Goal: Communication & Community: Answer question/provide support

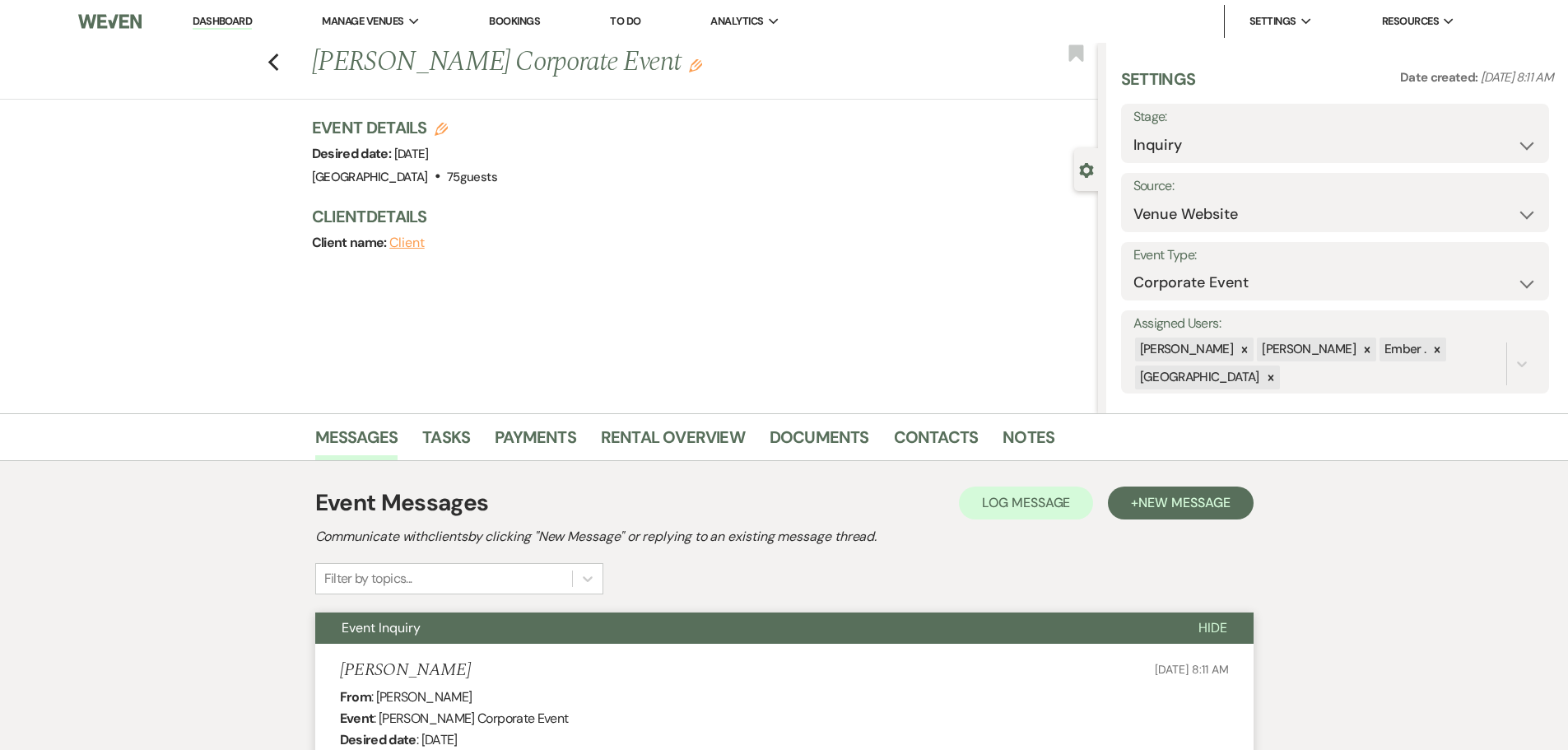
select select "5"
select select "9"
click at [226, 19] on link "Dashboard" at bounding box center [222, 22] width 59 height 16
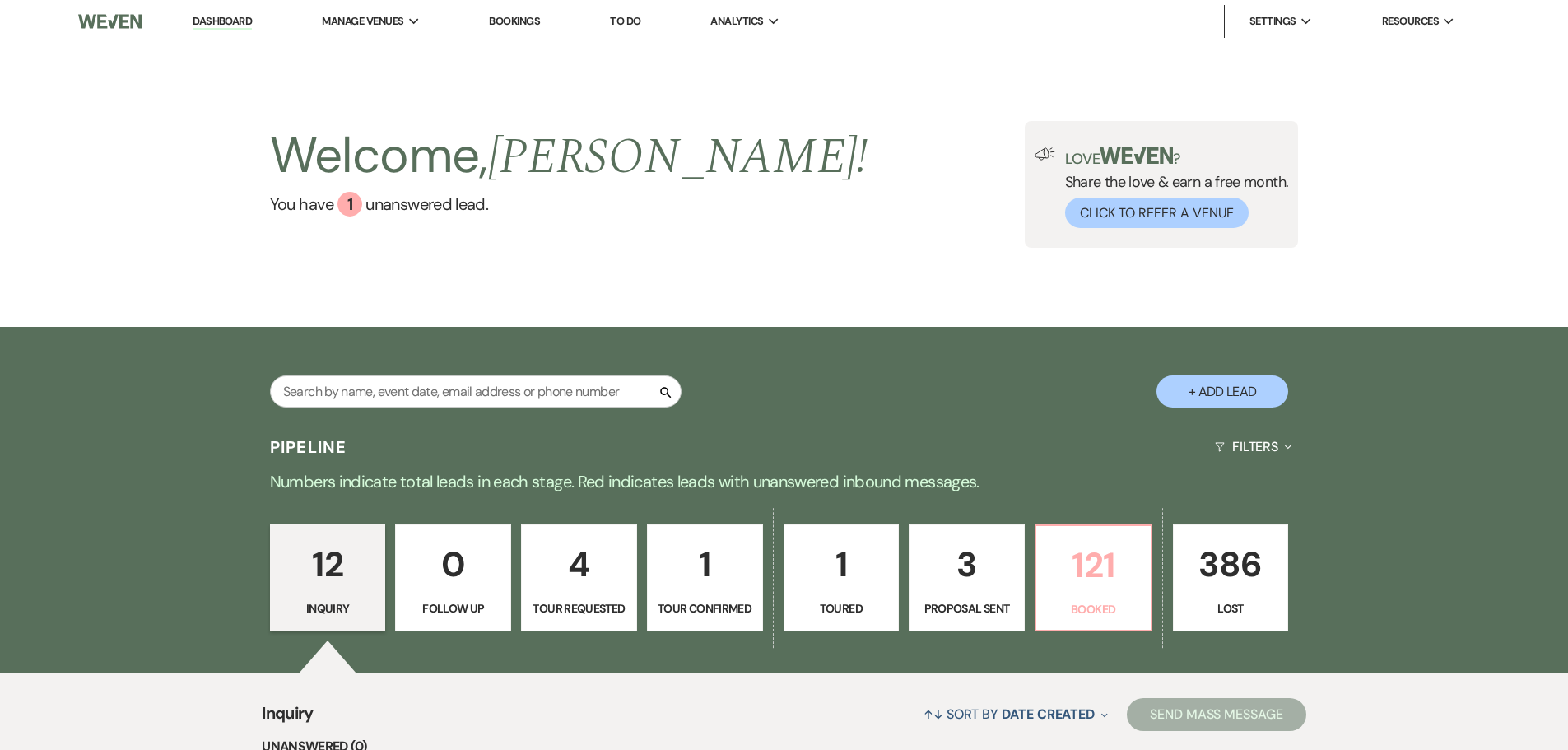
click at [1076, 563] on p "121" at bounding box center [1094, 565] width 95 height 55
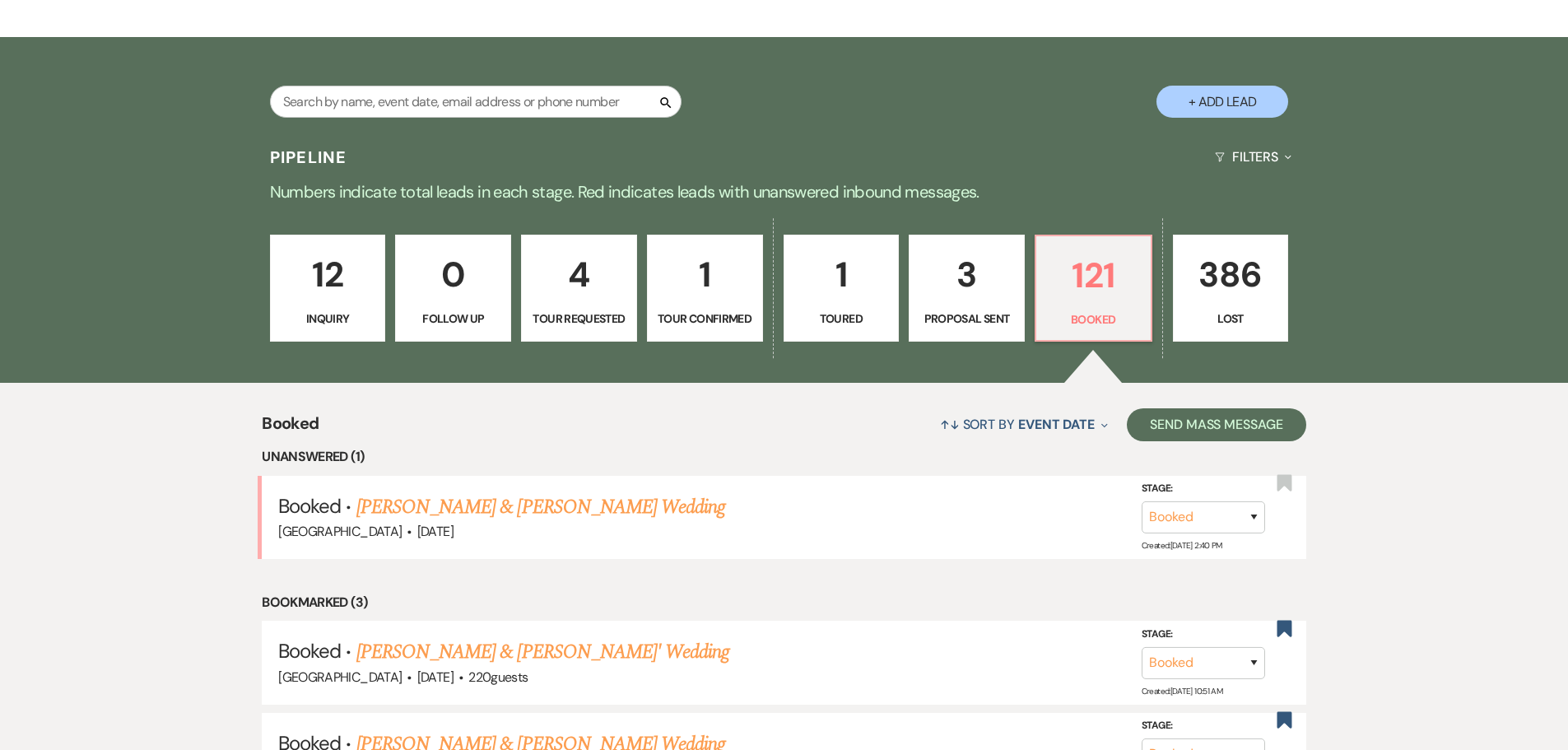
scroll to position [291, 0]
click at [484, 512] on link "[PERSON_NAME] & [PERSON_NAME] Wedding" at bounding box center [541, 507] width 369 height 30
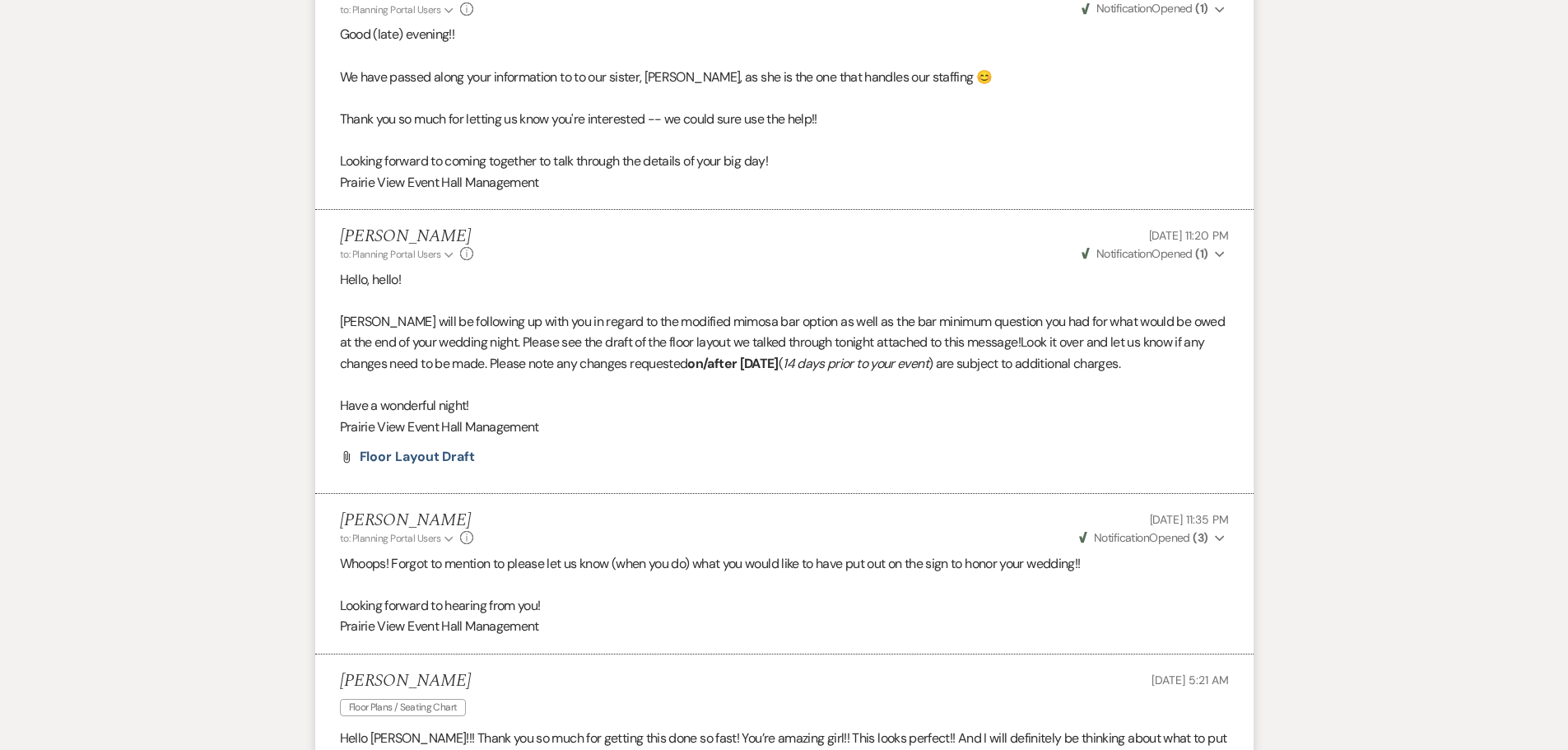
scroll to position [1566, 0]
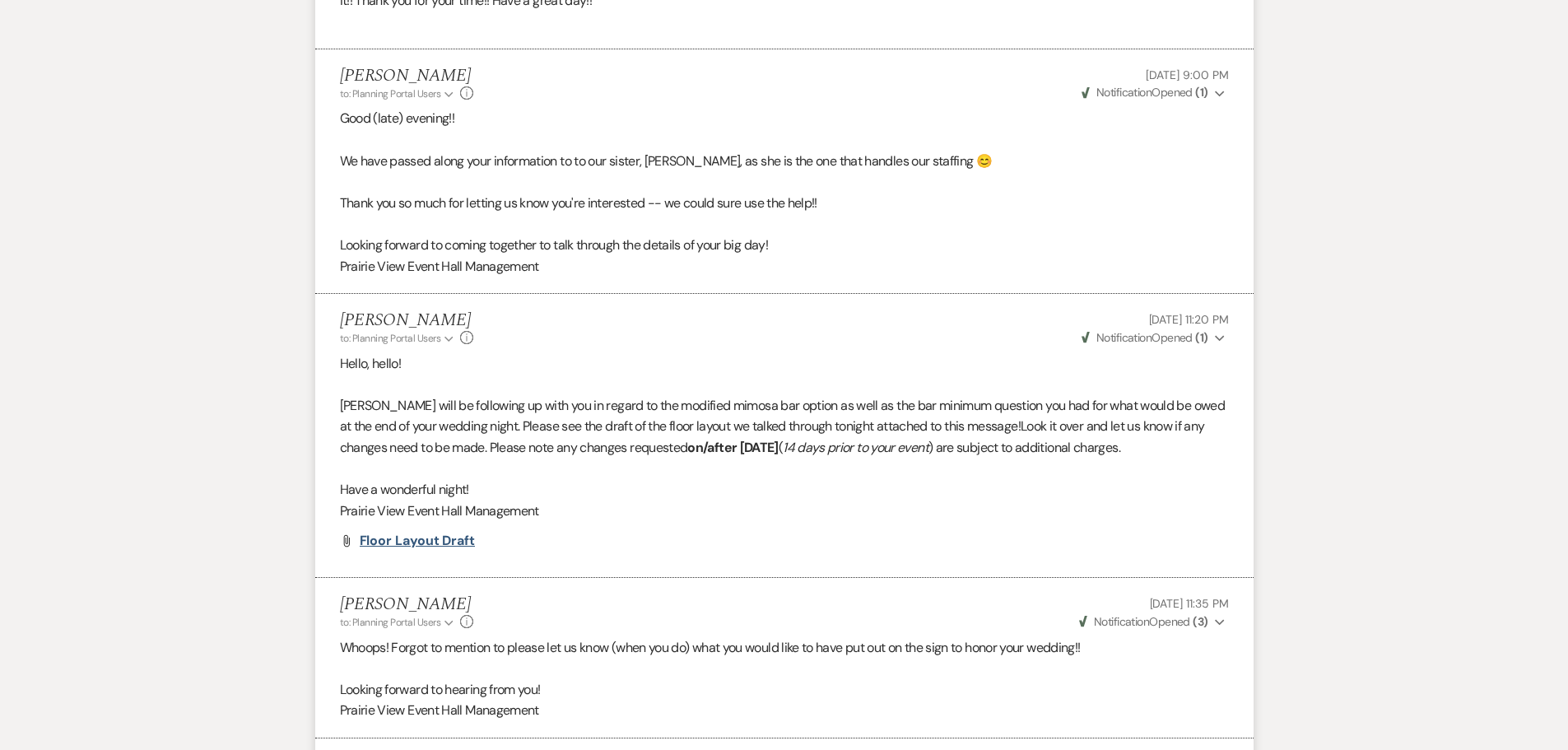
click at [422, 549] on span "Floor Layout Draft" at bounding box center [417, 540] width 116 height 18
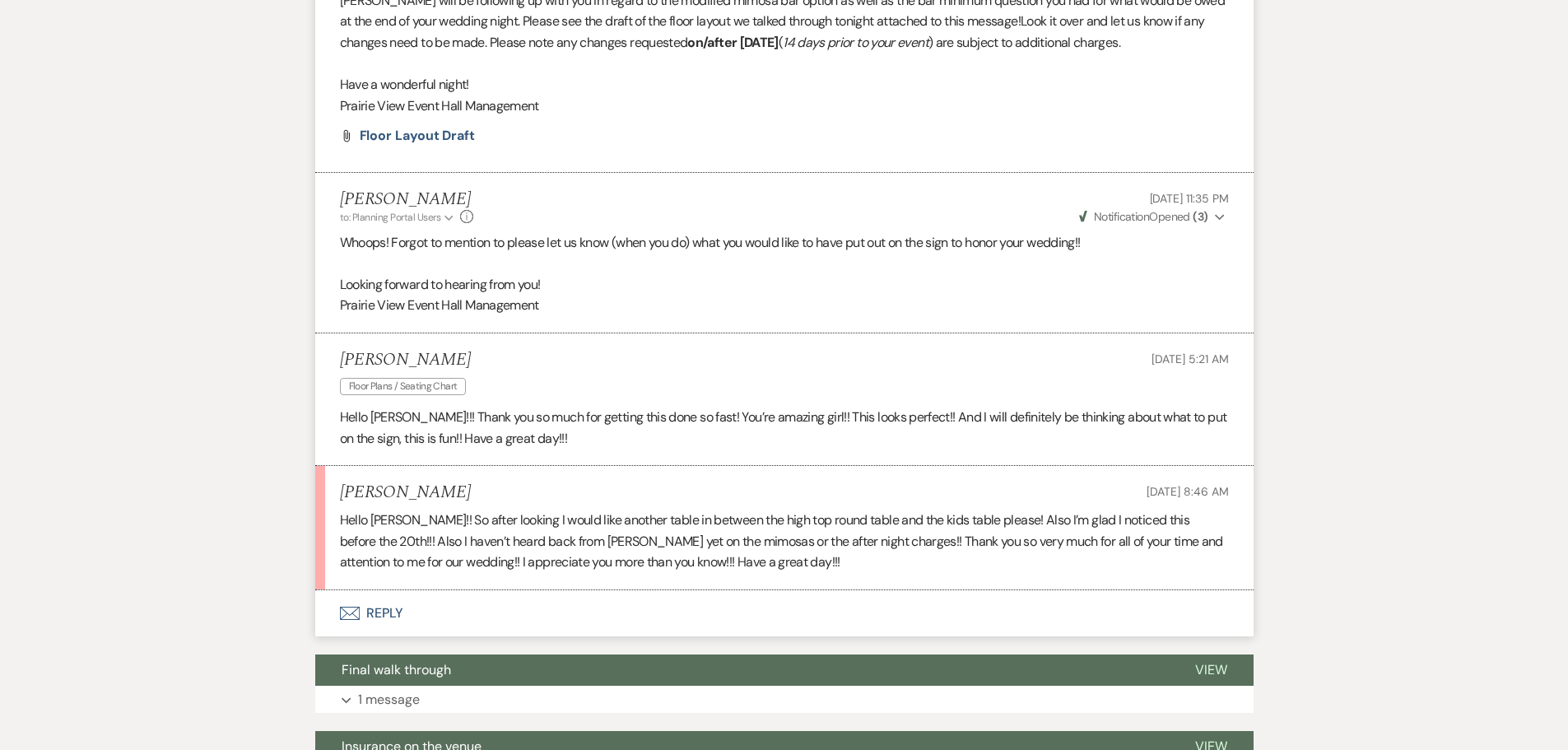
scroll to position [1978, 0]
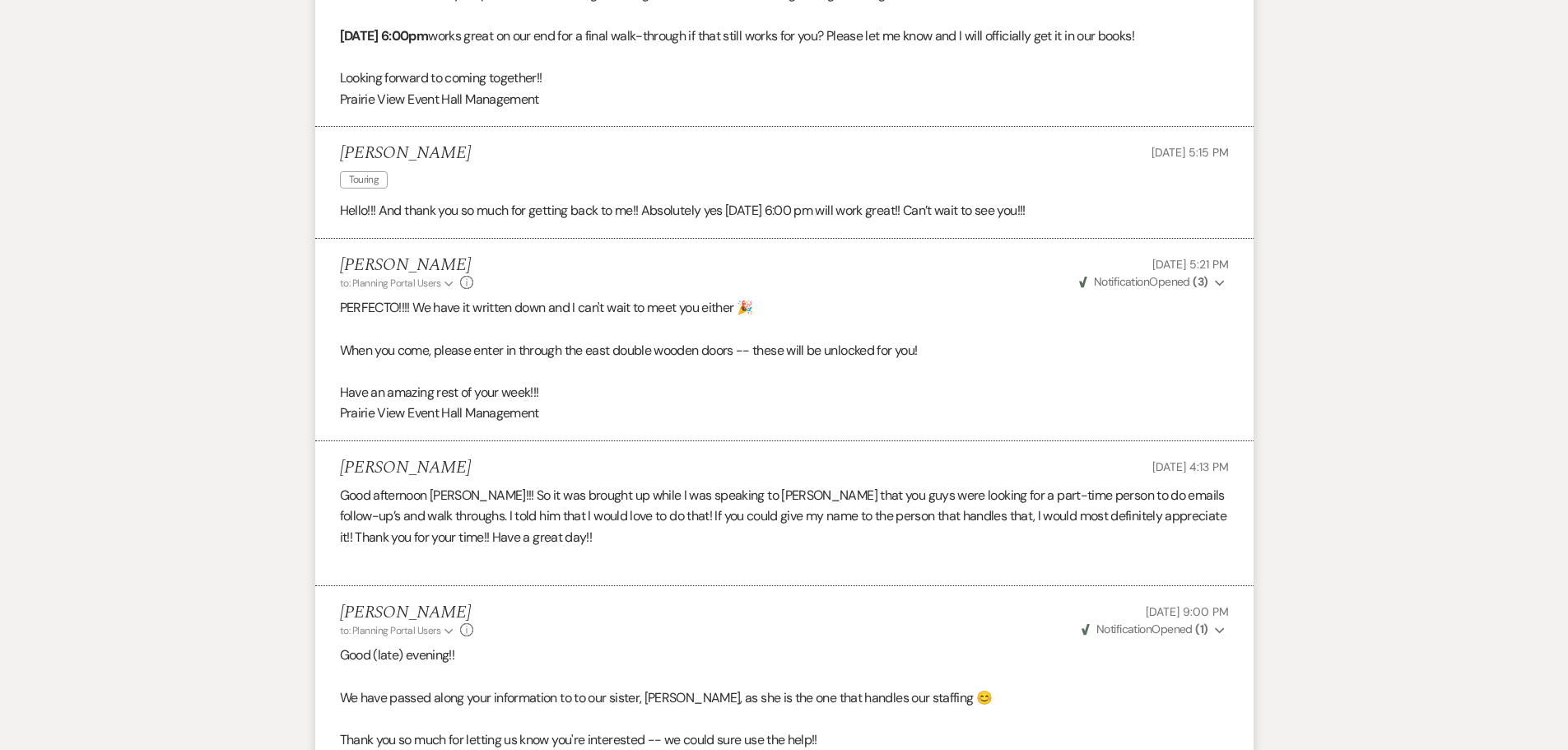
scroll to position [0, 0]
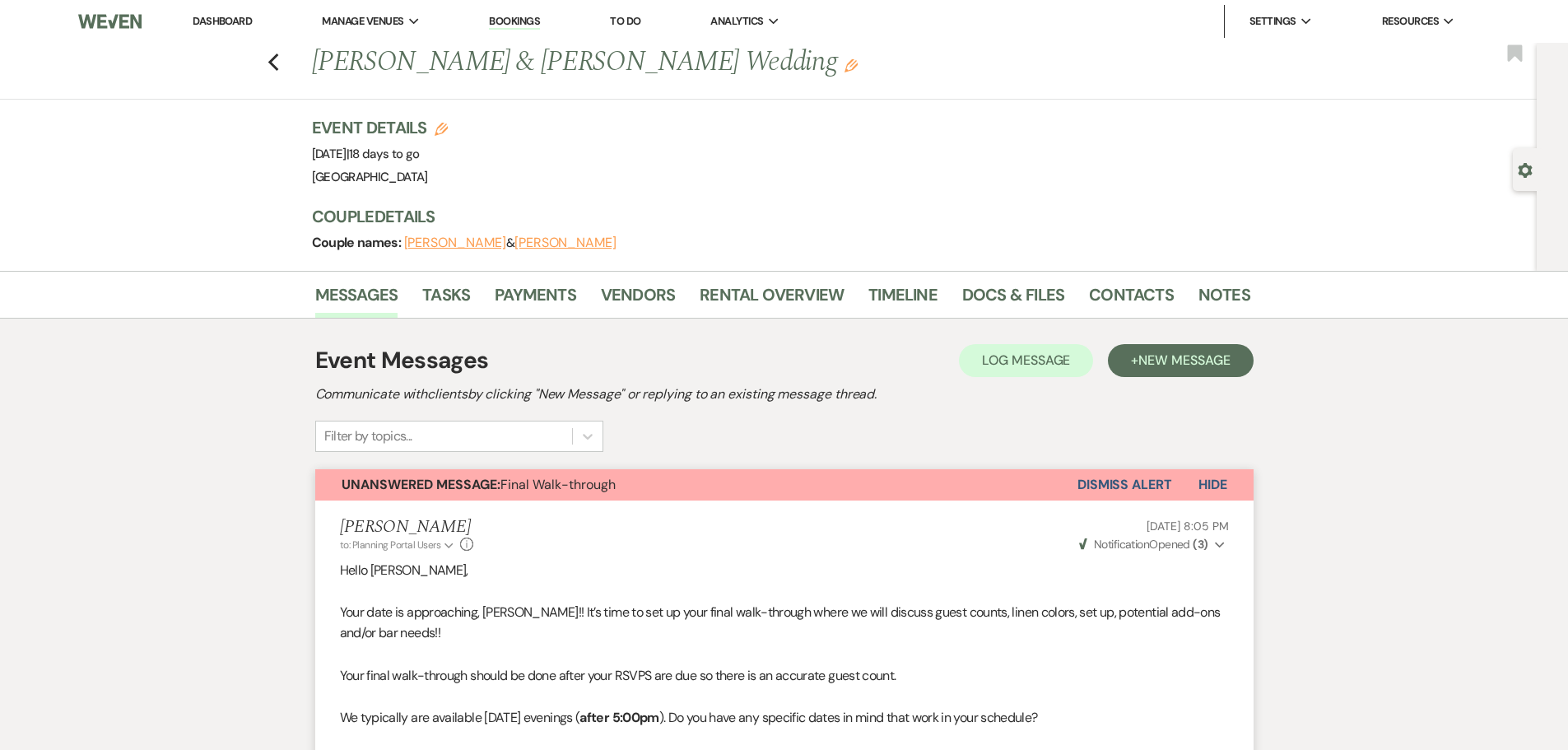
click at [233, 26] on link "Dashboard" at bounding box center [222, 21] width 59 height 14
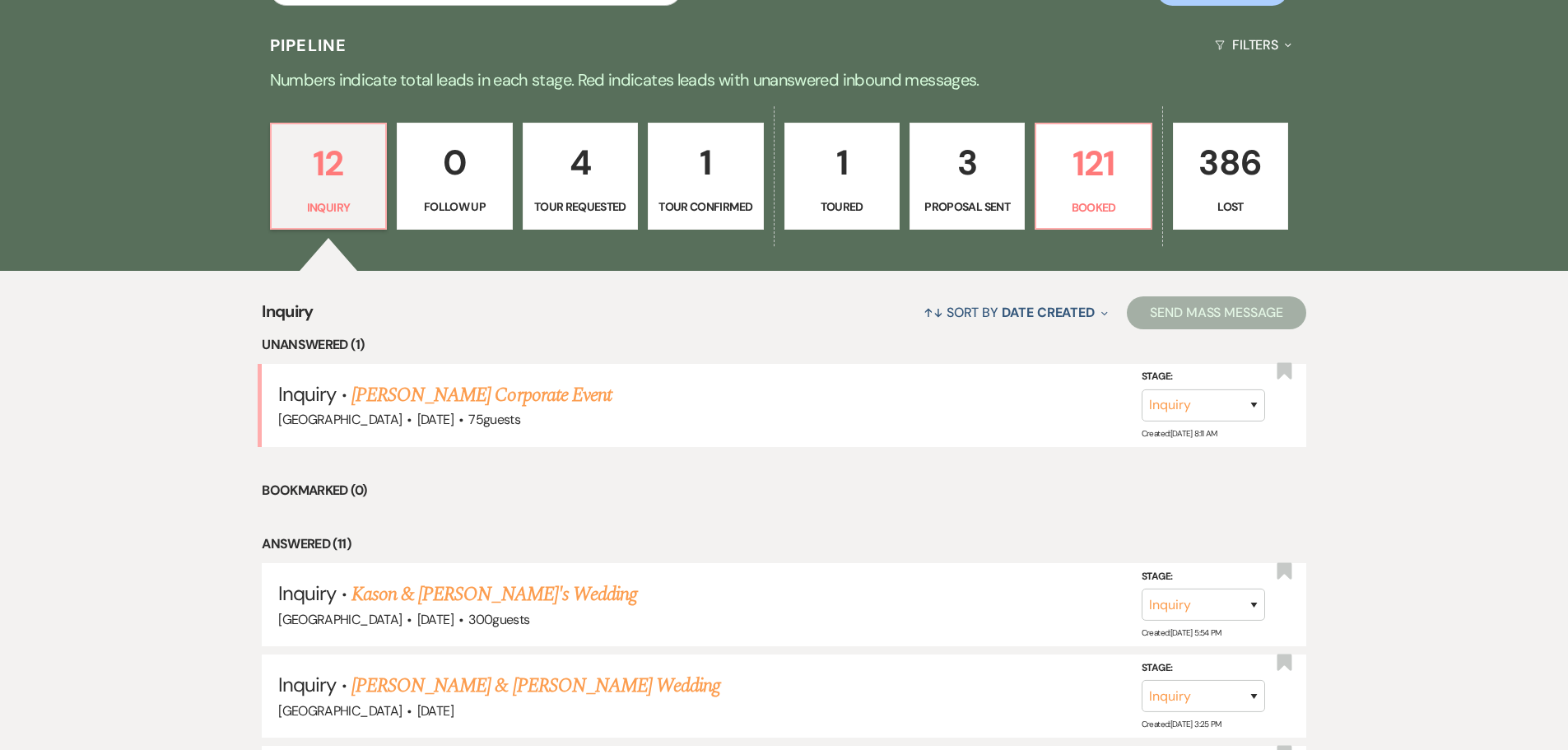
scroll to position [494, 0]
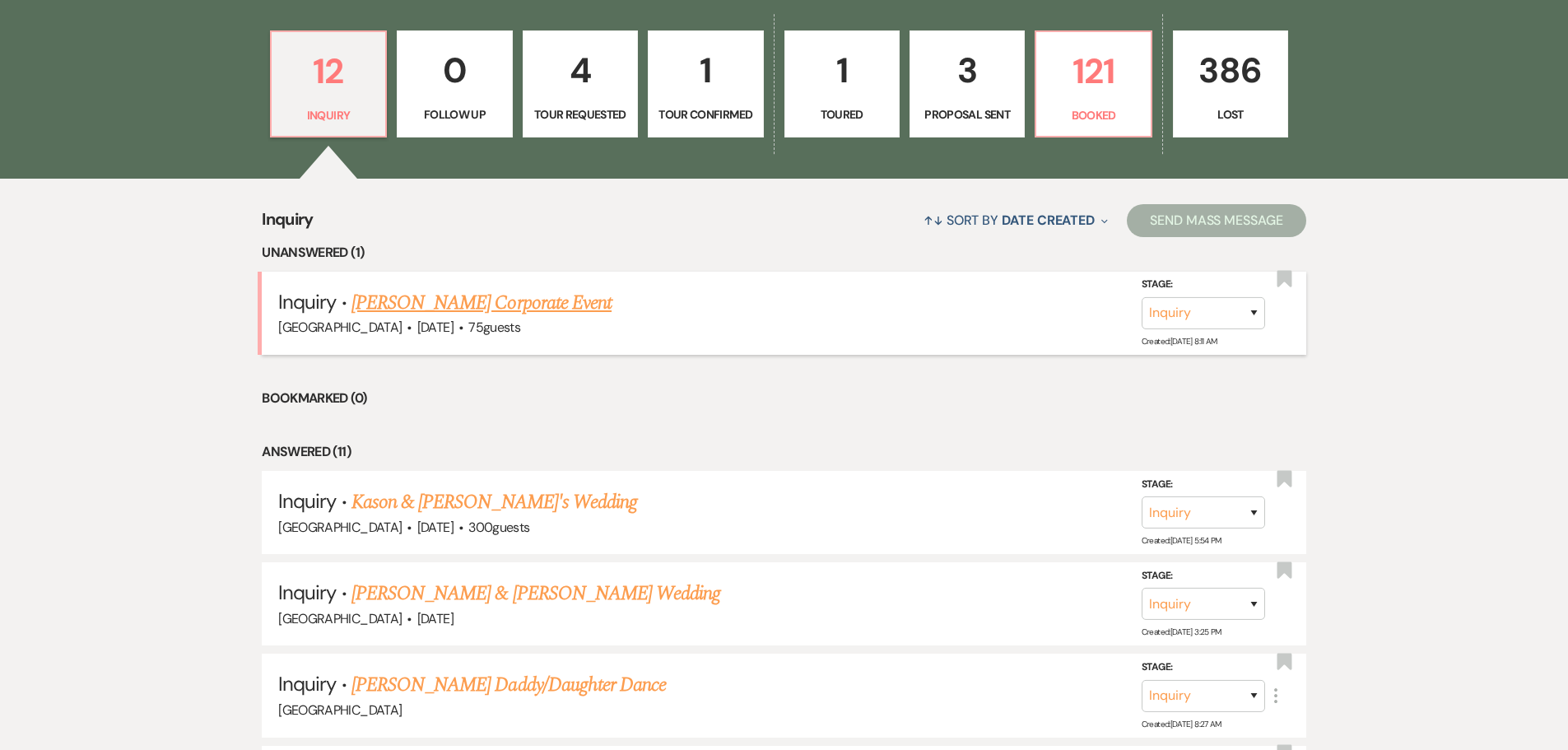
click at [457, 296] on link "[PERSON_NAME] Corporate Event" at bounding box center [482, 303] width 260 height 30
select select "5"
select select "9"
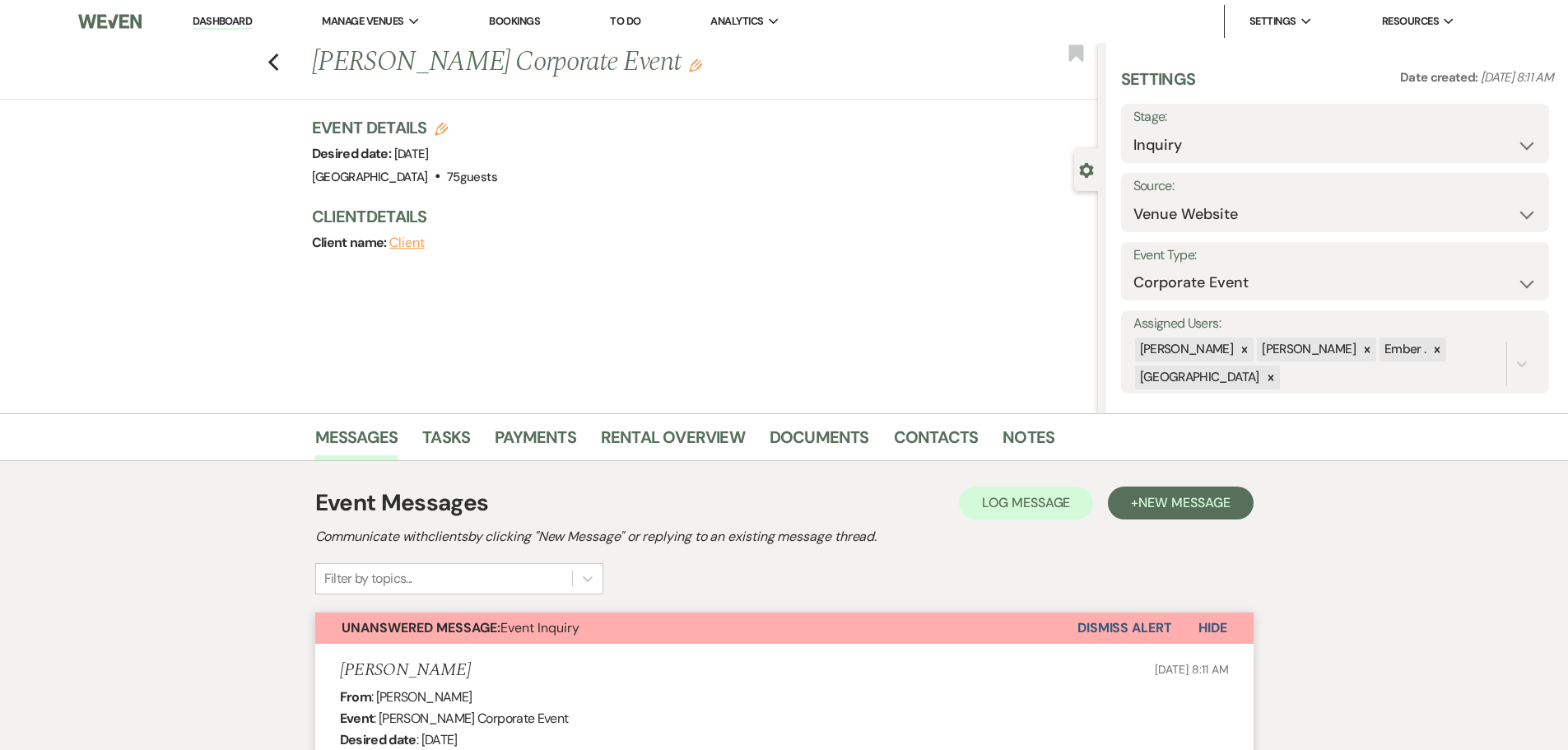
click at [227, 27] on link "Dashboard" at bounding box center [222, 22] width 59 height 16
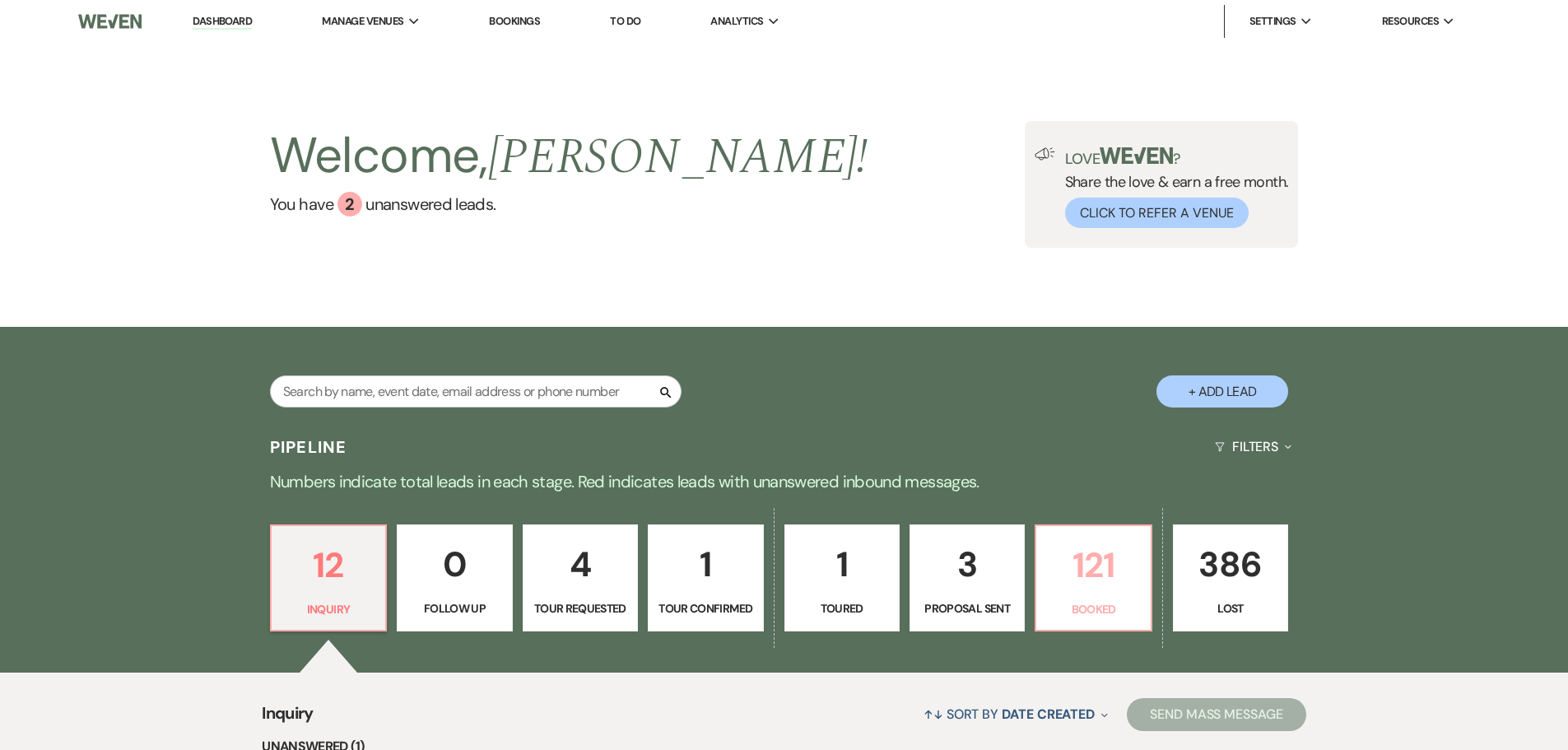
click at [1077, 566] on p "121" at bounding box center [1093, 565] width 94 height 55
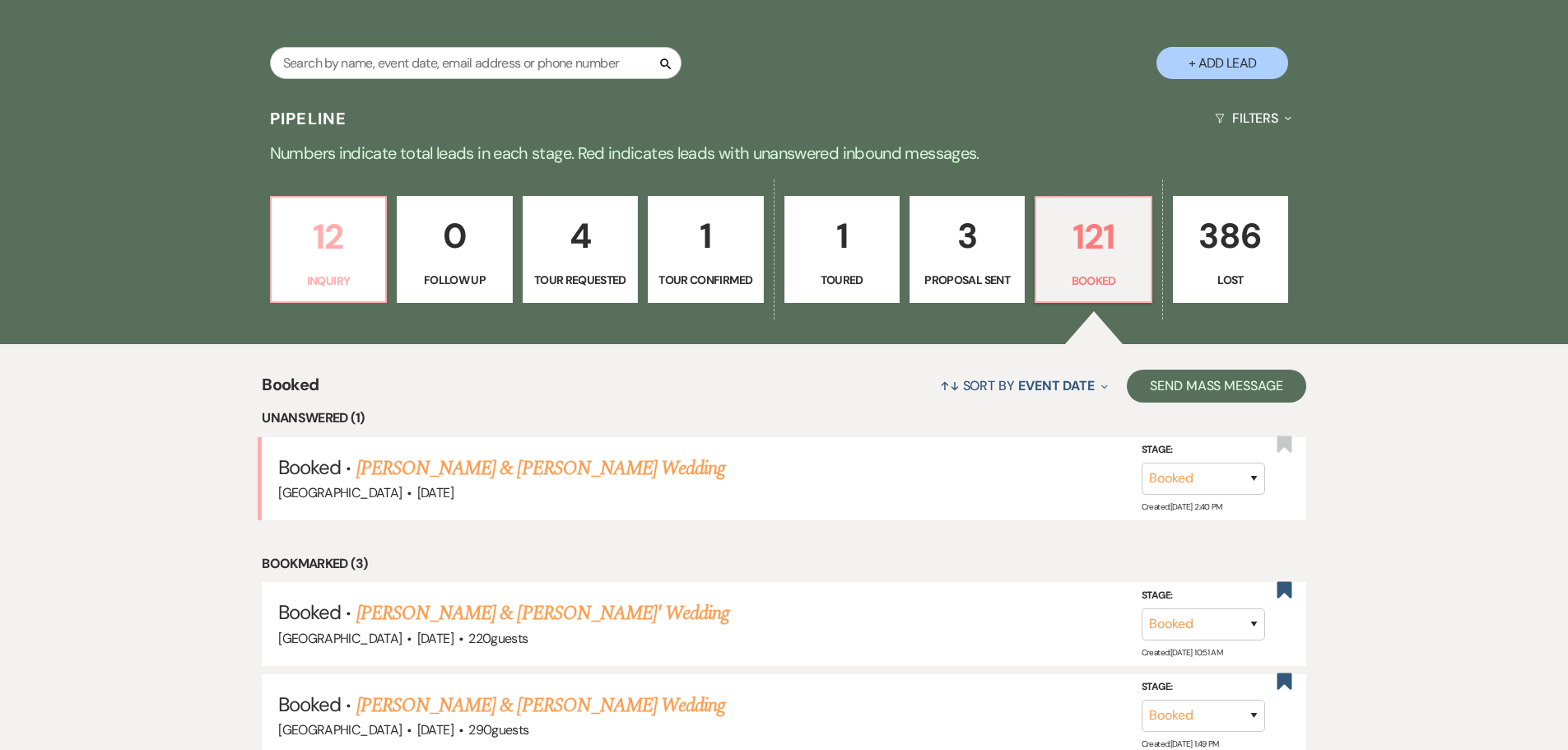
scroll to position [329, 0]
click at [548, 469] on link "[PERSON_NAME] & [PERSON_NAME] Wedding" at bounding box center [541, 468] width 369 height 30
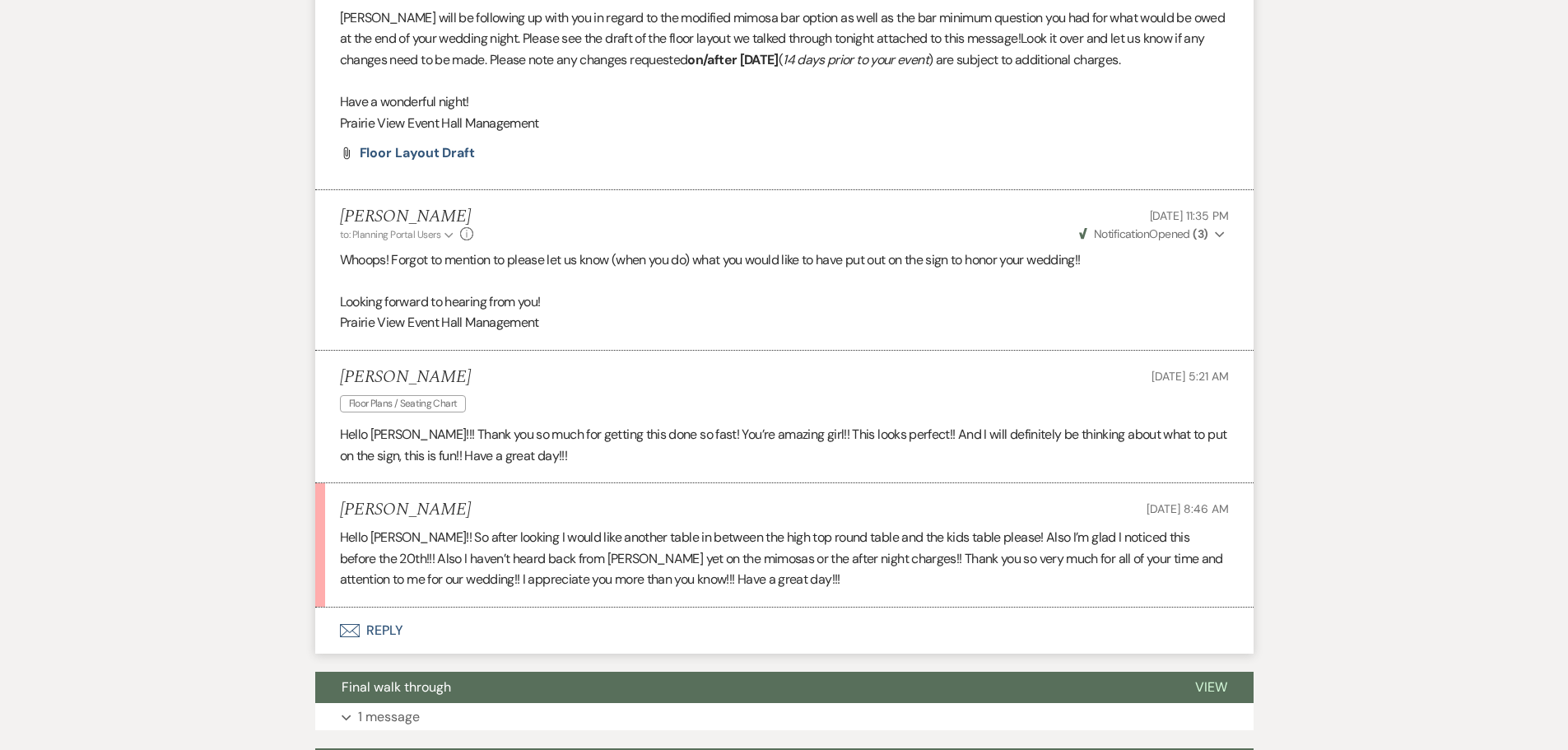
scroll to position [1953, 0]
click at [383, 653] on button "Envelope Reply" at bounding box center [784, 631] width 938 height 46
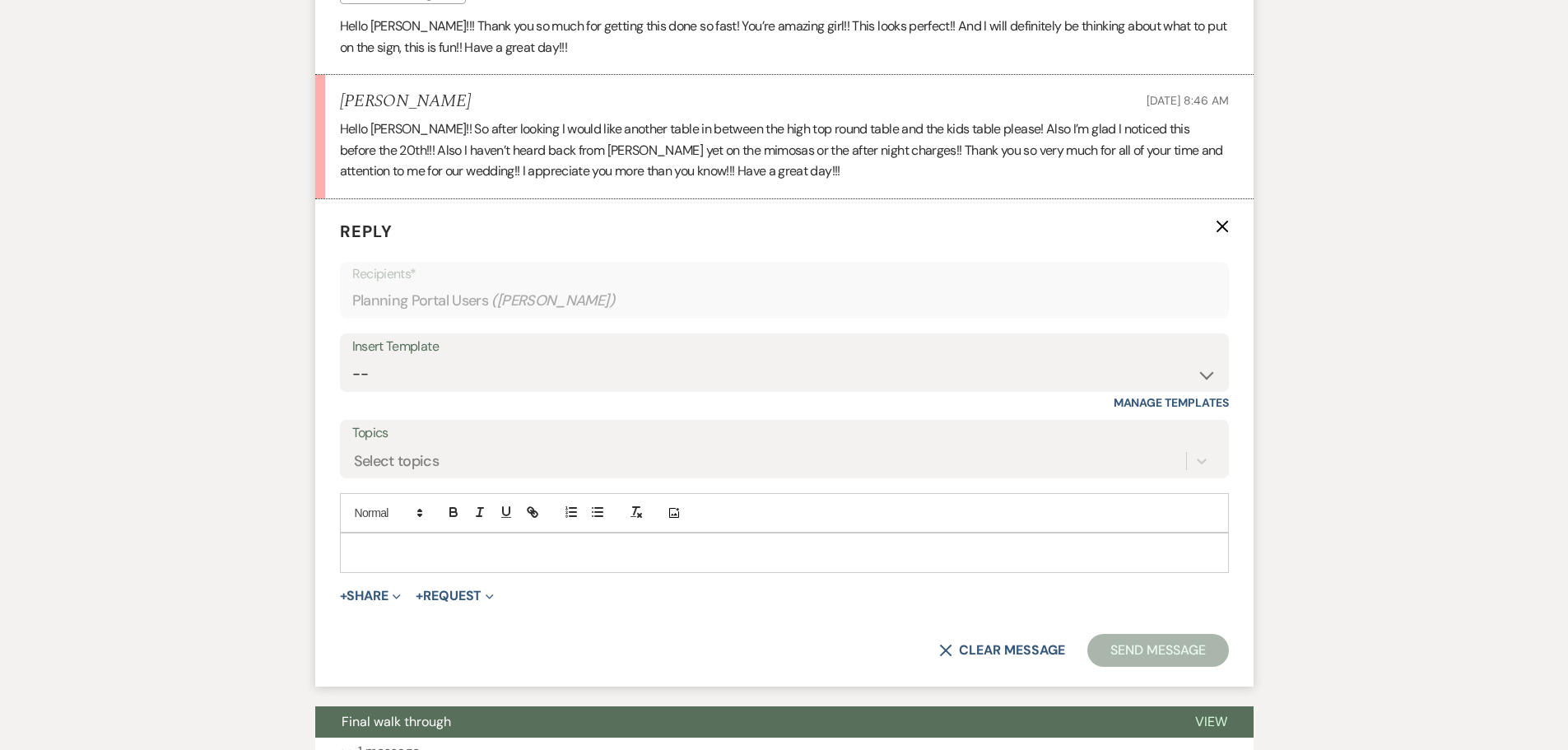
scroll to position [2378, 0]
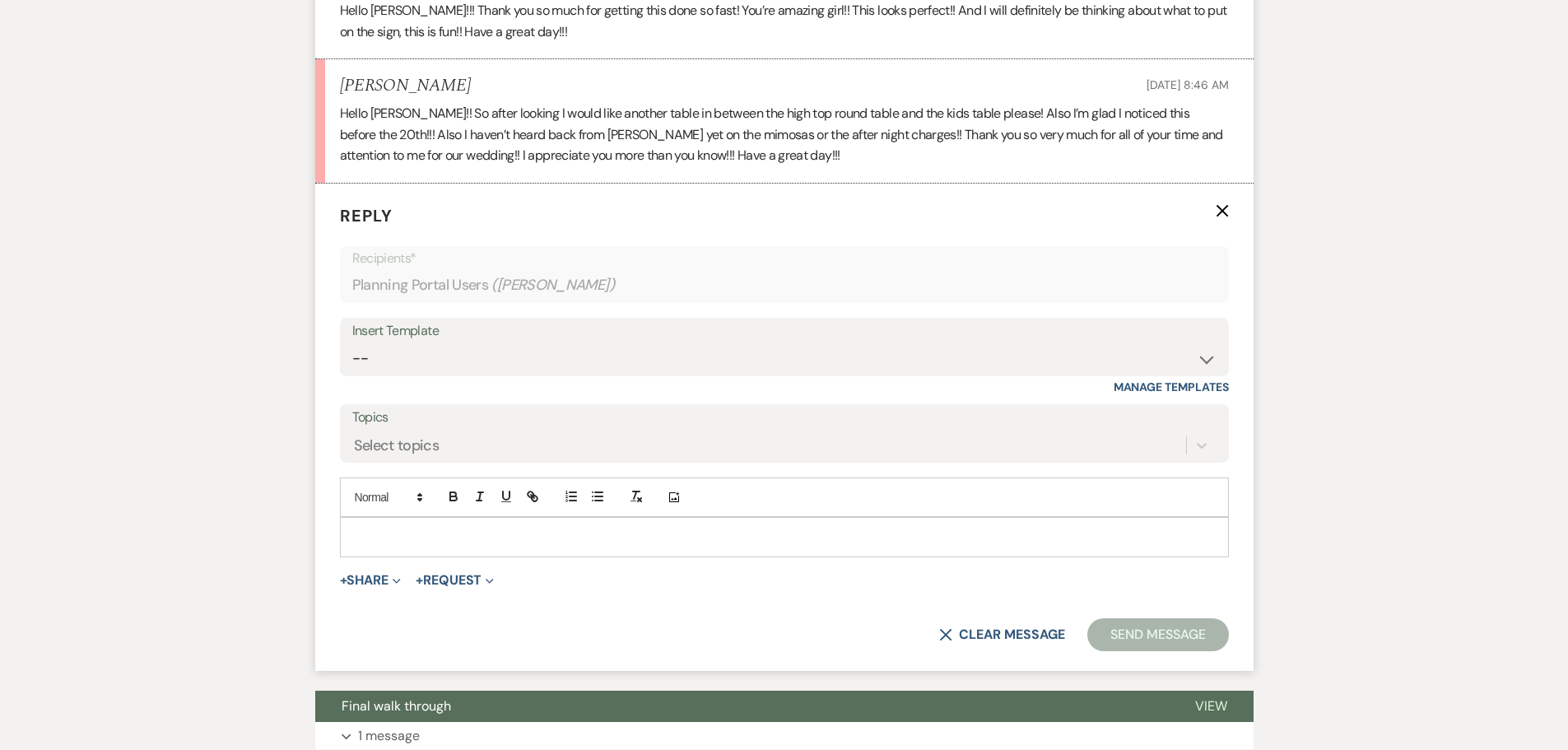
click at [452, 546] on p at bounding box center [784, 537] width 862 height 18
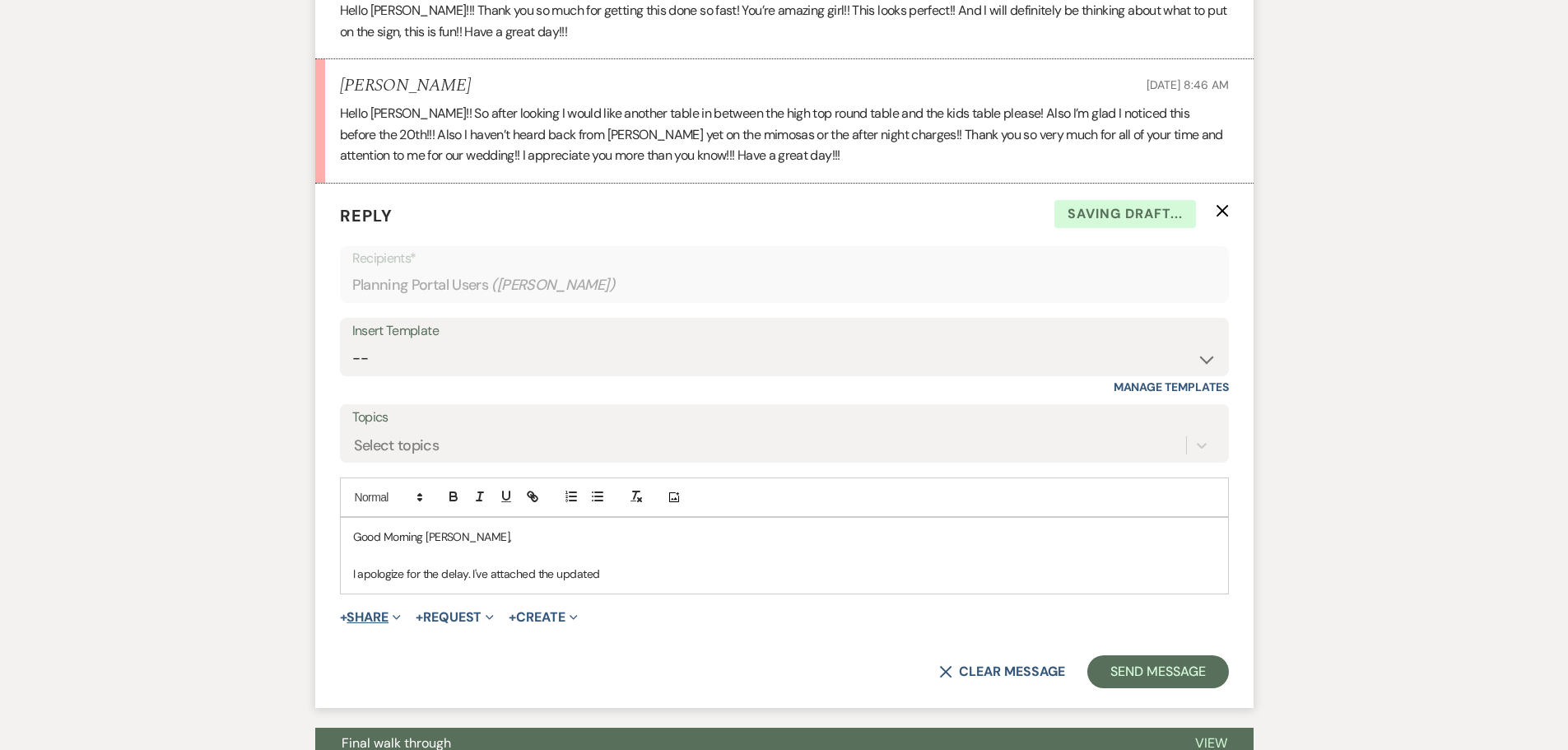
click at [384, 624] on button "+ Share Expand" at bounding box center [371, 618] width 62 height 13
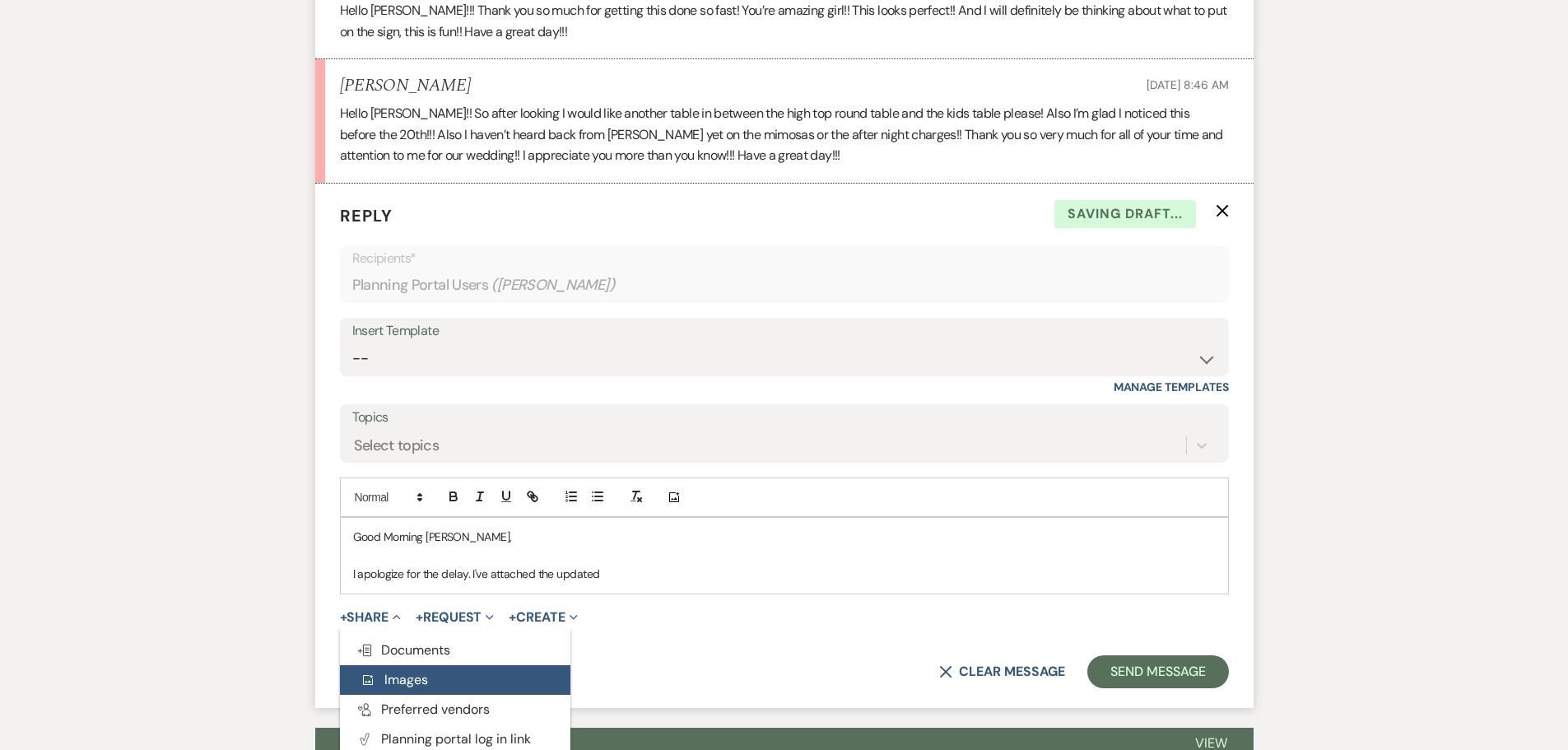
click at [396, 688] on span "Add Photo Images" at bounding box center [394, 679] width 68 height 18
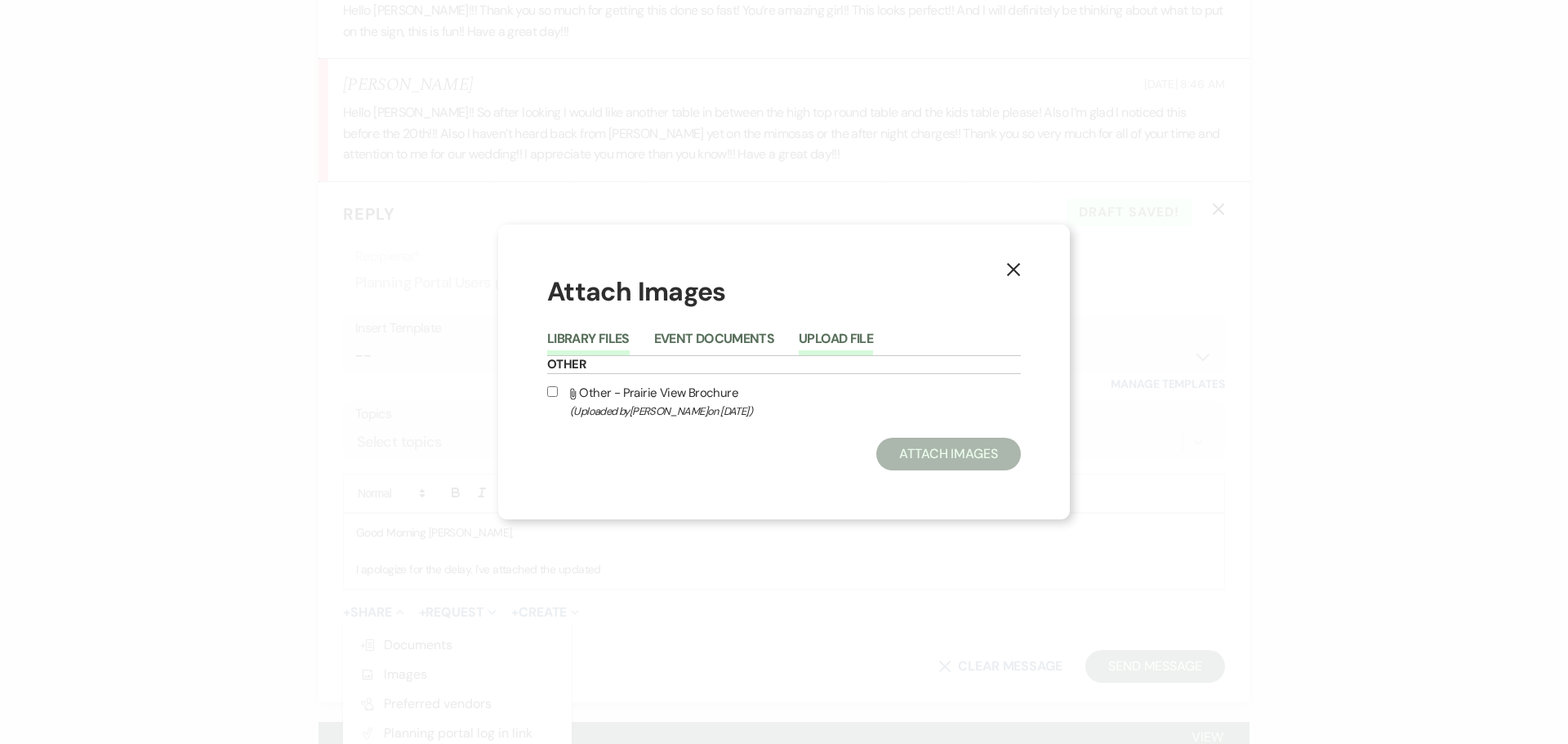
click at [860, 332] on button "Upload File" at bounding box center [836, 344] width 74 height 23
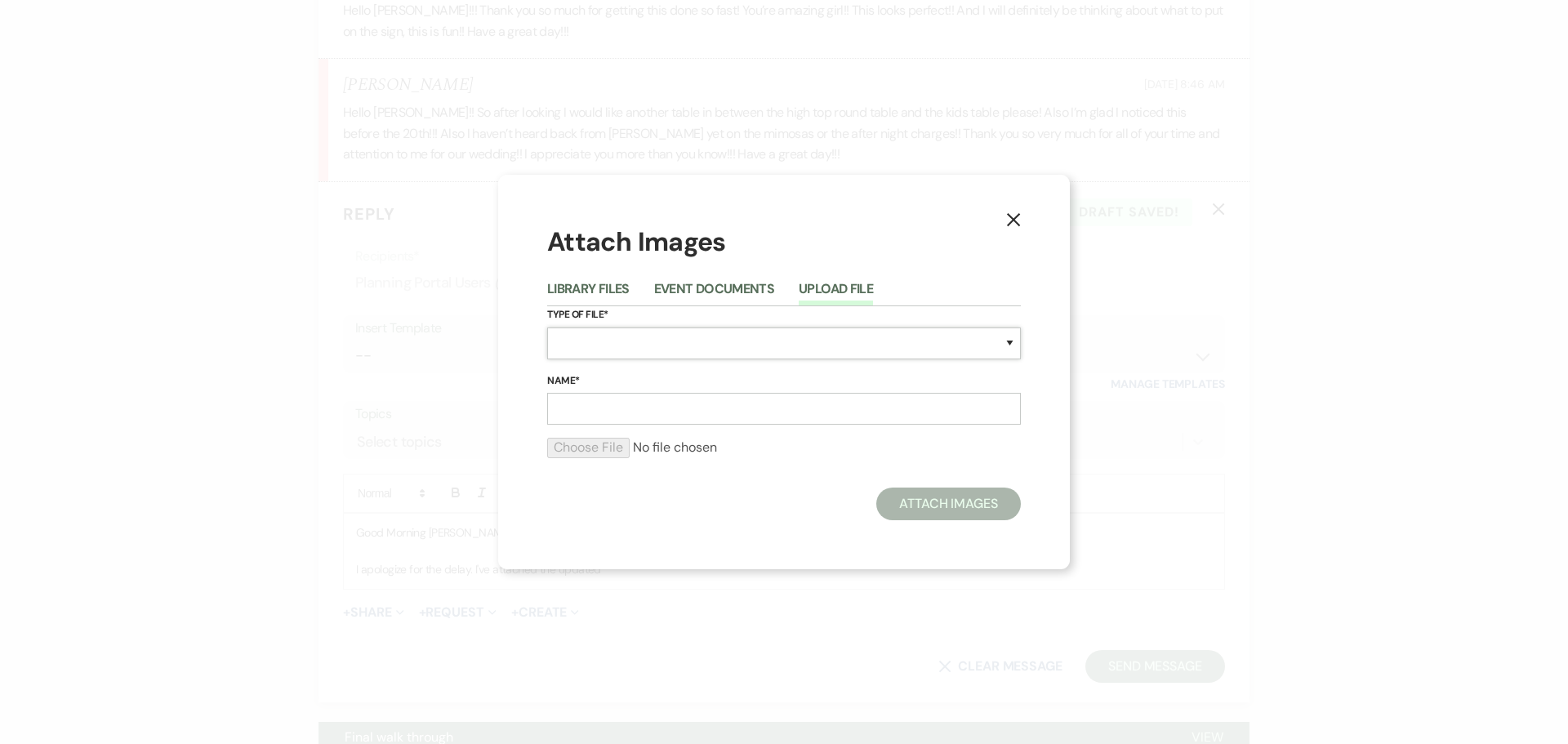
click at [630, 353] on select "Special Event Insurance Vendor Certificate of Insurance Contracts / Rental Agre…" at bounding box center [784, 343] width 474 height 32
click at [547, 327] on select "Special Event Insurance Vendor Certificate of Insurance Contracts / Rental Agre…" at bounding box center [784, 343] width 474 height 32
click at [657, 344] on select "Special Event Insurance Vendor Certificate of Insurance Contracts / Rental Agre…" at bounding box center [784, 343] width 474 height 32
select select "25"
click at [547, 327] on select "Special Event Insurance Vendor Certificate of Insurance Contracts / Rental Agre…" at bounding box center [784, 343] width 474 height 32
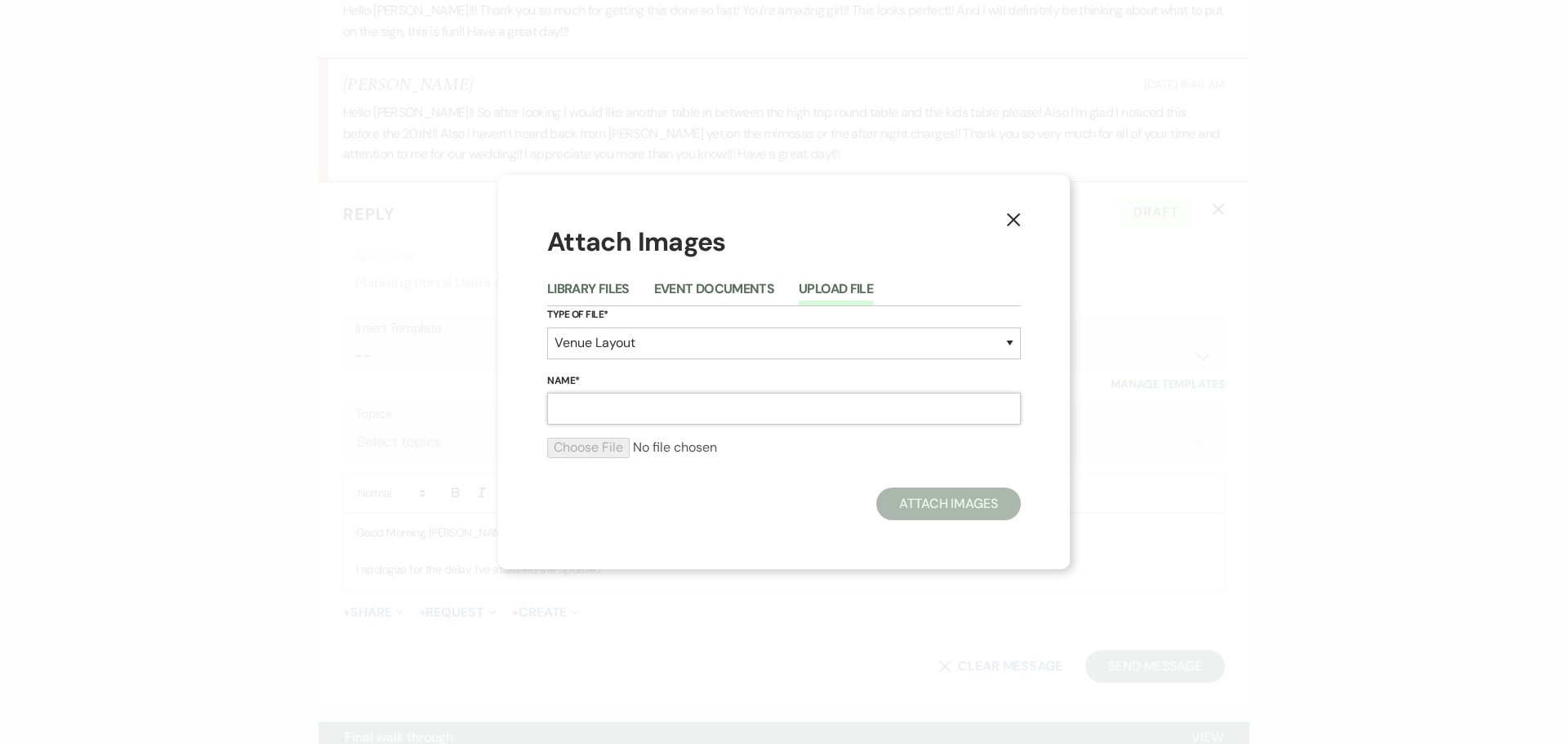
click at [673, 414] on input "Name*" at bounding box center [784, 408] width 474 height 32
type input "Venue Layout - [DATE]"
click at [614, 445] on input "file" at bounding box center [784, 448] width 474 height 20
type input "C:\fakepath\[PERSON_NAME] & [PERSON_NAME] Wedding floor layout - [DATE].png"
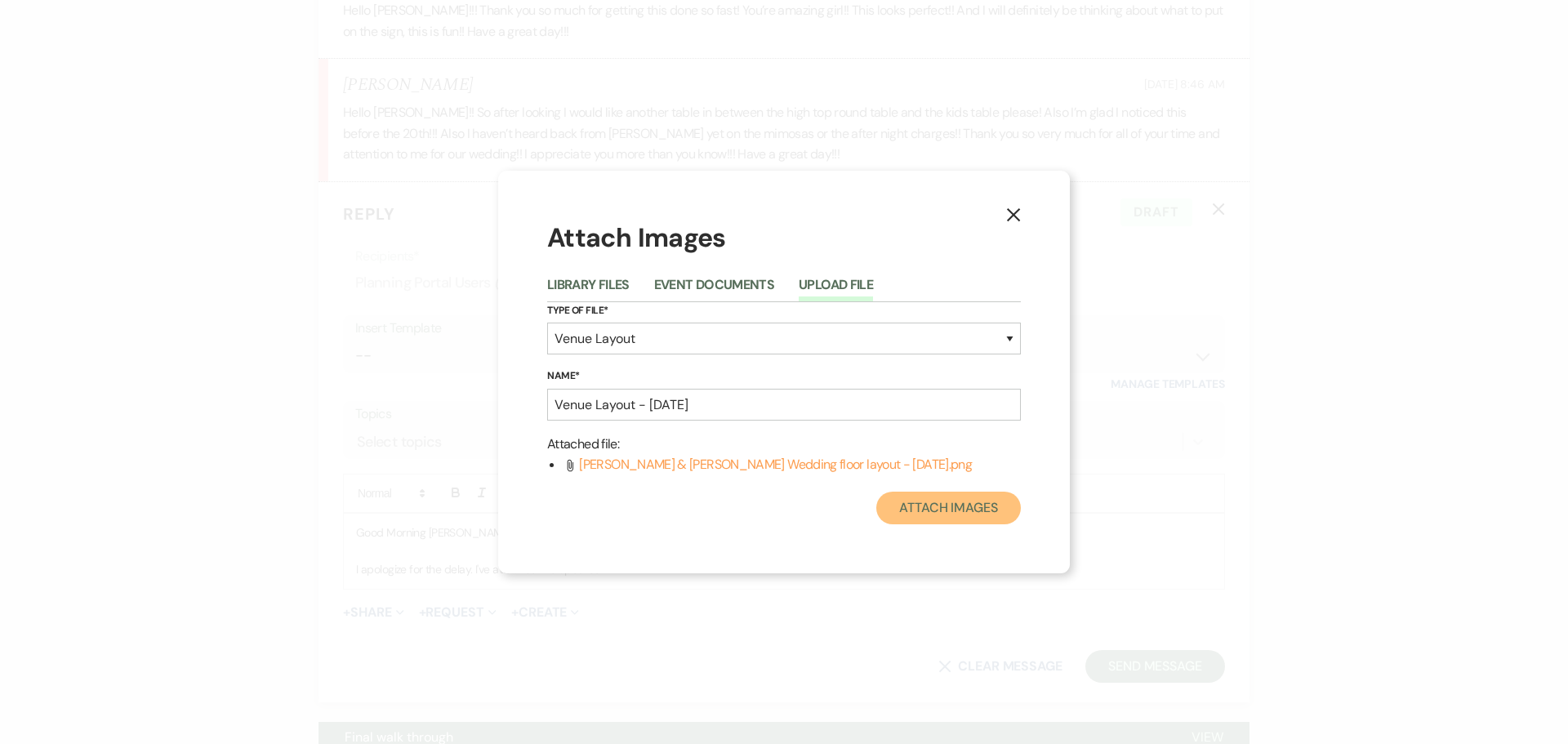
click at [951, 512] on button "Attach Images" at bounding box center [948, 508] width 145 height 33
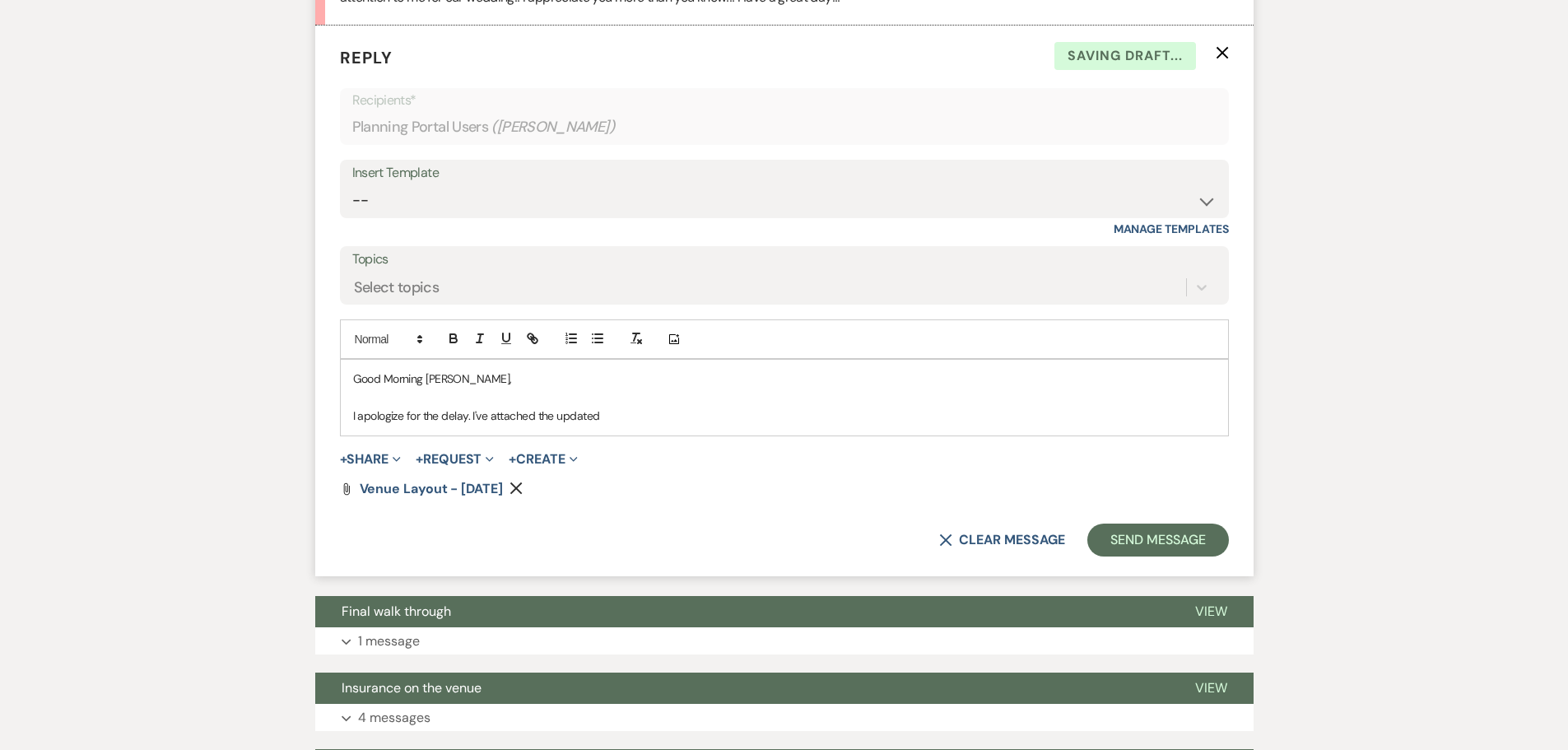
scroll to position [2542, 0]
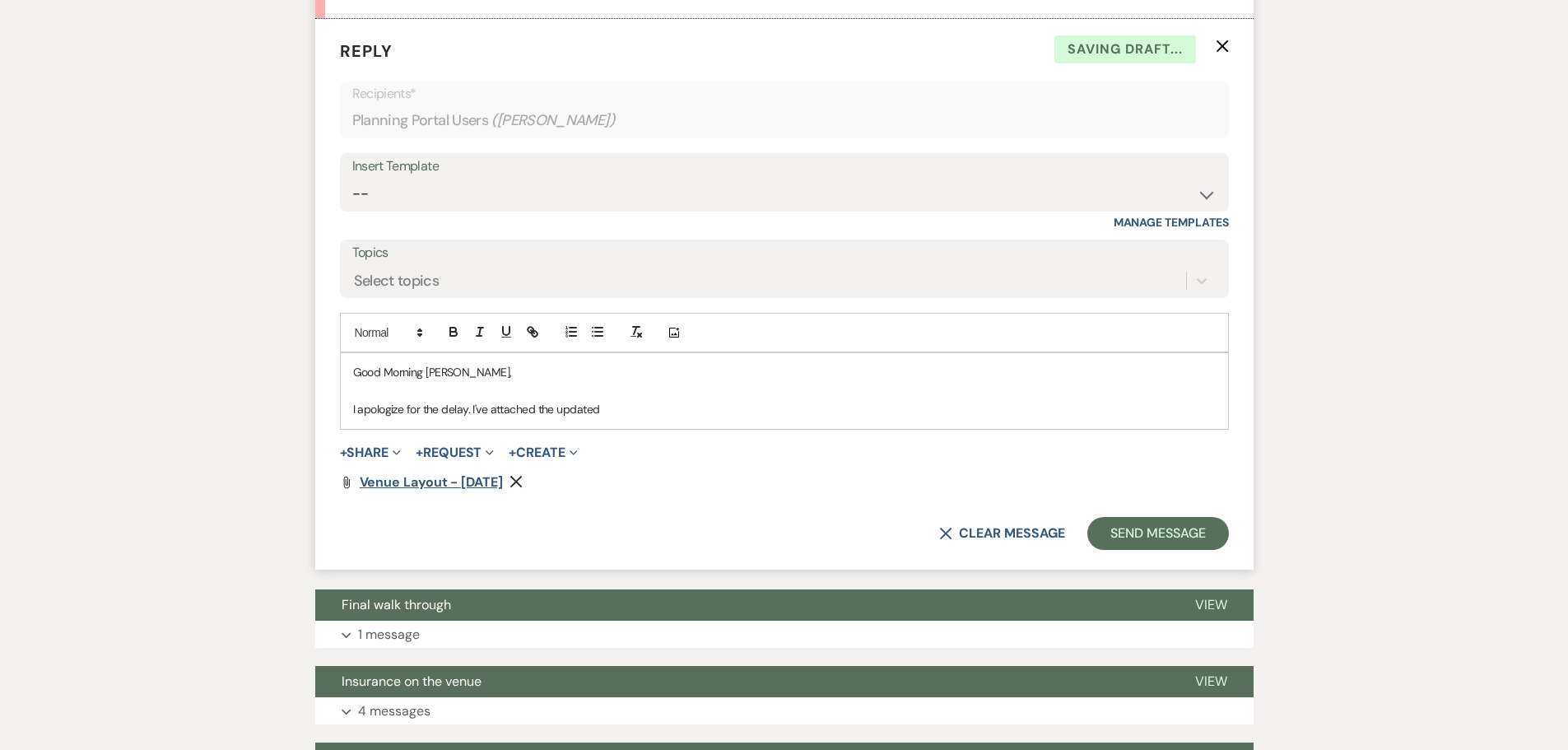
click at [425, 491] on span "Venue Layout - [DATE]" at bounding box center [432, 482] width 143 height 18
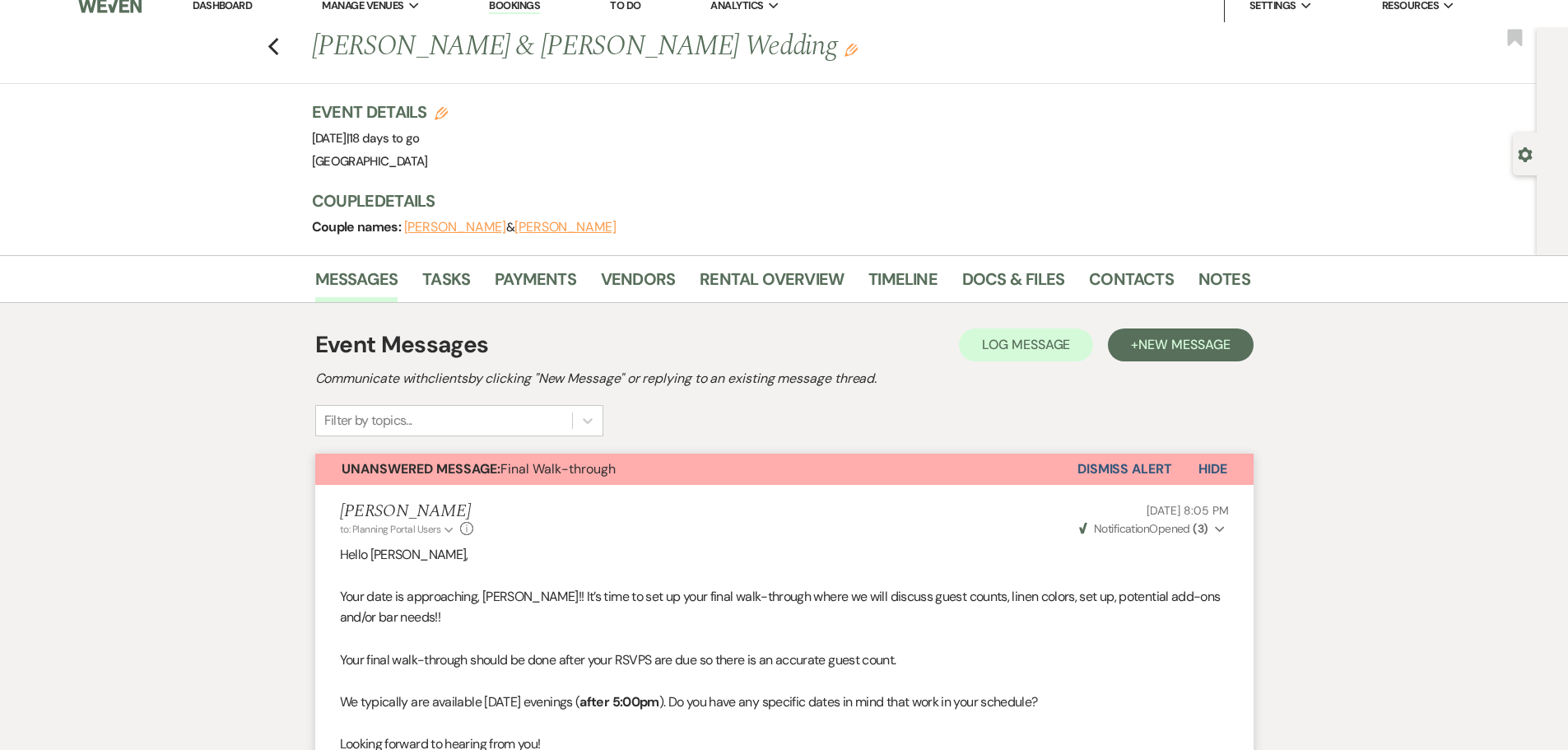
scroll to position [0, 0]
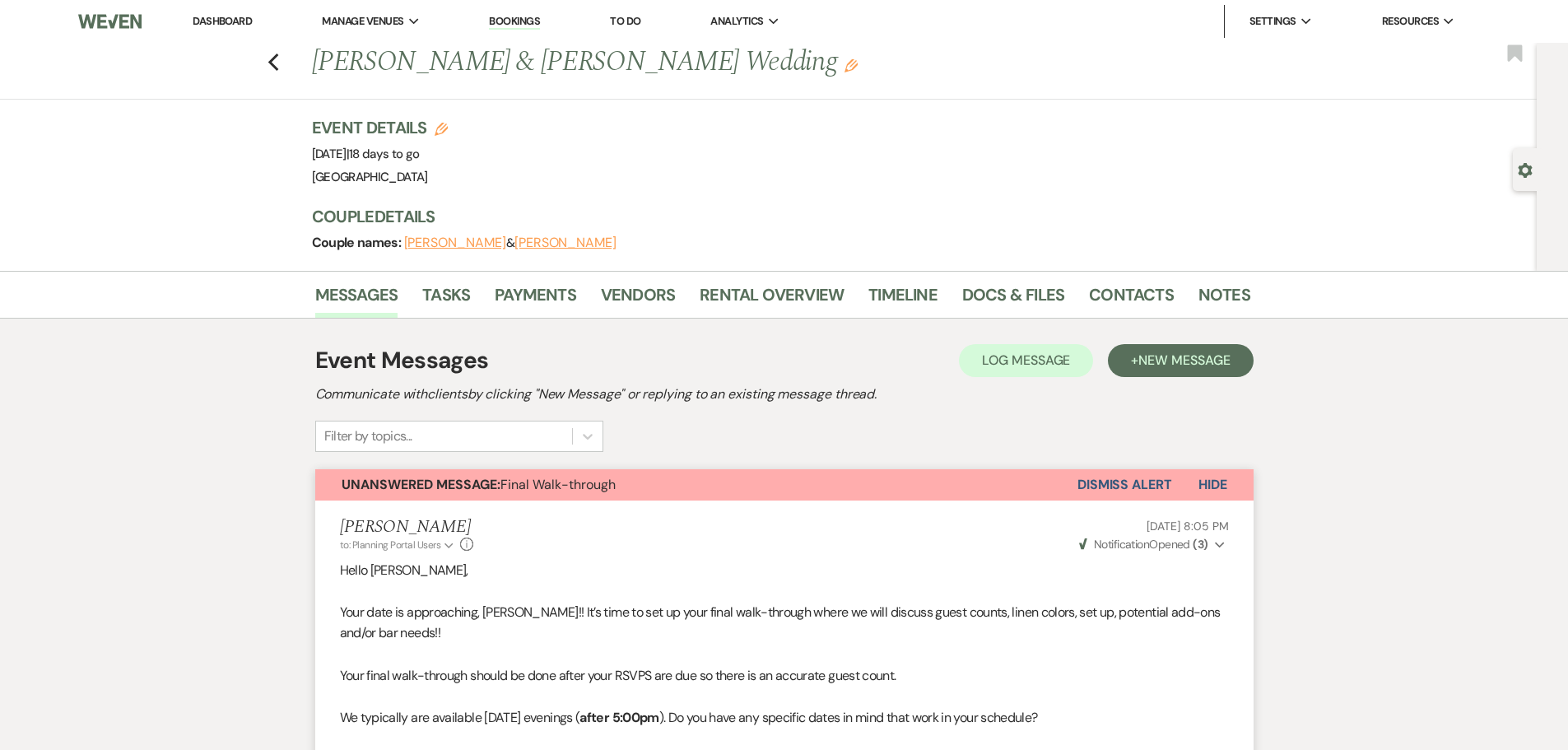
click at [204, 22] on link "Dashboard" at bounding box center [222, 21] width 59 height 14
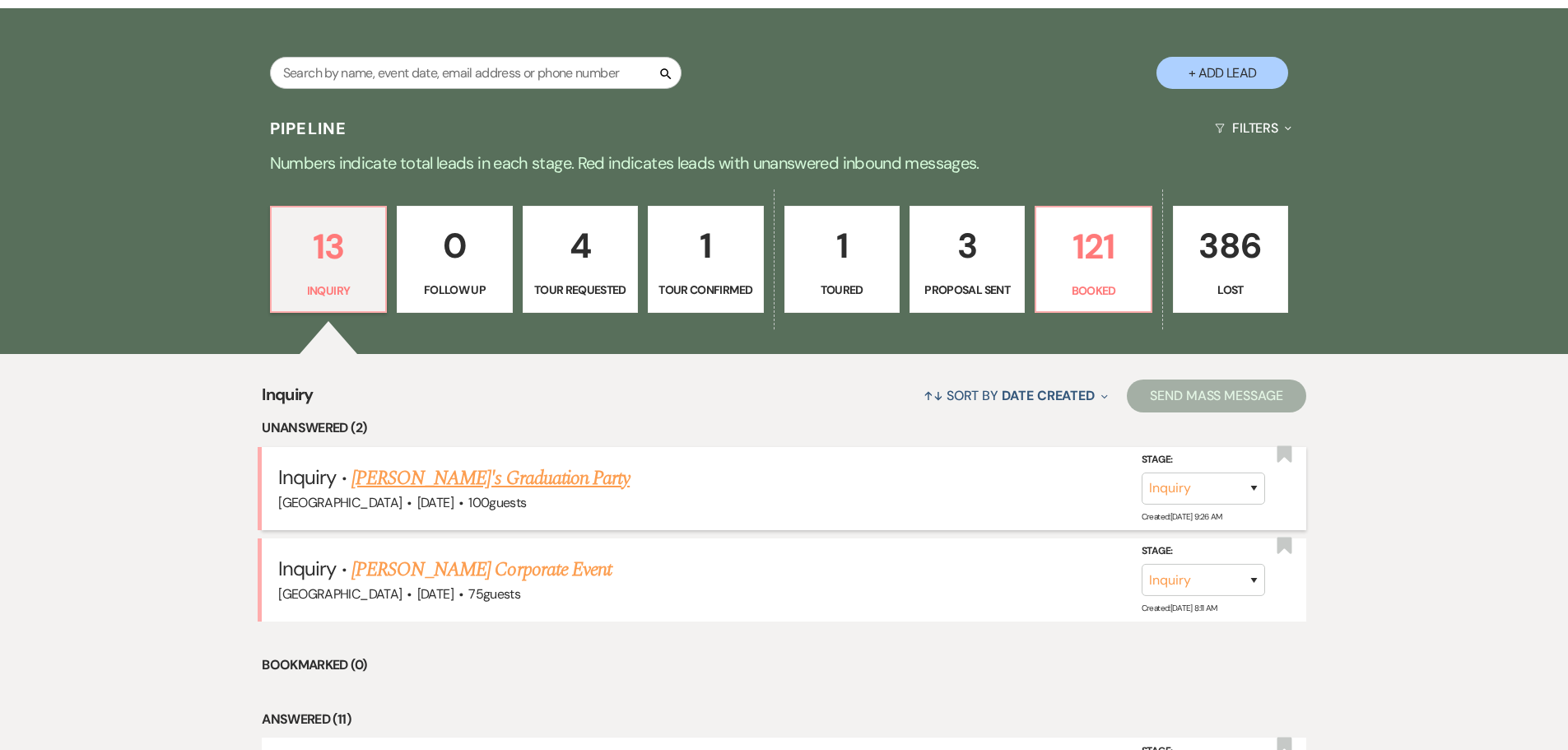
scroll to position [329, 0]
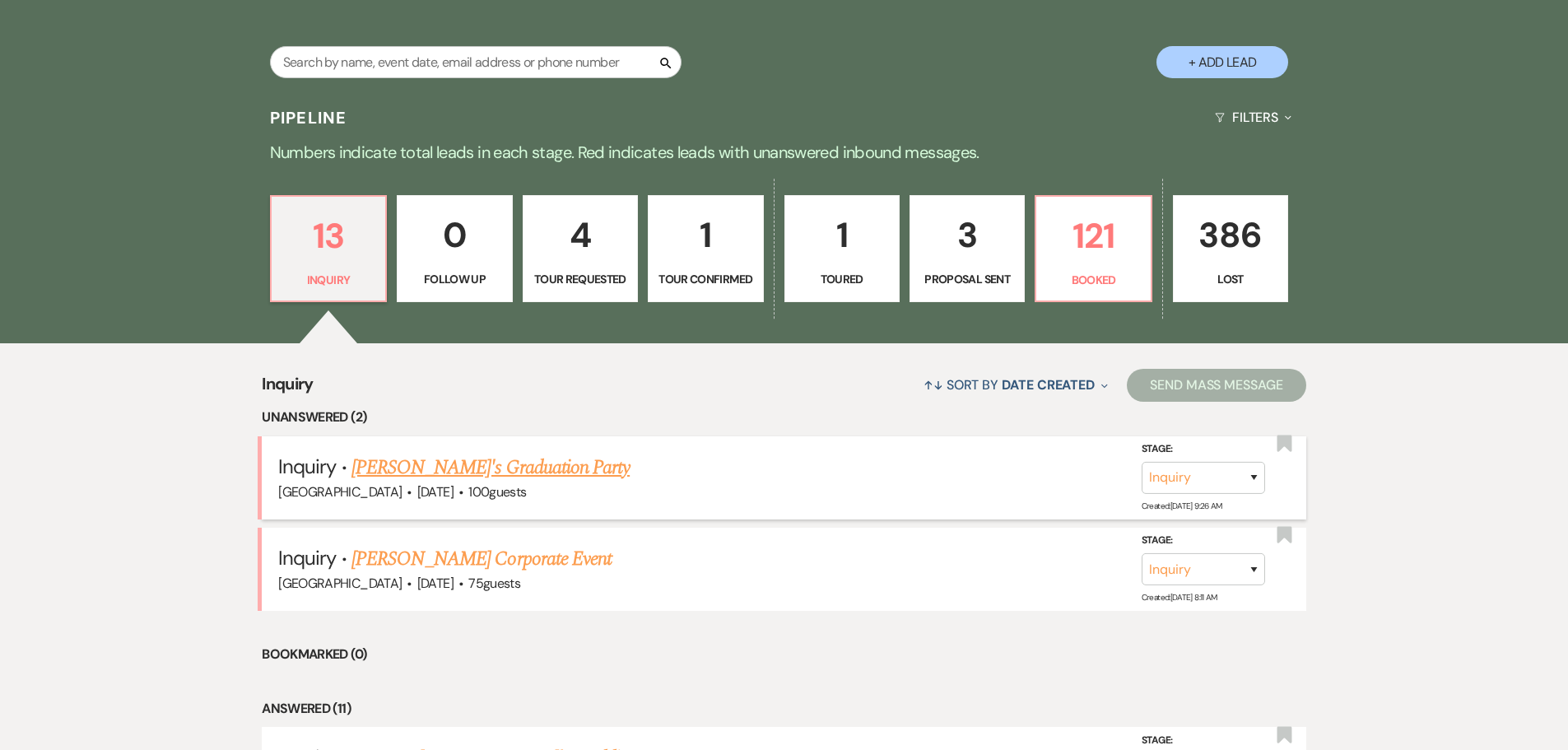
click at [447, 464] on link "[PERSON_NAME]'s Graduation Party" at bounding box center [491, 468] width 278 height 30
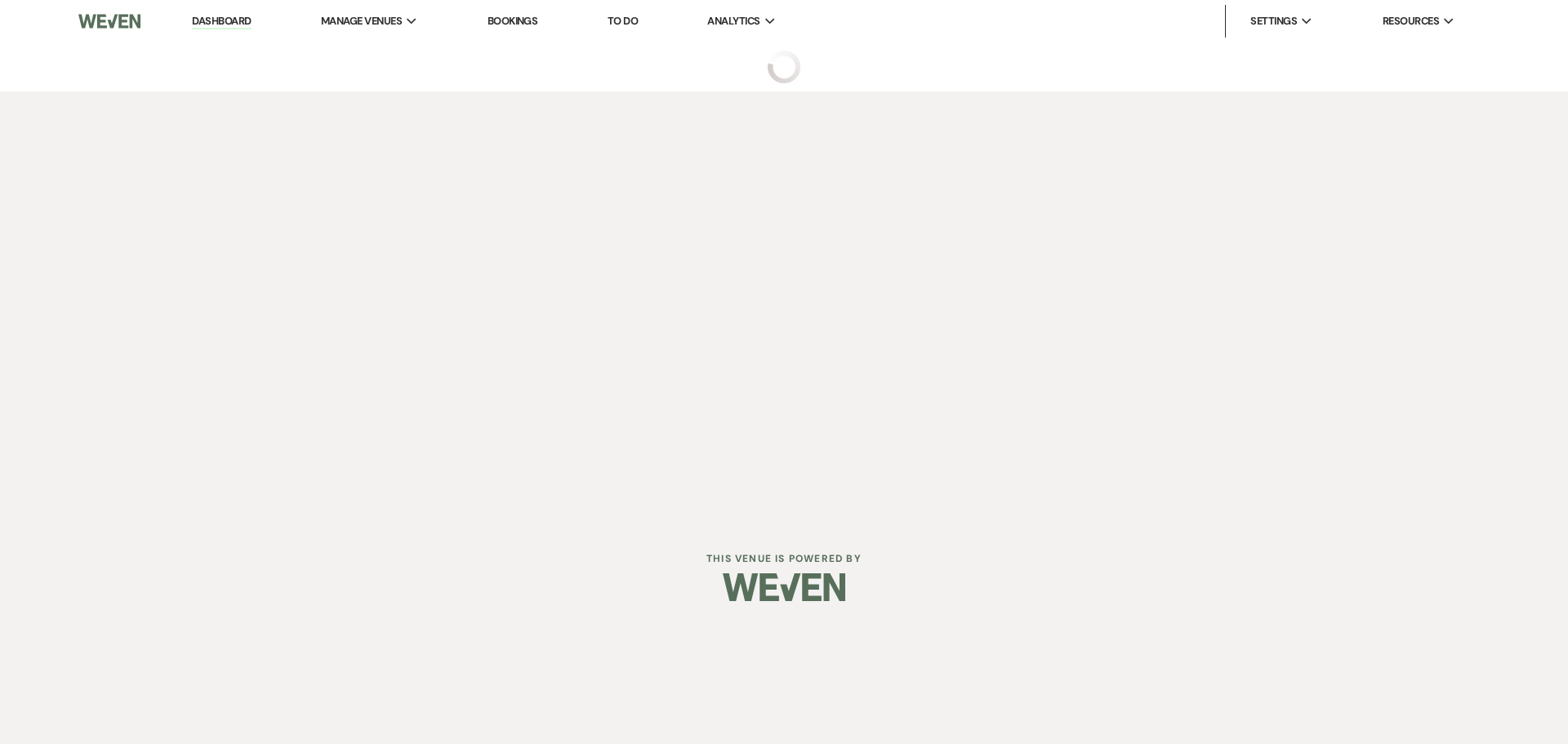
select select "5"
select select "19"
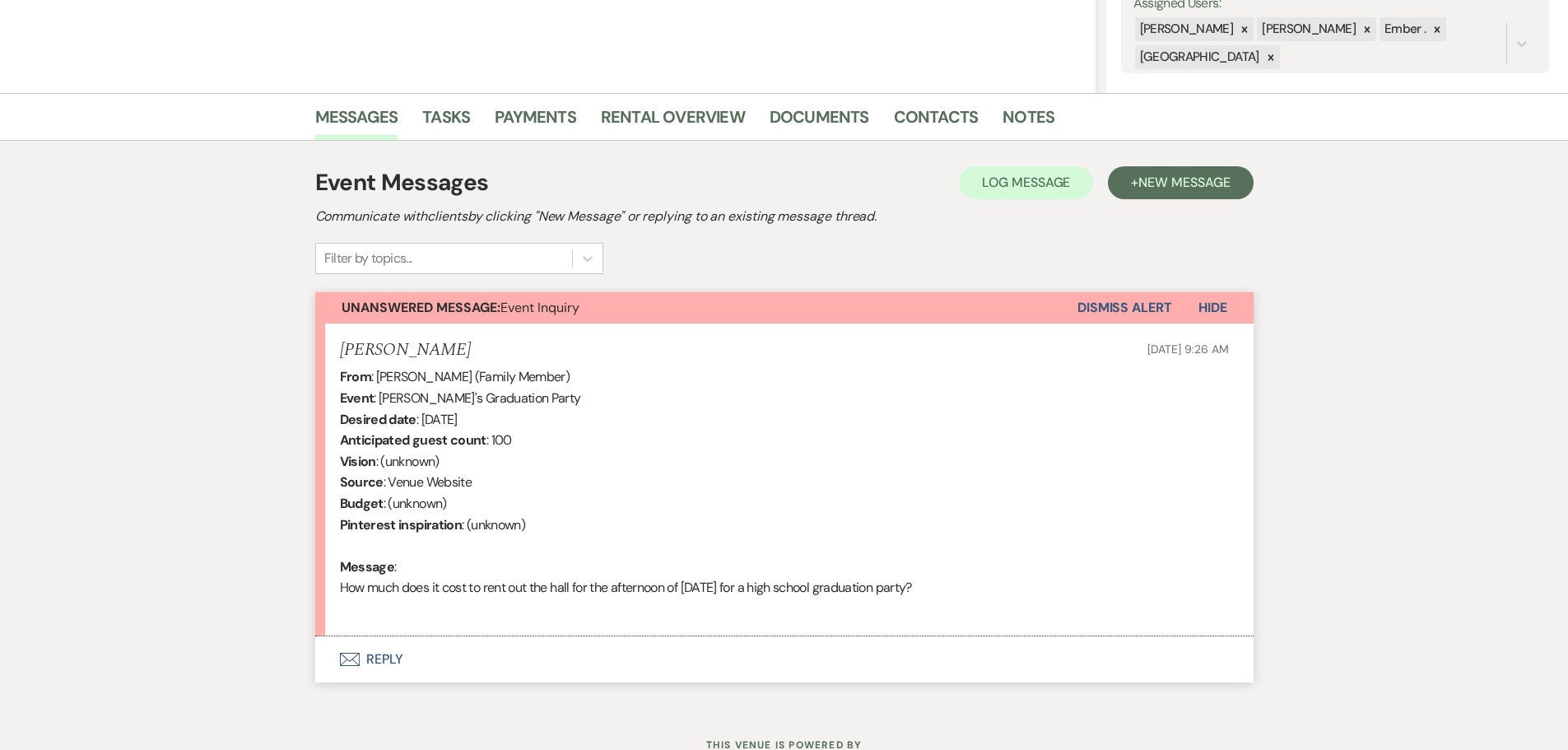
scroll to position [329, 0]
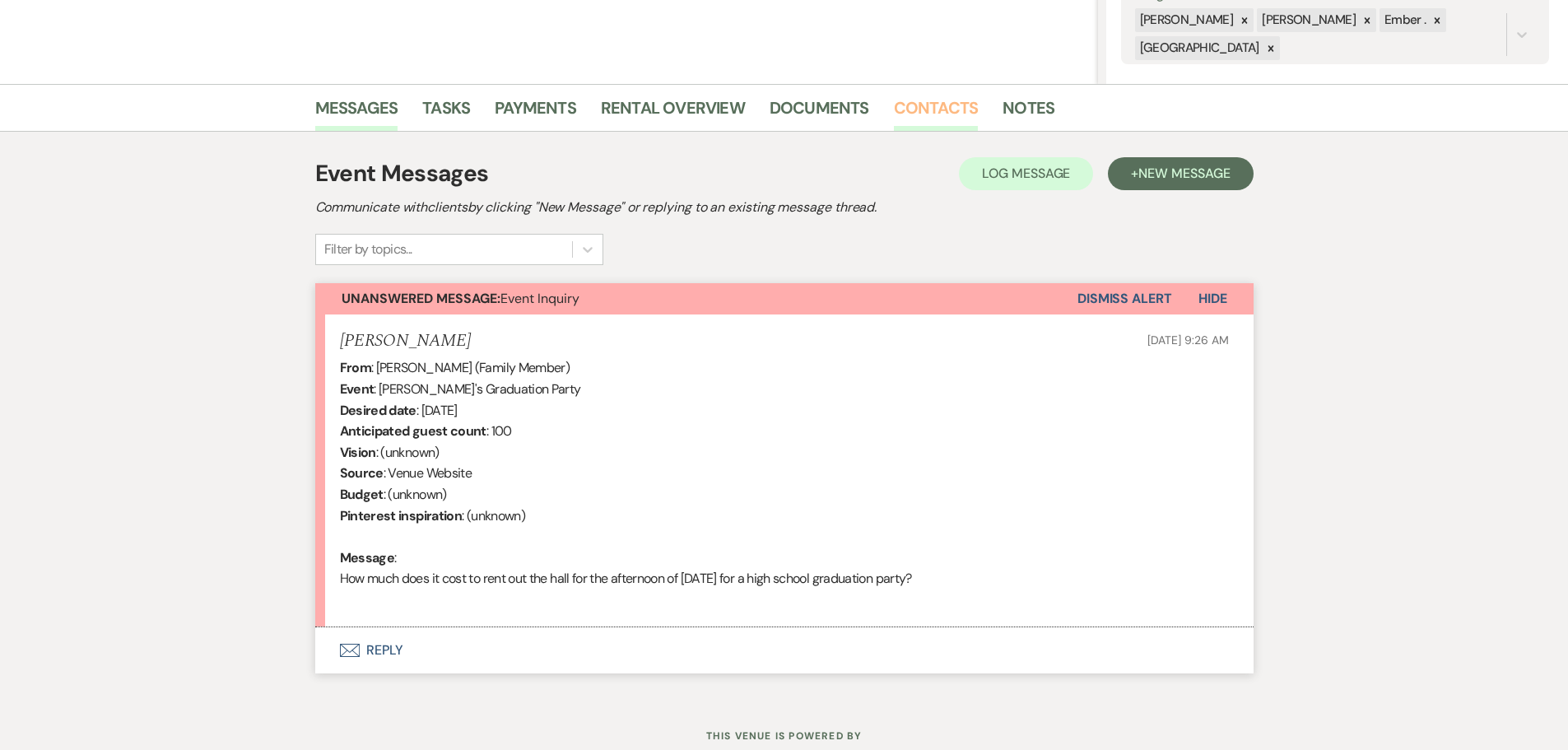
click at [945, 102] on link "Contacts" at bounding box center [936, 112] width 85 height 36
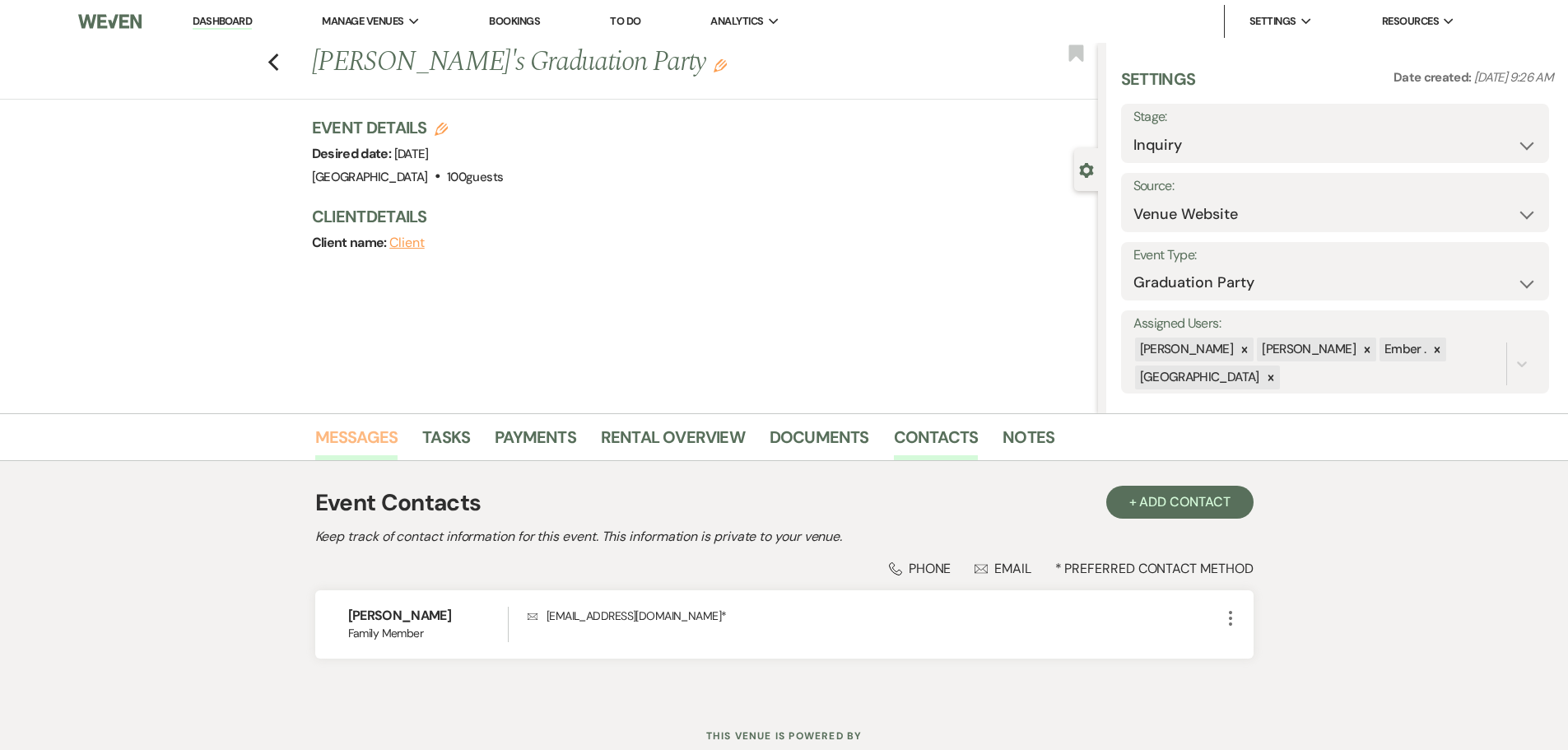
click at [350, 435] on link "Messages" at bounding box center [357, 442] width 83 height 36
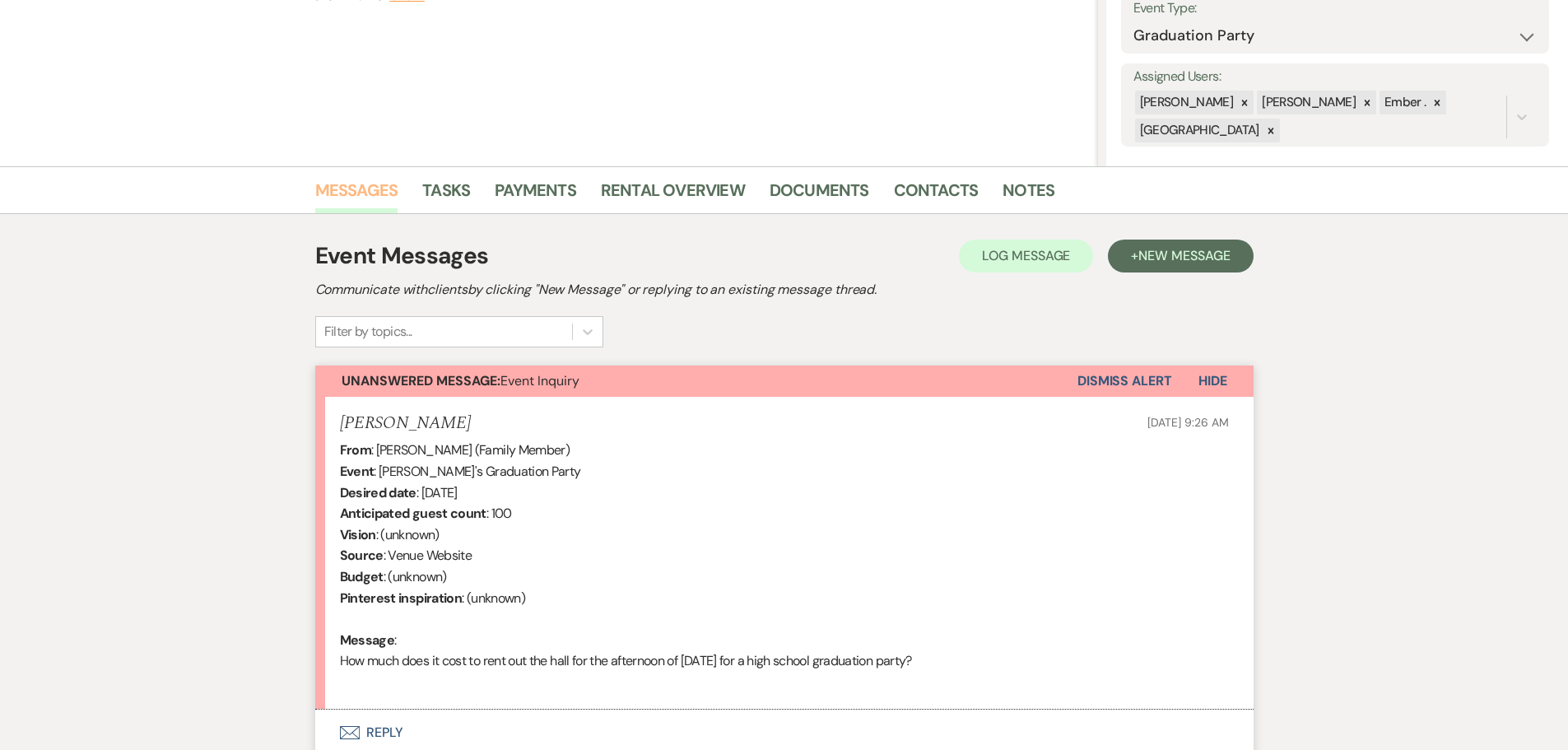
scroll to position [383, 0]
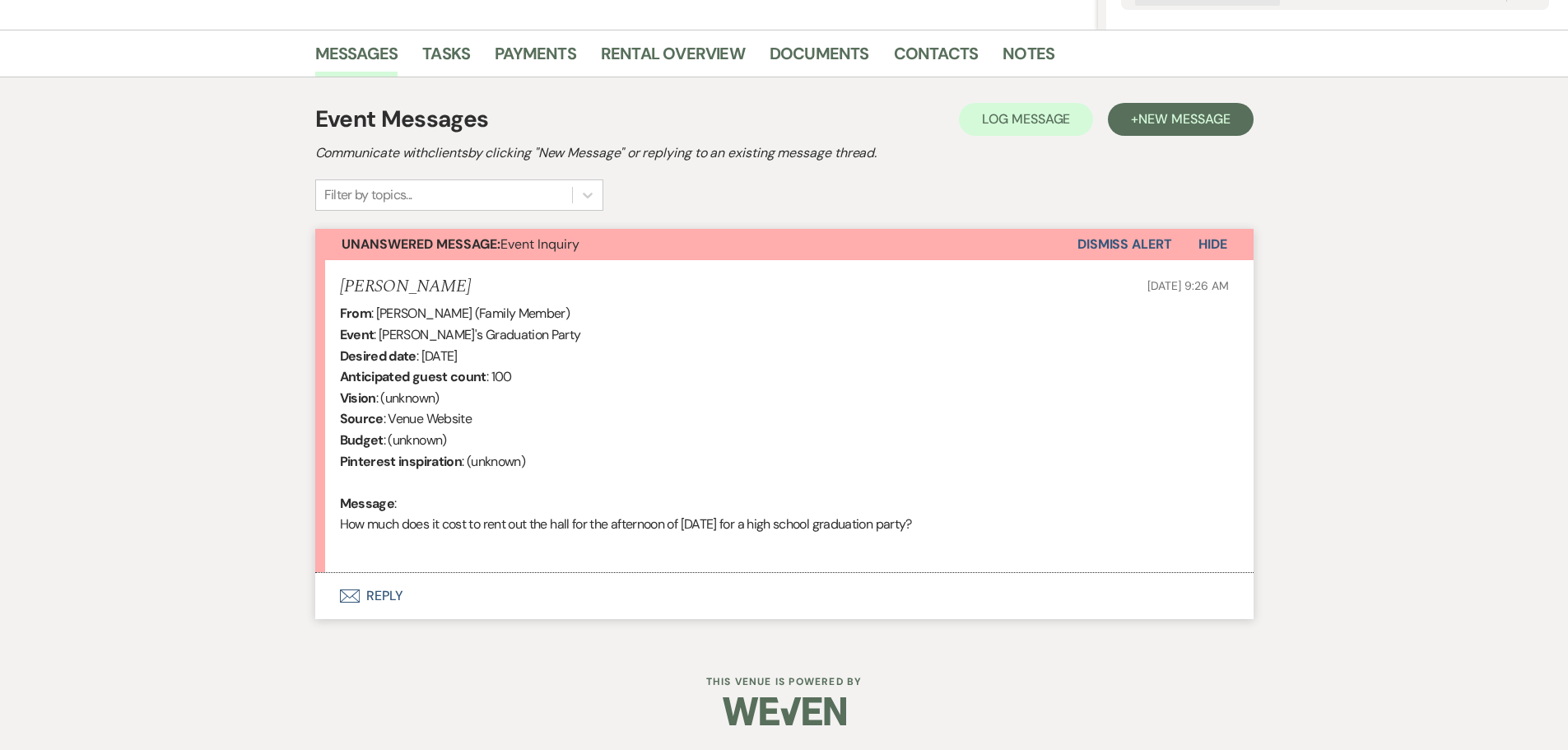
click at [389, 598] on button "Envelope Reply" at bounding box center [784, 596] width 938 height 46
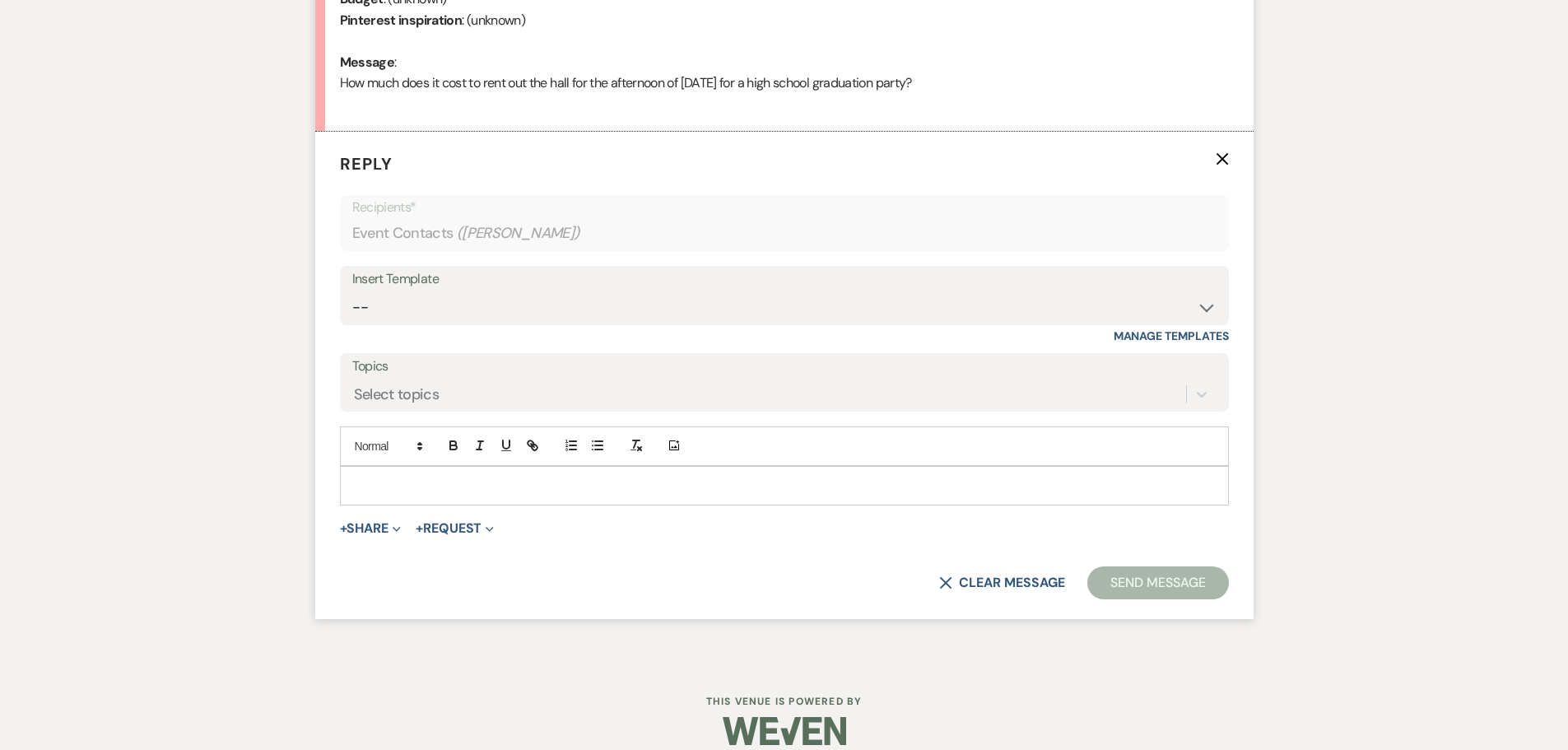
scroll to position [826, 0]
click at [372, 482] on p at bounding box center [784, 485] width 862 height 18
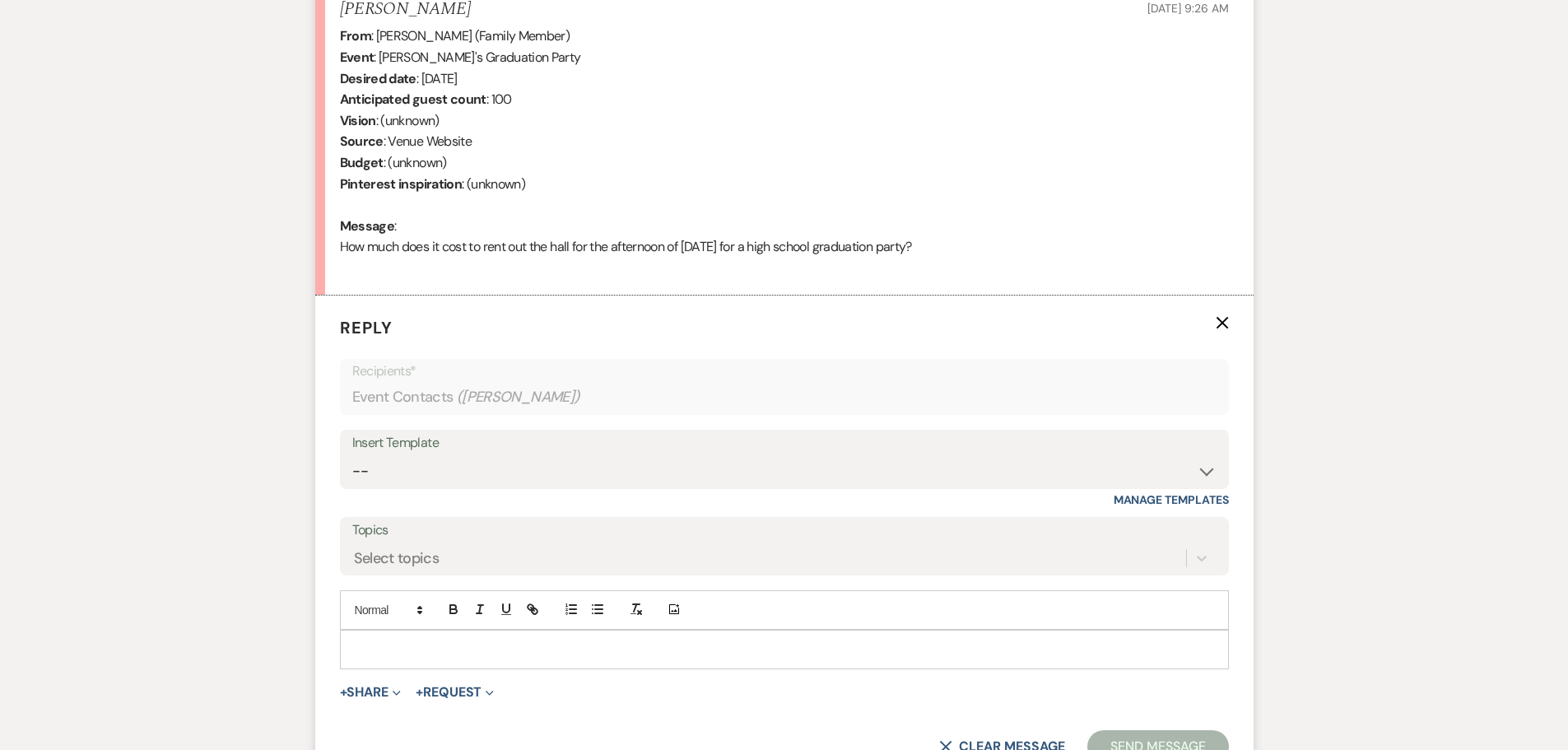
scroll to position [0, 0]
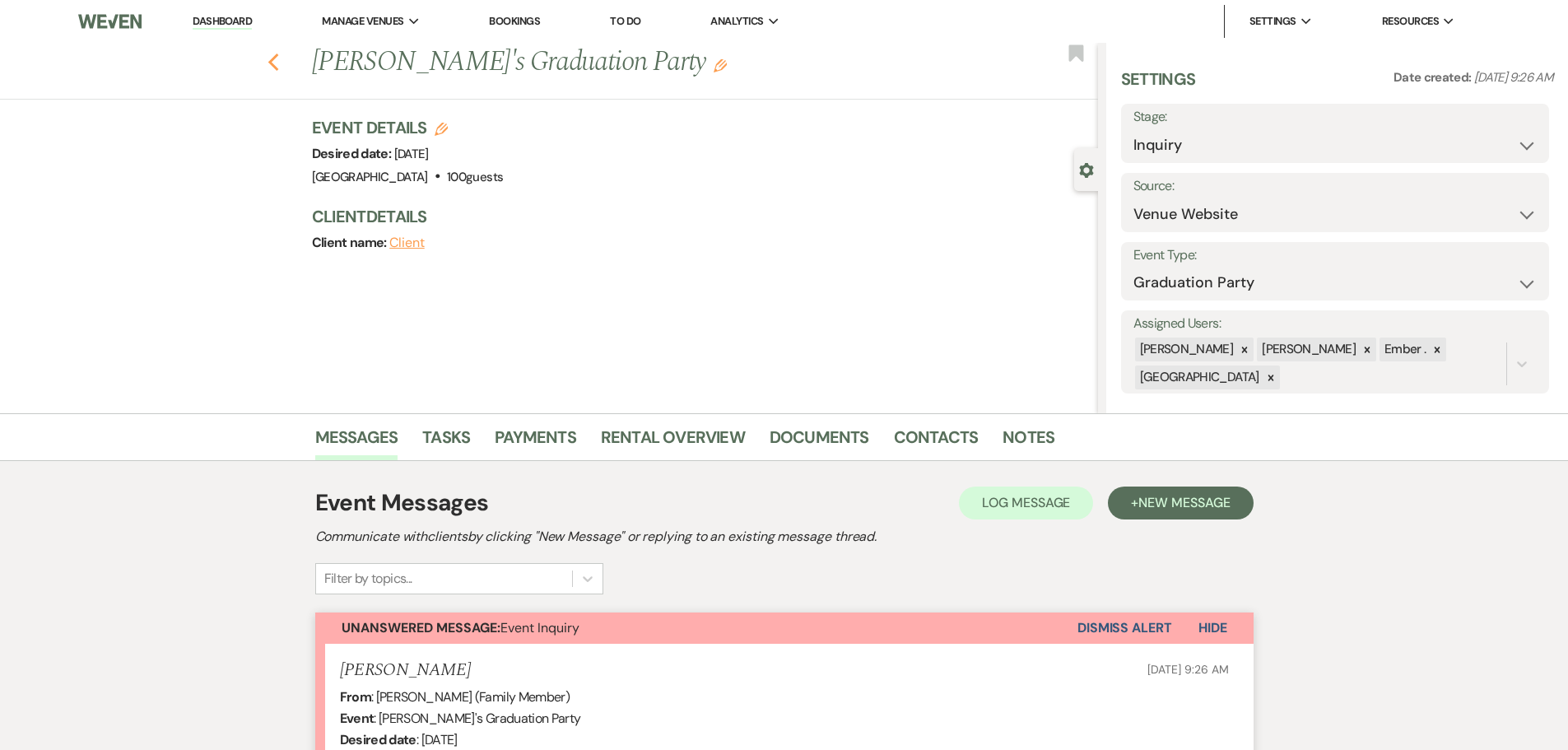
click at [278, 68] on use "button" at bounding box center [272, 62] width 11 height 18
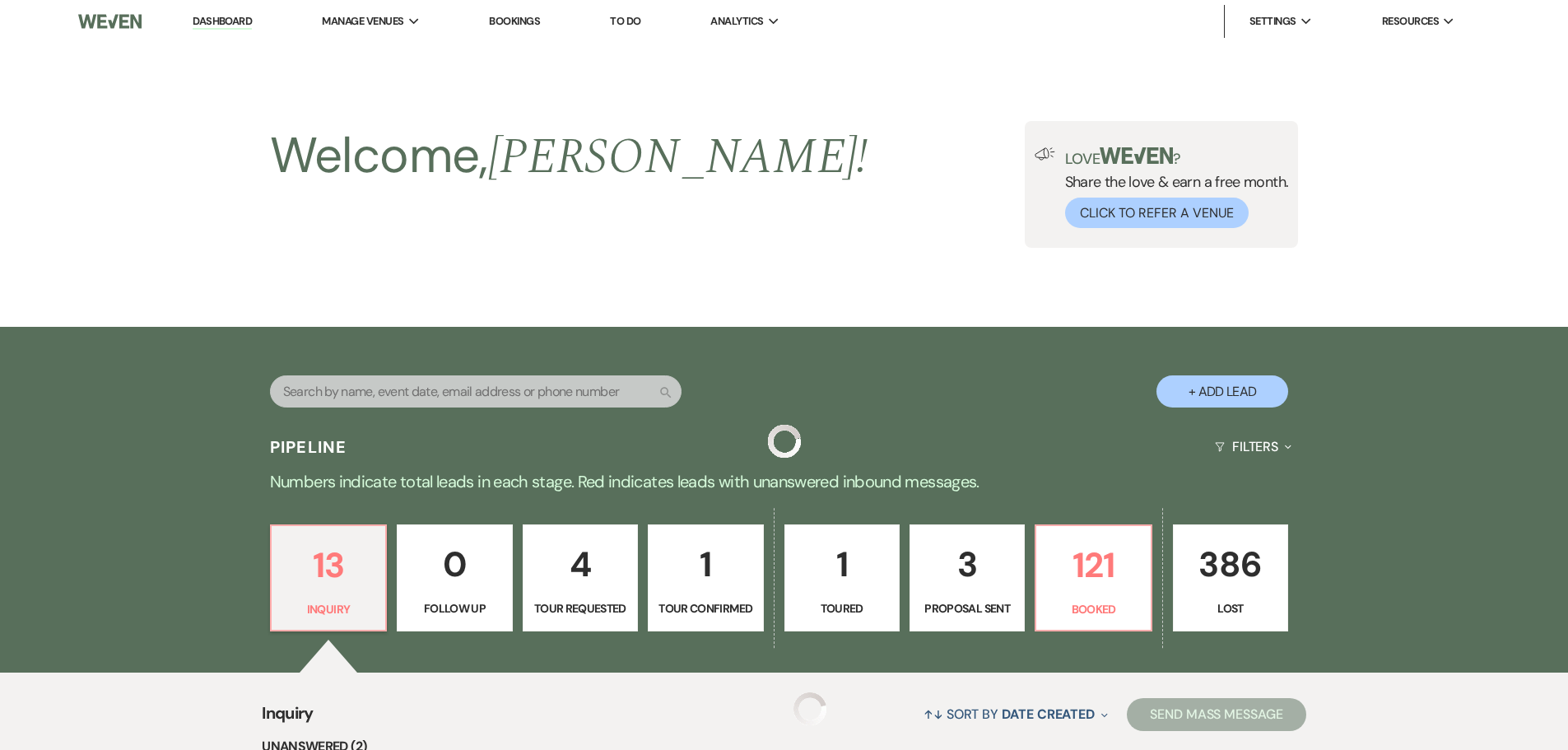
scroll to position [329, 0]
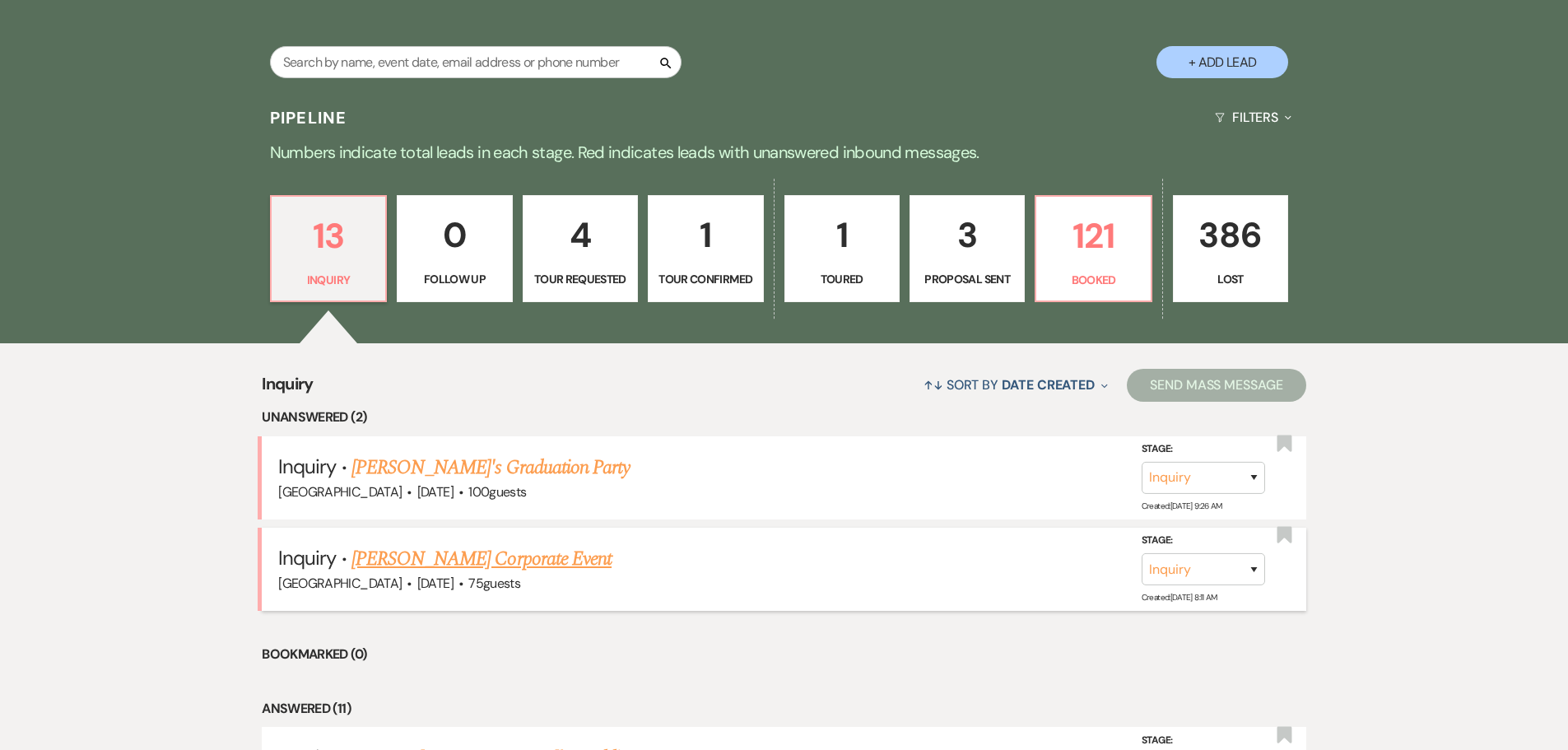
click at [428, 549] on link "[PERSON_NAME] Corporate Event" at bounding box center [482, 559] width 260 height 30
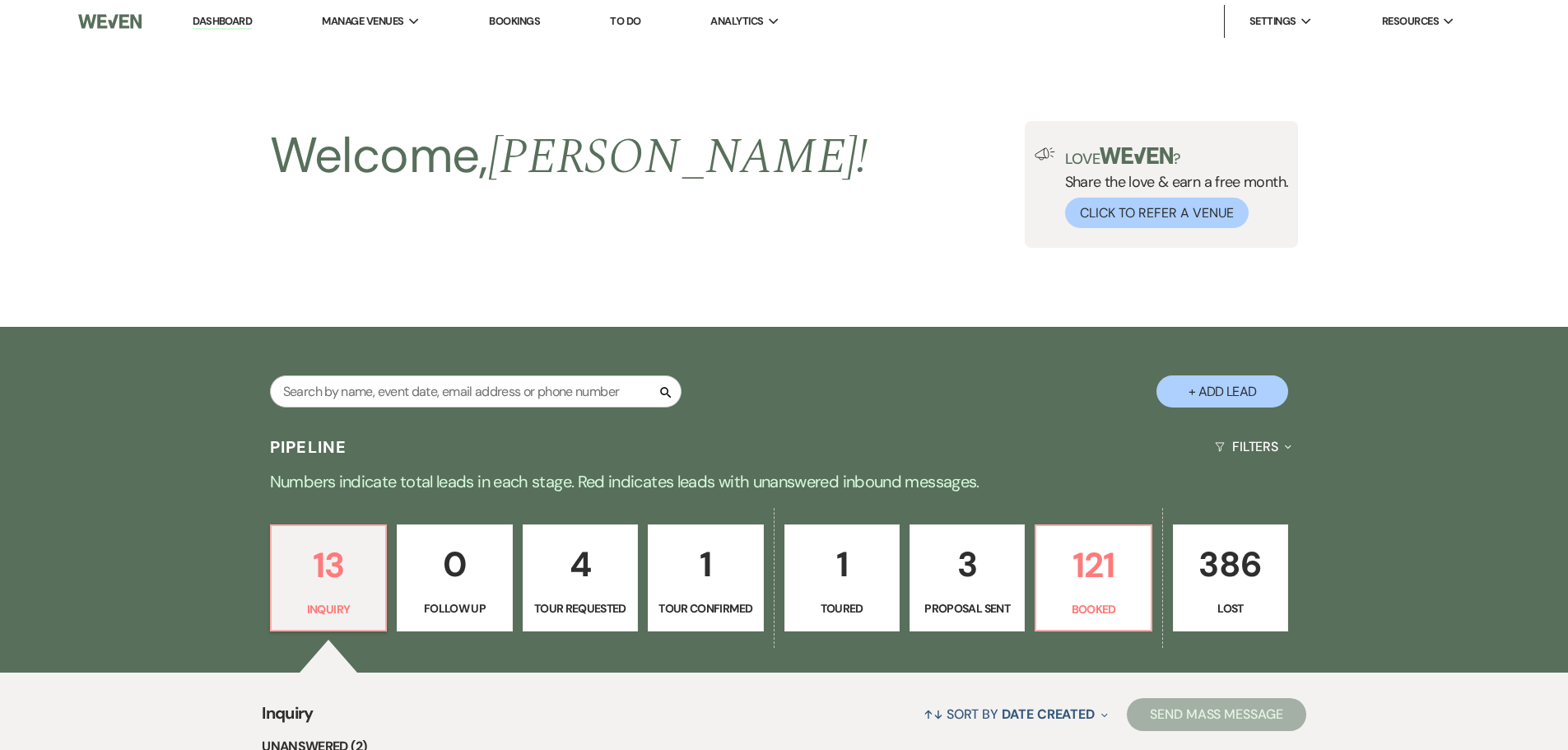
select select "5"
select select "9"
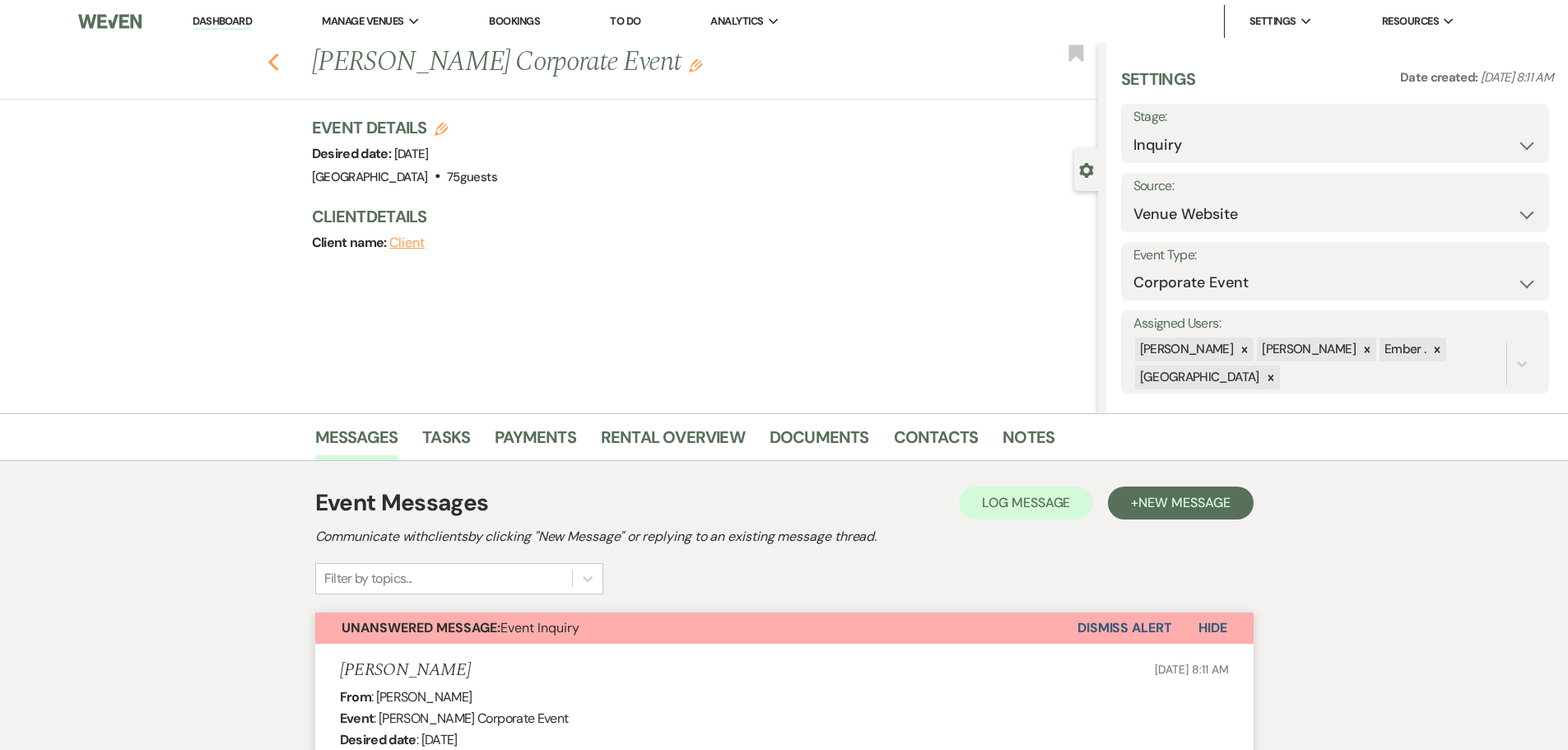
click at [277, 58] on icon "Previous" at bounding box center [273, 62] width 12 height 20
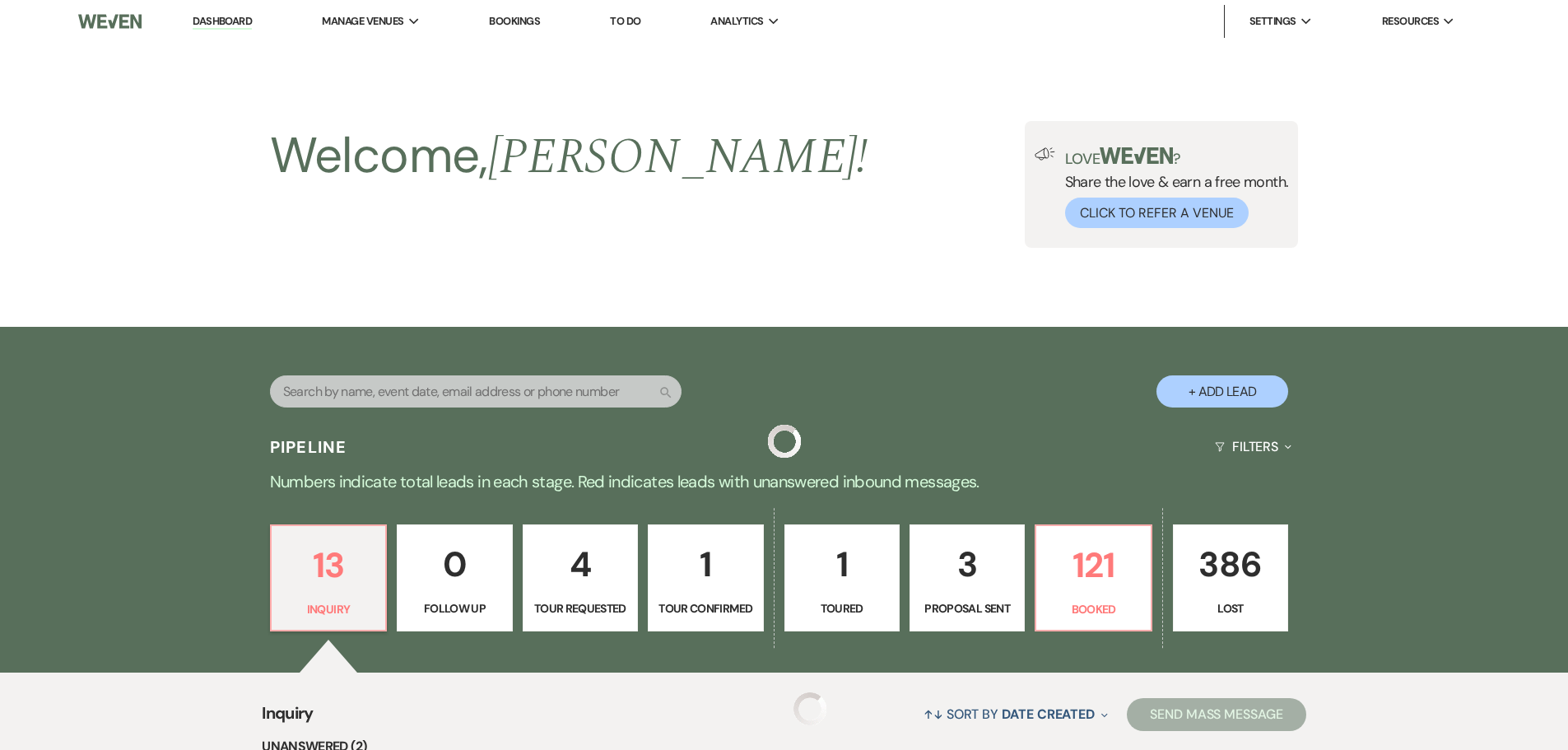
scroll to position [329, 0]
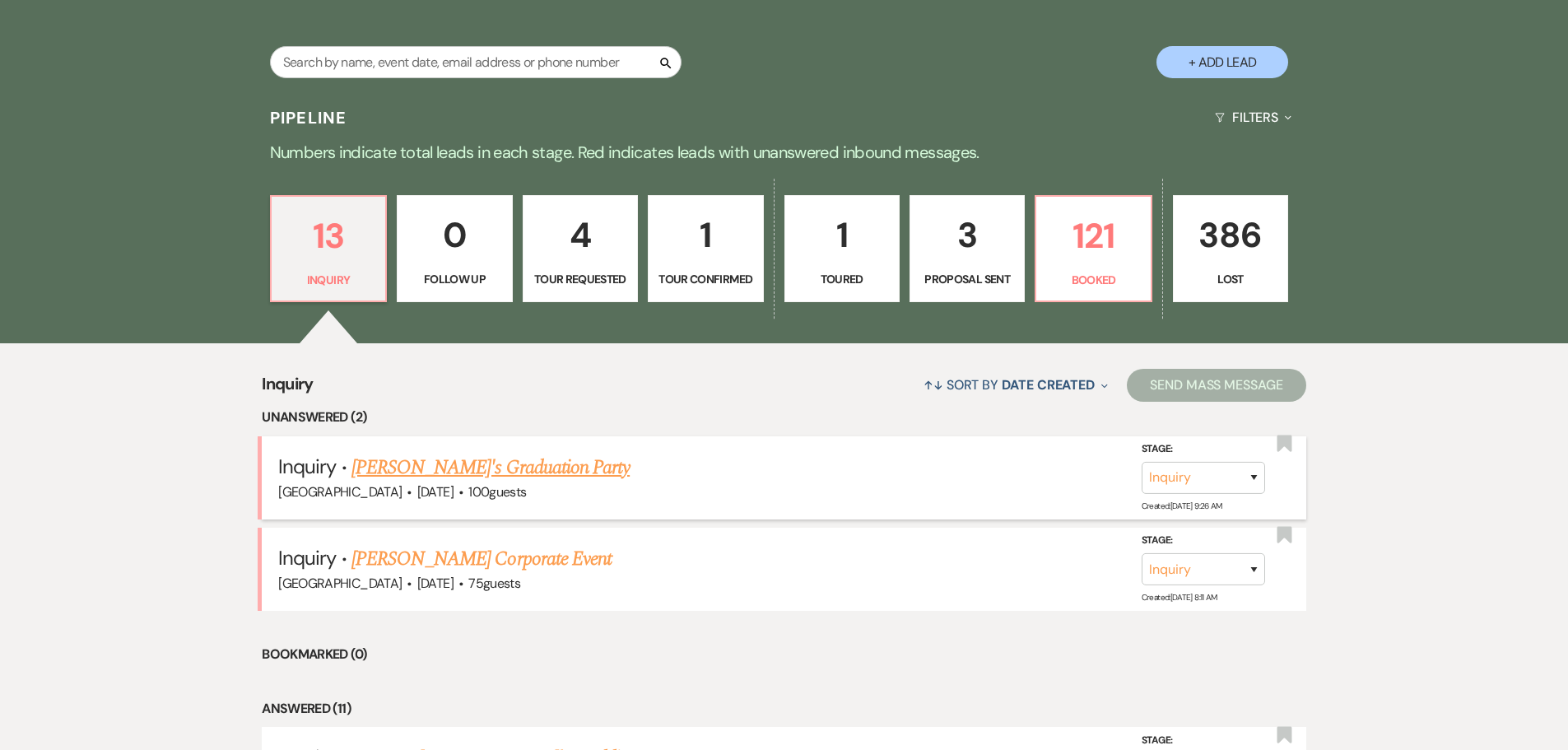
click at [443, 468] on link "[PERSON_NAME]'s Graduation Party" at bounding box center [491, 468] width 278 height 30
select select "5"
select select "19"
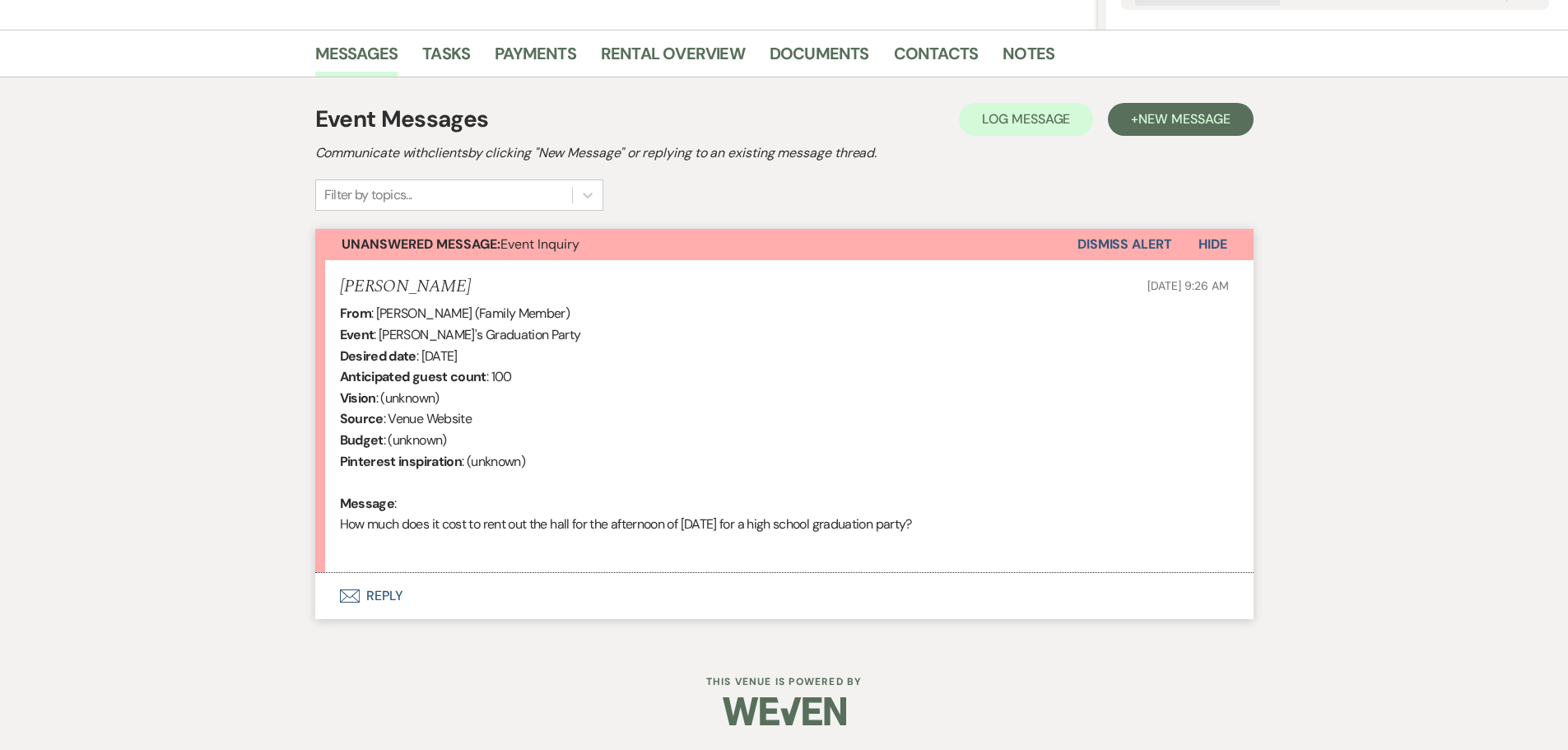
click at [389, 591] on button "Envelope Reply" at bounding box center [784, 596] width 938 height 46
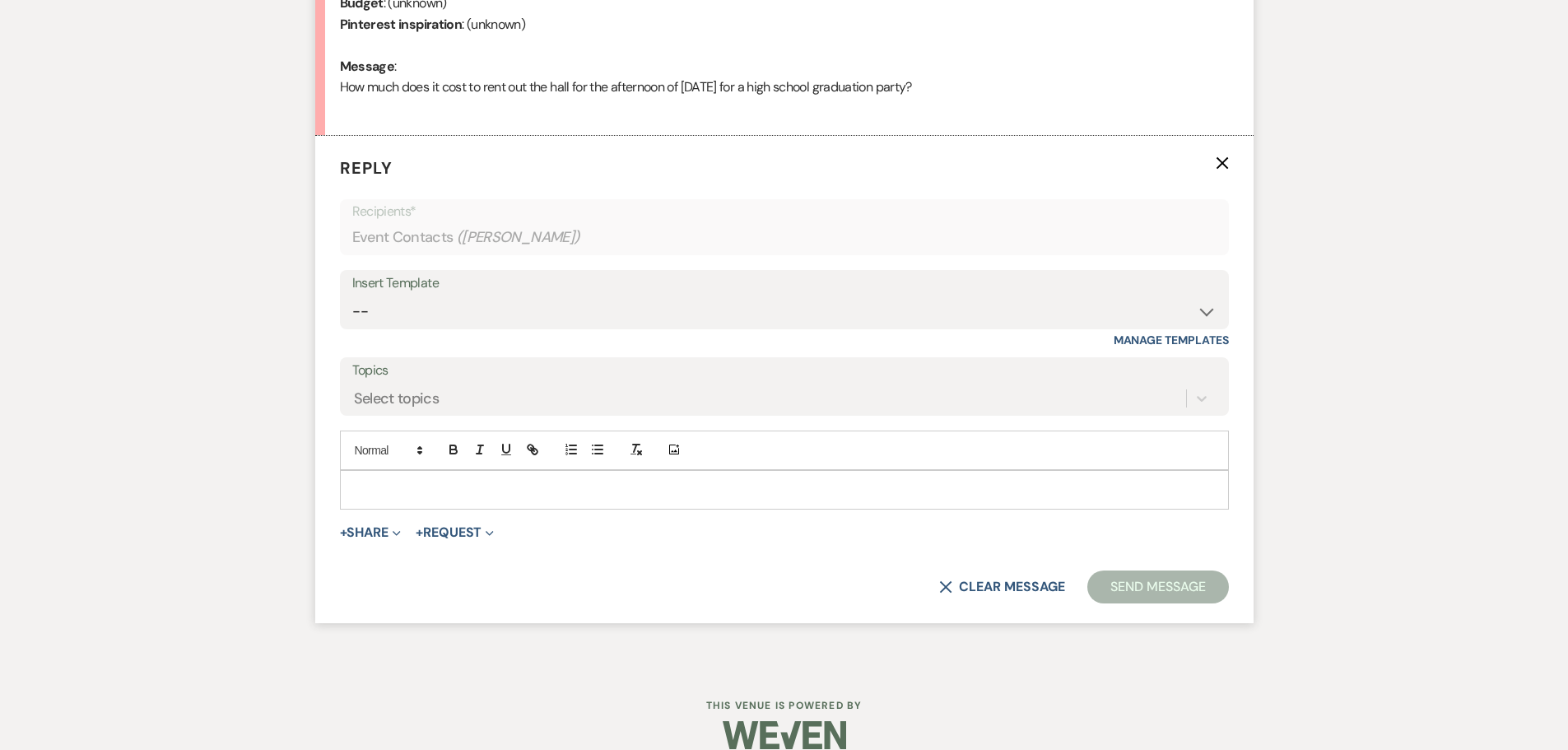
scroll to position [826, 0]
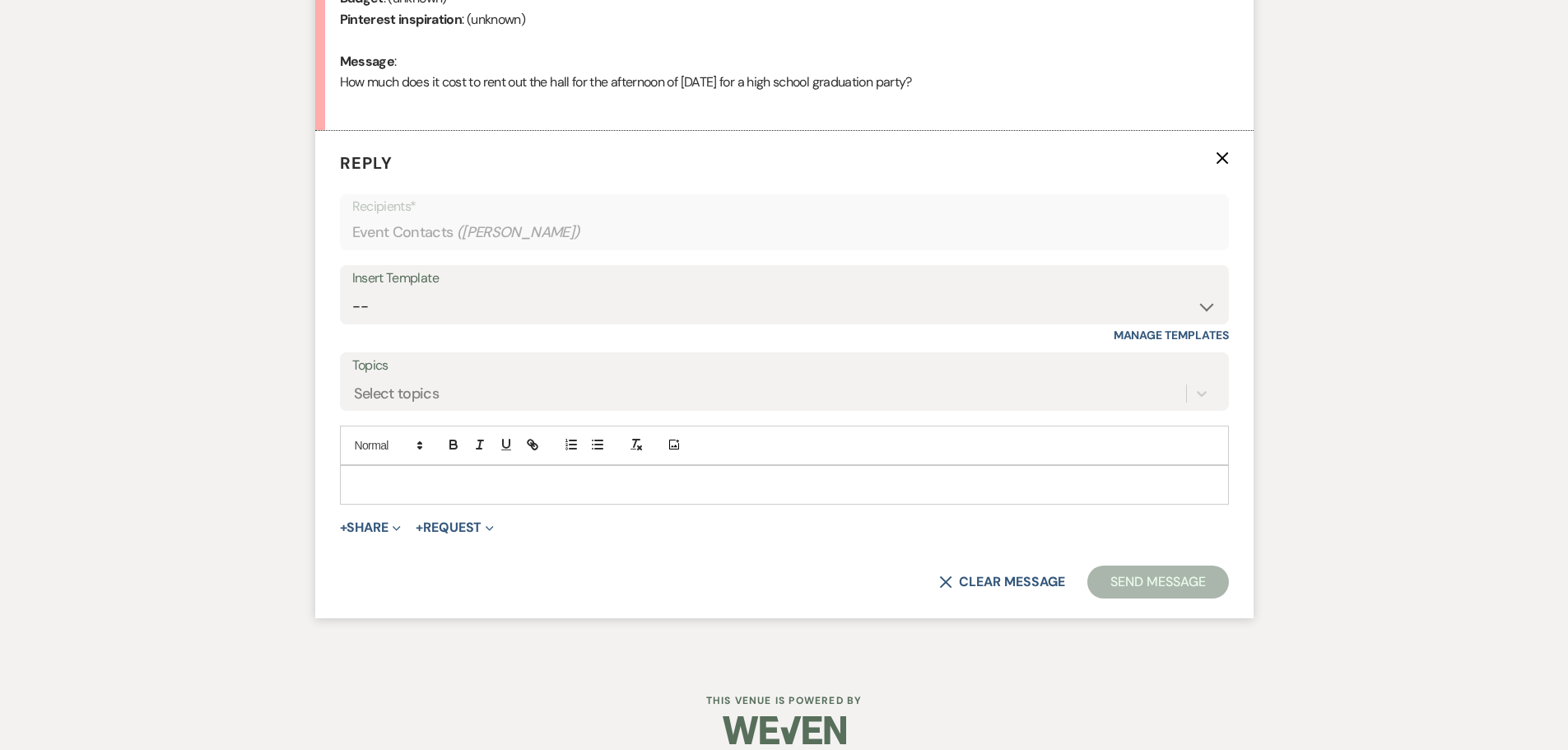
click at [392, 483] on p at bounding box center [784, 485] width 862 height 18
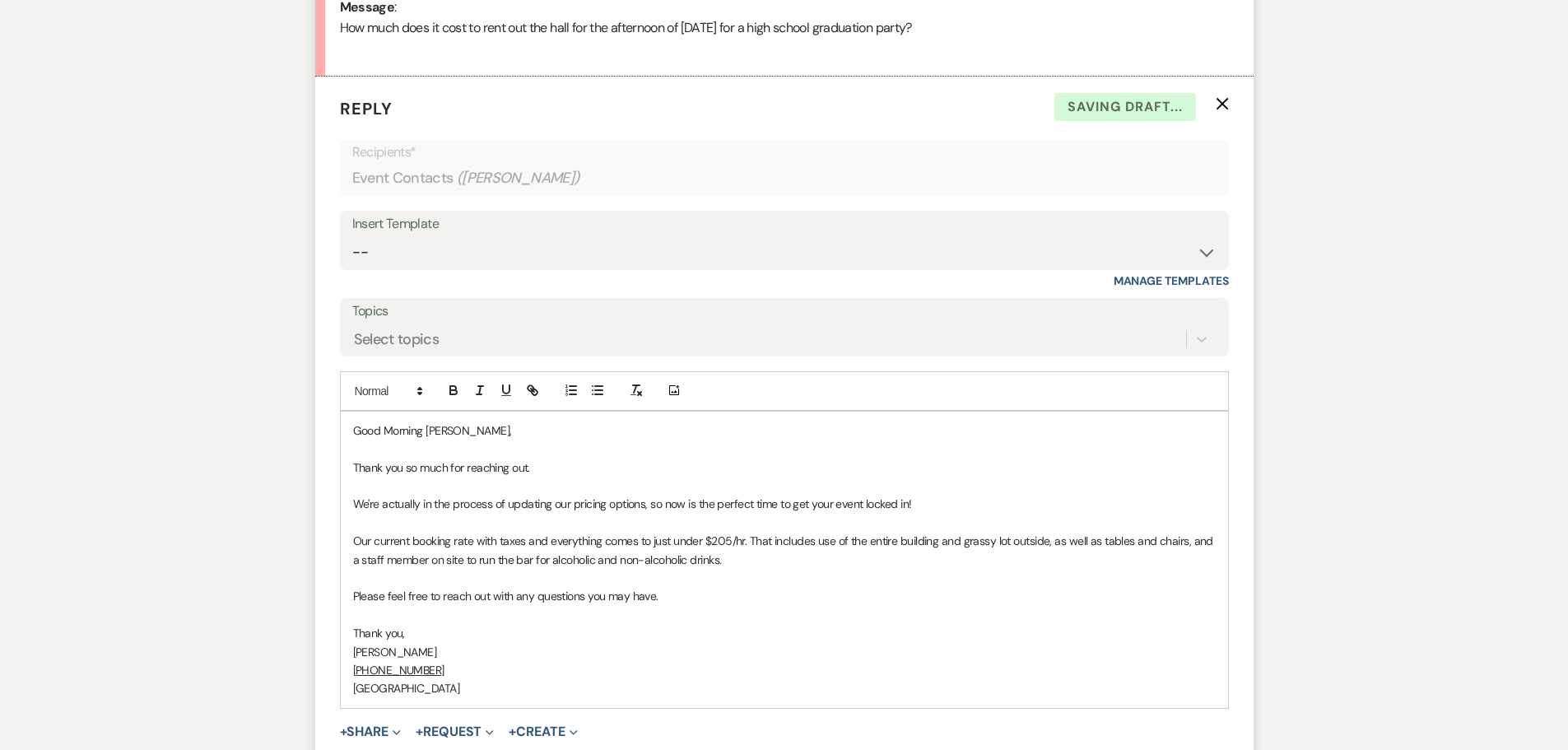
scroll to position [909, 0]
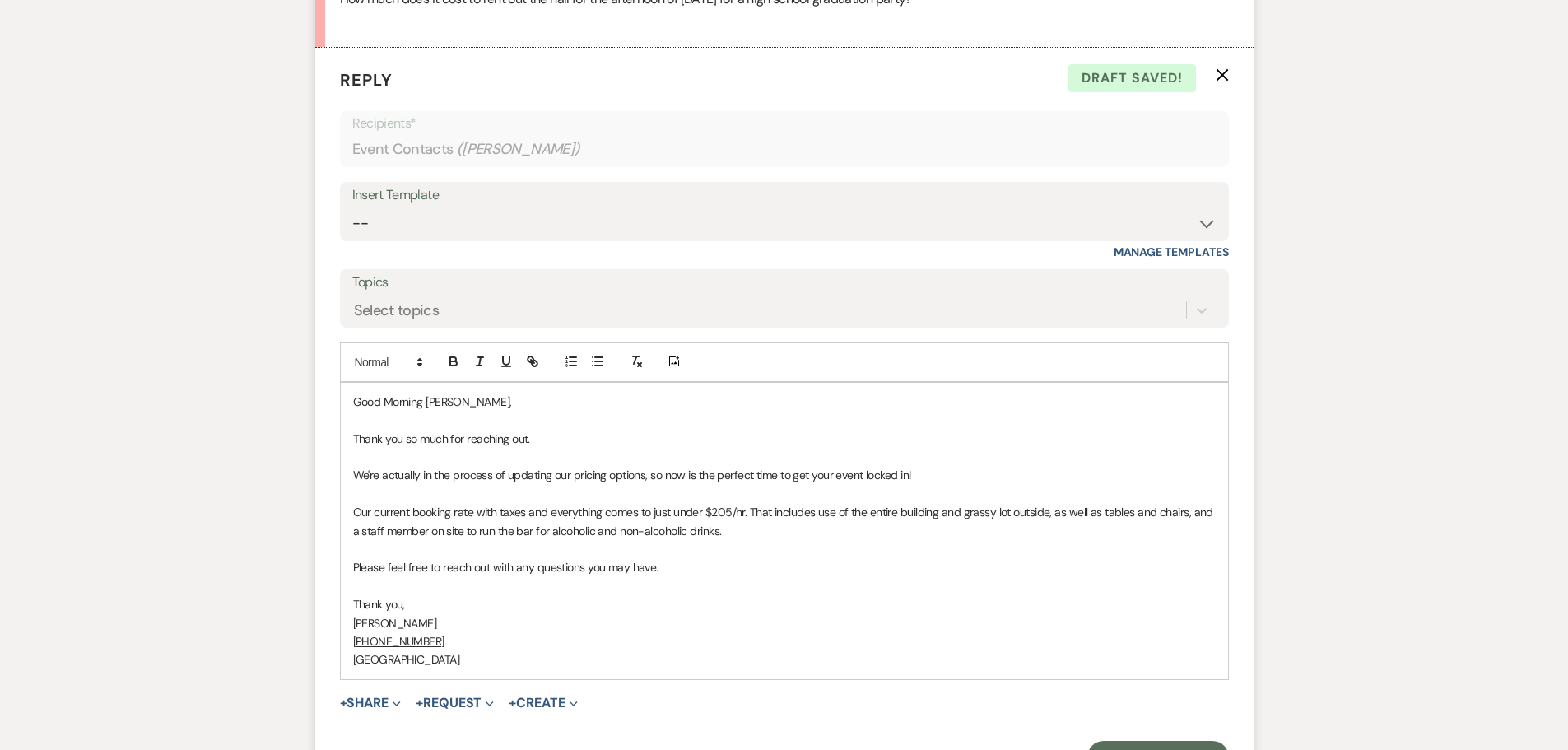
click at [537, 440] on p "Thank you so much for reaching out." at bounding box center [784, 439] width 862 height 18
click at [357, 600] on p "Thank you," at bounding box center [784, 604] width 862 height 18
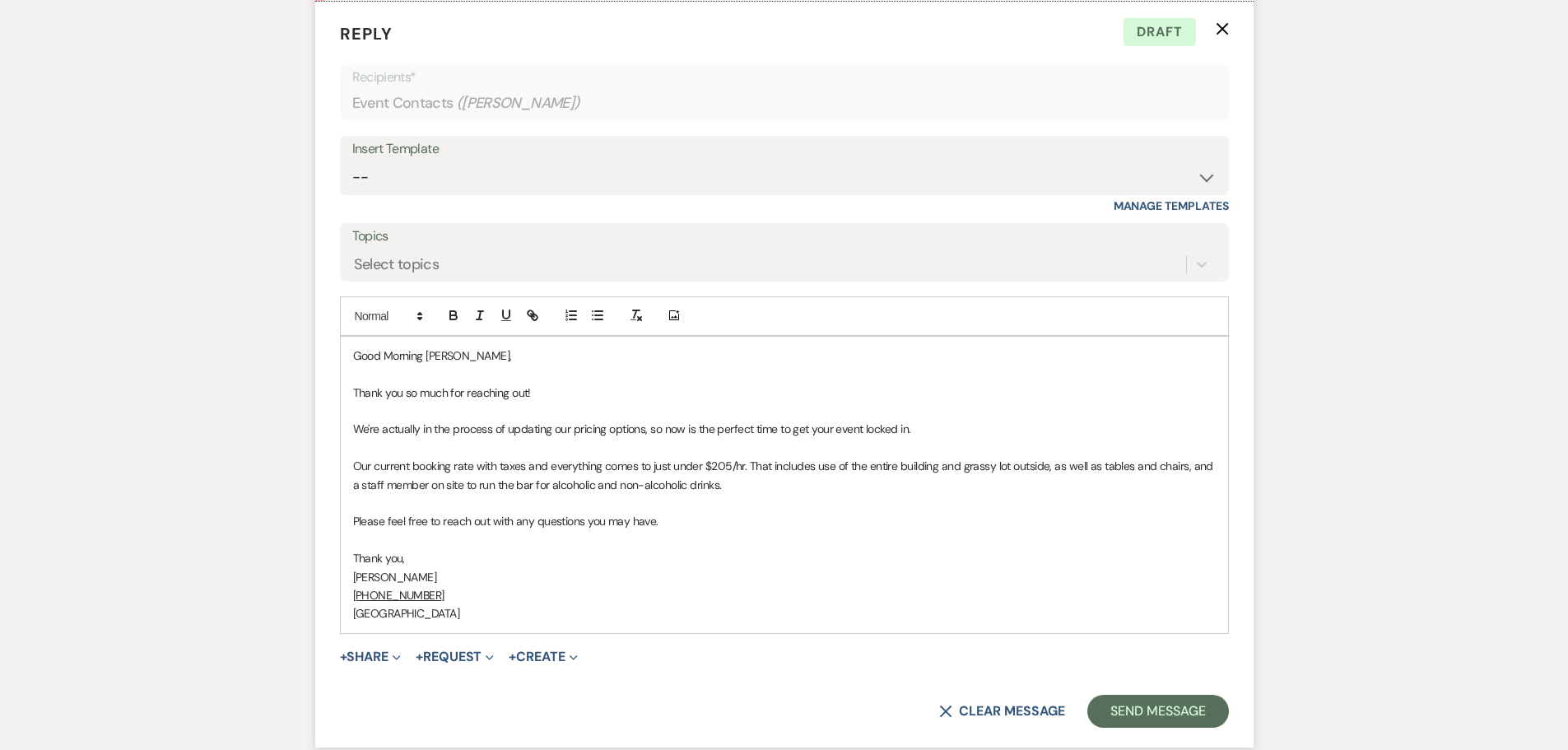
scroll to position [992, 0]
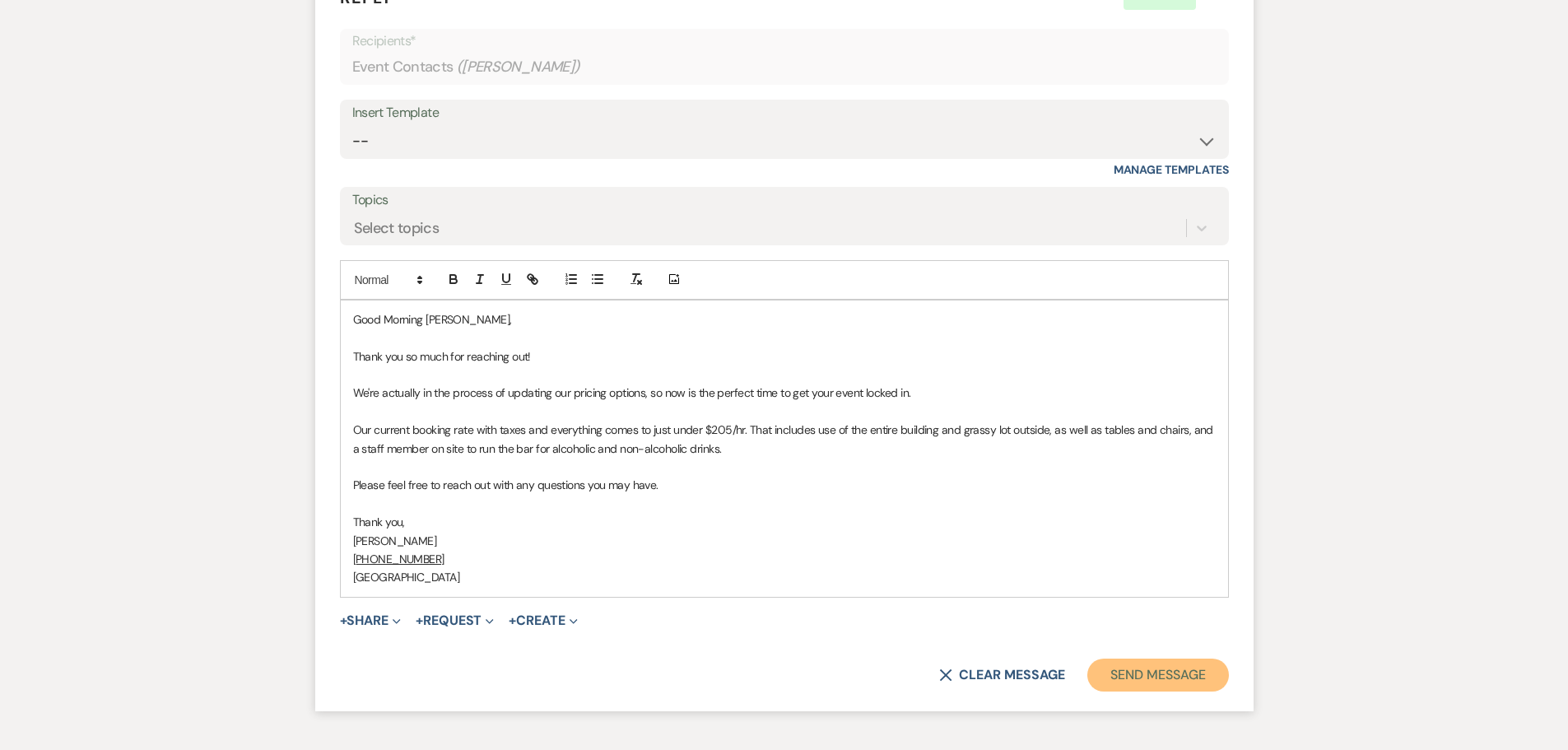
click at [1163, 668] on button "Send Message" at bounding box center [1157, 675] width 141 height 33
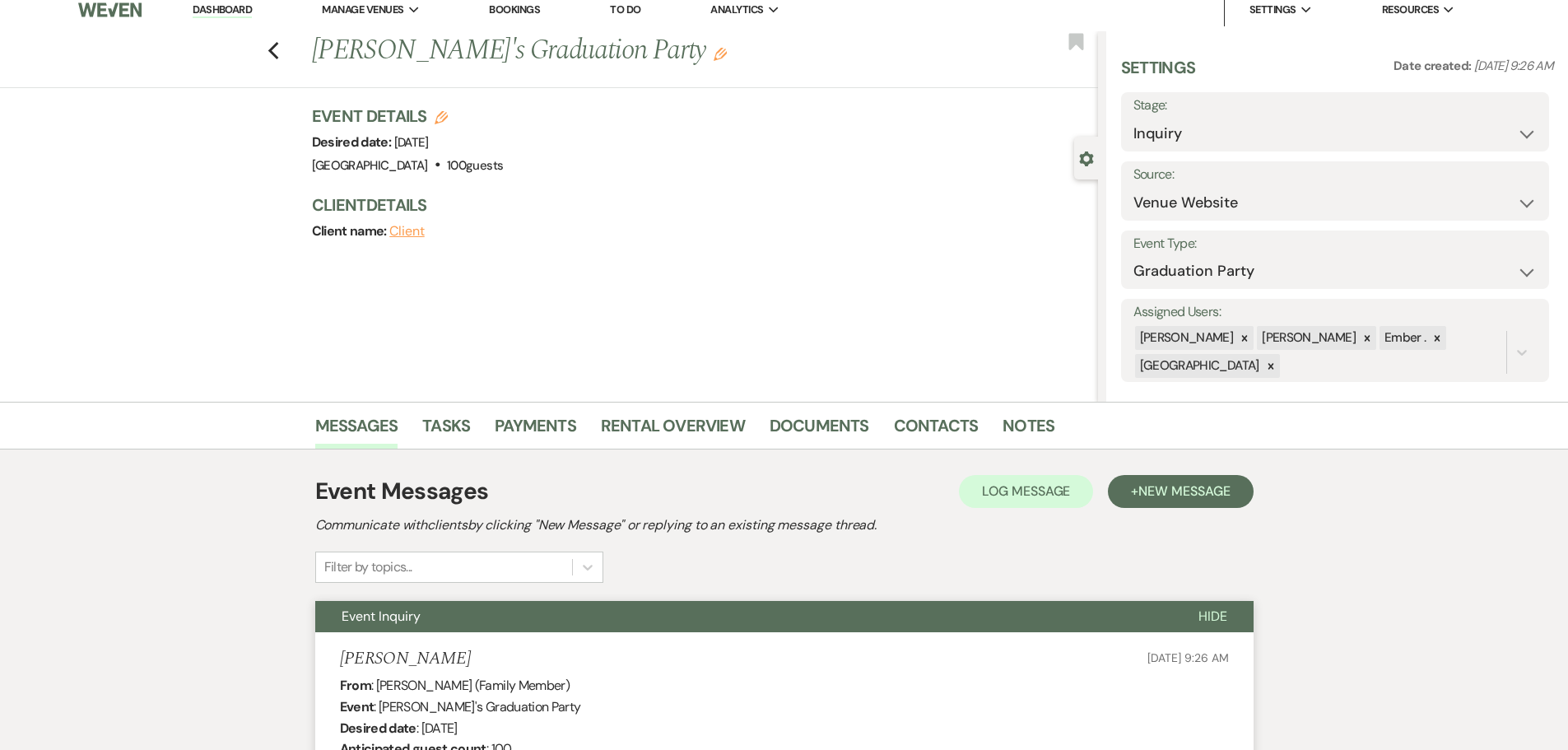
scroll to position [0, 0]
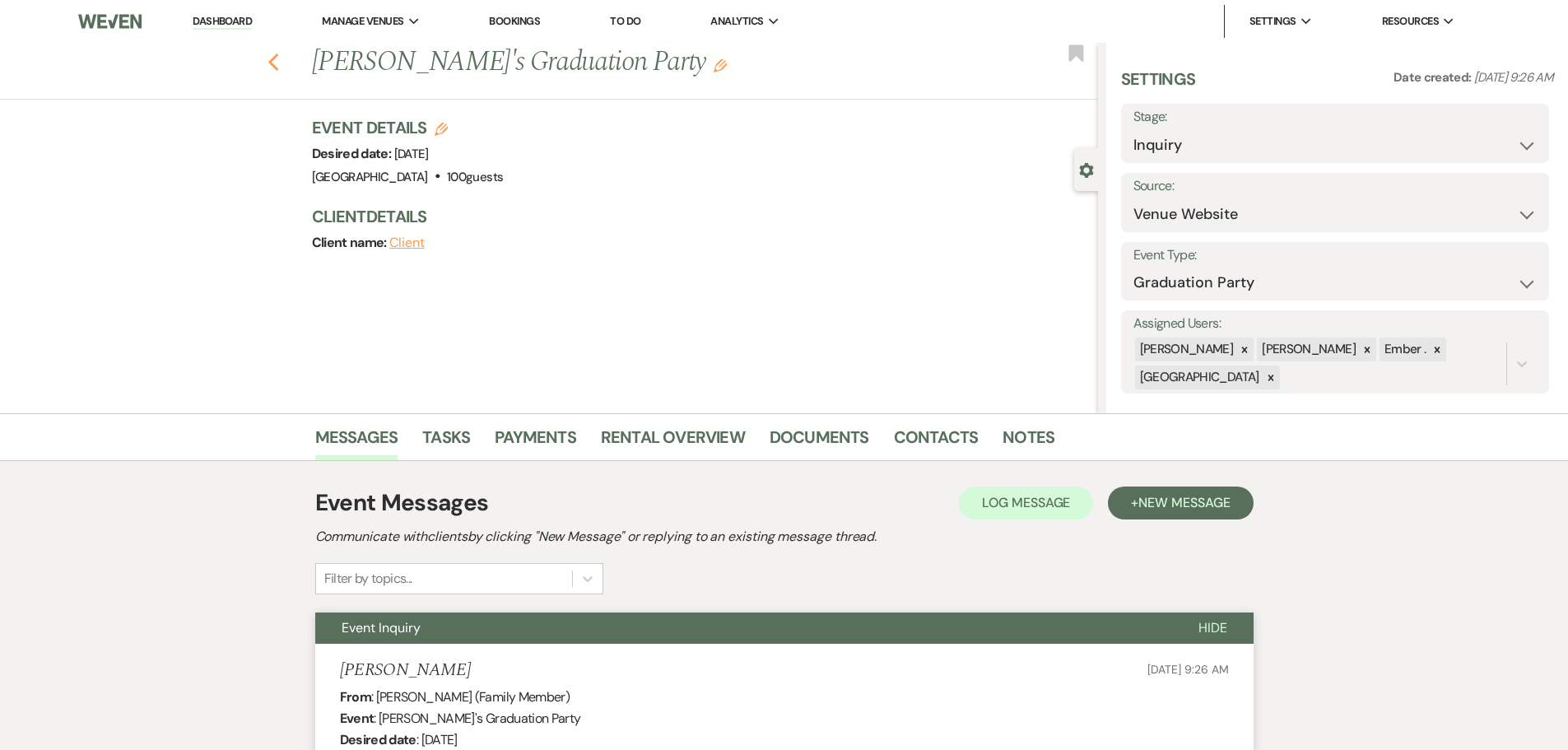
click at [276, 58] on icon "Previous" at bounding box center [273, 62] width 12 height 20
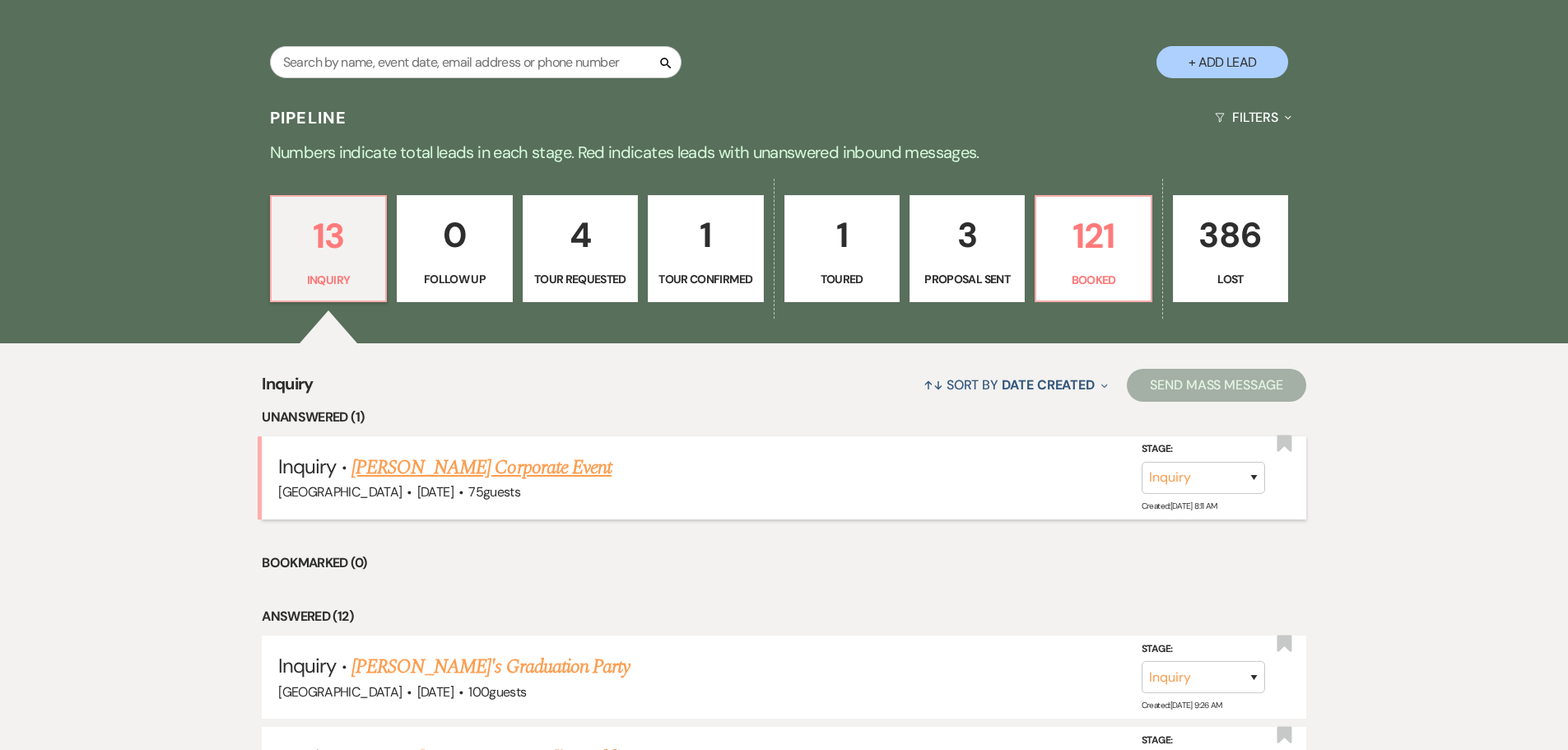
click at [453, 462] on link "[PERSON_NAME] Corporate Event" at bounding box center [482, 468] width 260 height 30
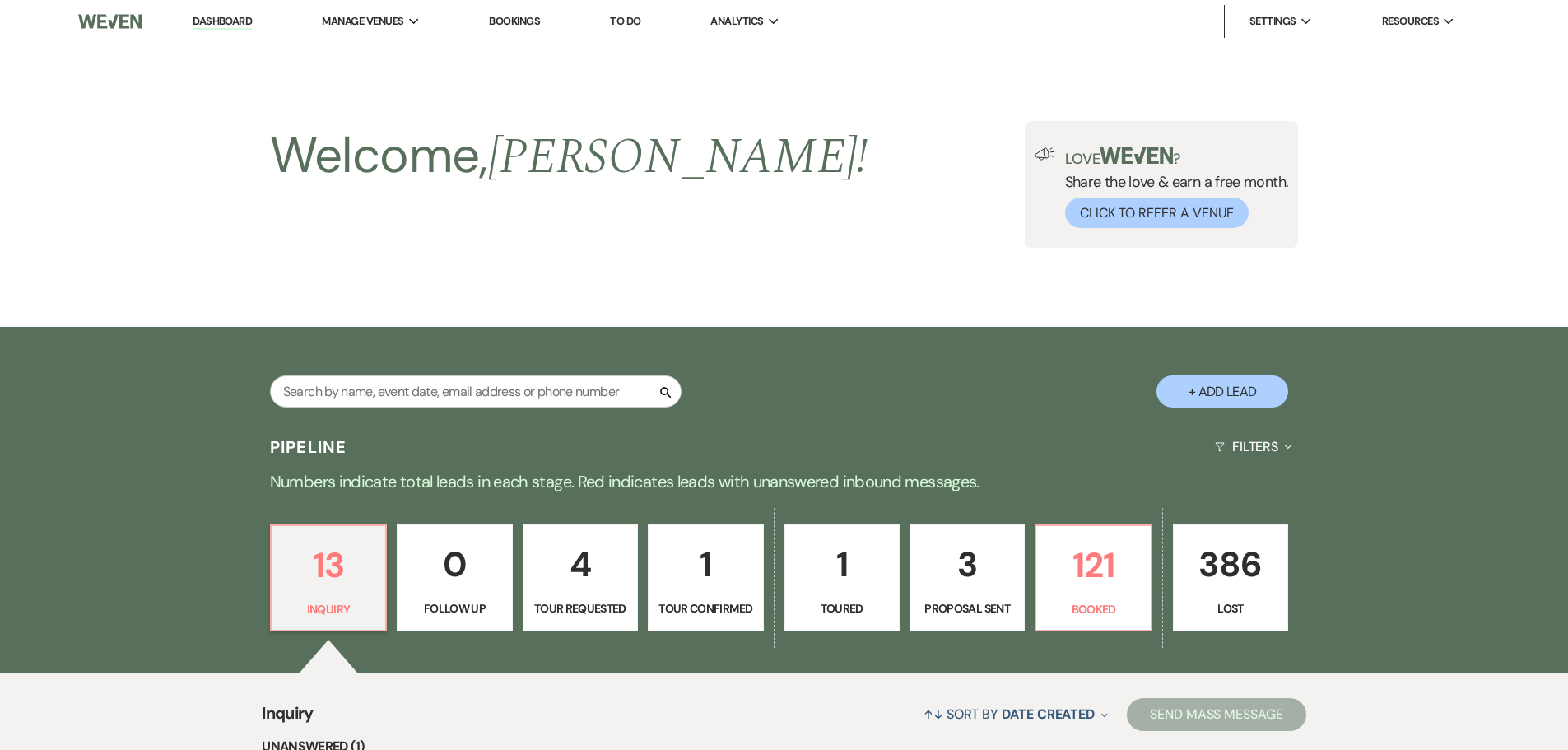
select select "5"
select select "9"
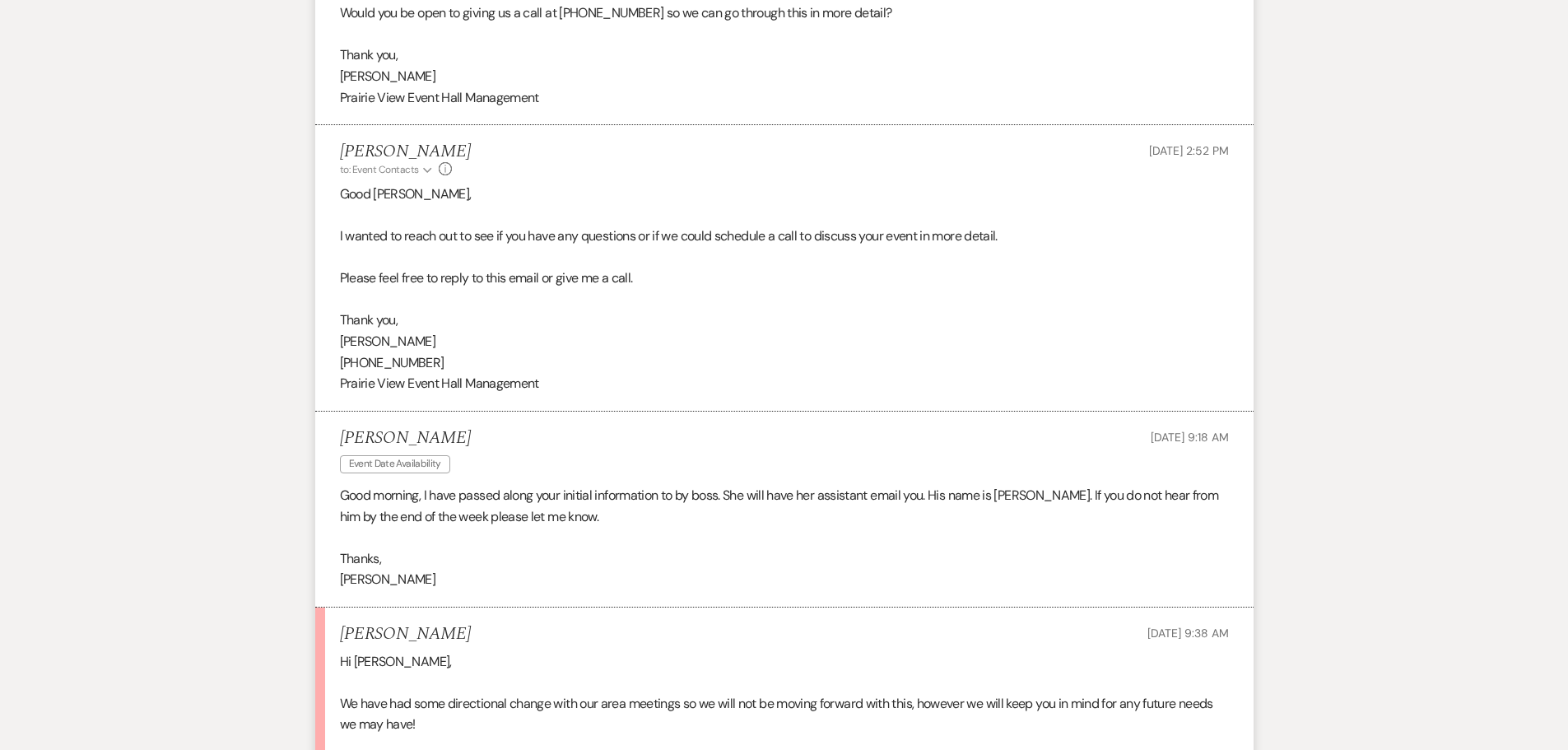
scroll to position [1467, 0]
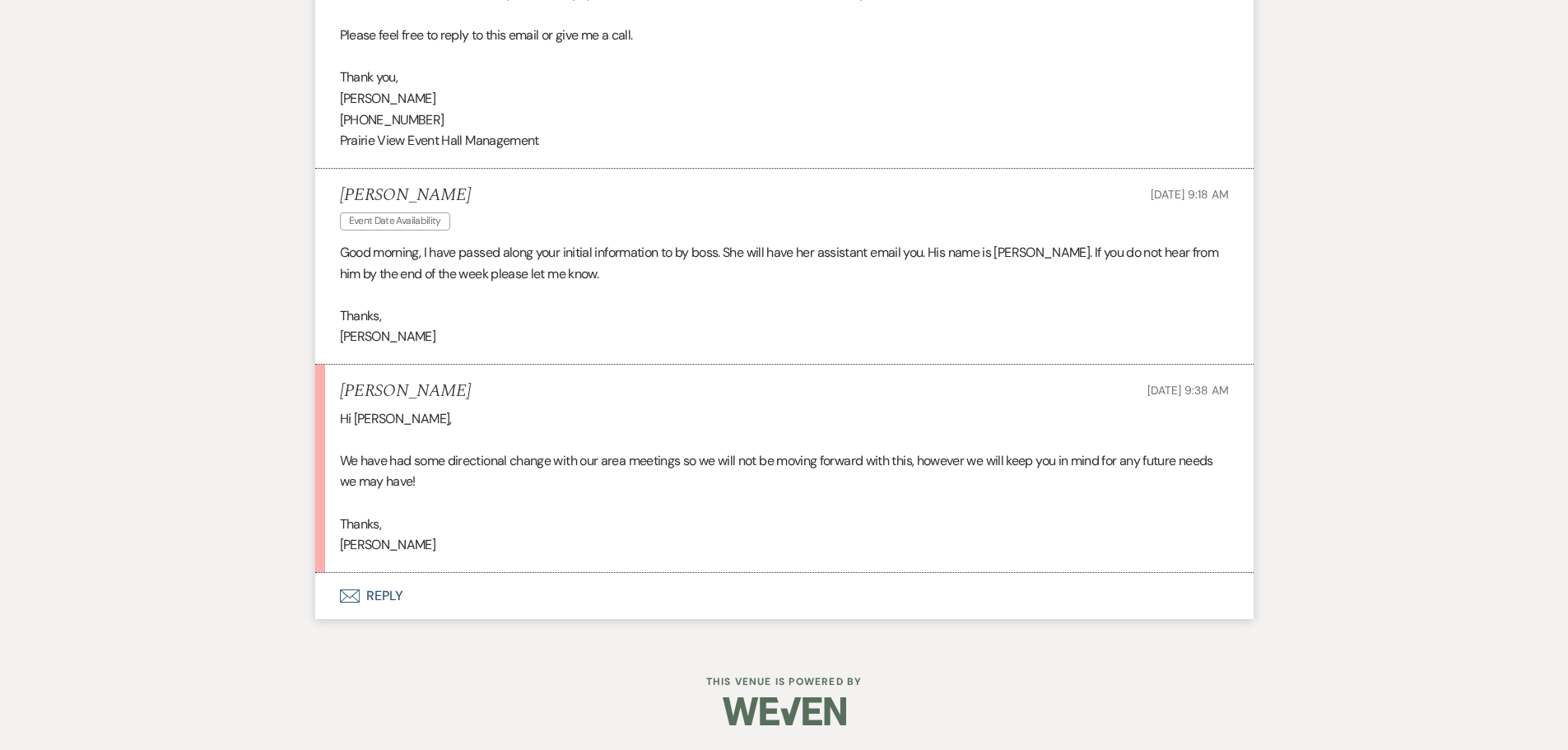
click at [379, 592] on button "Envelope Reply" at bounding box center [784, 596] width 938 height 46
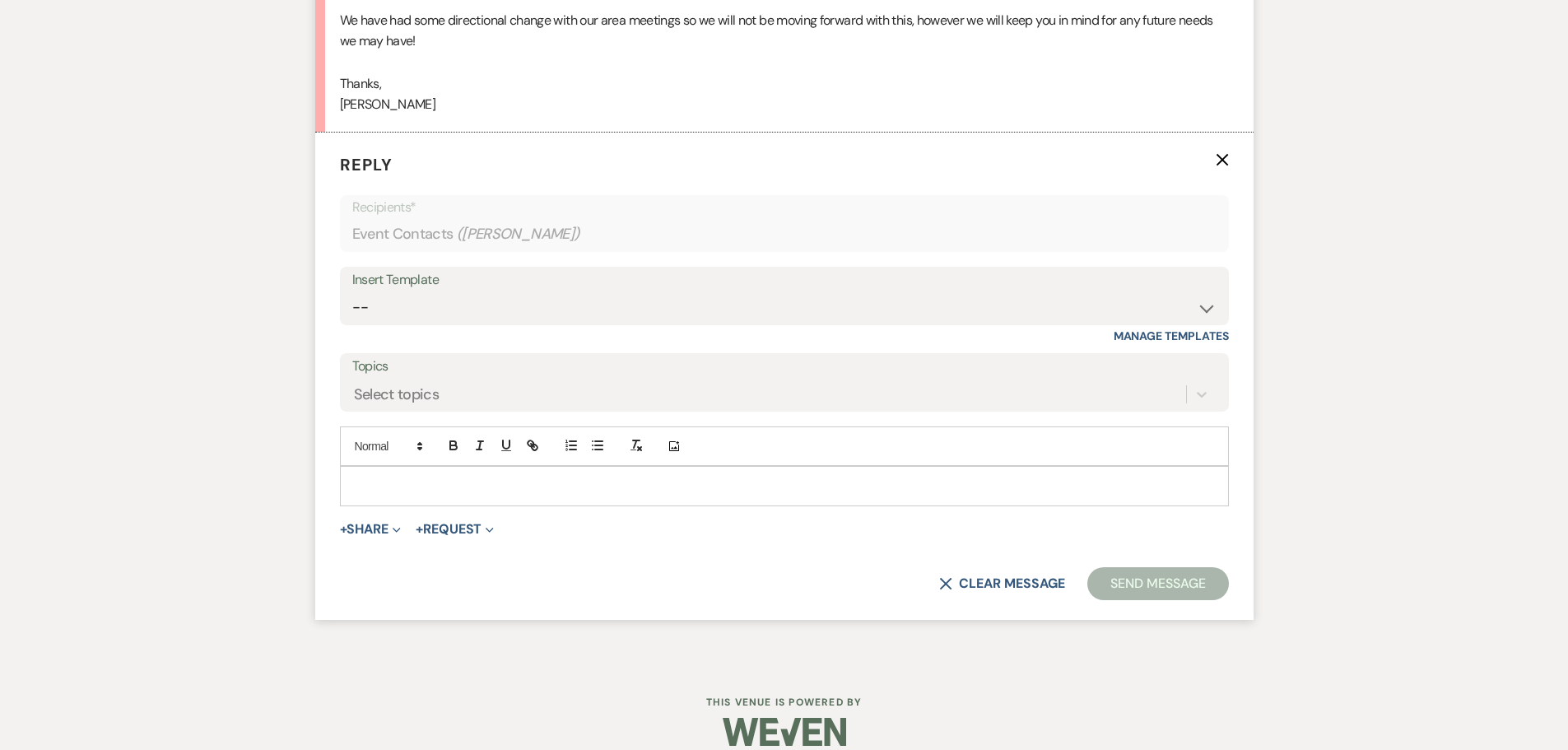
scroll to position [1908, 0]
click at [411, 486] on p at bounding box center [784, 484] width 862 height 18
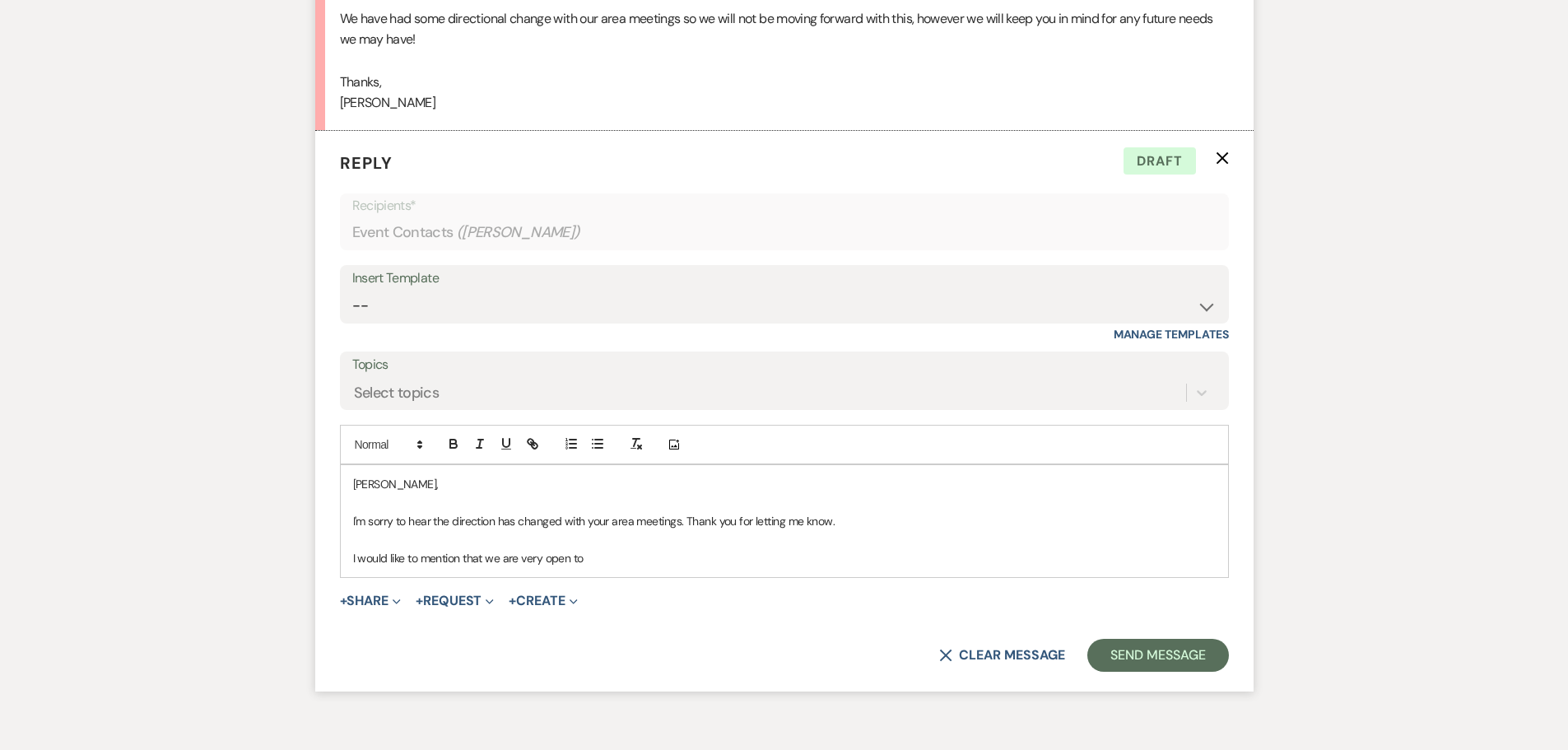
drag, startPoint x: 612, startPoint y: 568, endPoint x: 622, endPoint y: 552, distance: 18.9
click at [612, 568] on p "I would like to mention that we are very open to" at bounding box center [784, 558] width 862 height 18
drag, startPoint x: 605, startPoint y: 564, endPoint x: 609, endPoint y: 548, distance: 16.5
click at [605, 564] on p "I would like to mention that we are very open to" at bounding box center [784, 558] width 862 height 18
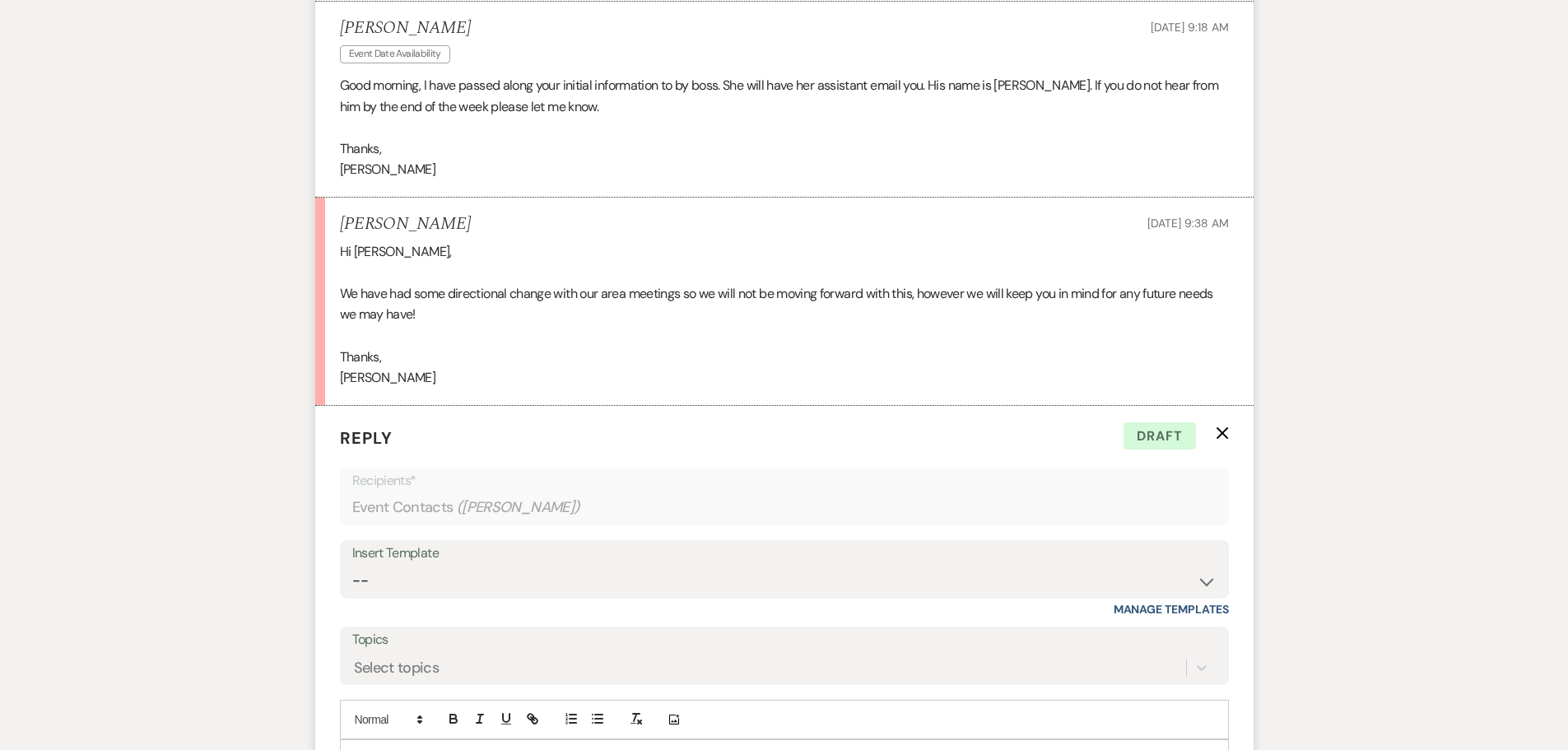
scroll to position [1589, 0]
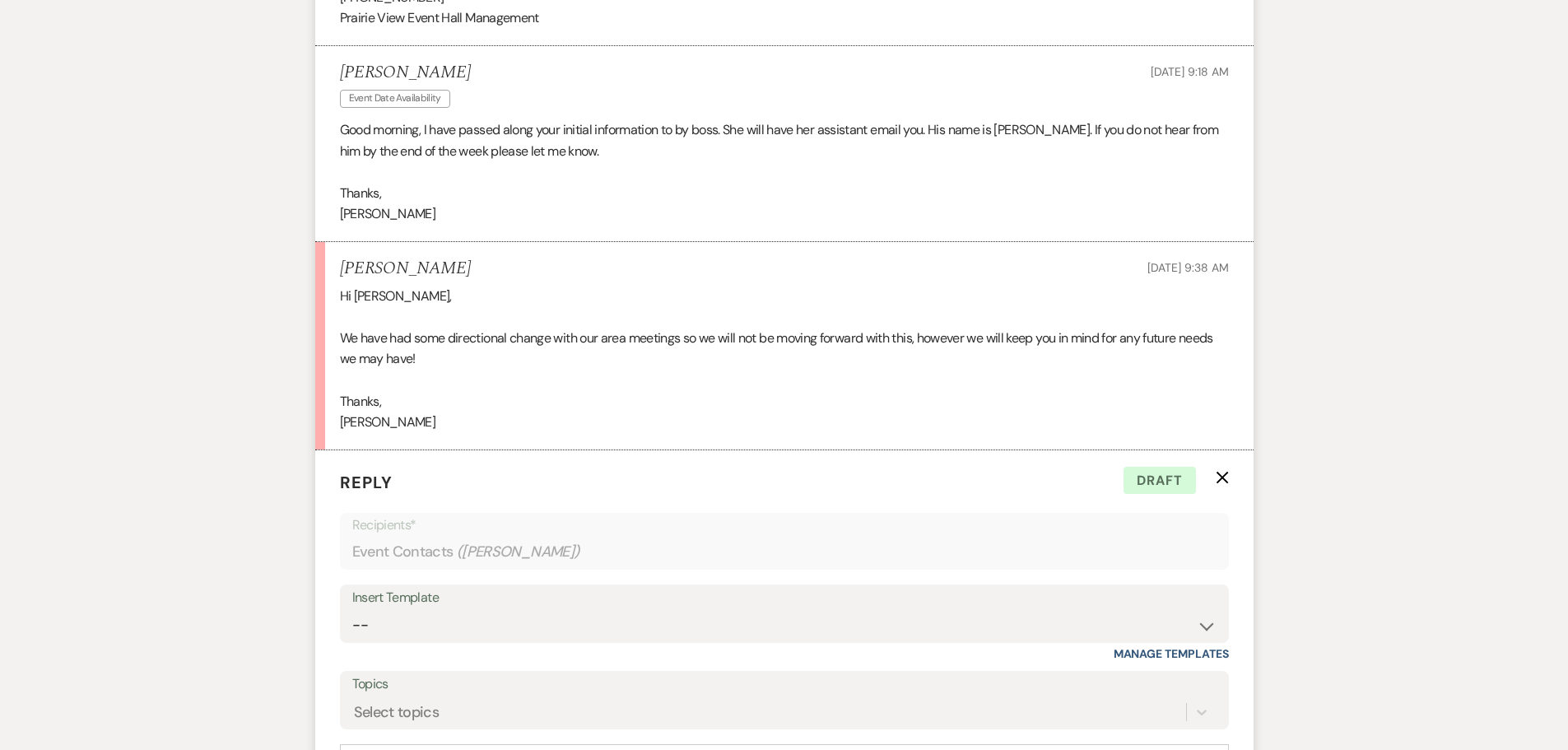
click at [536, 342] on p "We have had some directional change with our area meetings so we will not be mo…" at bounding box center [784, 348] width 889 height 42
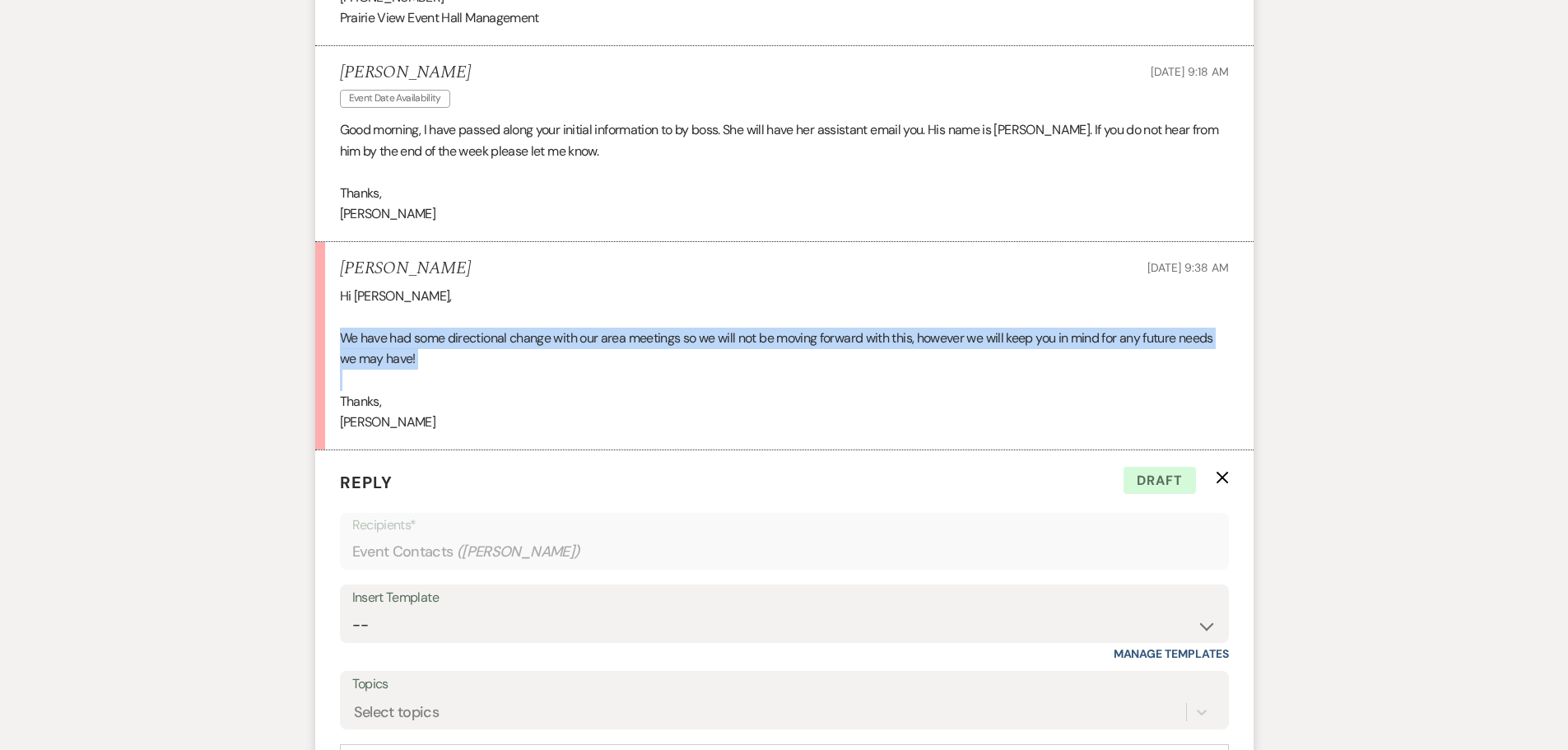
click at [536, 342] on p "We have had some directional change with our area meetings so we will not be mo…" at bounding box center [784, 348] width 889 height 42
copy p "We have had some directional change with our area meetings so we will not be mo…"
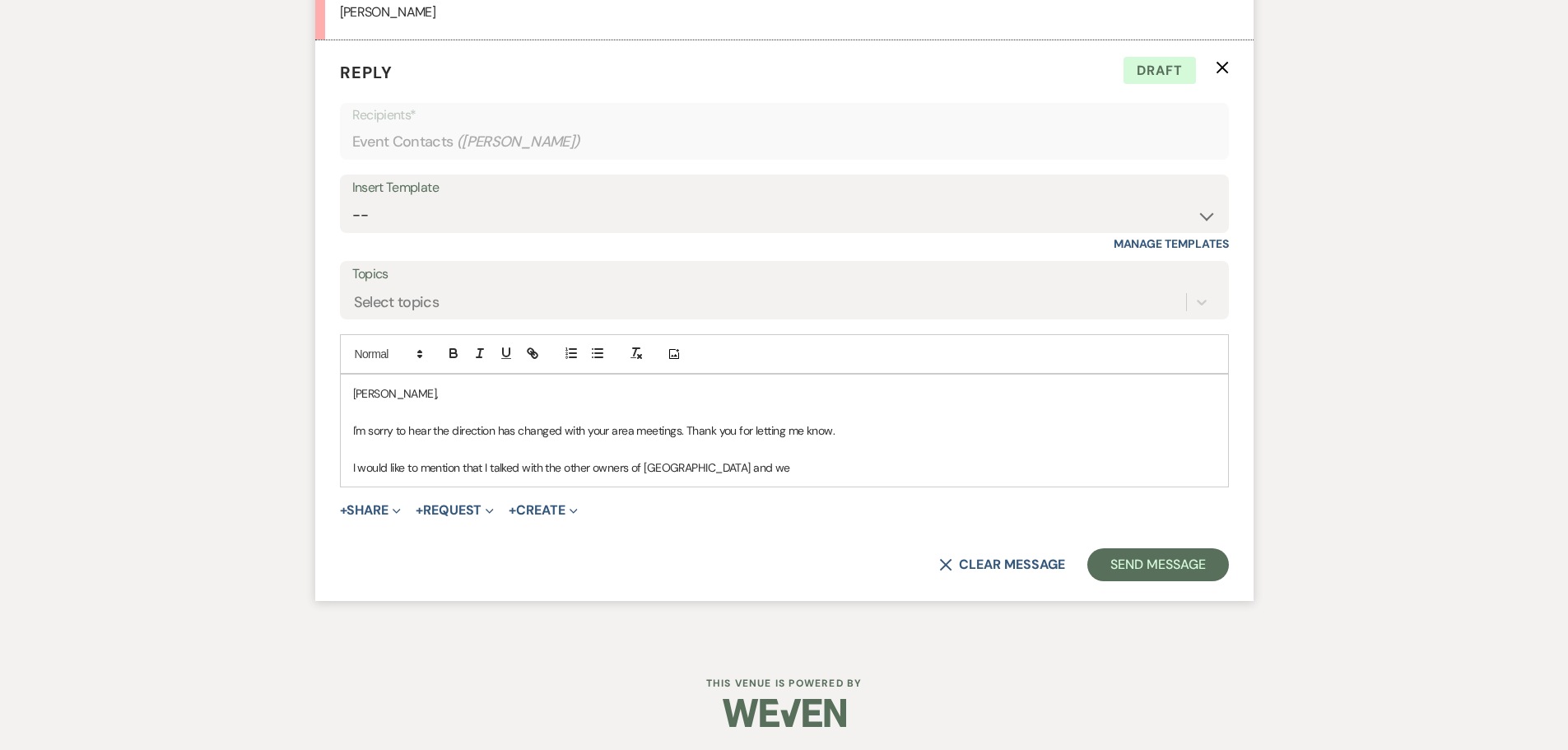
scroll to position [2001, 0]
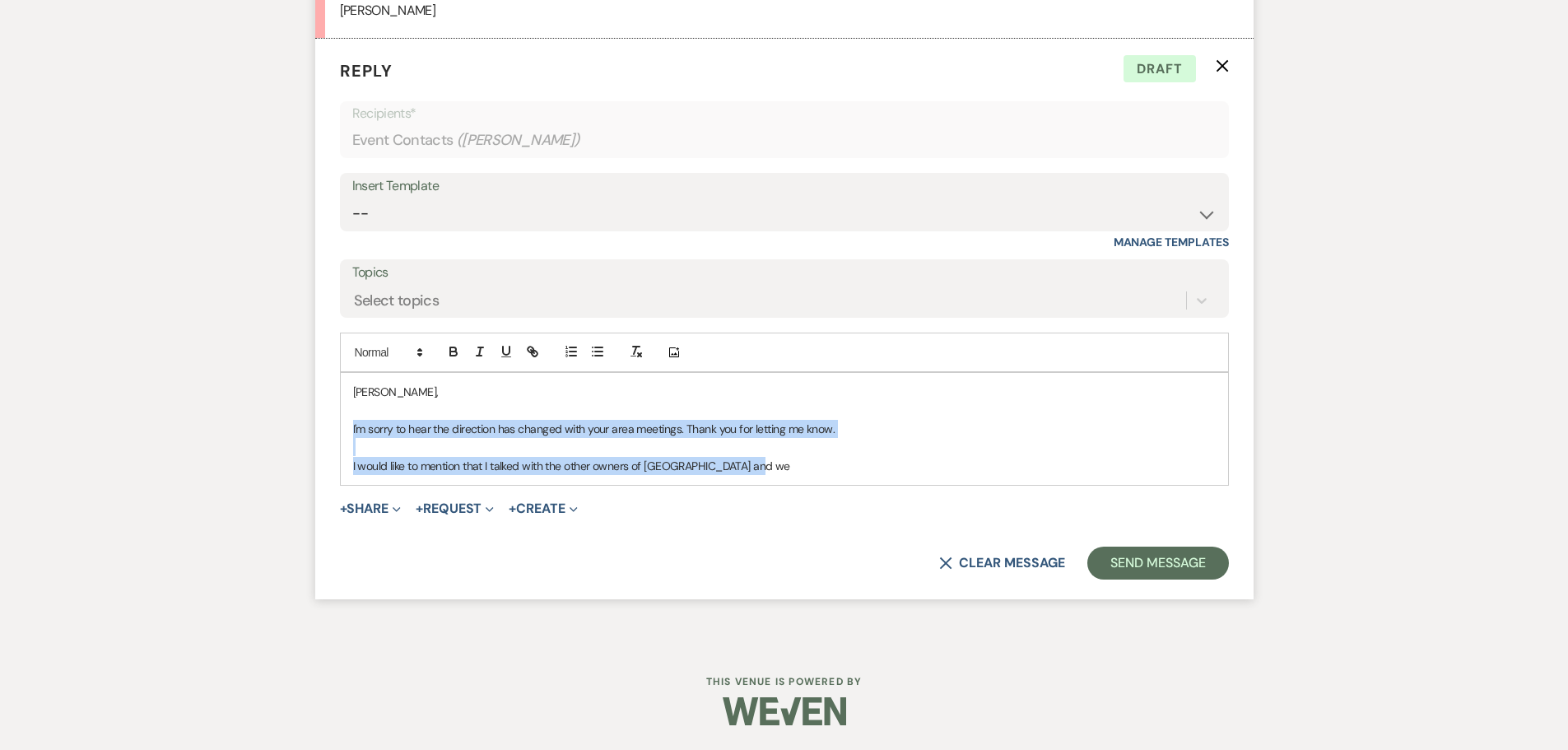
drag, startPoint x: 352, startPoint y: 427, endPoint x: 896, endPoint y: 476, distance: 546.2
click at [896, 476] on div "[PERSON_NAME], I'm sorry to hear the direction has changed with your area meeti…" at bounding box center [784, 429] width 887 height 112
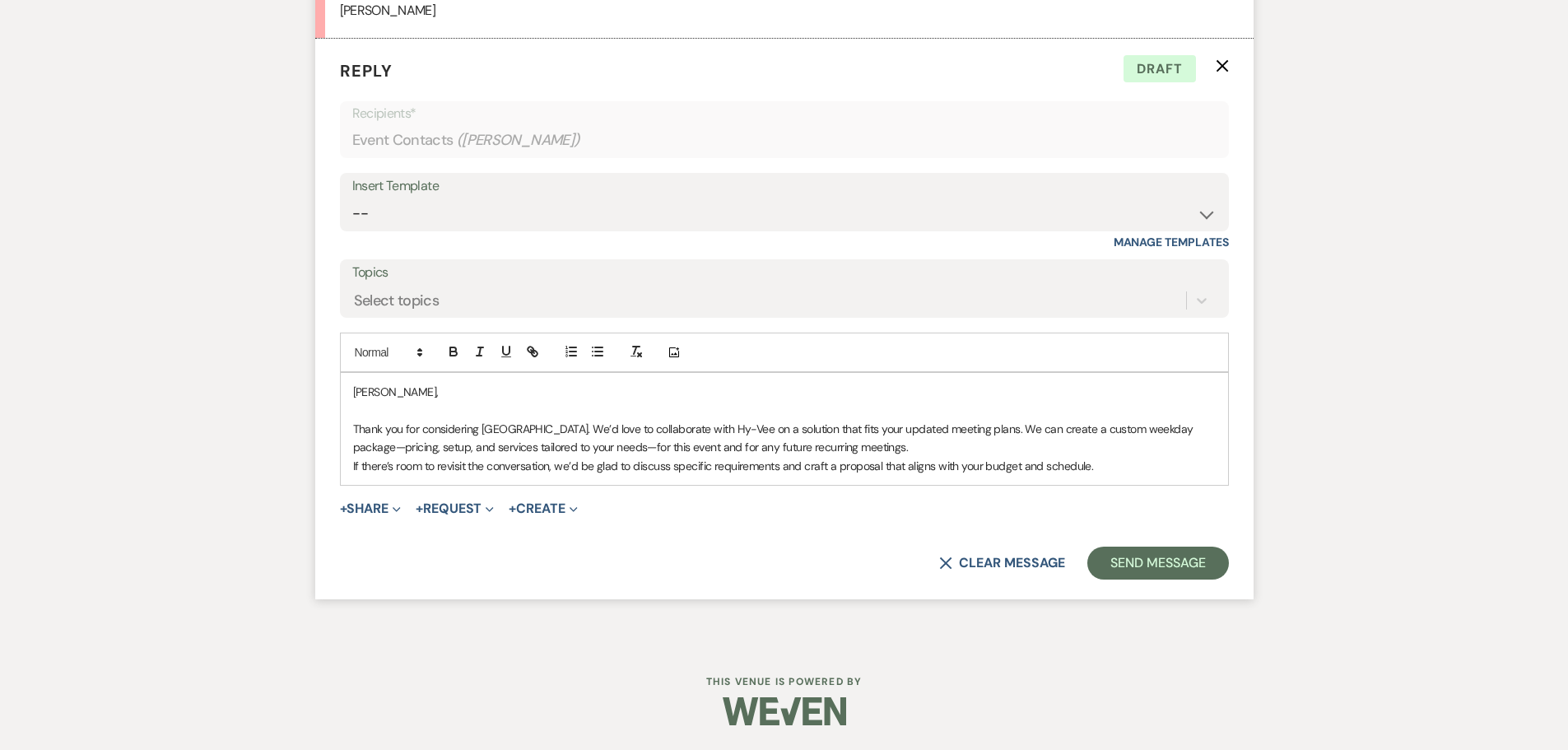
click at [386, 392] on p "[PERSON_NAME]," at bounding box center [784, 392] width 862 height 18
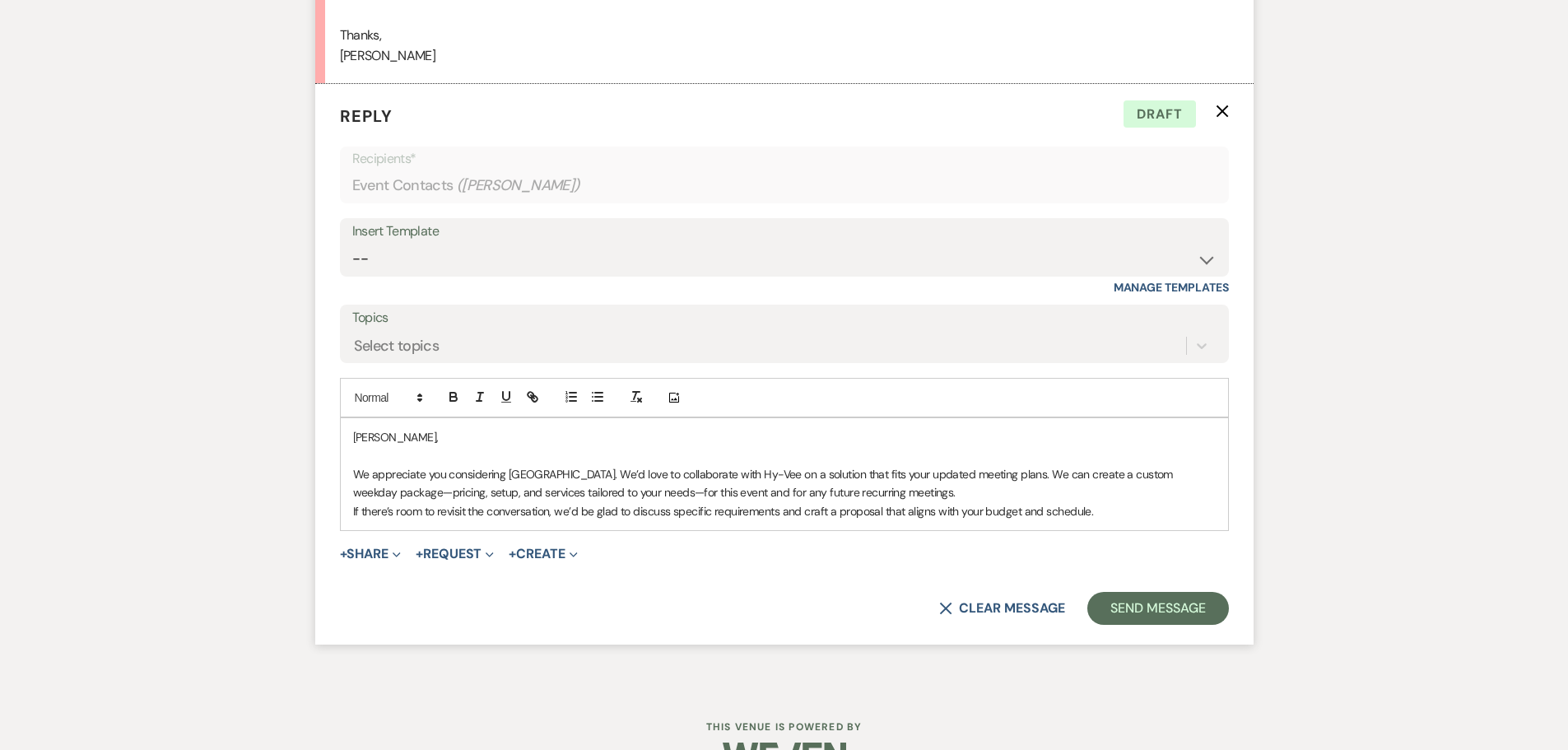
scroll to position [1918, 0]
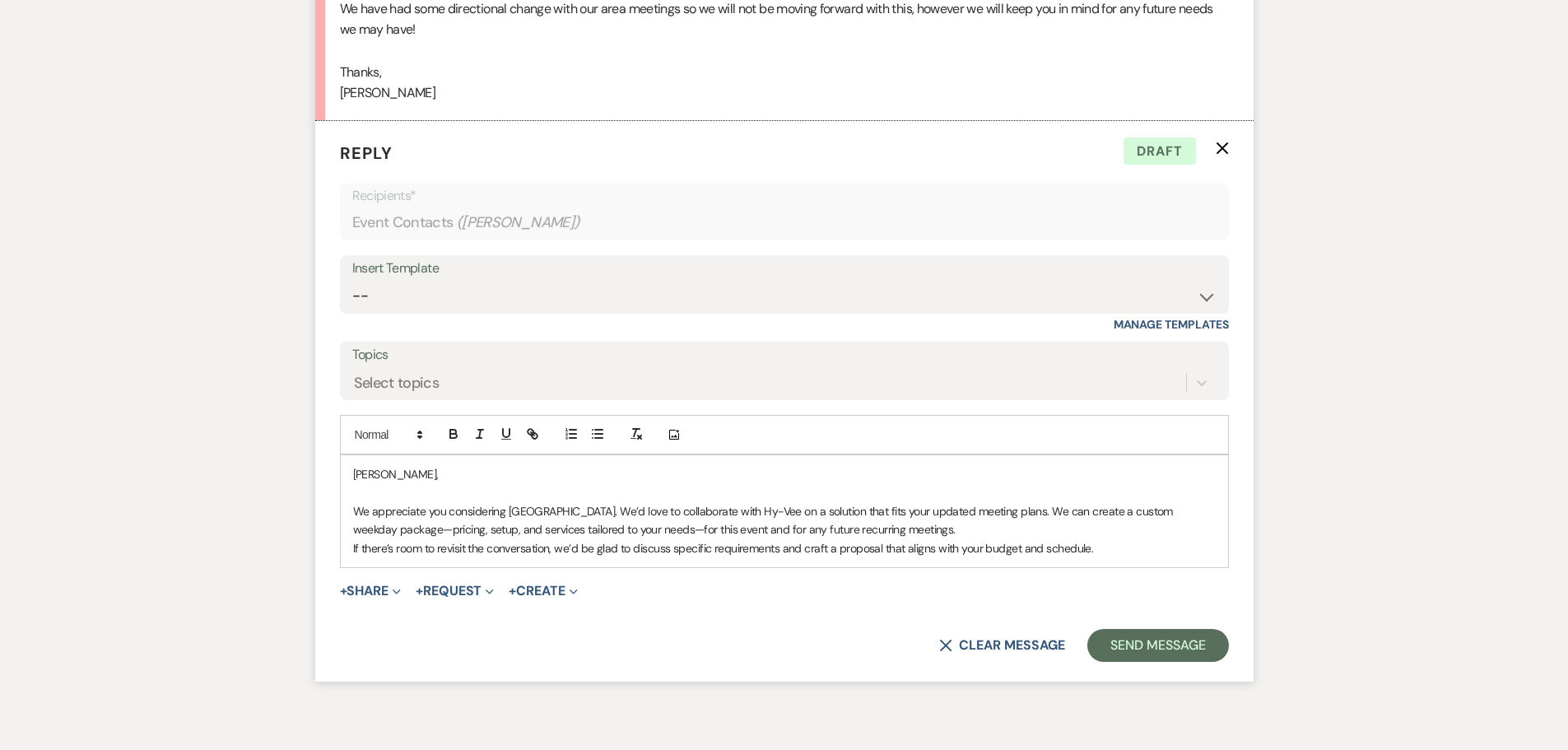
click at [940, 508] on p "We appreciate you considering [GEOGRAPHIC_DATA]. We’d love to collaborate with …" at bounding box center [784, 521] width 862 height 37
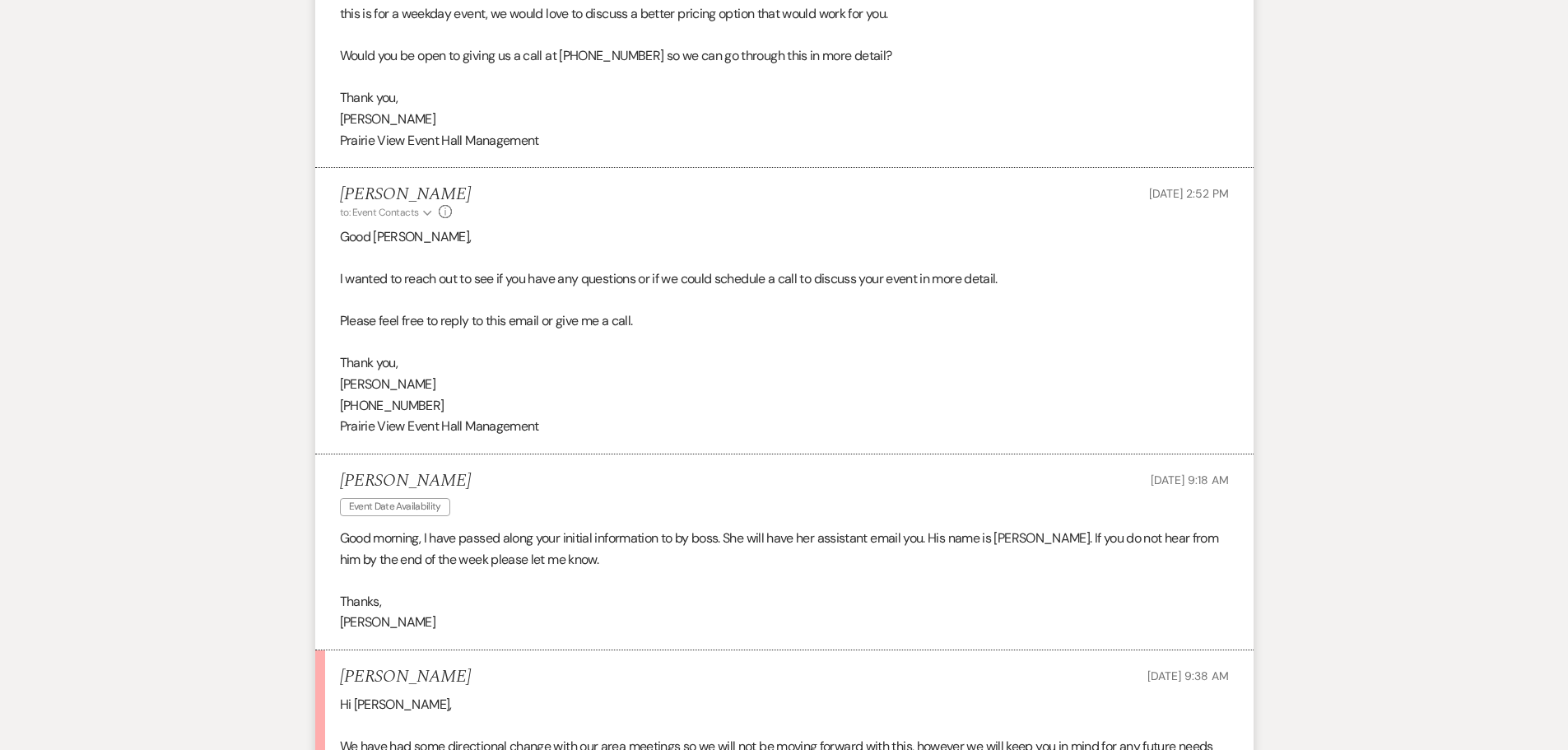
scroll to position [1178, 0]
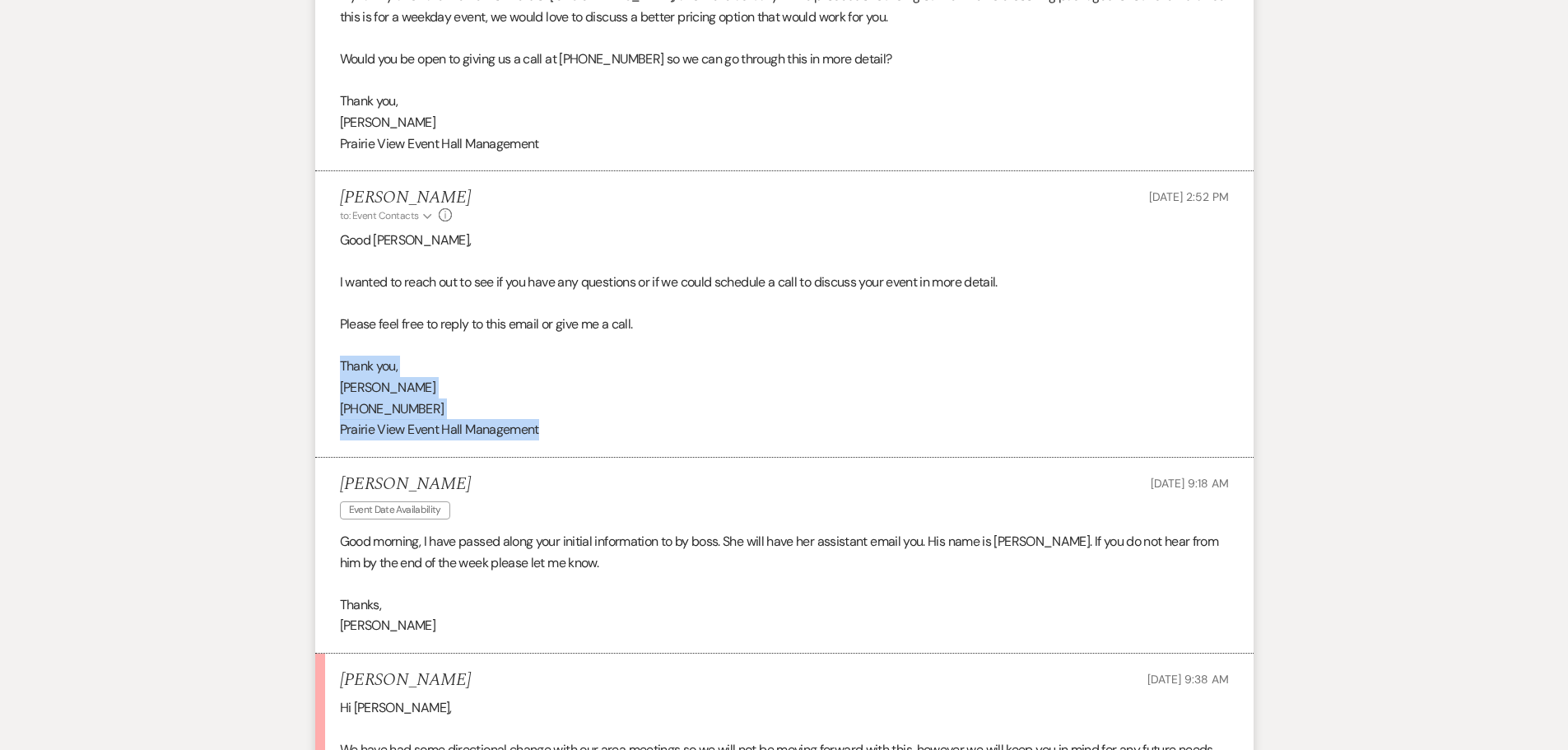
drag, startPoint x: 407, startPoint y: 382, endPoint x: 588, endPoint y: 428, distance: 186.8
click at [588, 428] on div "Good [PERSON_NAME], I wanted to reach out to see if you have any questions or i…" at bounding box center [784, 335] width 889 height 211
copy div "Thank you, [PERSON_NAME] [PHONE_NUMBER] Prairie View Event Hall Management"
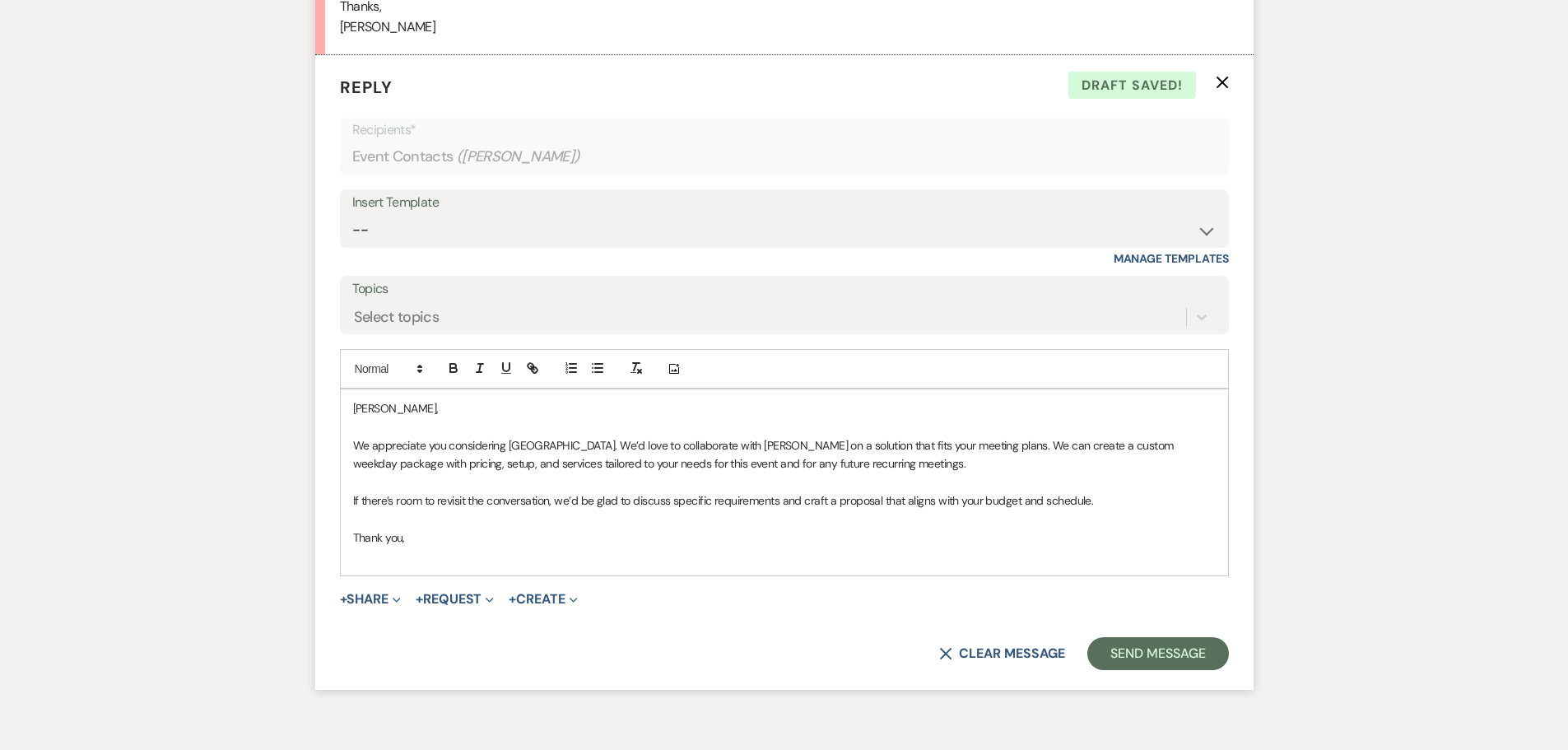
scroll to position [2075, 0]
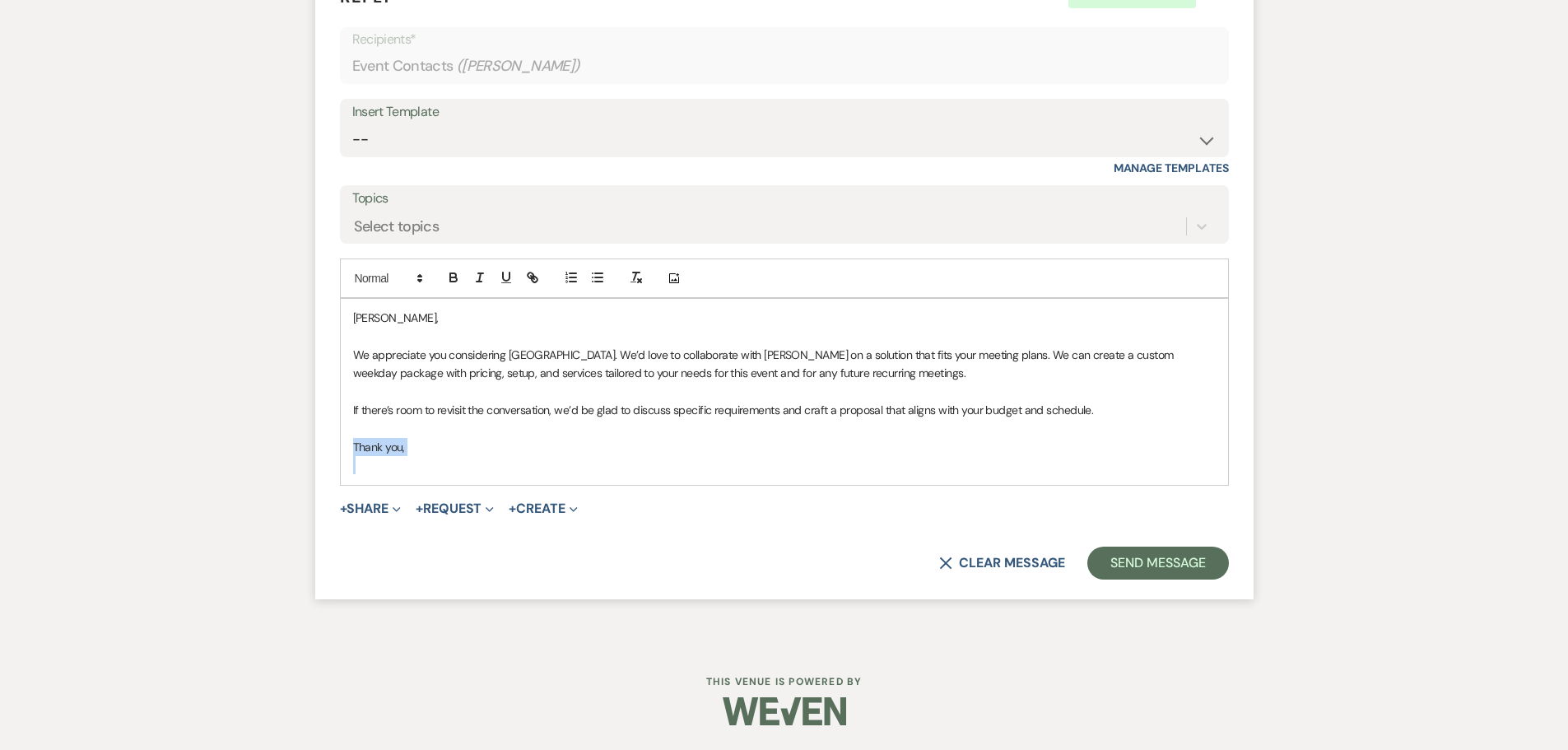
drag, startPoint x: 352, startPoint y: 449, endPoint x: 489, endPoint y: 498, distance: 145.5
click at [489, 498] on form "Reply X Draft saved! Recipients* Event Contacts ( [PERSON_NAME] ) Insert Templa…" at bounding box center [784, 282] width 938 height 635
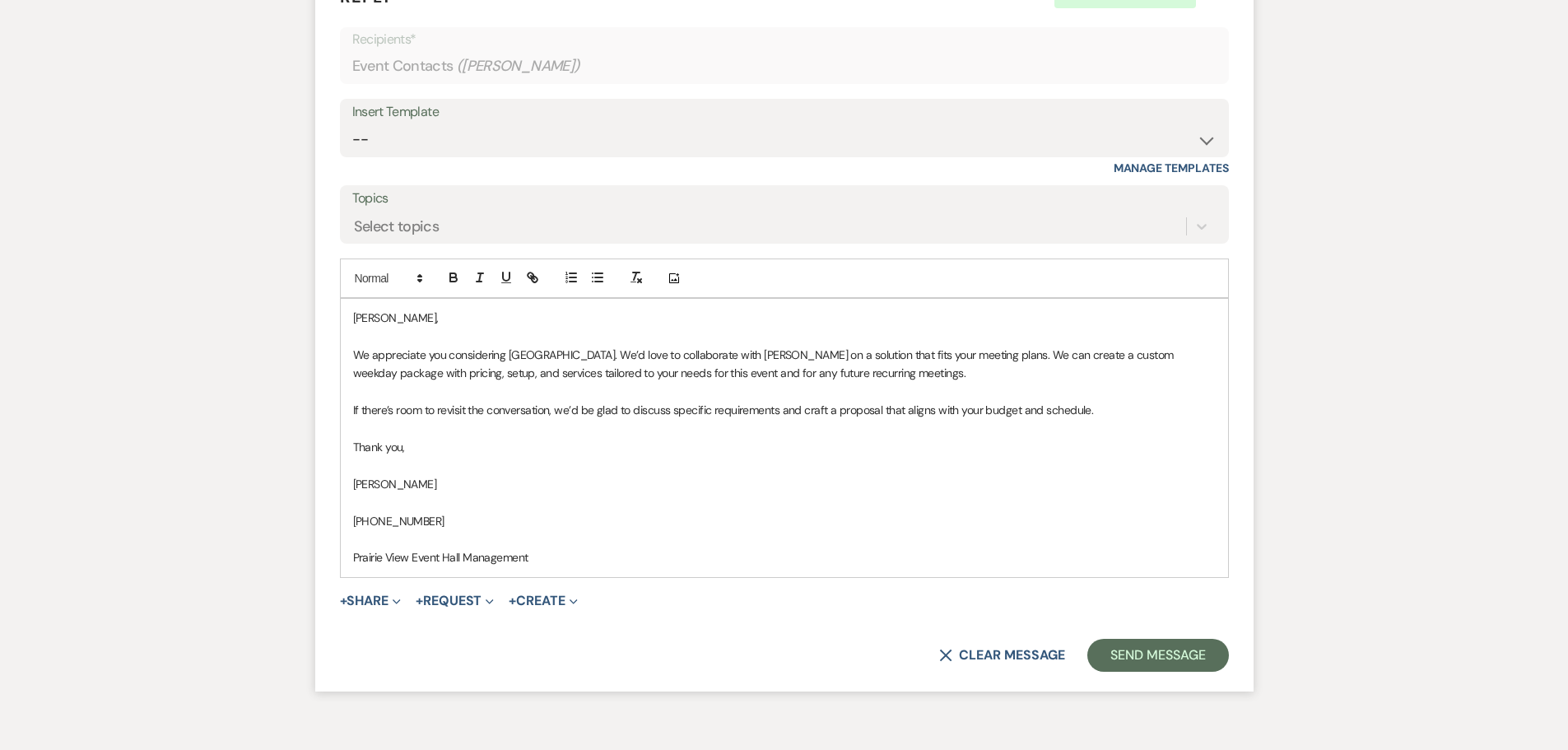
click at [486, 464] on p at bounding box center [784, 465] width 862 height 18
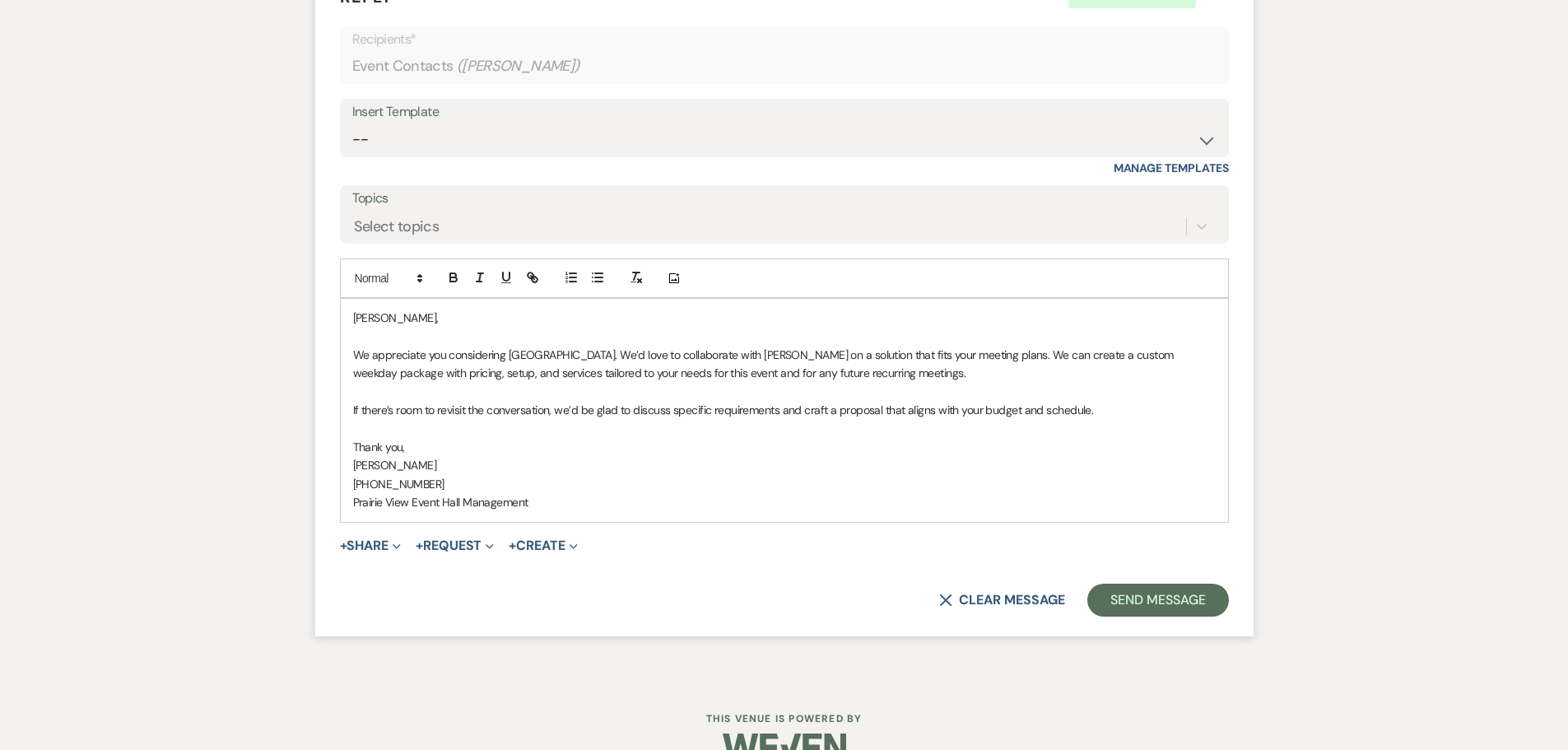
click at [351, 320] on div "[PERSON_NAME], We appreciate you considering [GEOGRAPHIC_DATA]. We’d love to co…" at bounding box center [784, 410] width 887 height 222
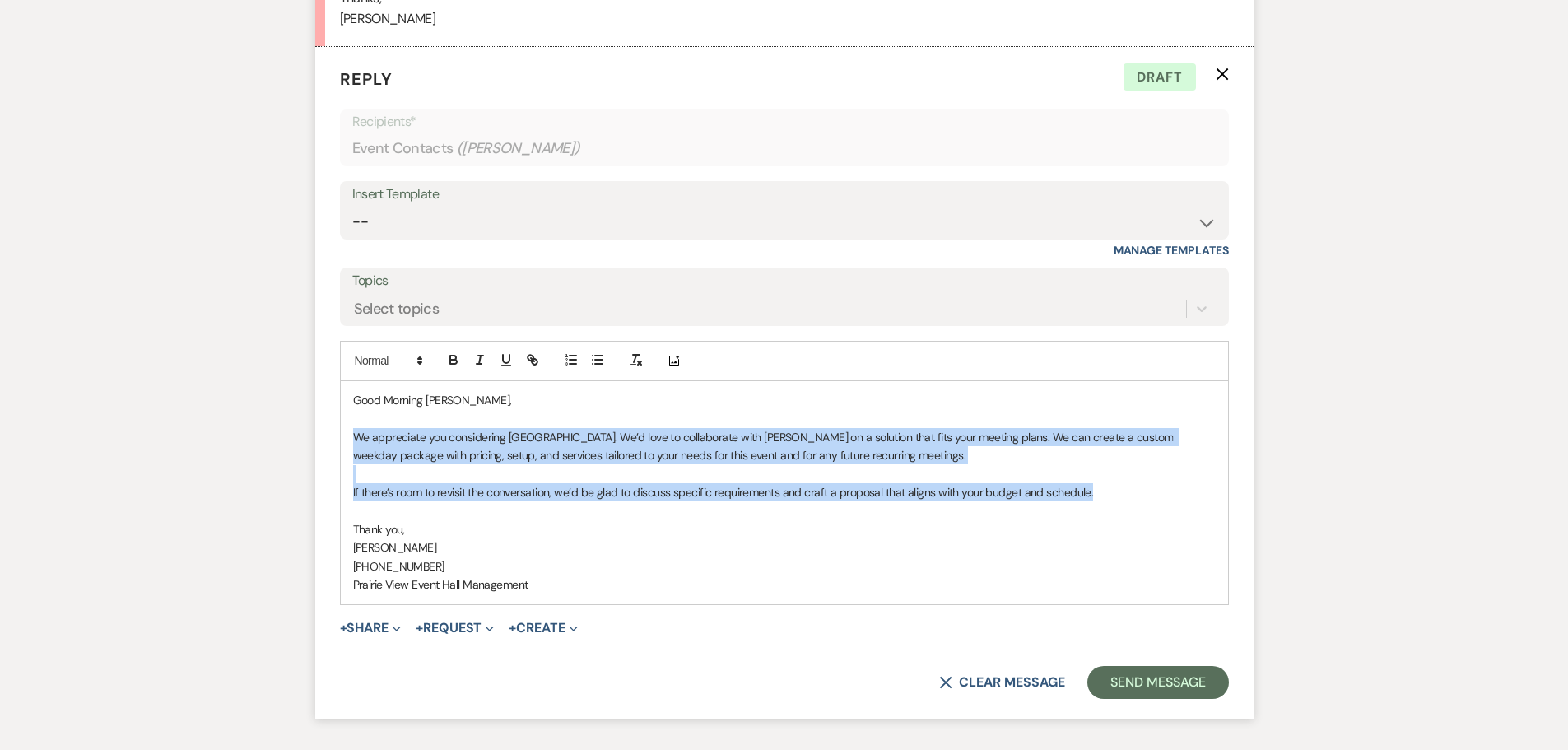
drag, startPoint x: 352, startPoint y: 434, endPoint x: 1056, endPoint y: 485, distance: 705.8
click at [1120, 498] on div "Good Morning [PERSON_NAME], We appreciate you considering [GEOGRAPHIC_DATA]. We…" at bounding box center [784, 492] width 887 height 222
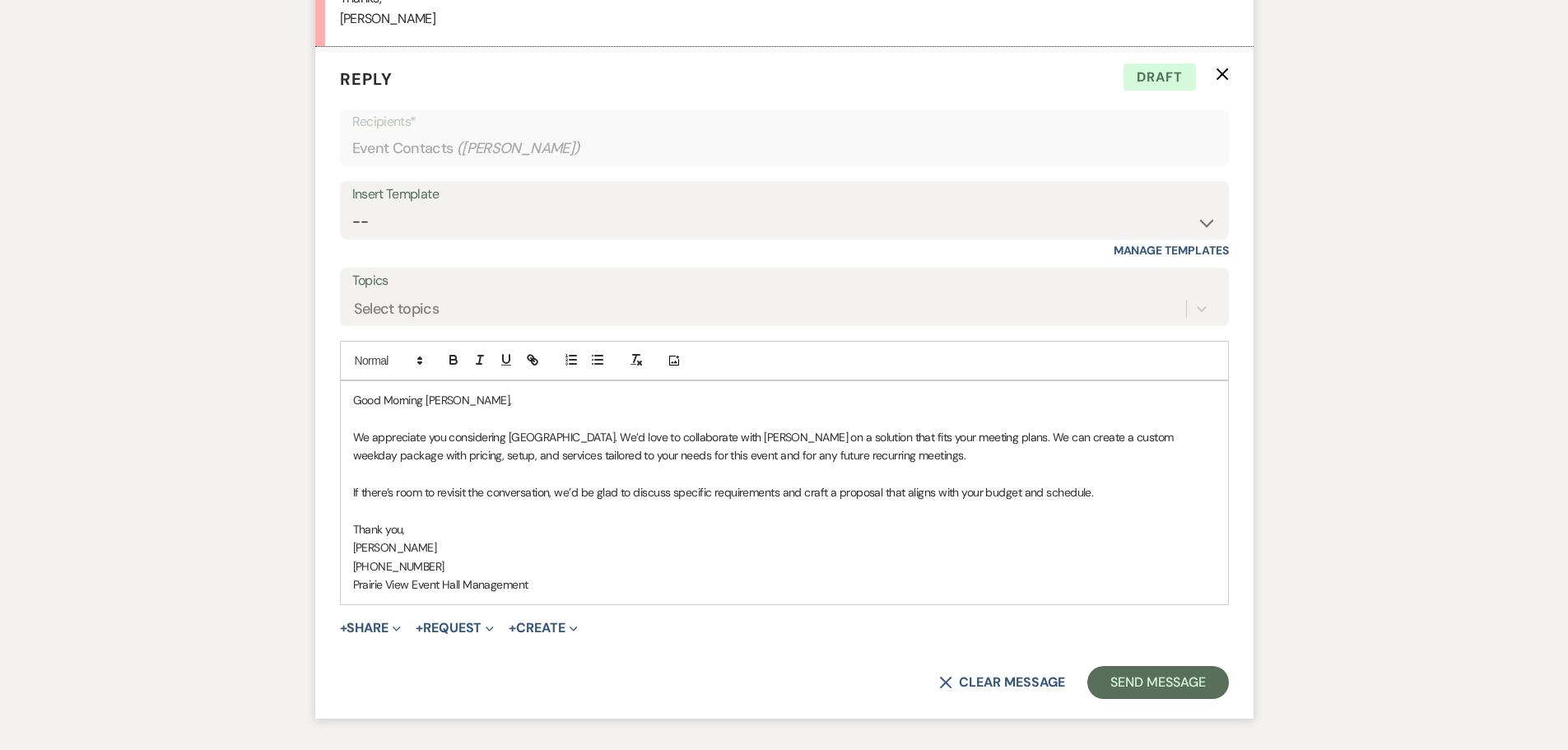
drag, startPoint x: 496, startPoint y: 426, endPoint x: 352, endPoint y: 438, distance: 144.5
click at [352, 438] on div "Good Morning [PERSON_NAME], We appreciate you considering [GEOGRAPHIC_DATA]. We…" at bounding box center [784, 492] width 887 height 222
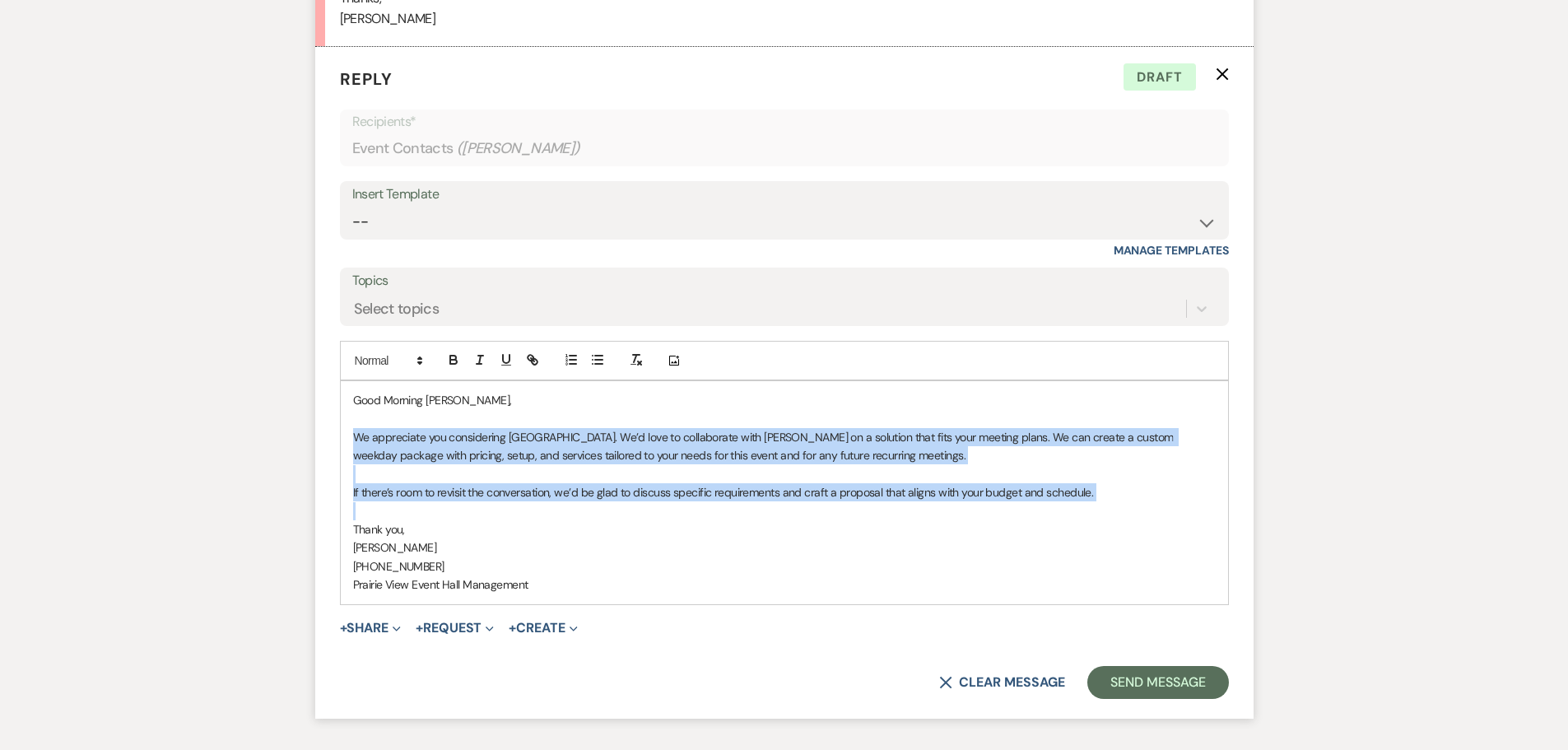
drag, startPoint x: 352, startPoint y: 438, endPoint x: 1070, endPoint y: 489, distance: 719.8
click at [1096, 505] on div "Good Morning [PERSON_NAME], We appreciate you considering [GEOGRAPHIC_DATA]. We…" at bounding box center [784, 492] width 887 height 222
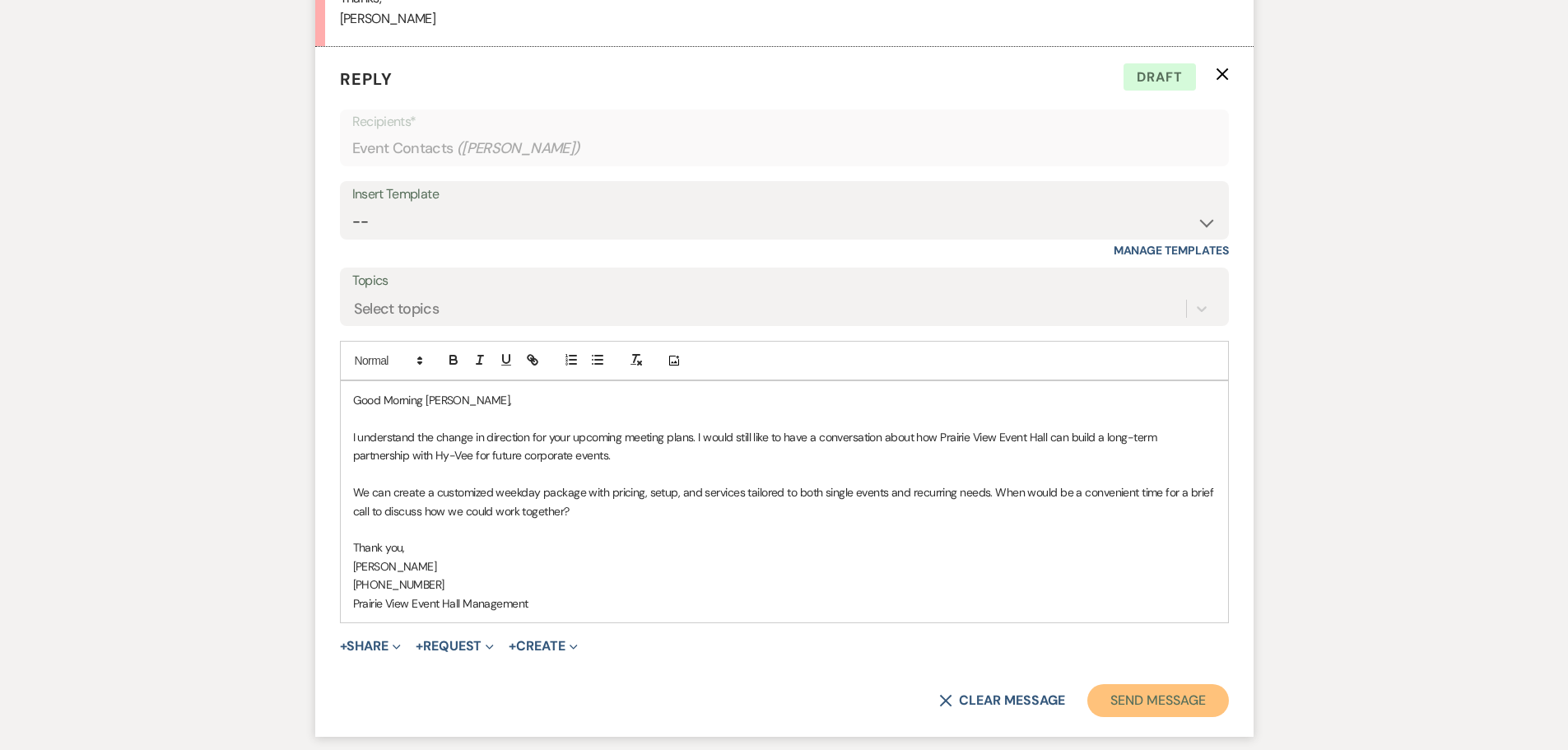
click at [1146, 699] on button "Send Message" at bounding box center [1157, 701] width 141 height 33
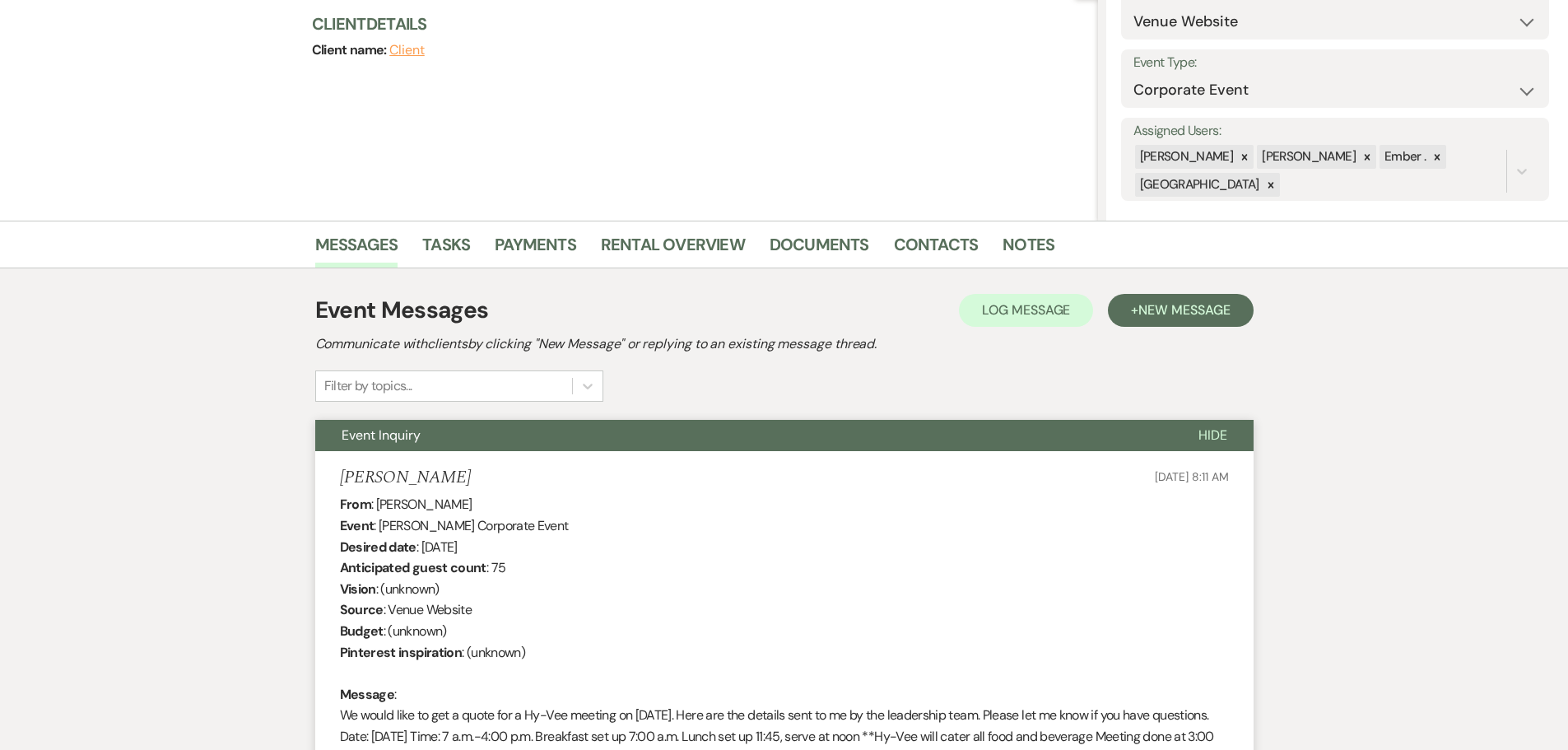
scroll to position [0, 0]
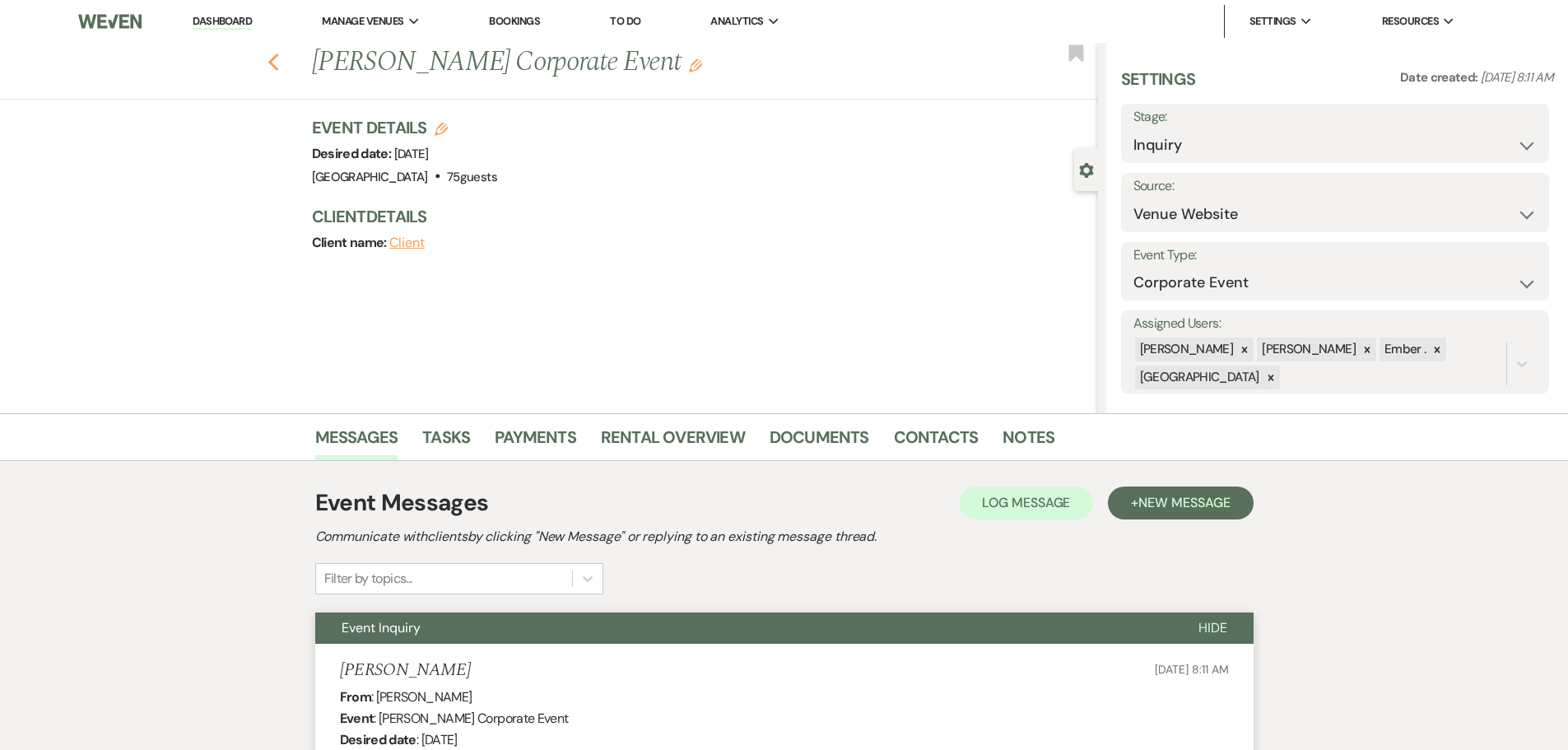
click at [279, 56] on icon "Previous" at bounding box center [273, 62] width 12 height 20
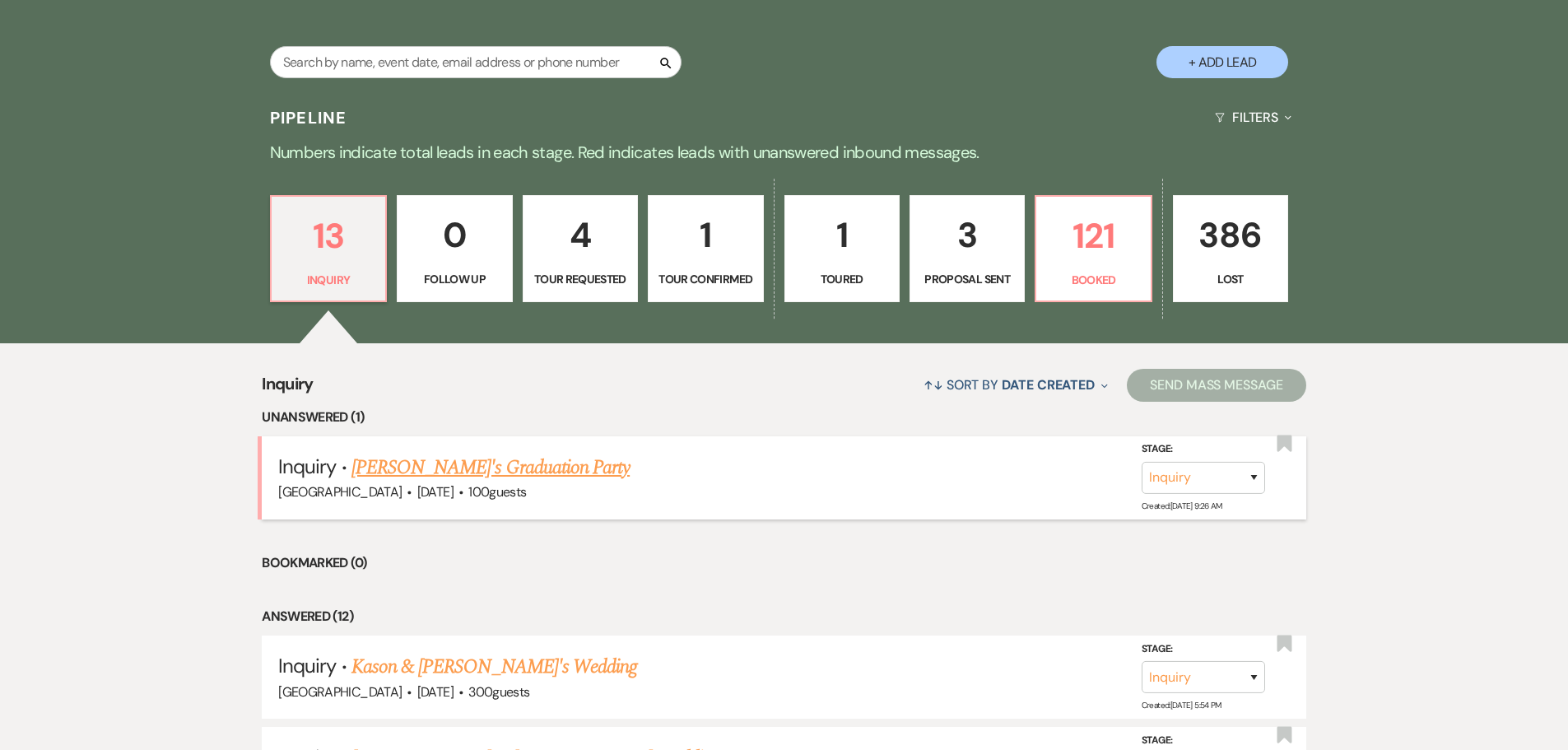
click at [455, 472] on link "[PERSON_NAME]'s Graduation Party" at bounding box center [491, 468] width 278 height 30
select select "5"
select select "19"
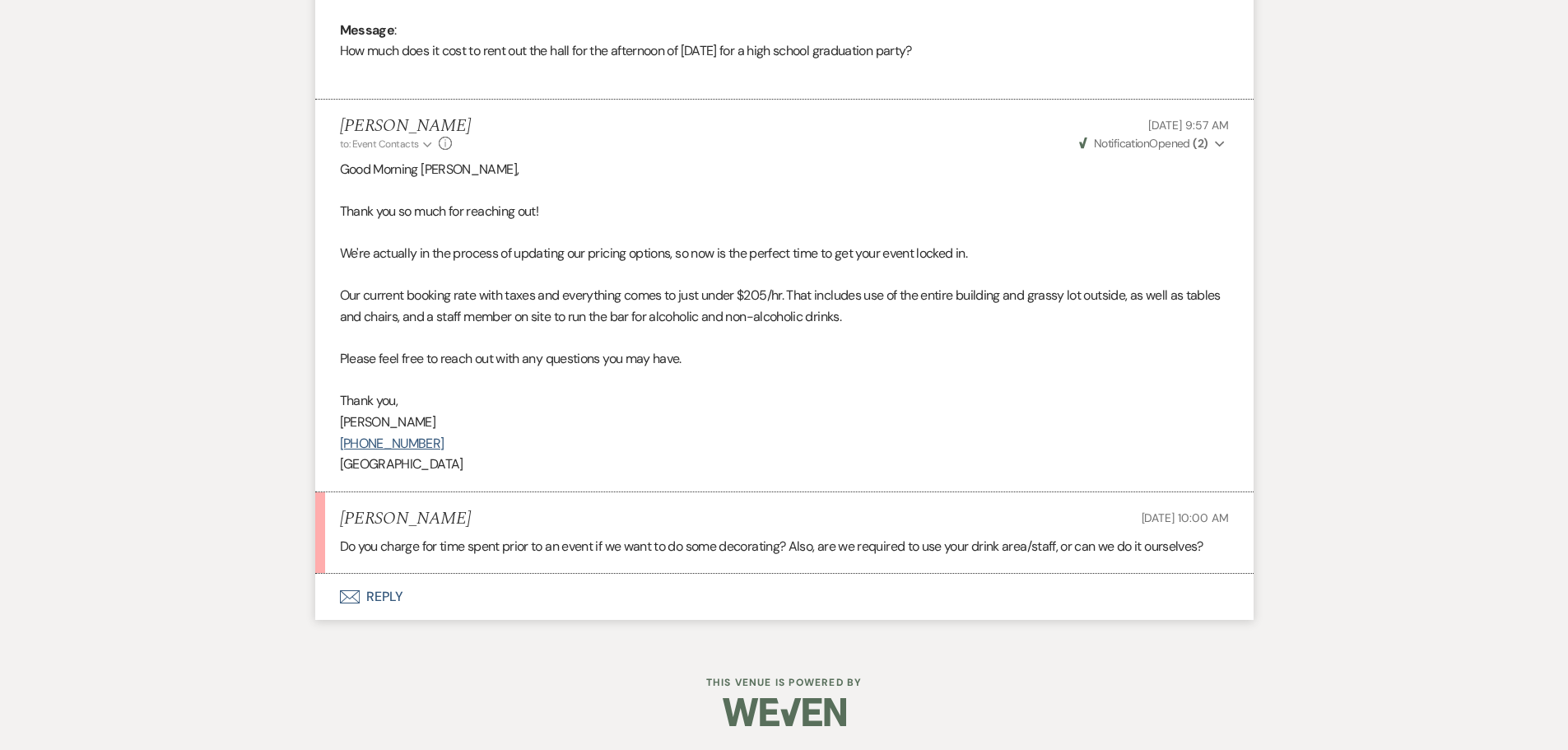
scroll to position [858, 0]
click at [392, 588] on button "Envelope Reply" at bounding box center [784, 596] width 938 height 46
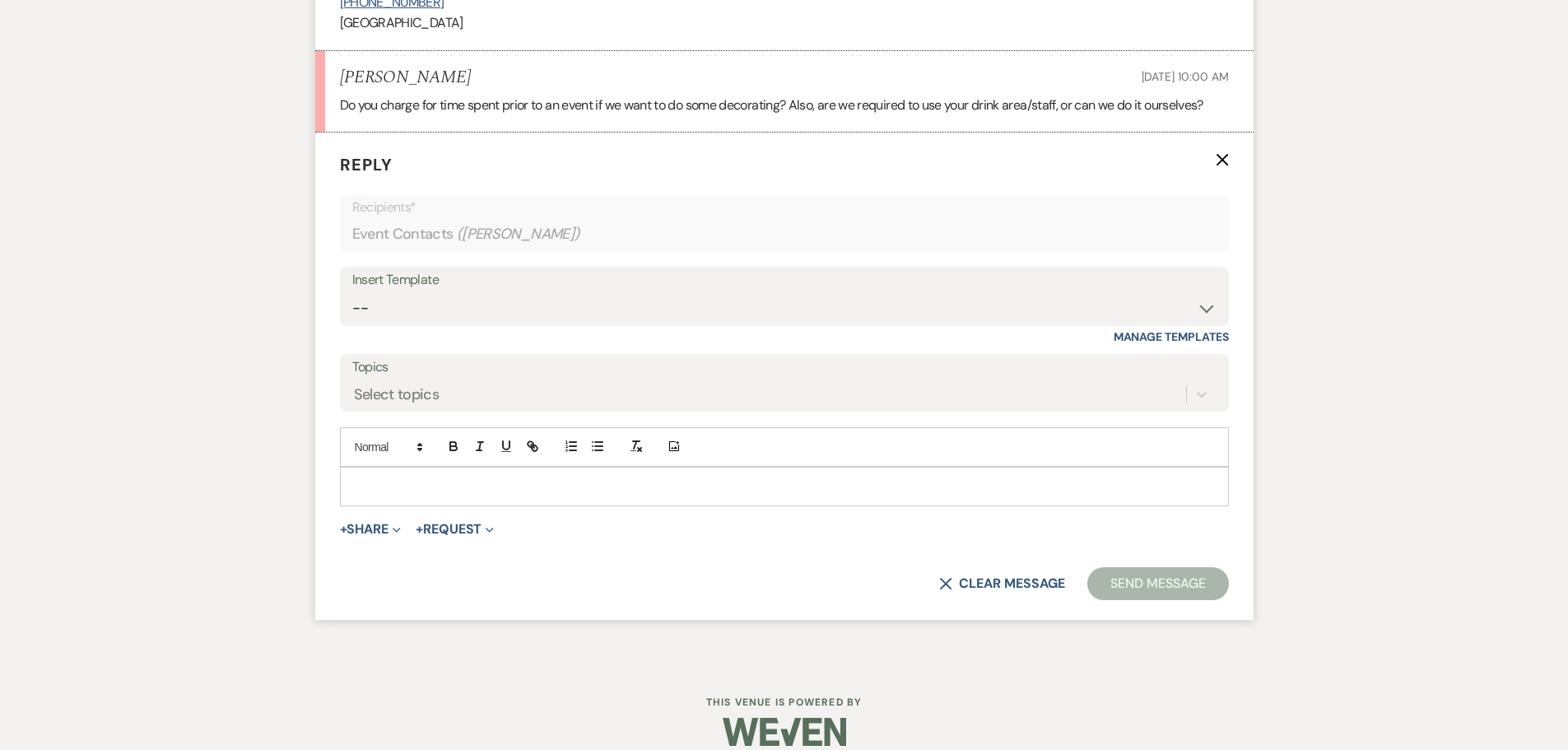
scroll to position [1300, 0]
click at [382, 498] on div at bounding box center [784, 484] width 887 height 38
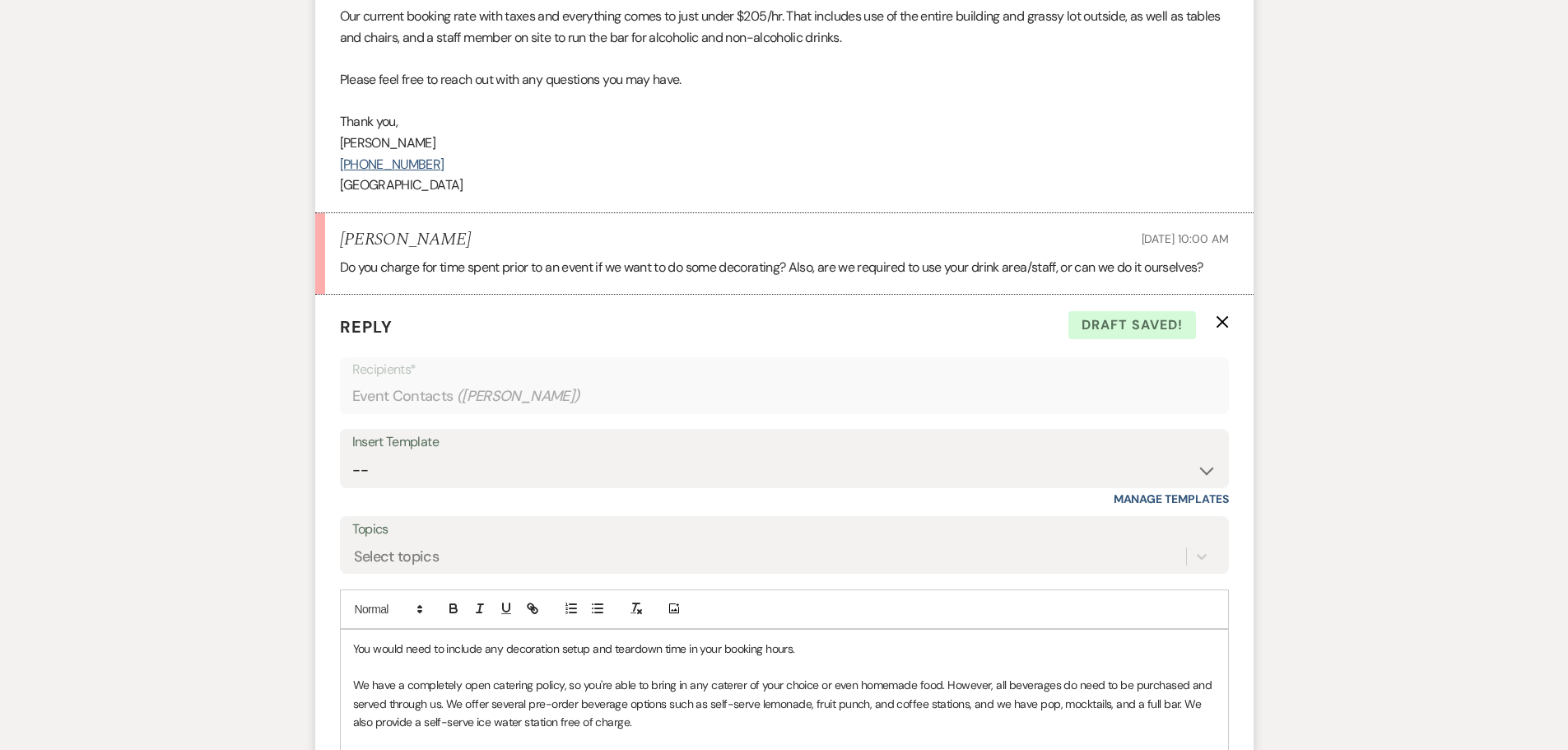
scroll to position [1136, 0]
drag, startPoint x: 341, startPoint y: 123, endPoint x: 515, endPoint y: 202, distance: 191.1
click at [515, 202] on li "[PERSON_NAME] to: Event Contacts Expand Info [DATE] 9:57 AM Weven Check Notific…" at bounding box center [784, 18] width 938 height 392
copy div "Thank you, [PERSON_NAME] [PHONE_NUMBER] [GEOGRAPHIC_DATA]"
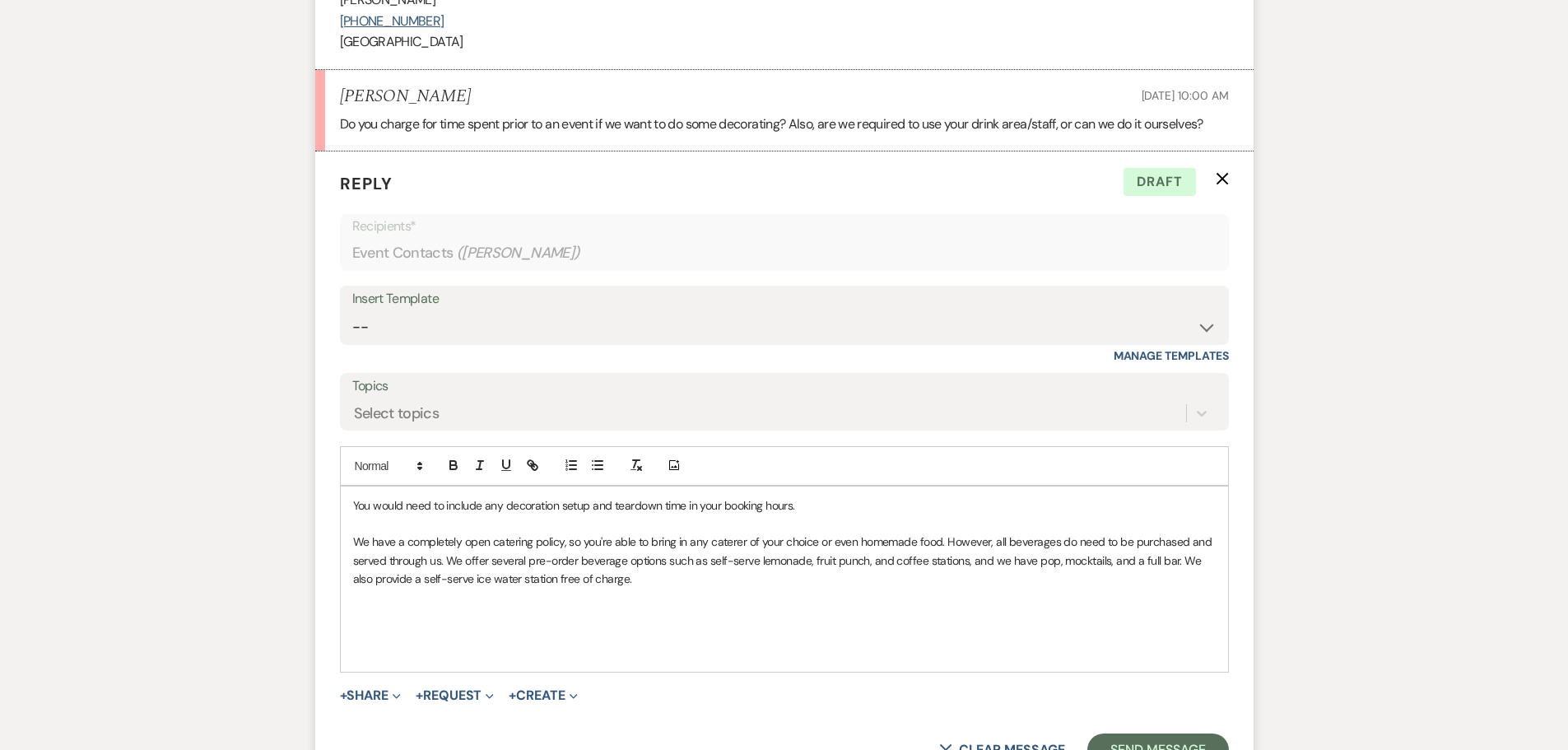
scroll to position [1467, 0]
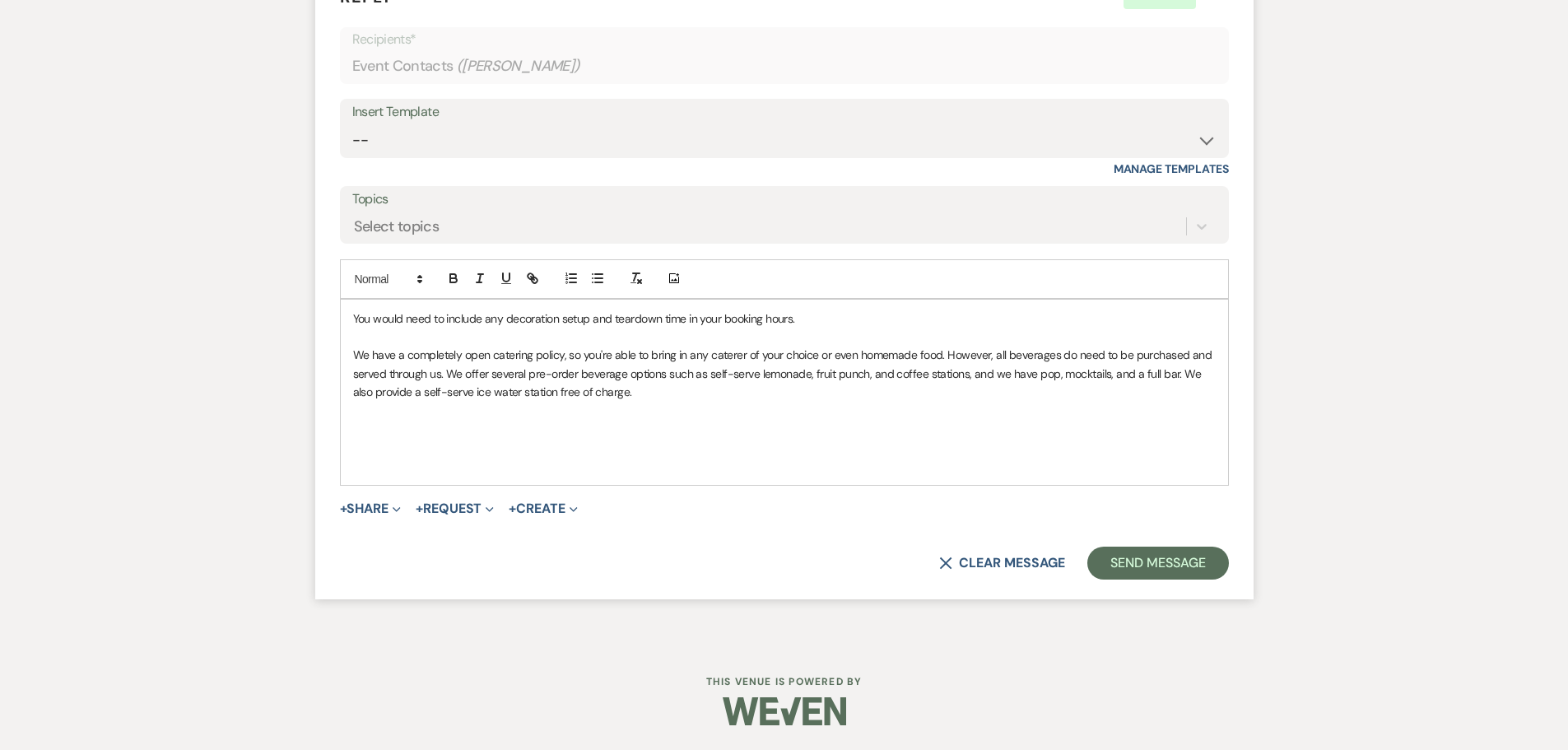
click at [439, 428] on p at bounding box center [784, 429] width 862 height 18
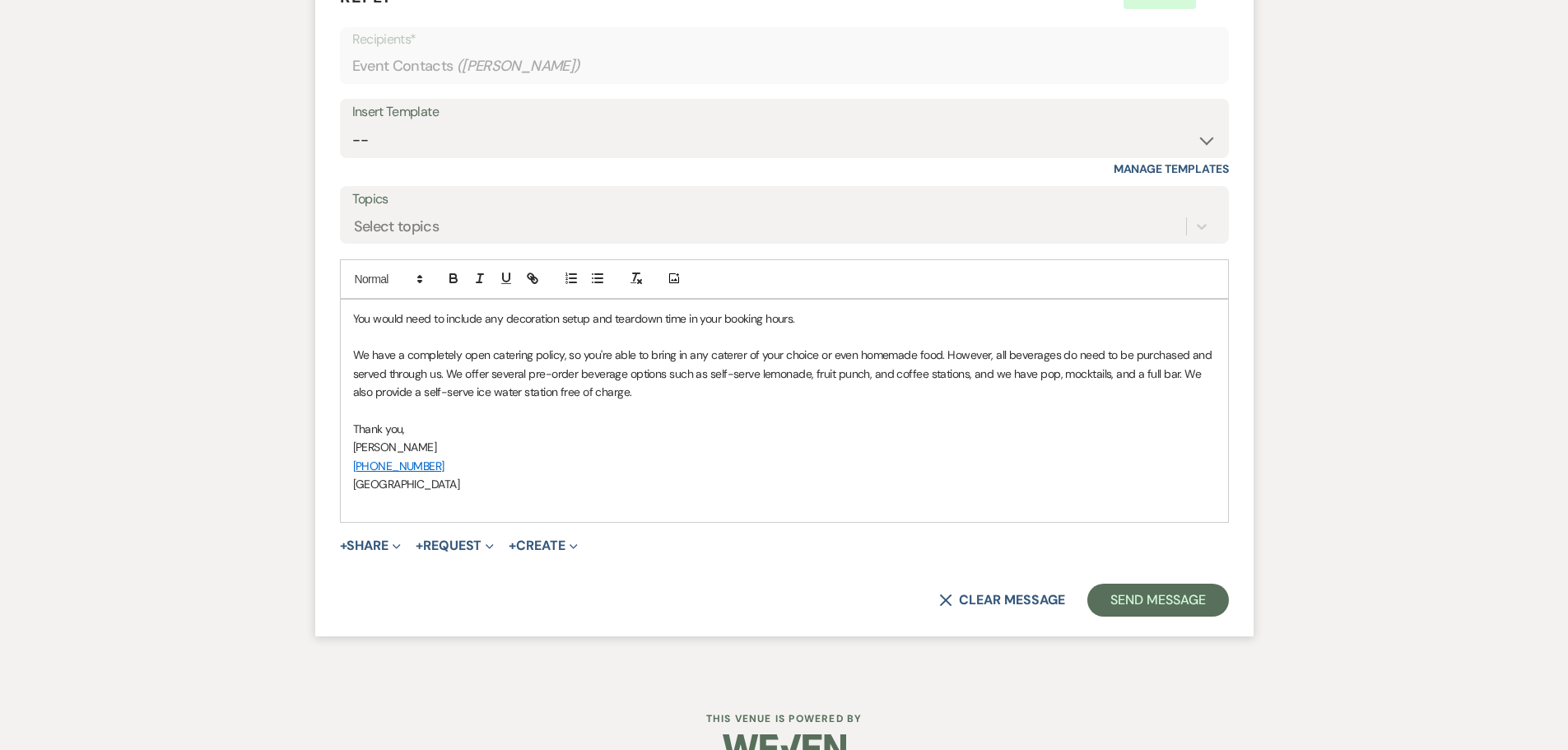
click at [808, 315] on p "You would need to include any decoration setup and teardown time in your bookin…" at bounding box center [784, 319] width 862 height 18
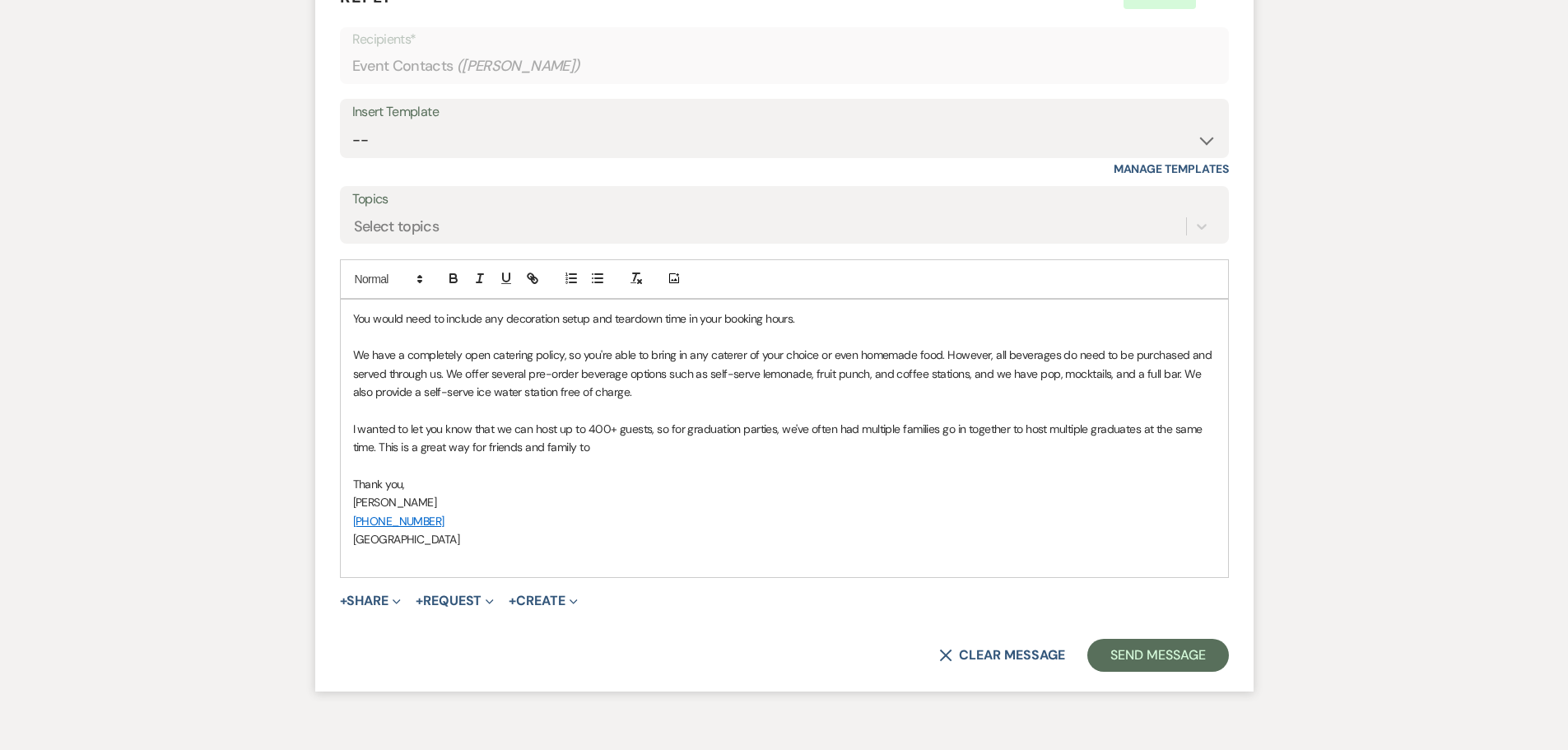
drag, startPoint x: 381, startPoint y: 448, endPoint x: 608, endPoint y: 442, distance: 227.1
click at [608, 442] on p "I wanted to let you know that we can host up to 400+ guests, so for graduation …" at bounding box center [784, 438] width 862 height 37
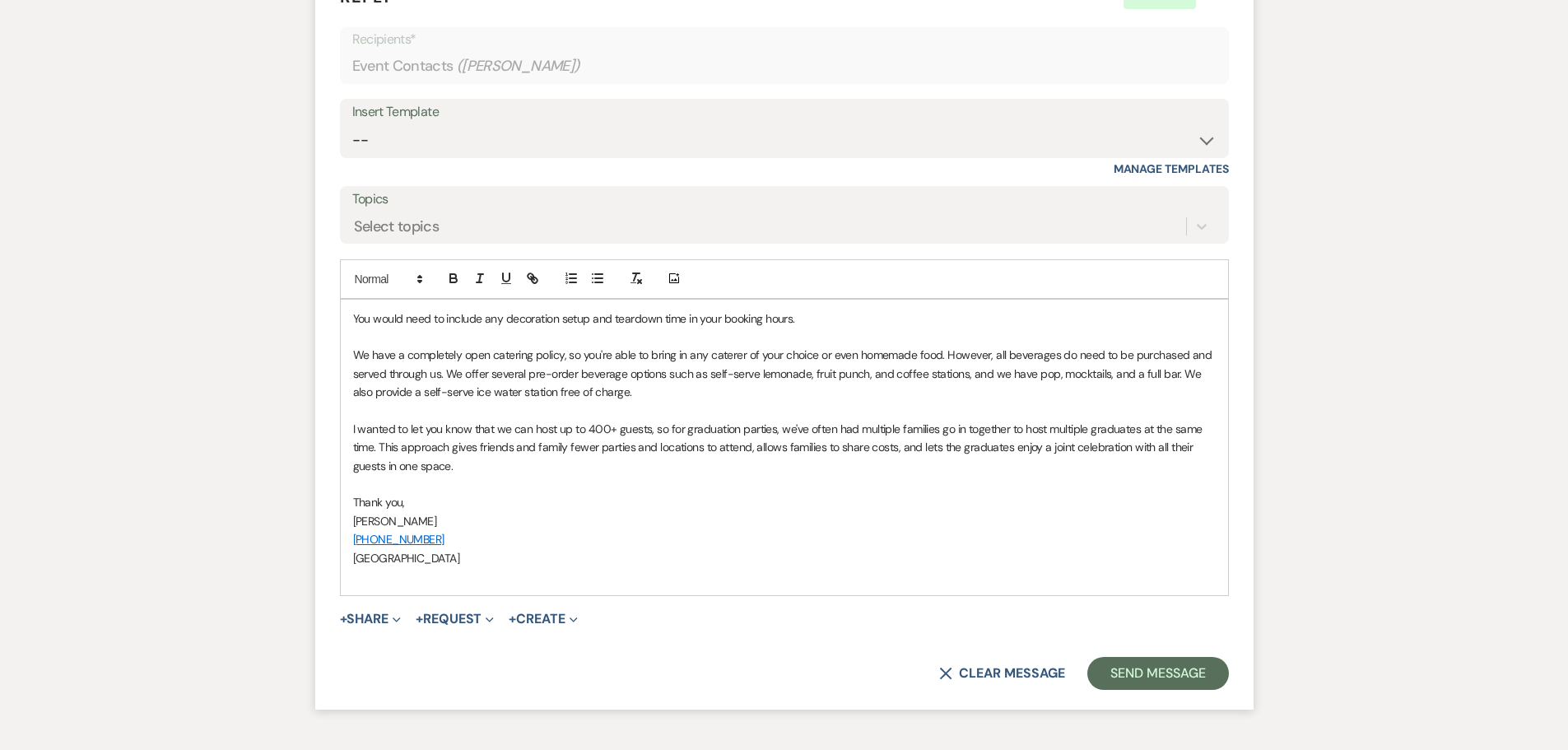
click at [806, 317] on p "You would need to include any decoration setup and teardown time in your bookin…" at bounding box center [784, 319] width 862 height 18
click at [1157, 448] on p "I wanted to let you know that we can host up to 400+ guests, so for graduation …" at bounding box center [784, 448] width 862 height 55
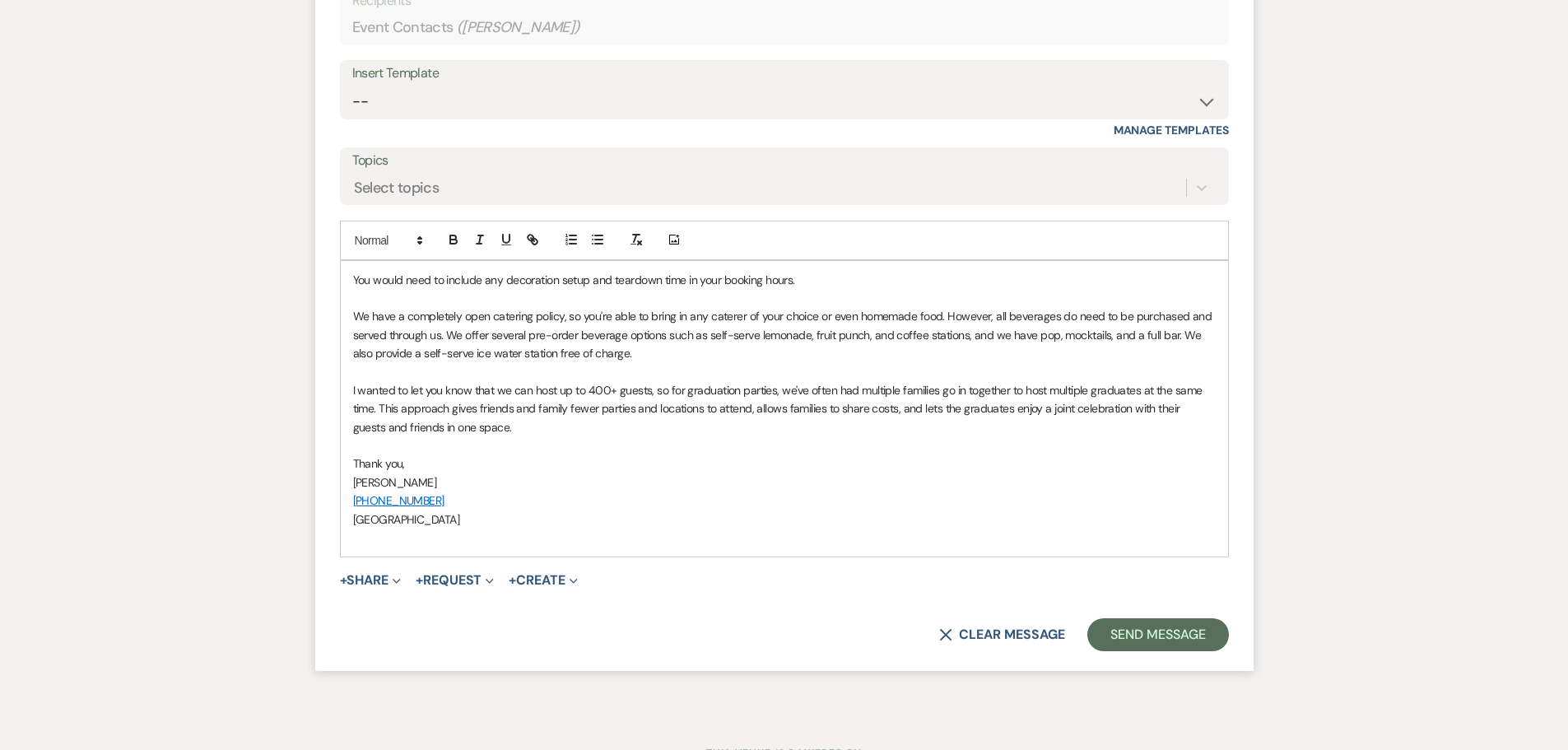
scroll to position [1577, 0]
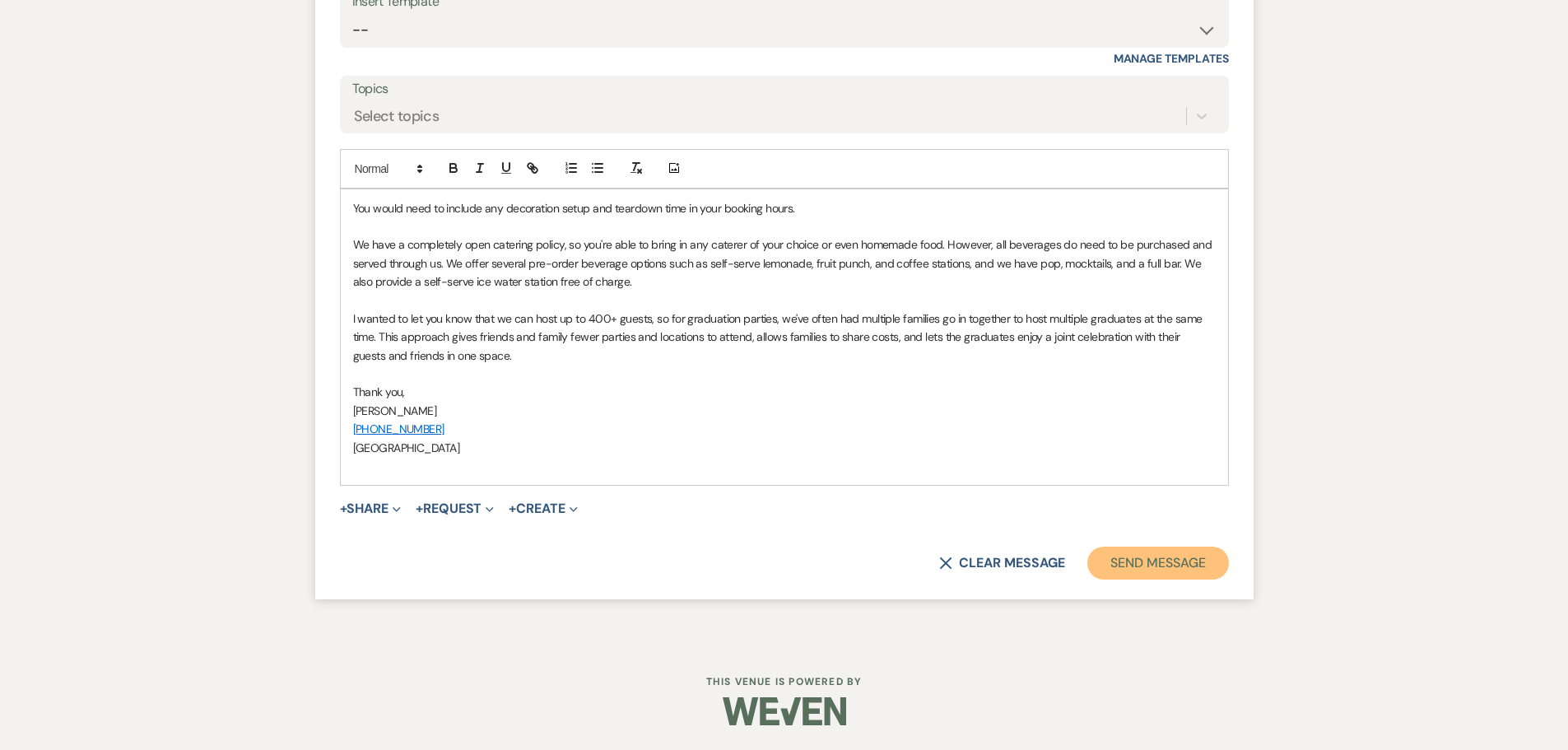
click at [1159, 562] on button "Send Message" at bounding box center [1157, 563] width 141 height 33
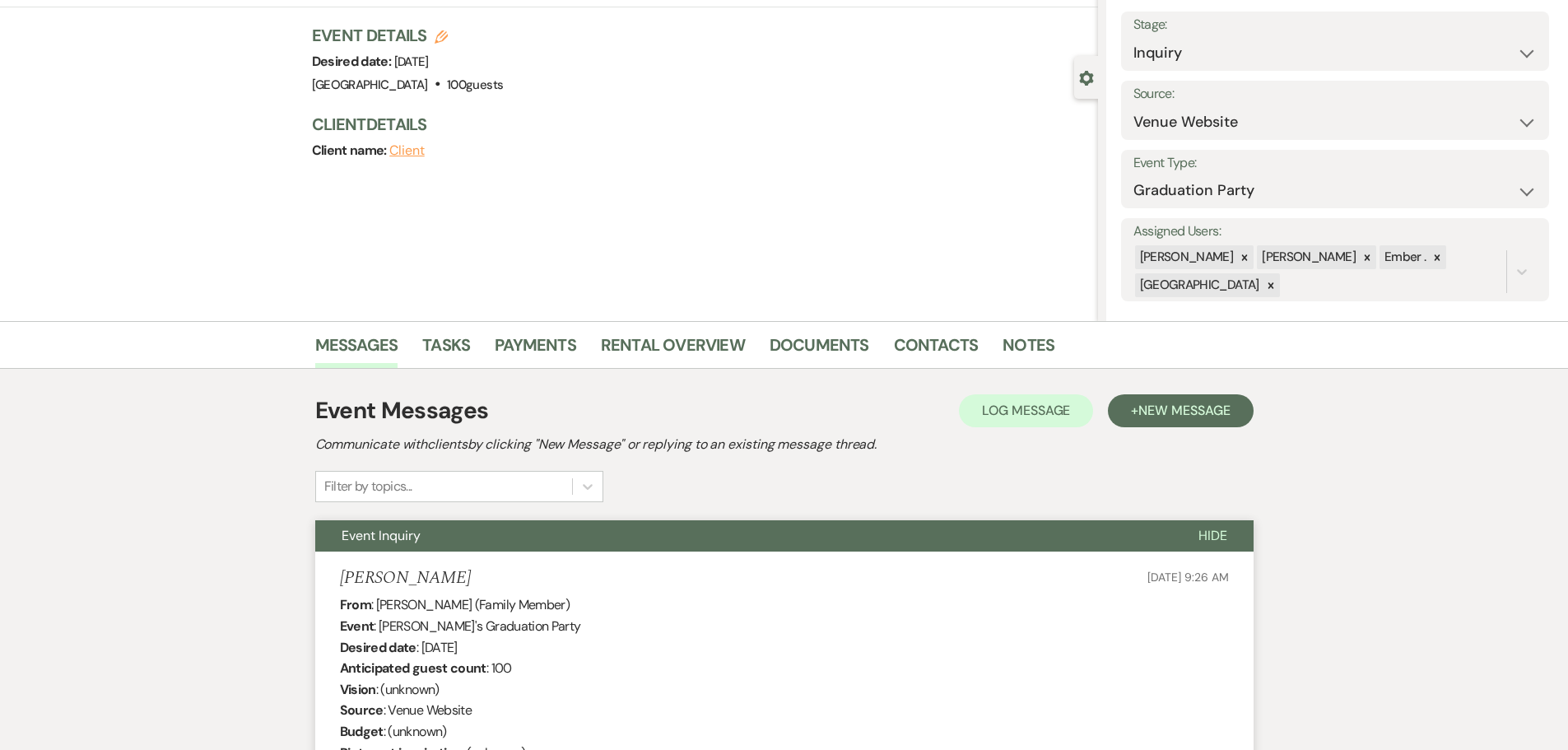
scroll to position [0, 0]
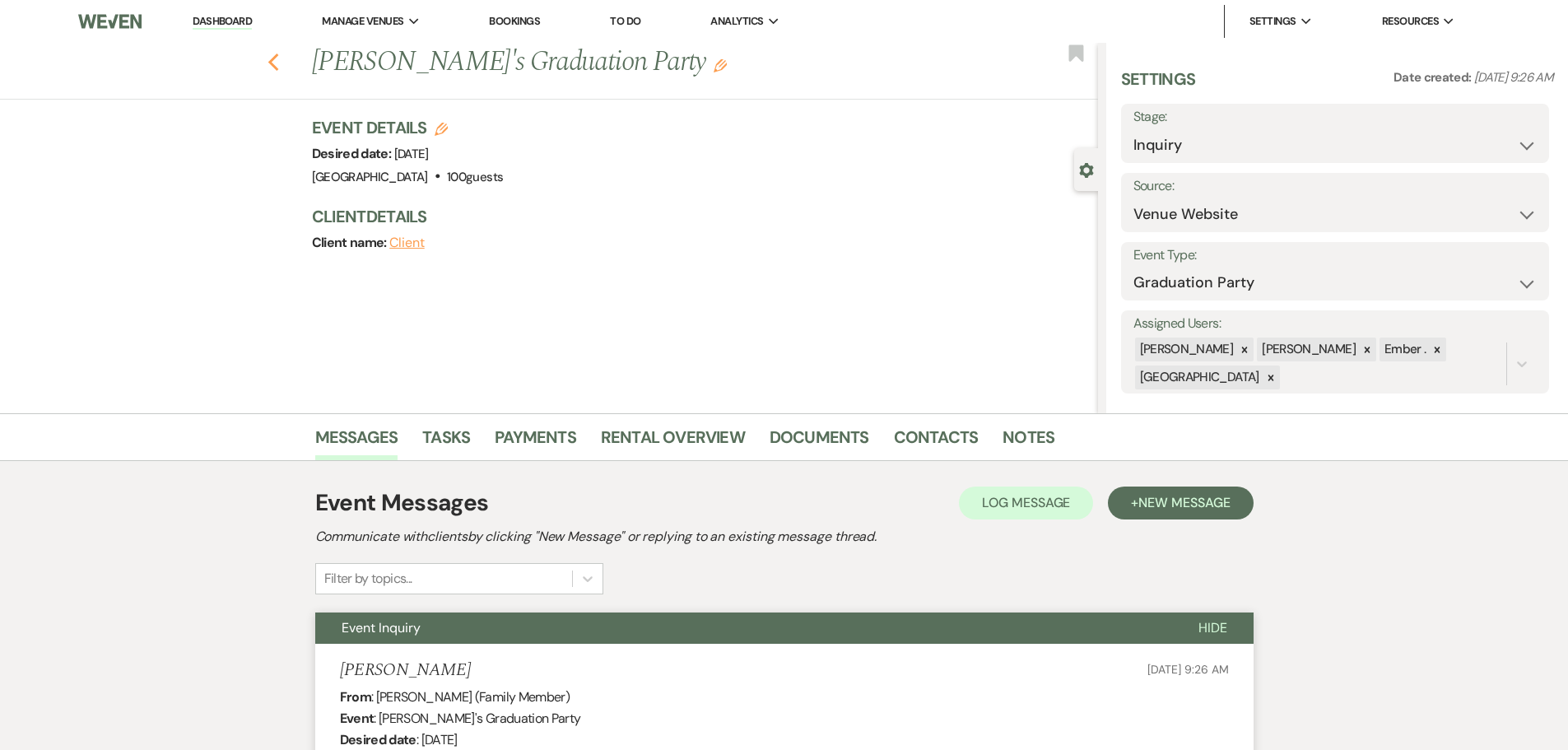
click at [278, 62] on icon "Previous" at bounding box center [273, 62] width 12 height 20
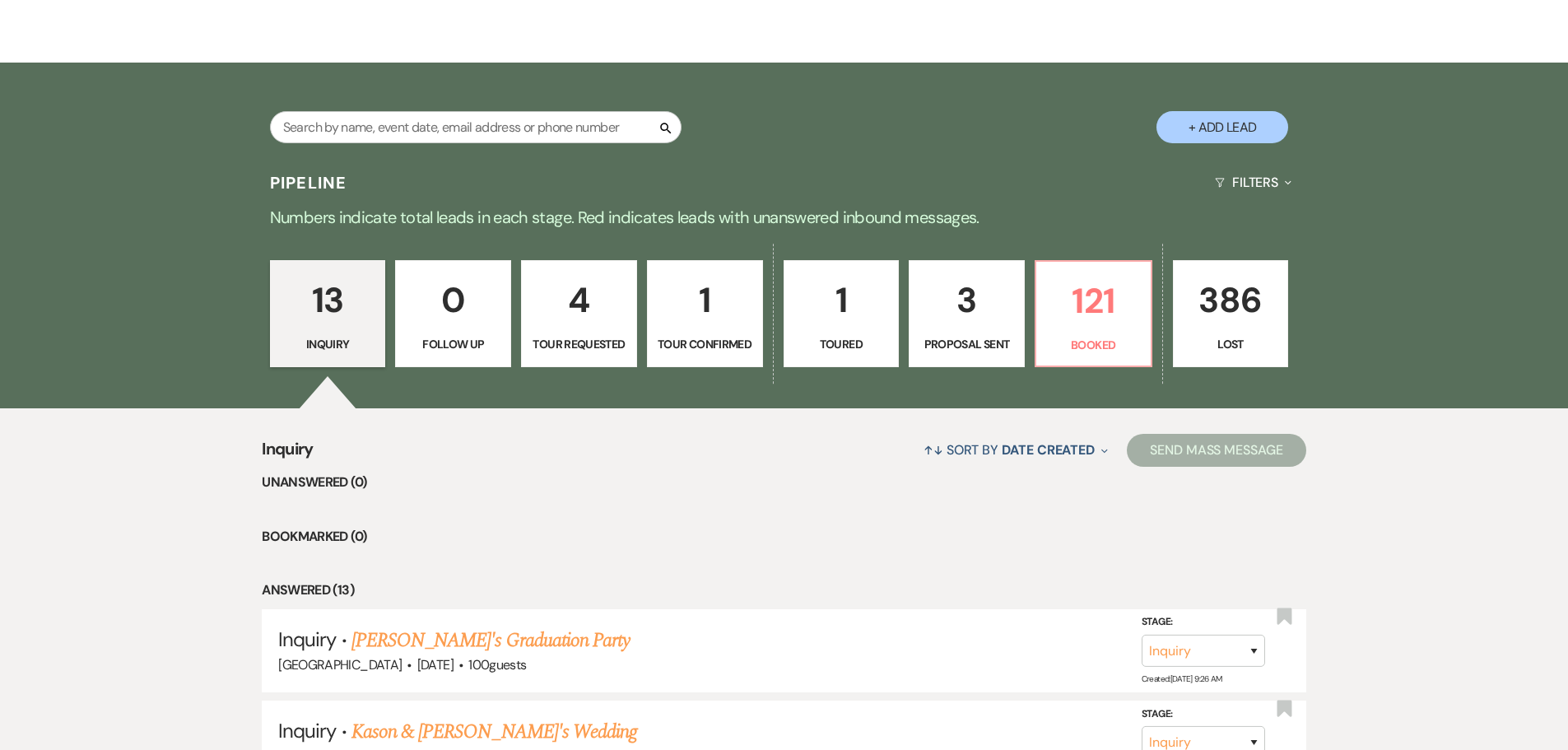
scroll to position [247, 0]
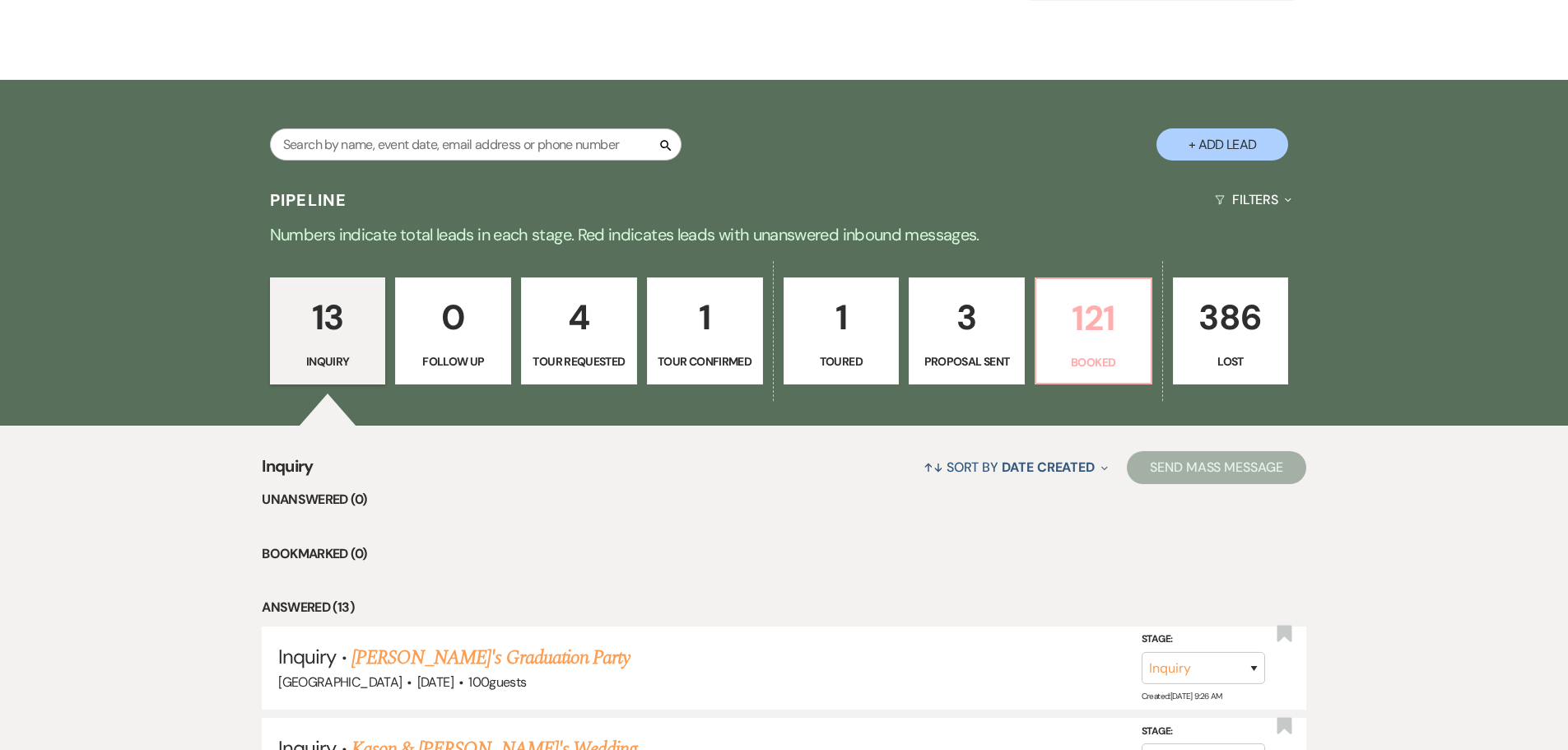
click at [1093, 338] on p "121" at bounding box center [1094, 318] width 95 height 55
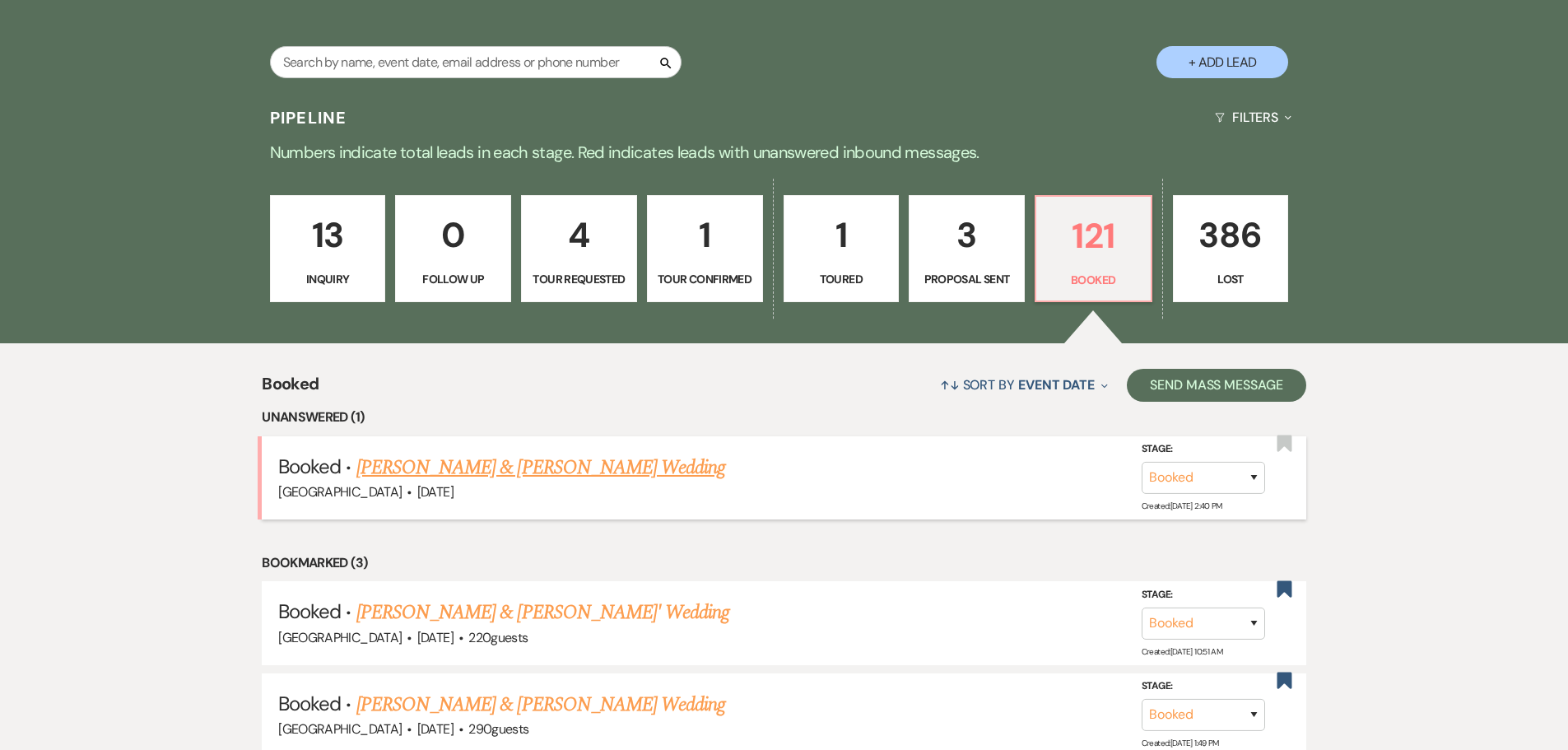
click at [605, 465] on link "[PERSON_NAME] & [PERSON_NAME] Wedding" at bounding box center [541, 468] width 369 height 30
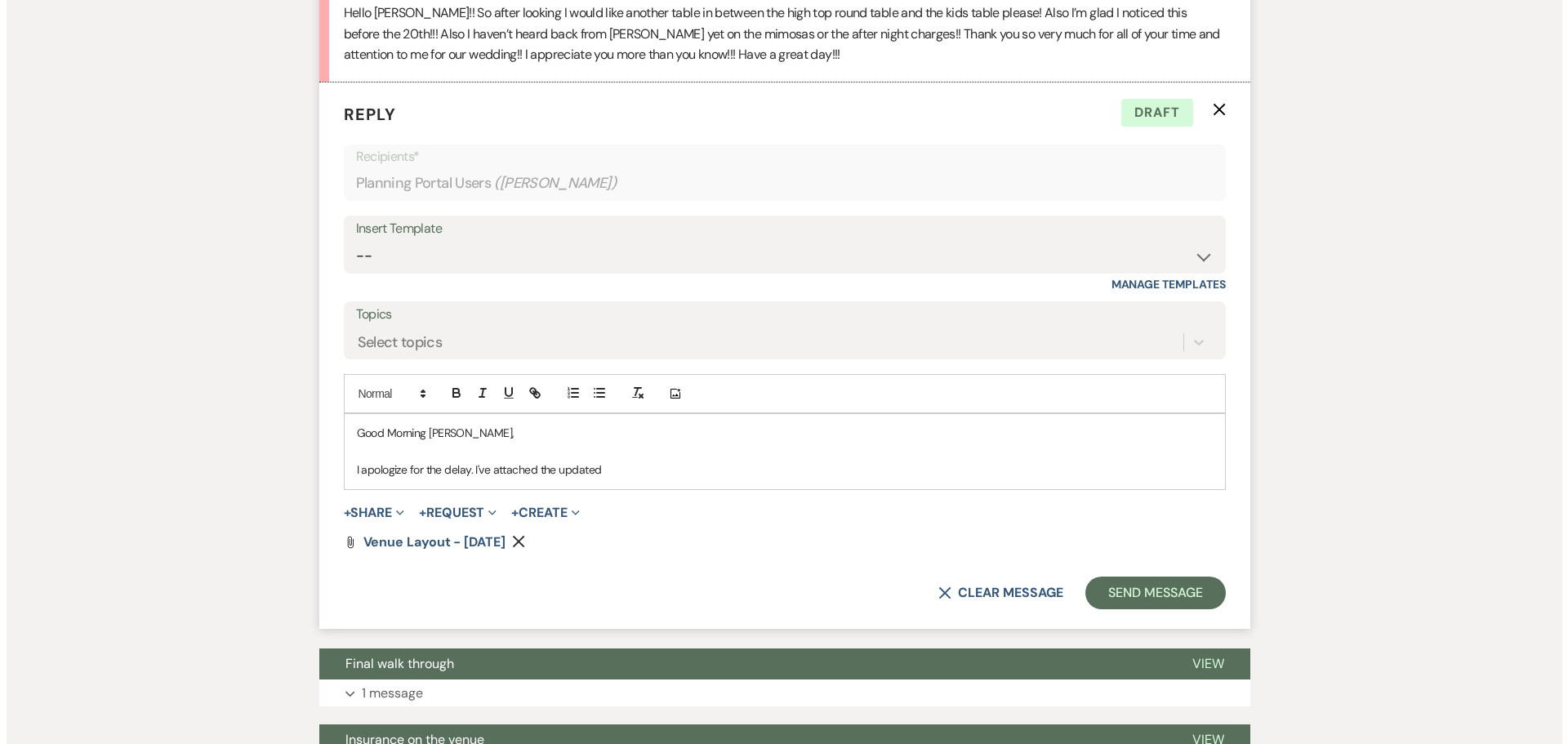
scroll to position [2460, 0]
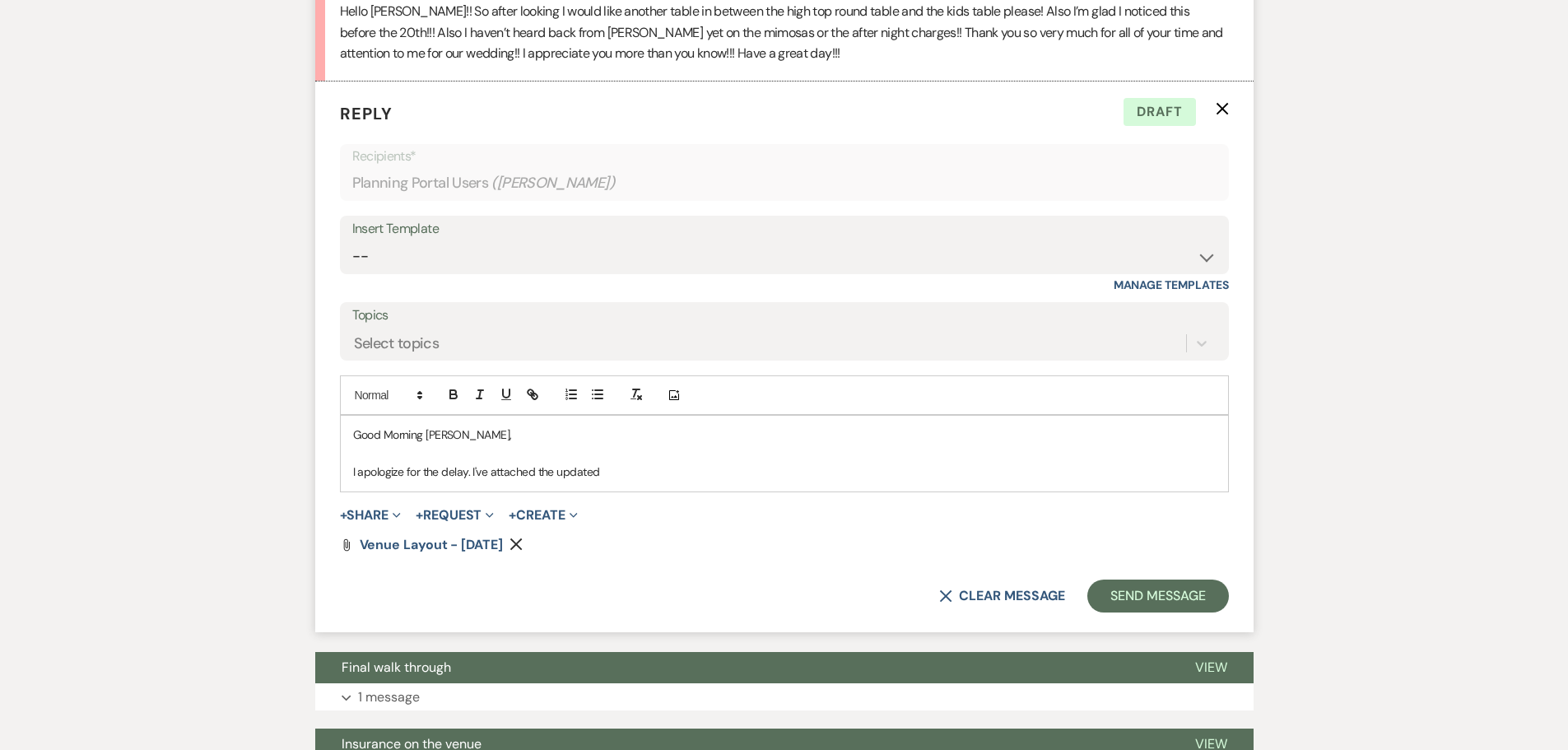
click at [522, 551] on use "button" at bounding box center [517, 544] width 12 height 12
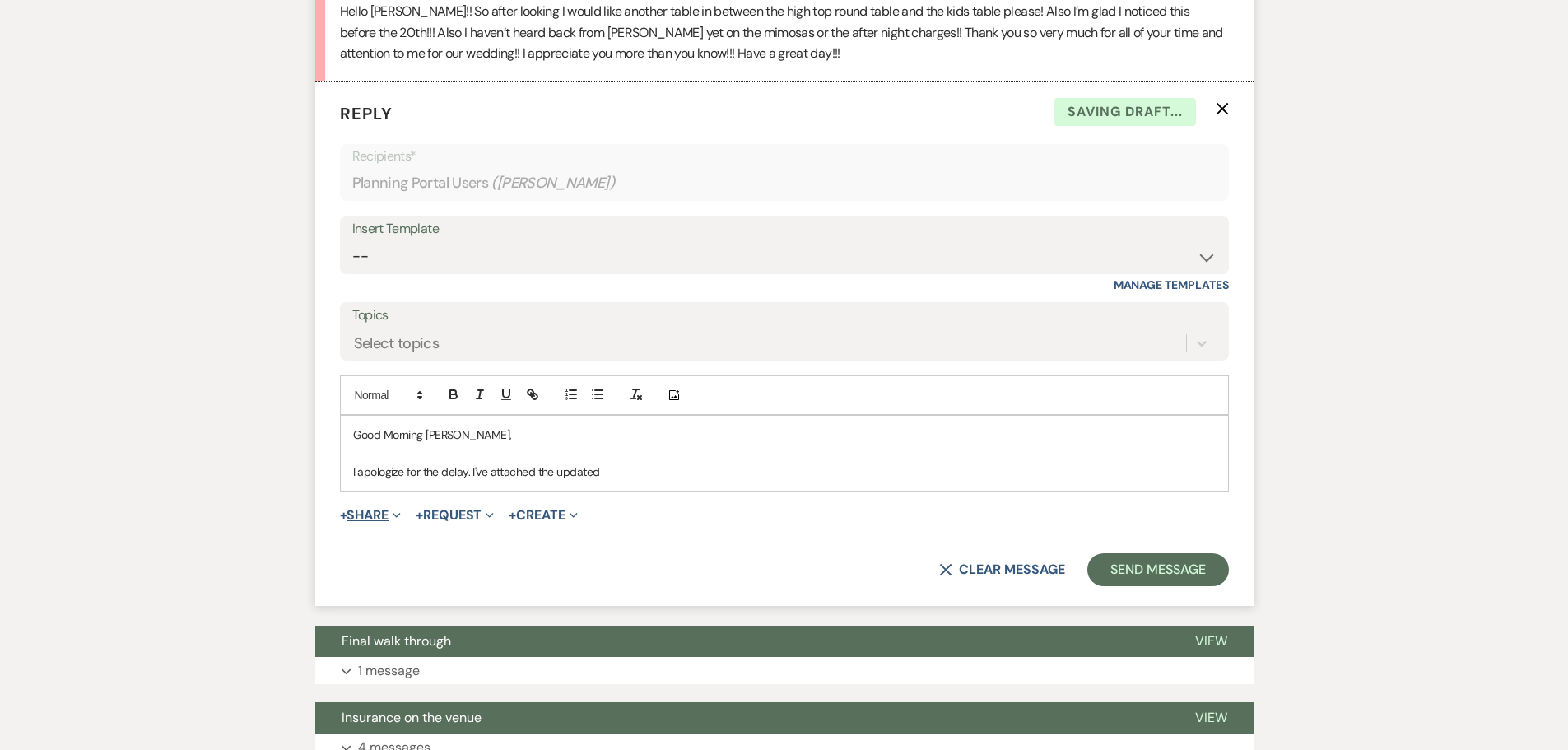
click at [363, 522] on button "+ Share Expand" at bounding box center [371, 516] width 62 height 13
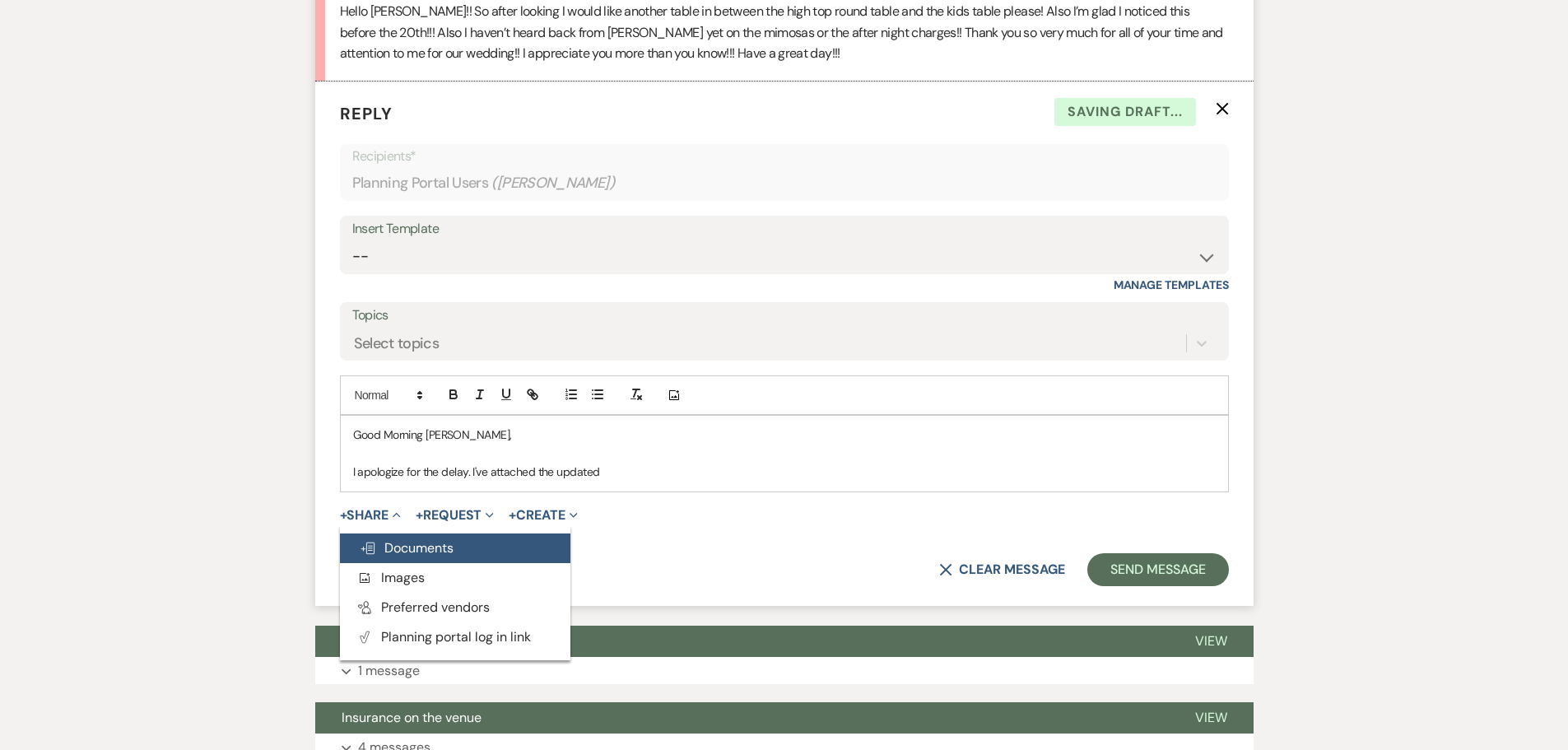
click at [392, 557] on span "Doc Upload Documents" at bounding box center [407, 548] width 94 height 18
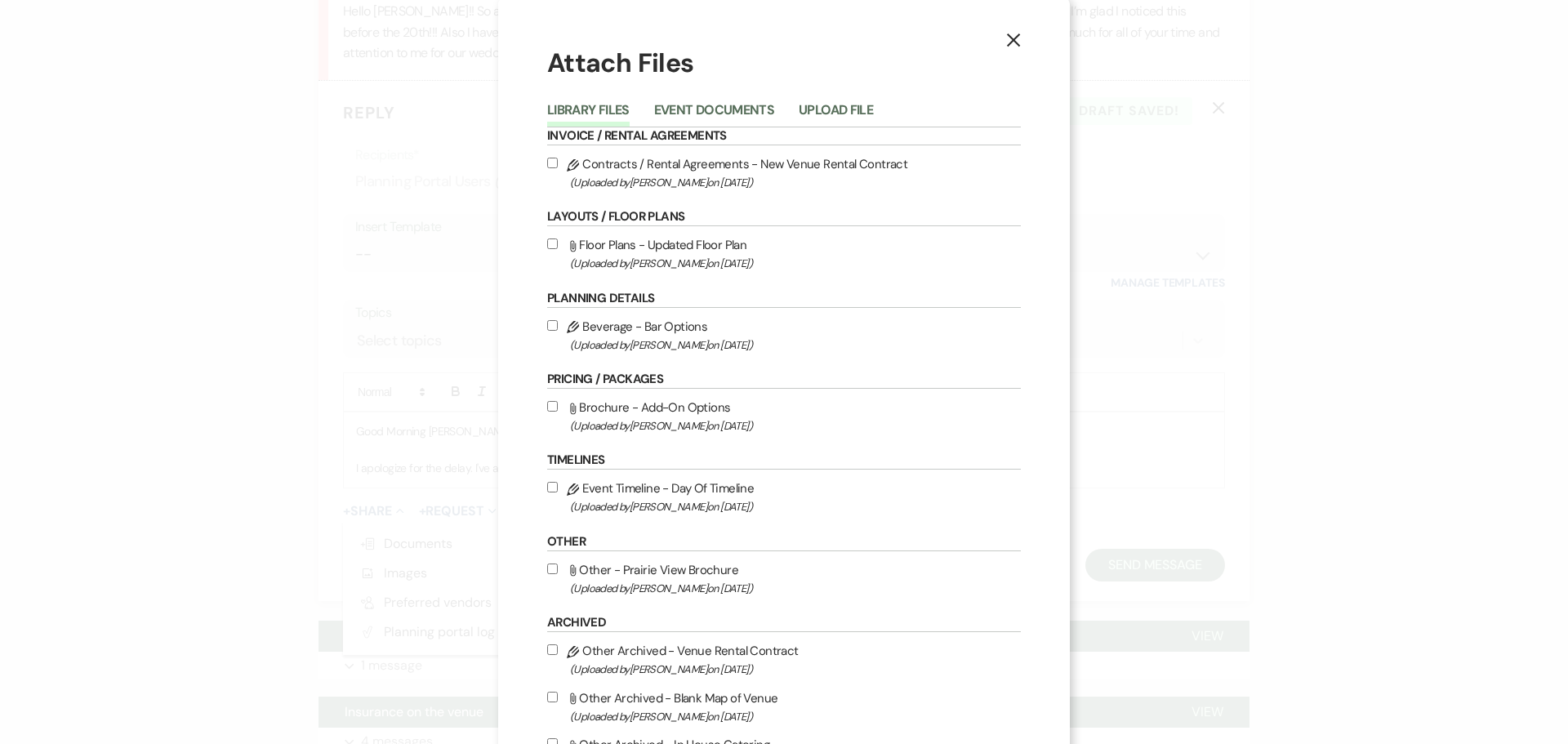
scroll to position [0, 0]
click at [834, 103] on li "Upload File" at bounding box center [848, 117] width 99 height 27
click at [828, 113] on button "Upload File" at bounding box center [836, 119] width 74 height 23
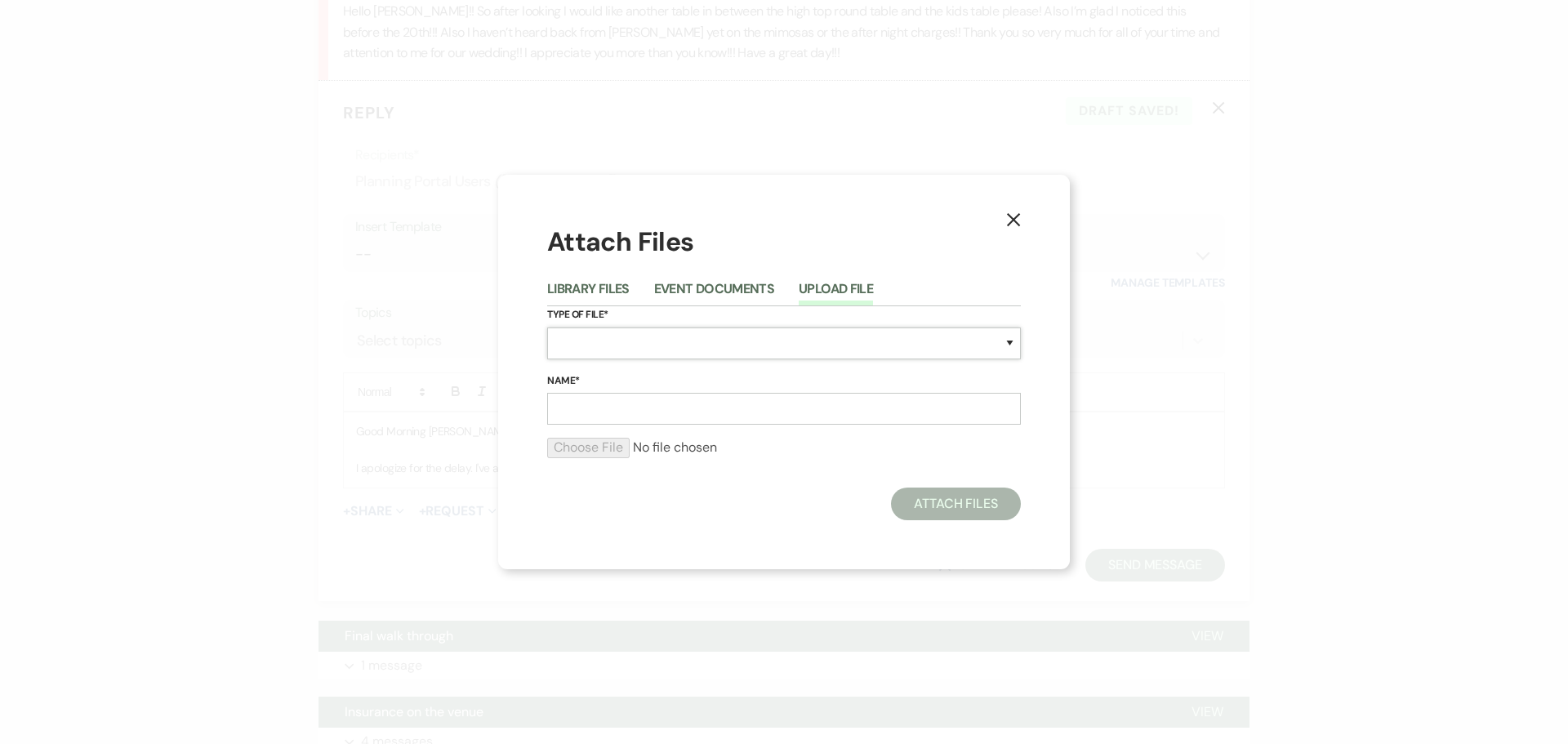
click at [651, 346] on select "Special Event Insurance Vendor Certificate of Insurance Contracts / Rental Agre…" at bounding box center [784, 343] width 474 height 32
select select "25"
click at [547, 327] on select "Special Event Insurance Vendor Certificate of Insurance Contracts / Rental Agre…" at bounding box center [784, 343] width 474 height 32
click at [650, 411] on input "Name*" at bounding box center [784, 408] width 474 height 32
type input "Venue Layout - [DATE]"
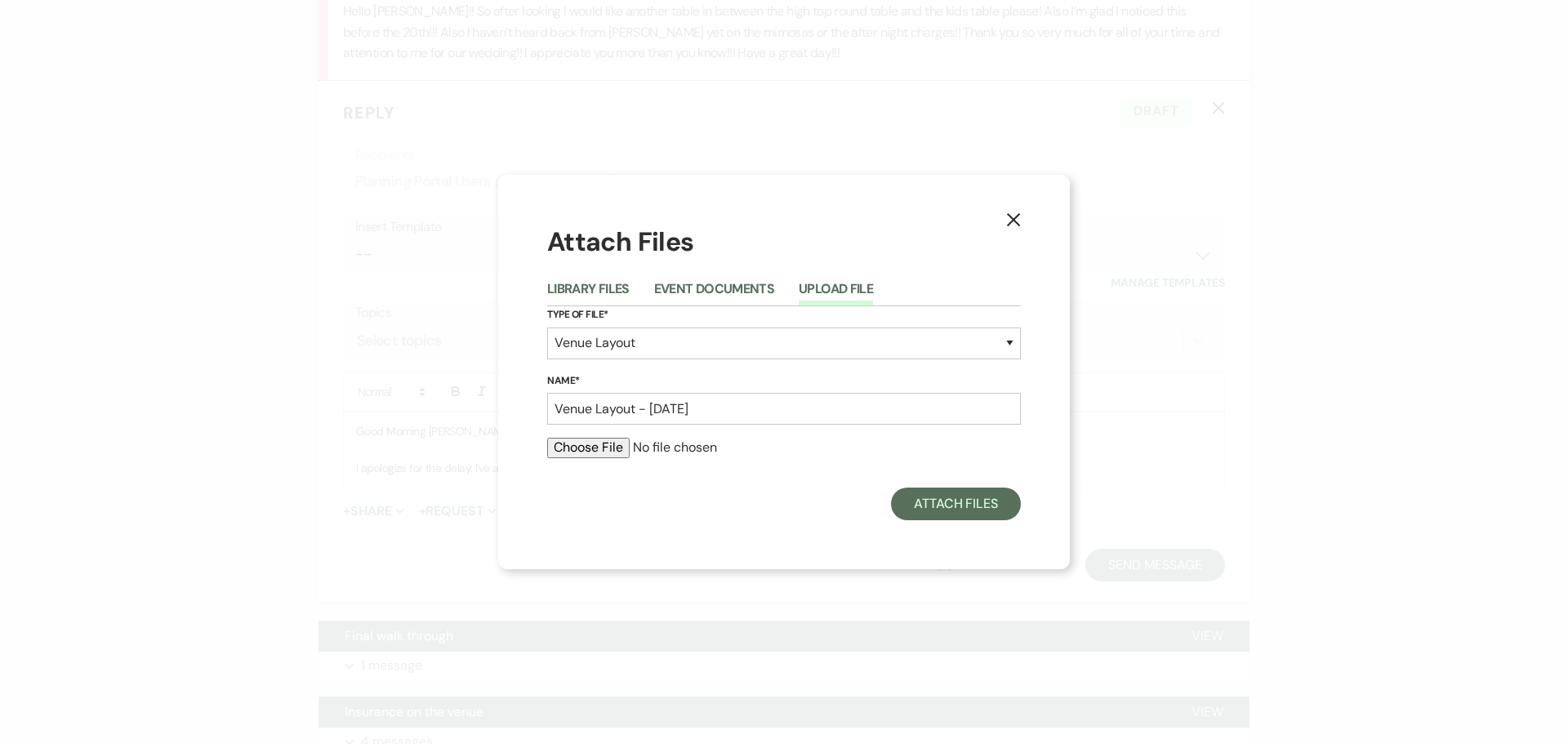
click at [584, 455] on input "file" at bounding box center [784, 448] width 474 height 20
type input "C:\fakepath\[PERSON_NAME] & [PERSON_NAME] Wedding floor layout - [DATE].png"
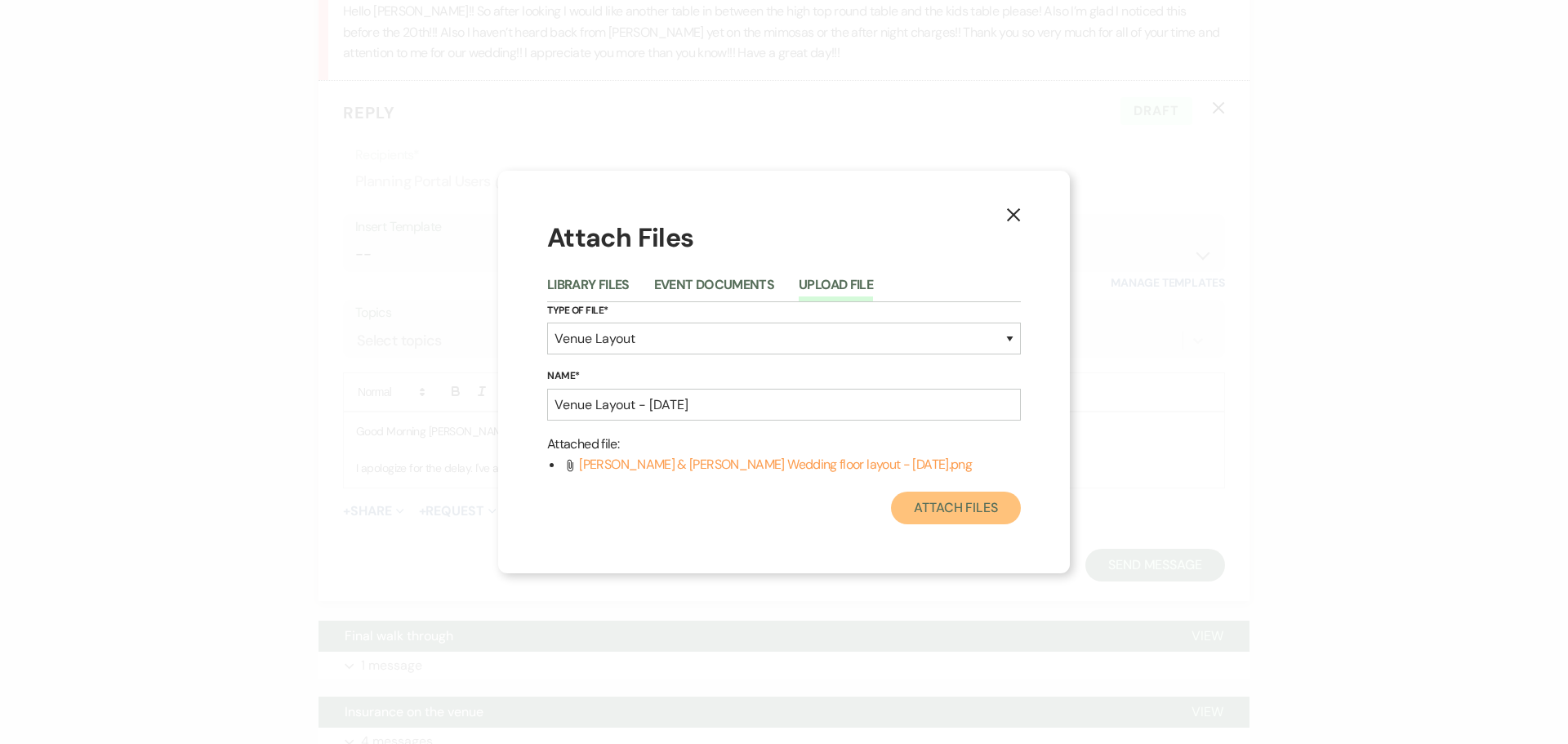
click at [954, 506] on button "Attach Files" at bounding box center [956, 508] width 130 height 33
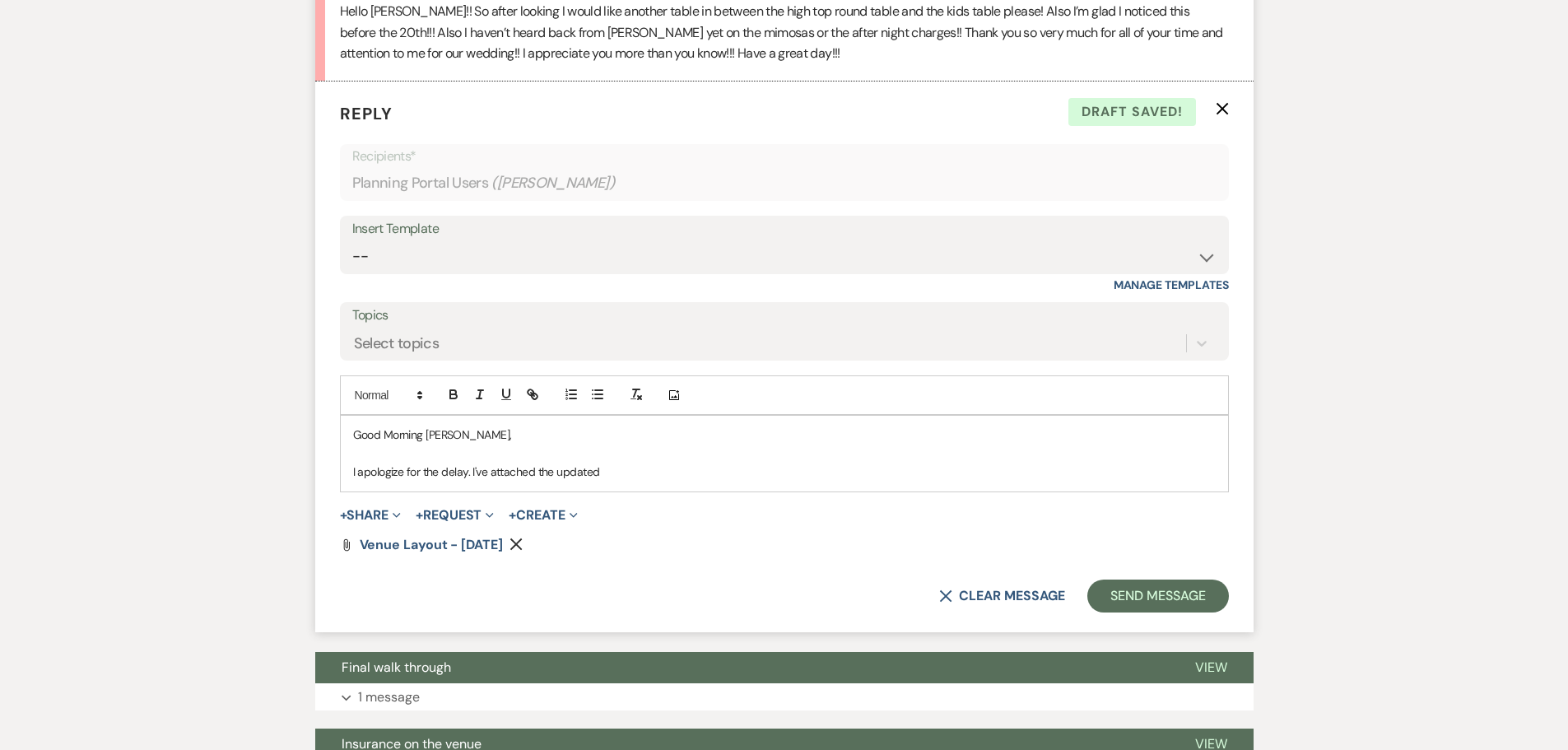
click at [636, 481] on p "I apologize for the delay. I've attached the updated" at bounding box center [784, 472] width 862 height 18
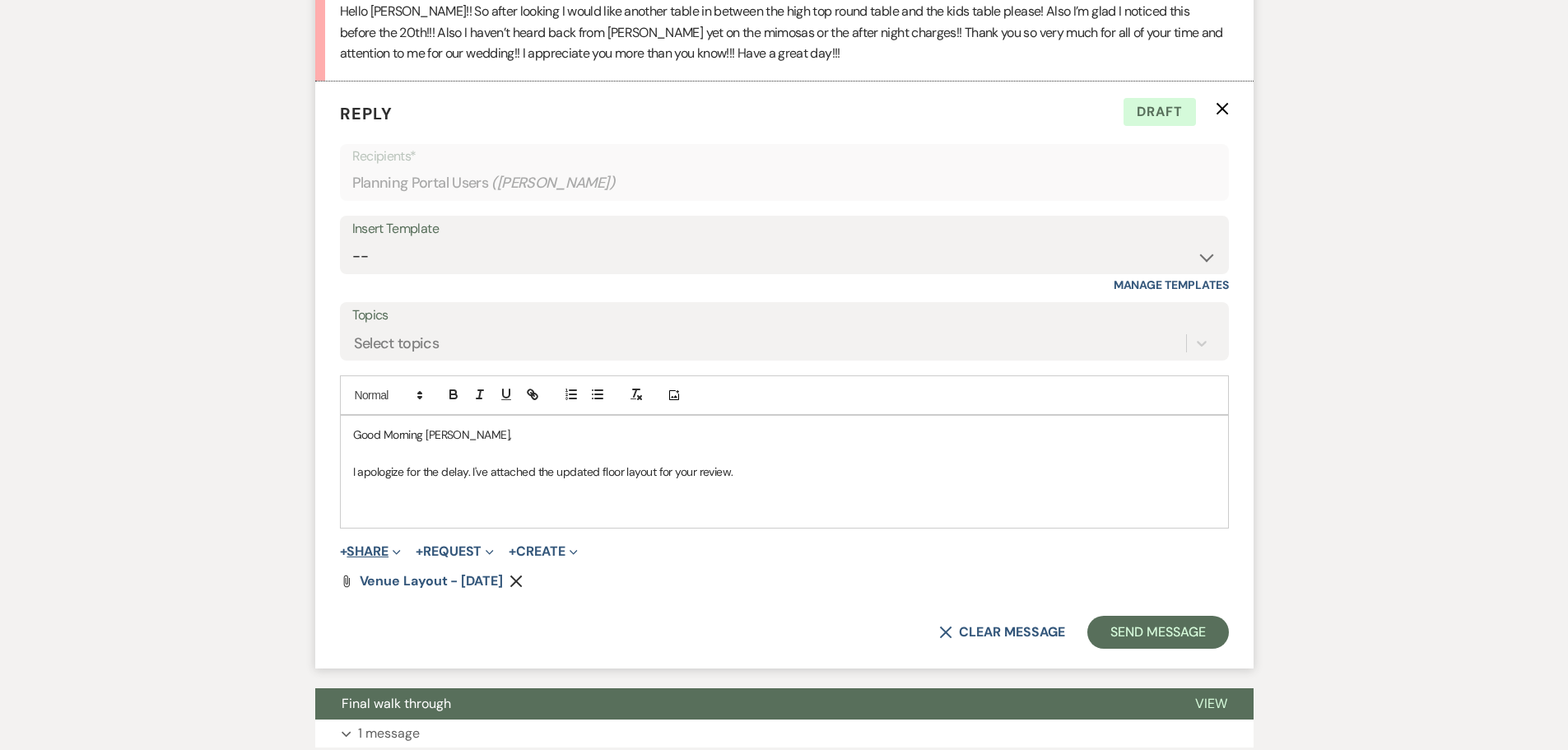
click at [377, 558] on button "+ Share Expand" at bounding box center [371, 552] width 62 height 13
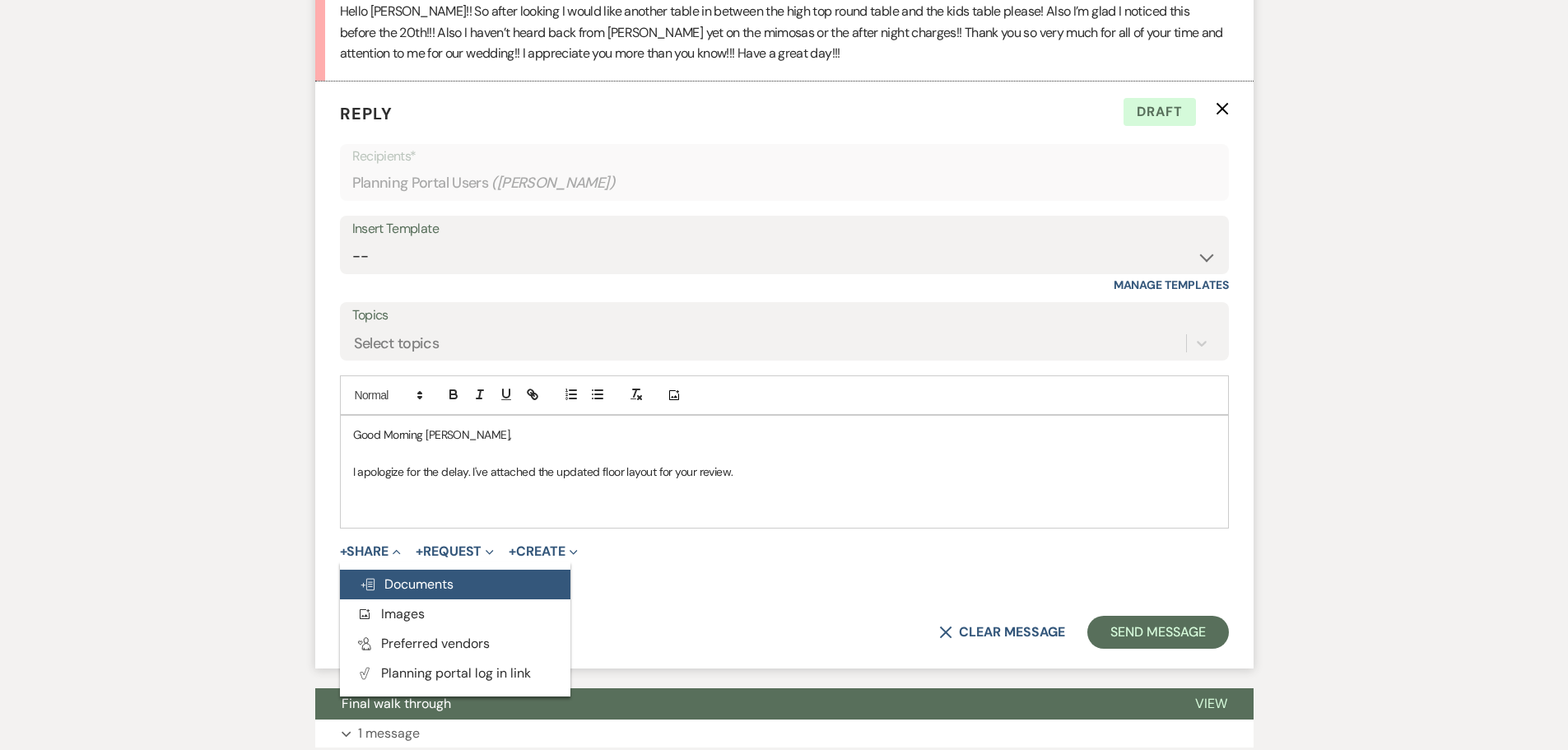
click at [400, 592] on span "Doc Upload Documents" at bounding box center [407, 584] width 94 height 18
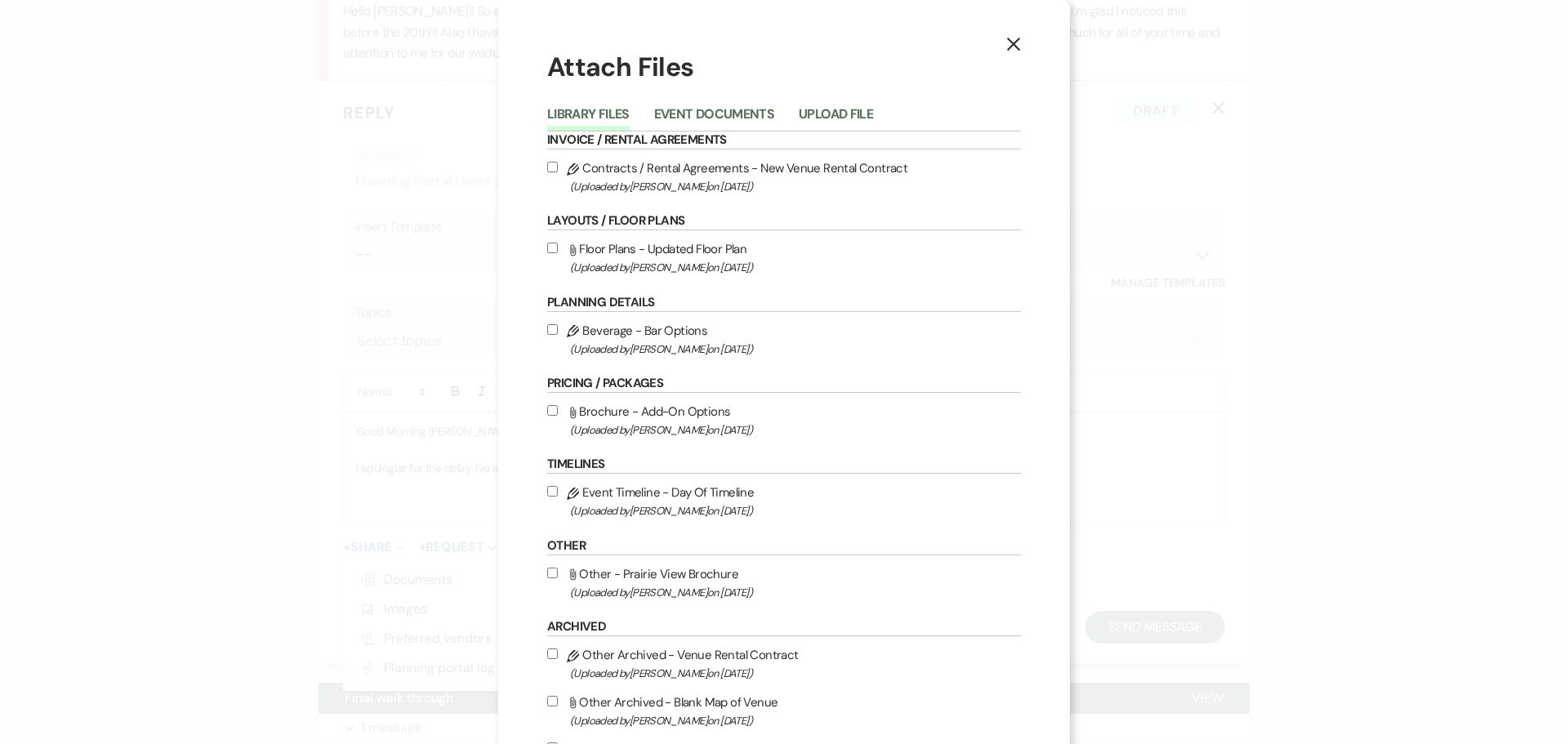
click at [548, 408] on input "Attach File Brochure - Add-On Options (Uploaded by [PERSON_NAME] on [DATE] )" at bounding box center [552, 410] width 11 height 11
checkbox input "true"
click at [1329, 442] on div "X Attach Files Library Files Event Documents Upload File Invoice / Rental Agree…" at bounding box center [784, 372] width 1568 height 744
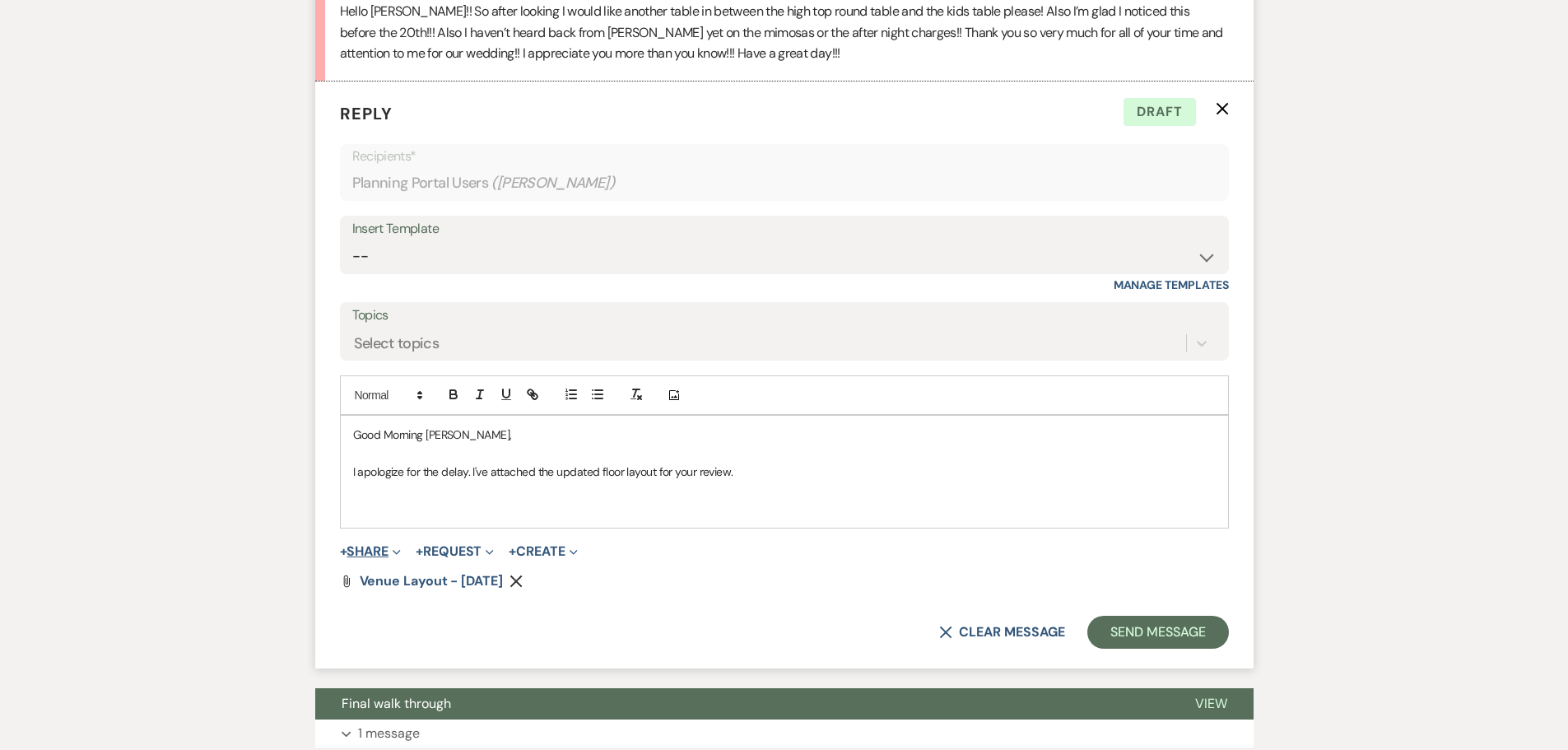
click at [371, 558] on button "+ Share Expand" at bounding box center [371, 552] width 62 height 13
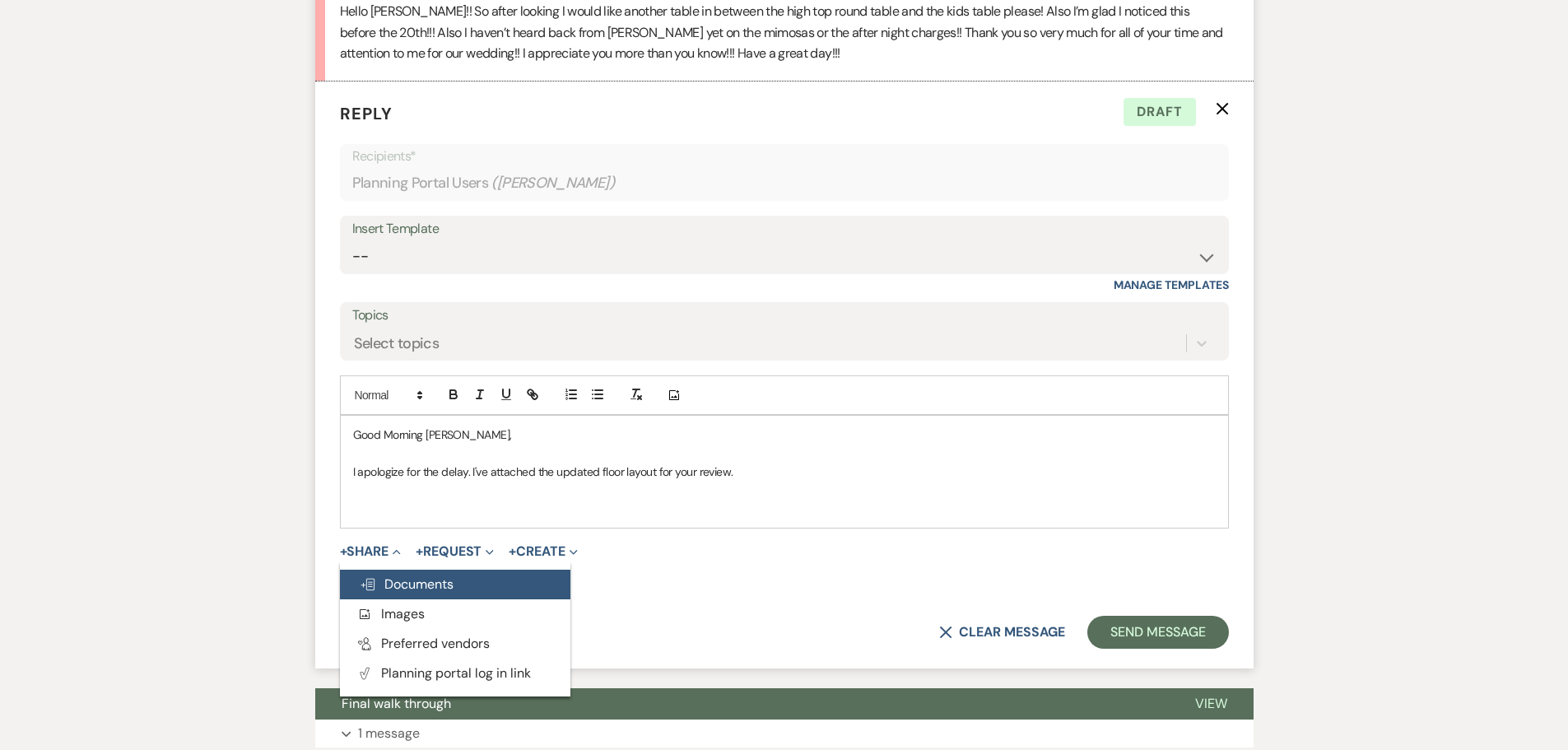
click at [367, 590] on use "button" at bounding box center [368, 585] width 13 height 12
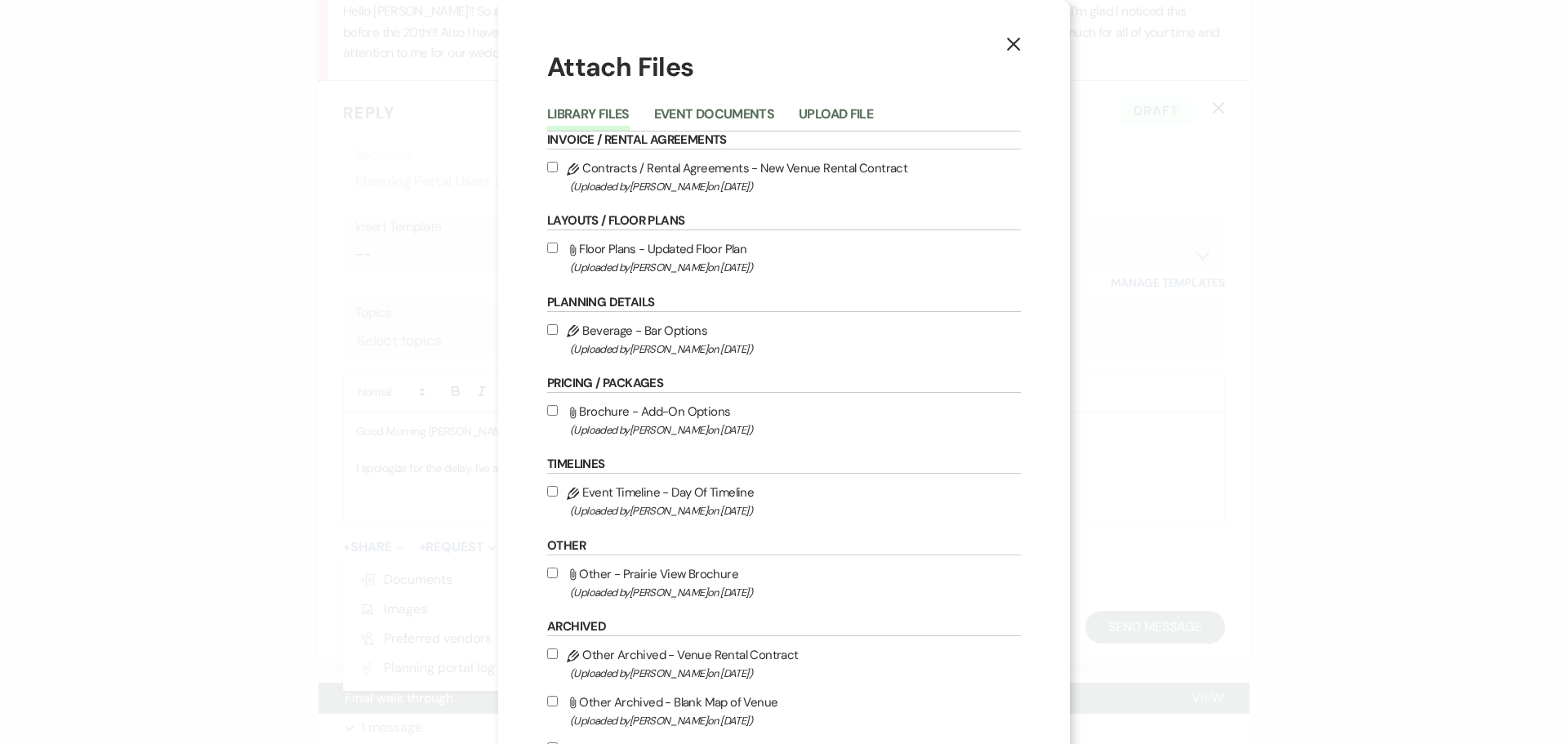
click at [548, 413] on input "Attach File Brochure - Add-On Options (Uploaded by [PERSON_NAME] on [DATE] )" at bounding box center [552, 410] width 11 height 11
checkbox input "true"
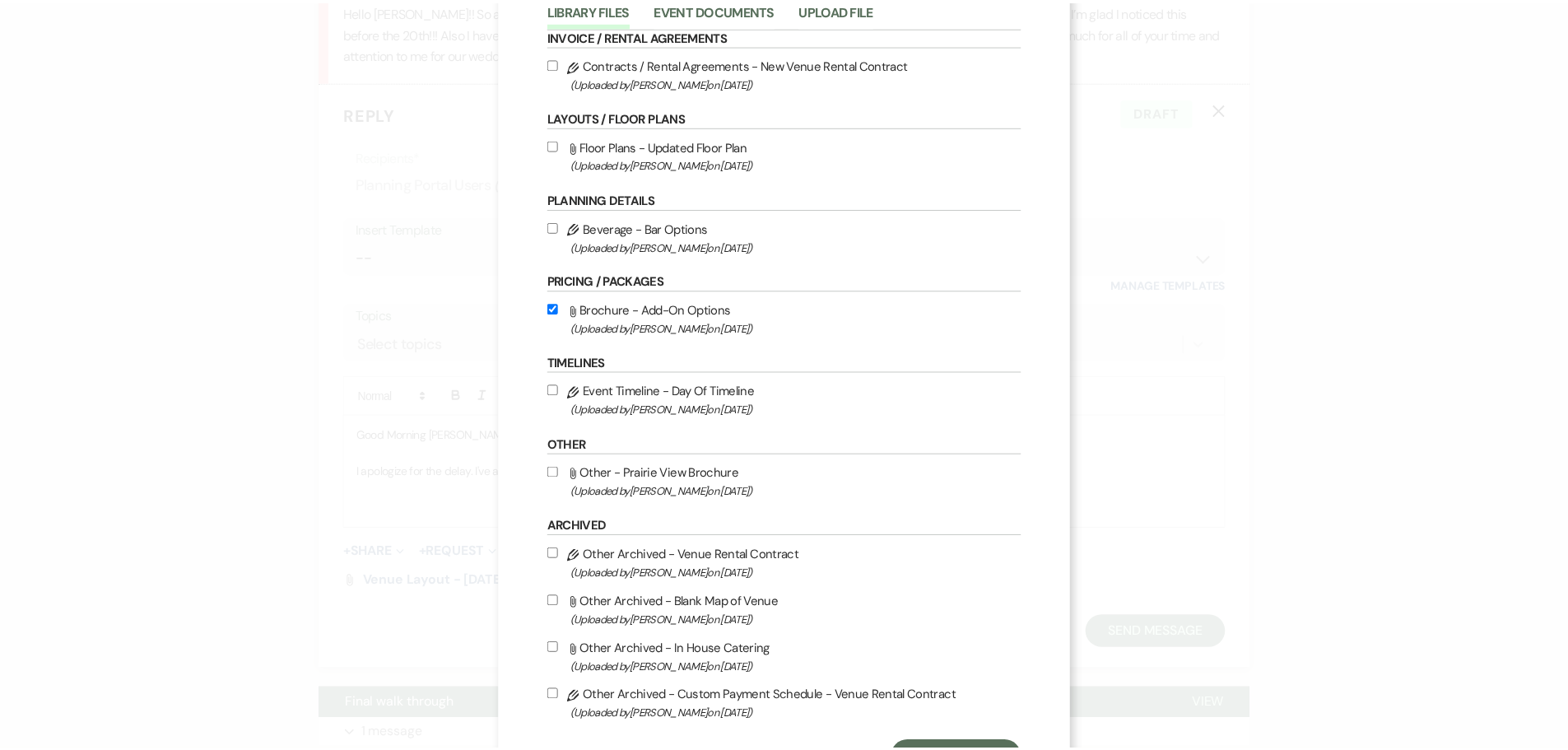
scroll to position [179, 0]
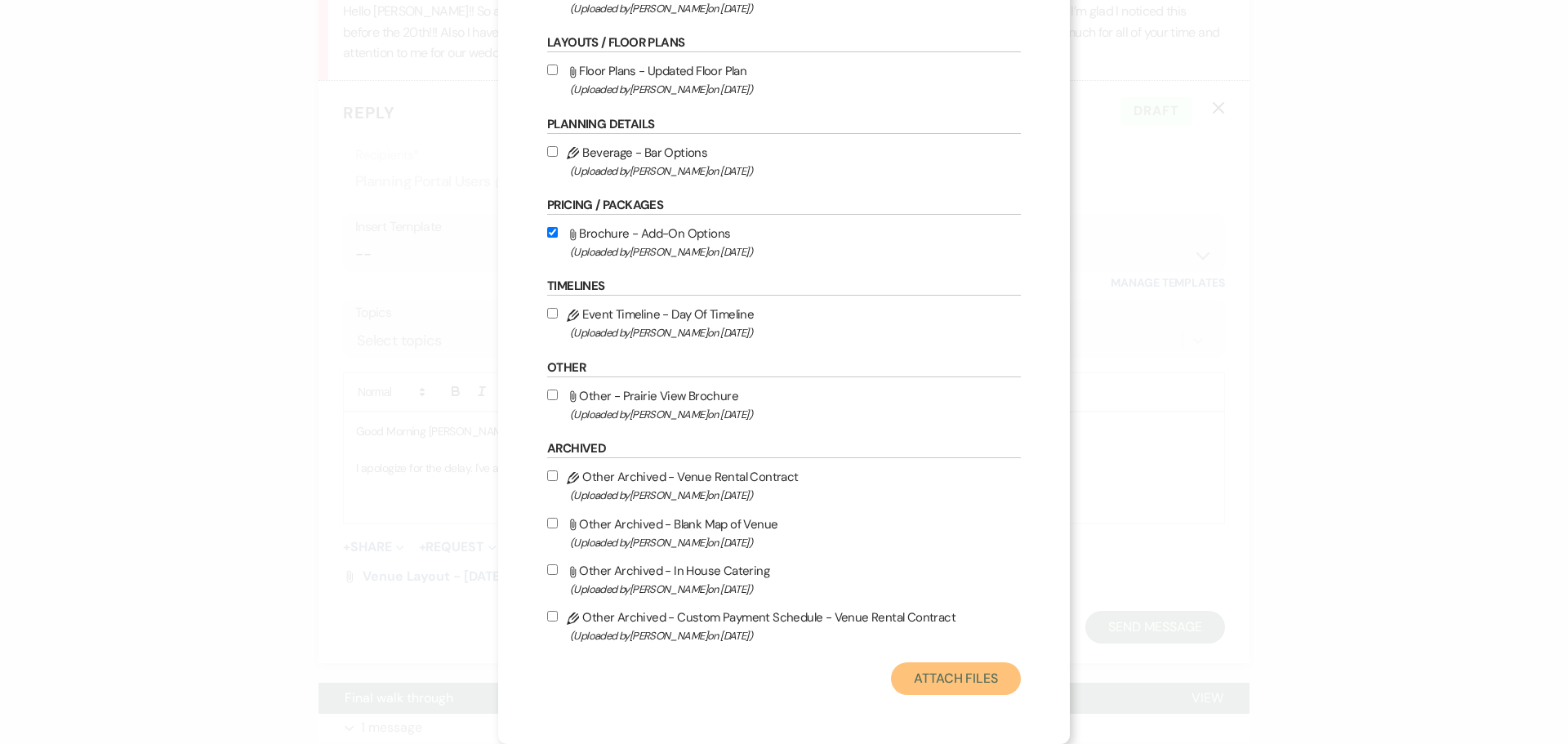
click at [938, 678] on button "Attach Files" at bounding box center [956, 679] width 130 height 33
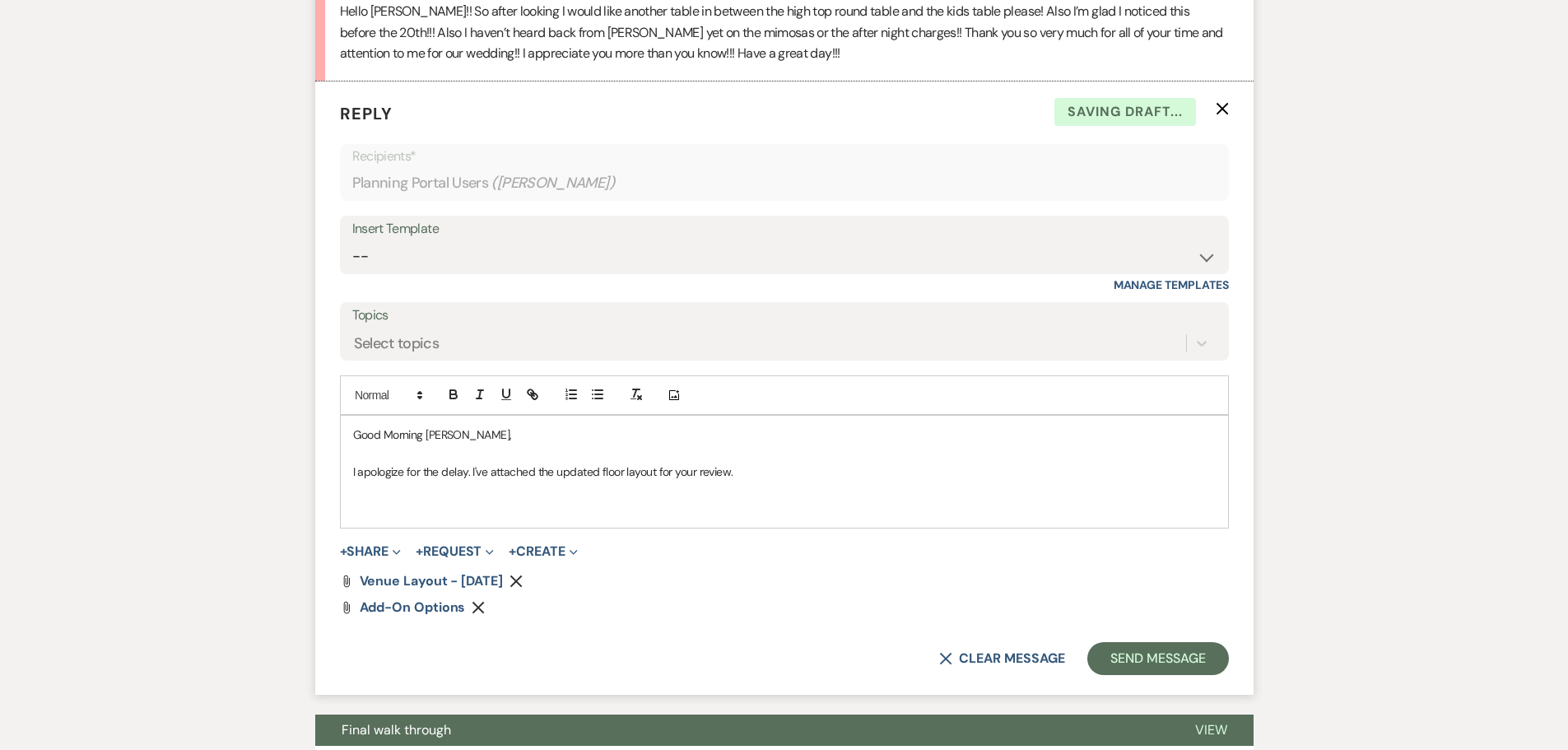
click at [552, 500] on p at bounding box center [784, 491] width 862 height 18
click at [412, 616] on span "Add-On Options" at bounding box center [412, 607] width 106 height 18
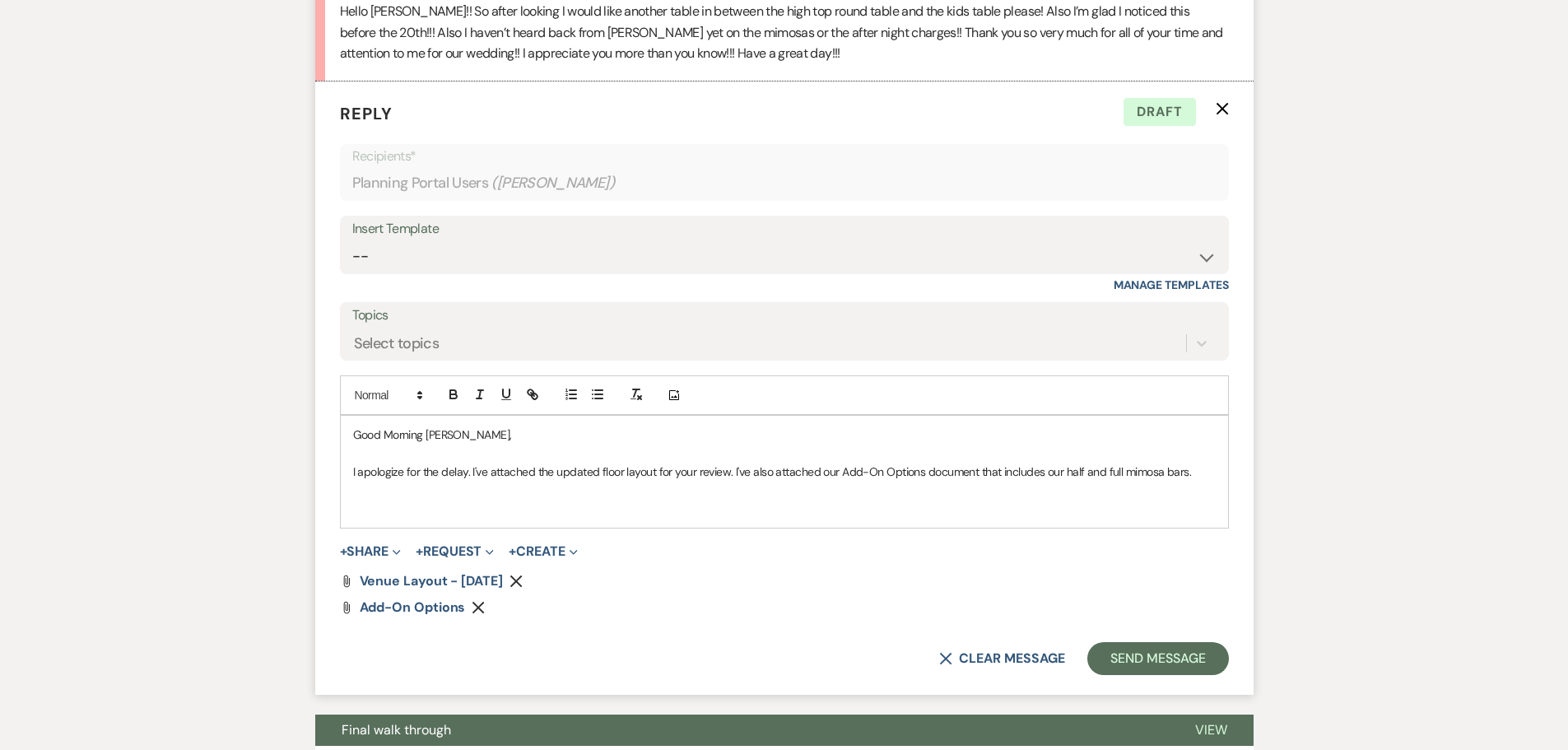
click at [1203, 481] on p "I apologize for the delay. I've attached the updated floor layout for your revi…" at bounding box center [784, 472] width 862 height 18
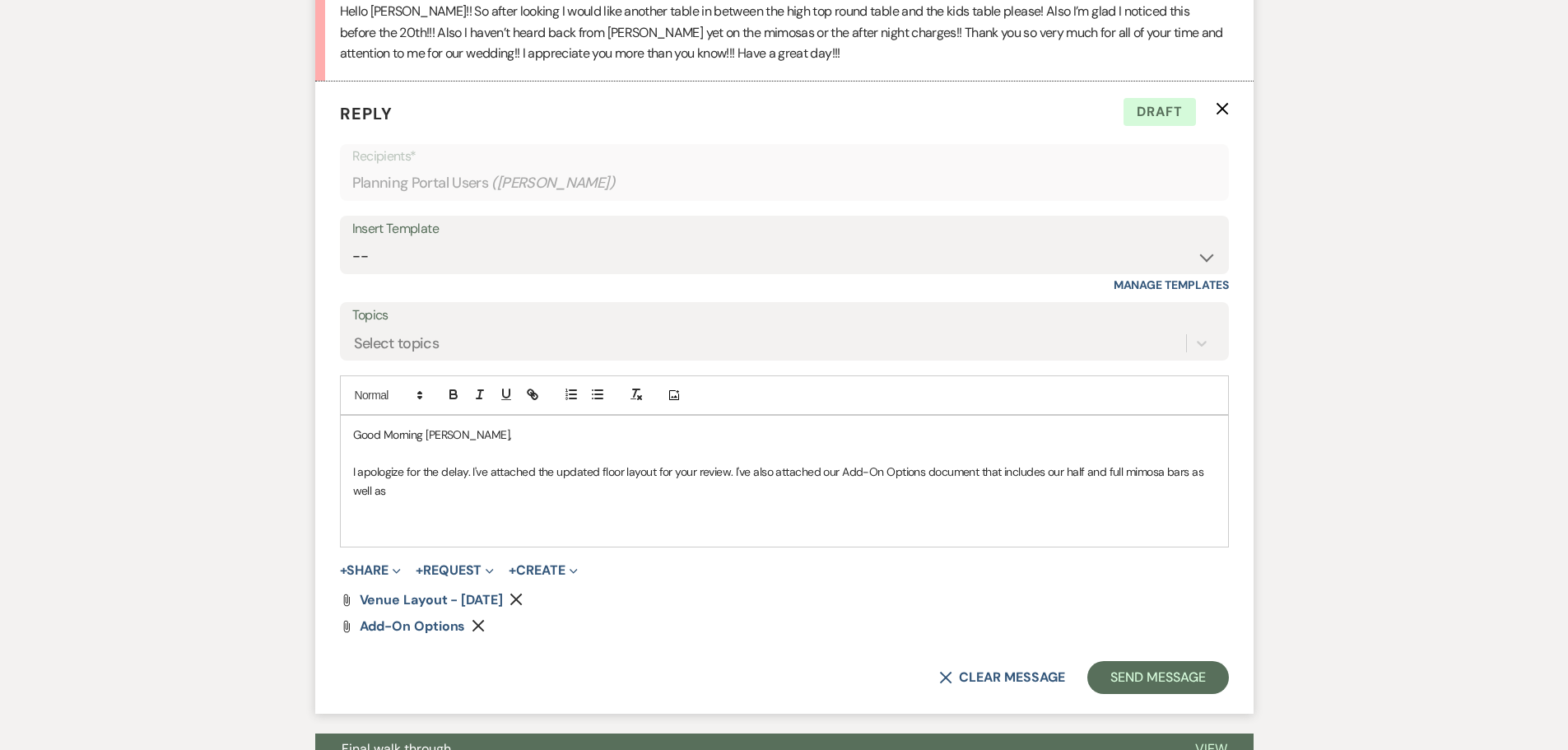
click at [933, 500] on p "I apologize for the delay. I've attached the updated floor layout for your revi…" at bounding box center [784, 481] width 862 height 37
click at [365, 493] on p "I apologize for the delay. I've attached the updated floor layout for your revi…" at bounding box center [784, 481] width 862 height 37
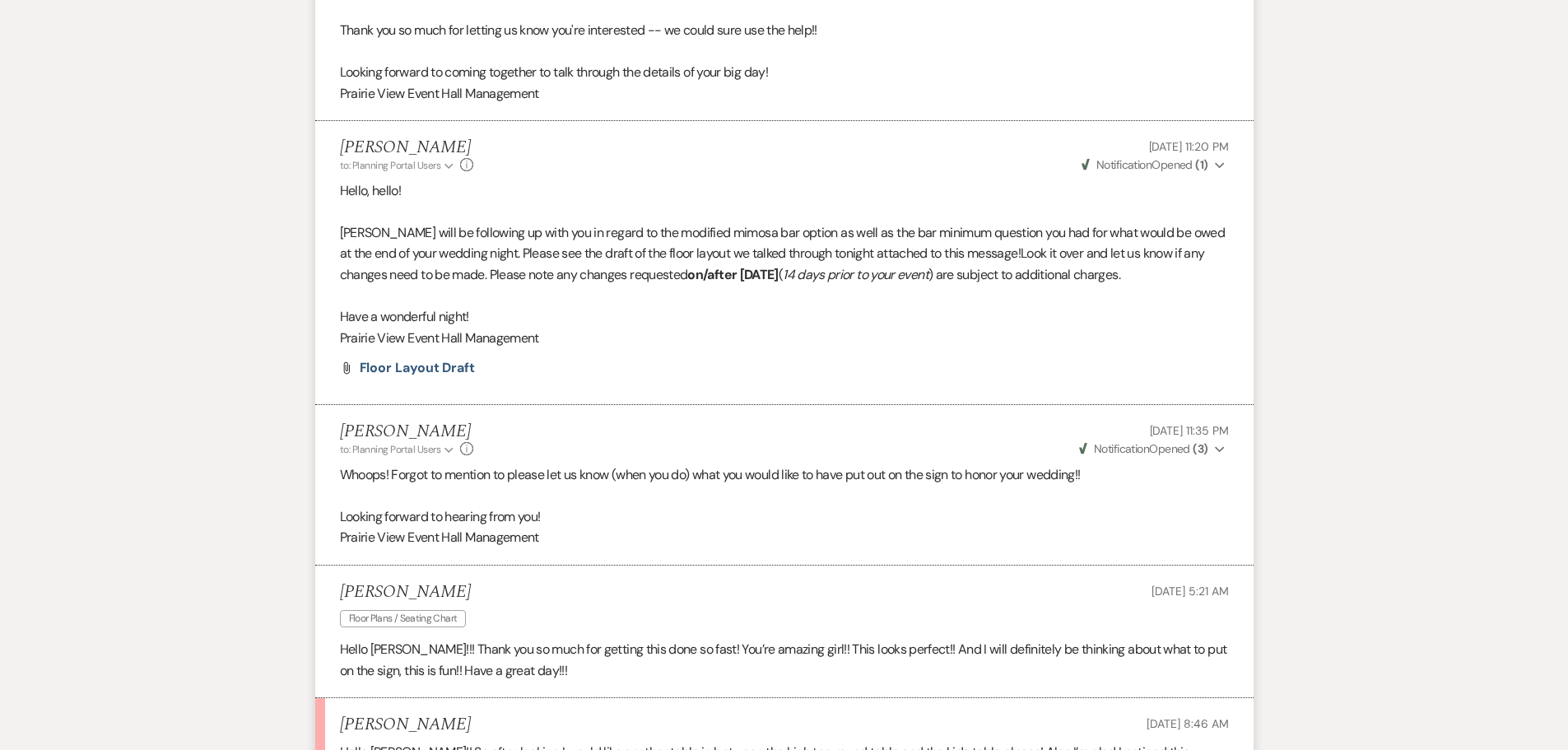
scroll to position [0, 0]
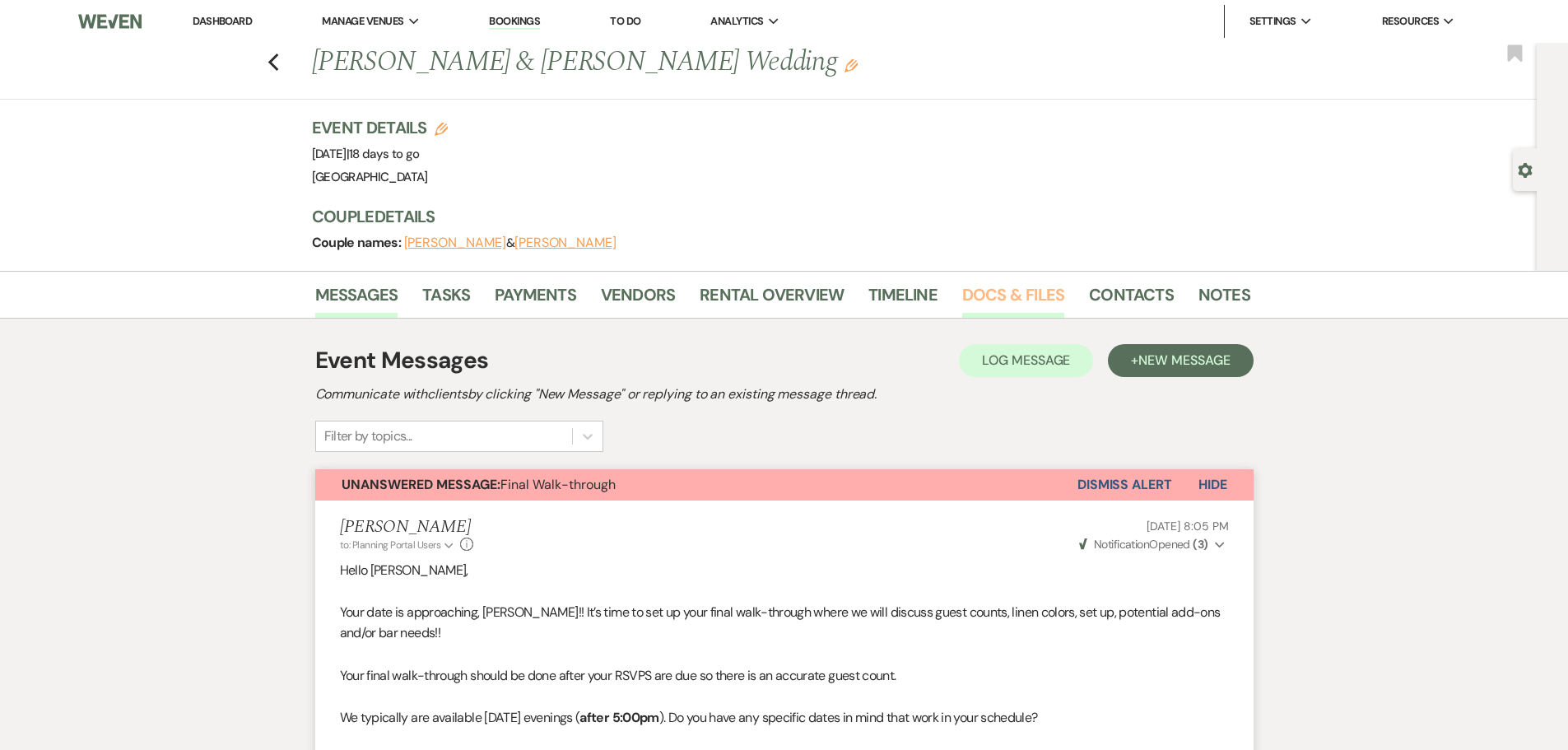
click at [1022, 293] on link "Docs & Files" at bounding box center [1013, 299] width 102 height 36
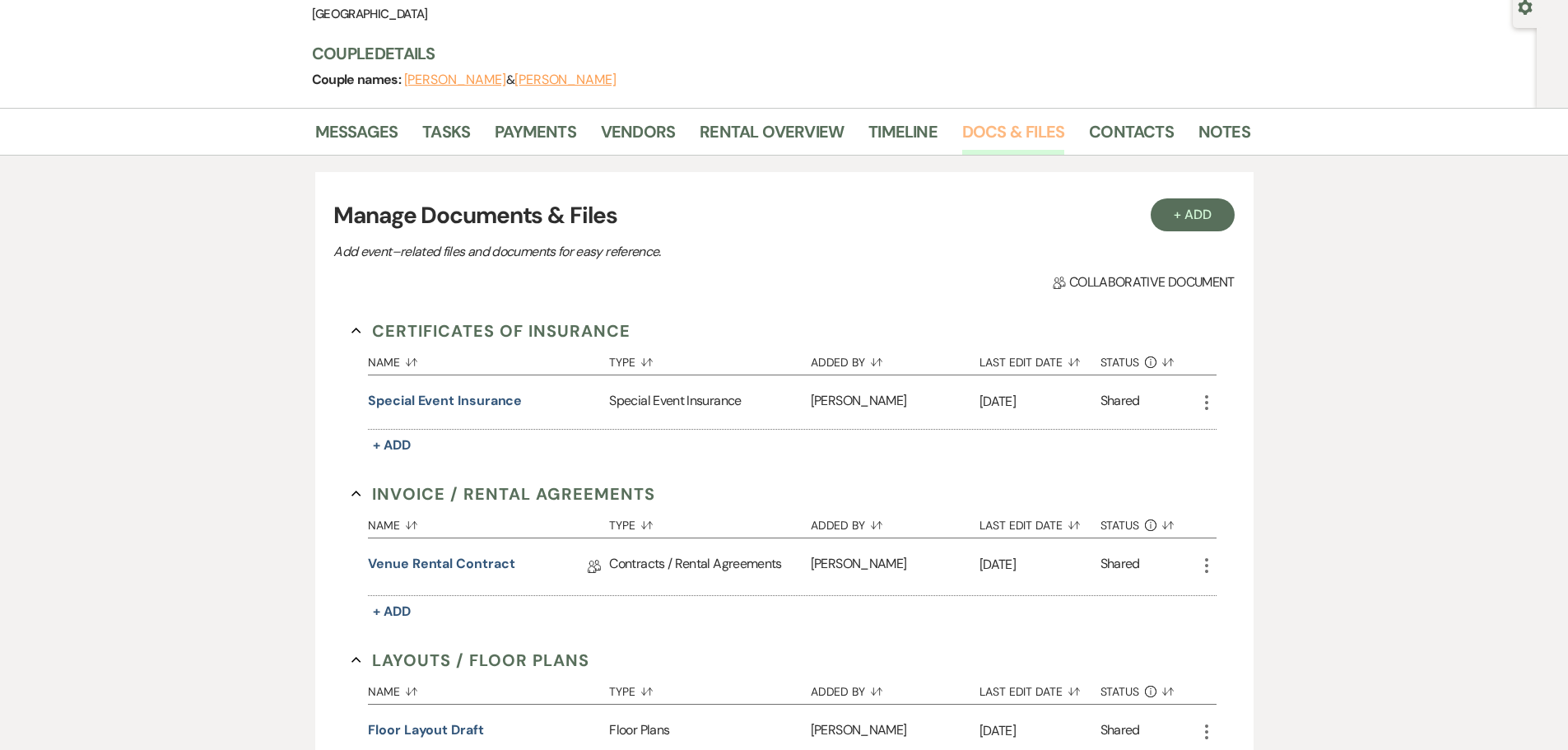
scroll to position [165, 0]
click at [445, 567] on link "Venue Rental Contract" at bounding box center [442, 565] width 147 height 26
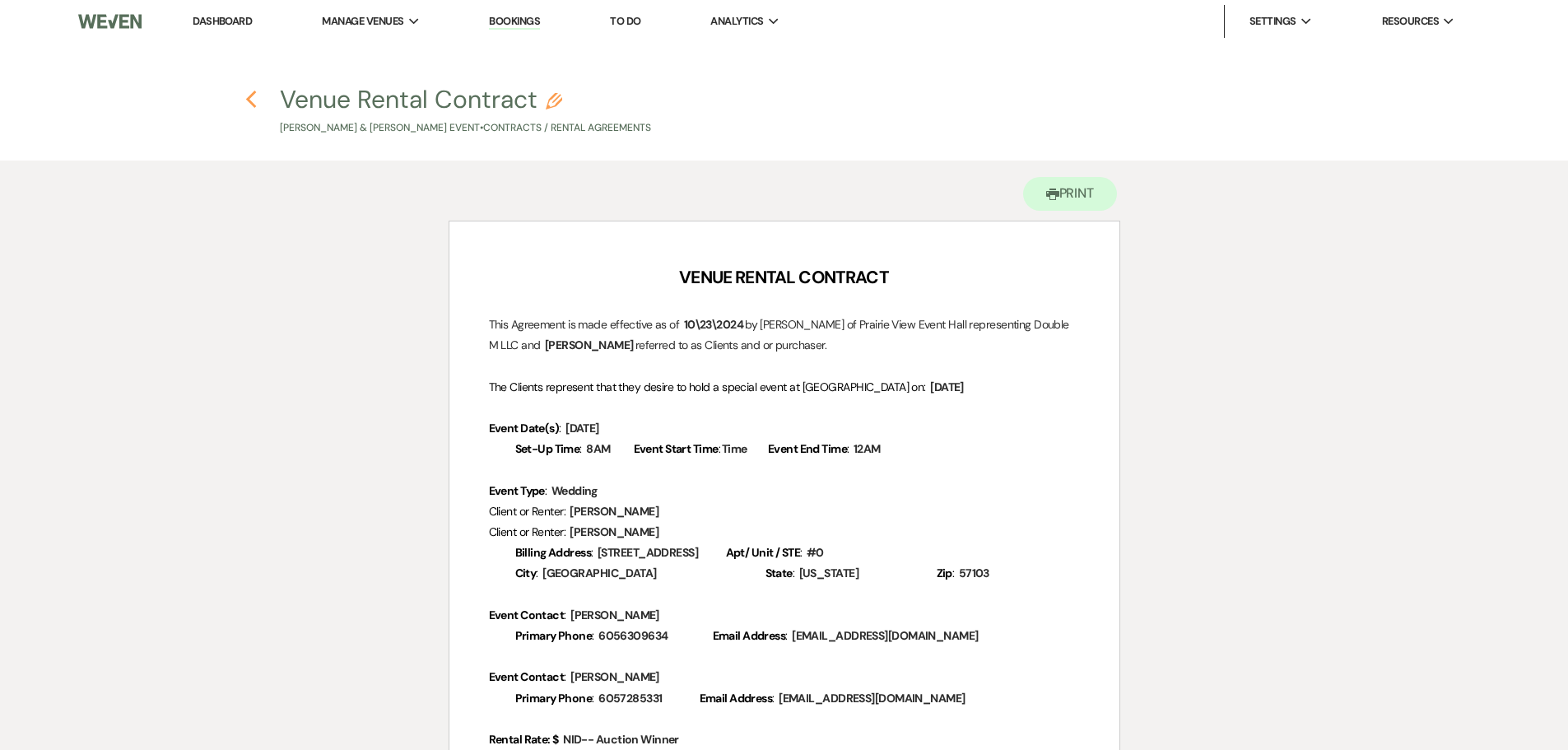
click at [254, 97] on icon "Previous" at bounding box center [251, 100] width 12 height 20
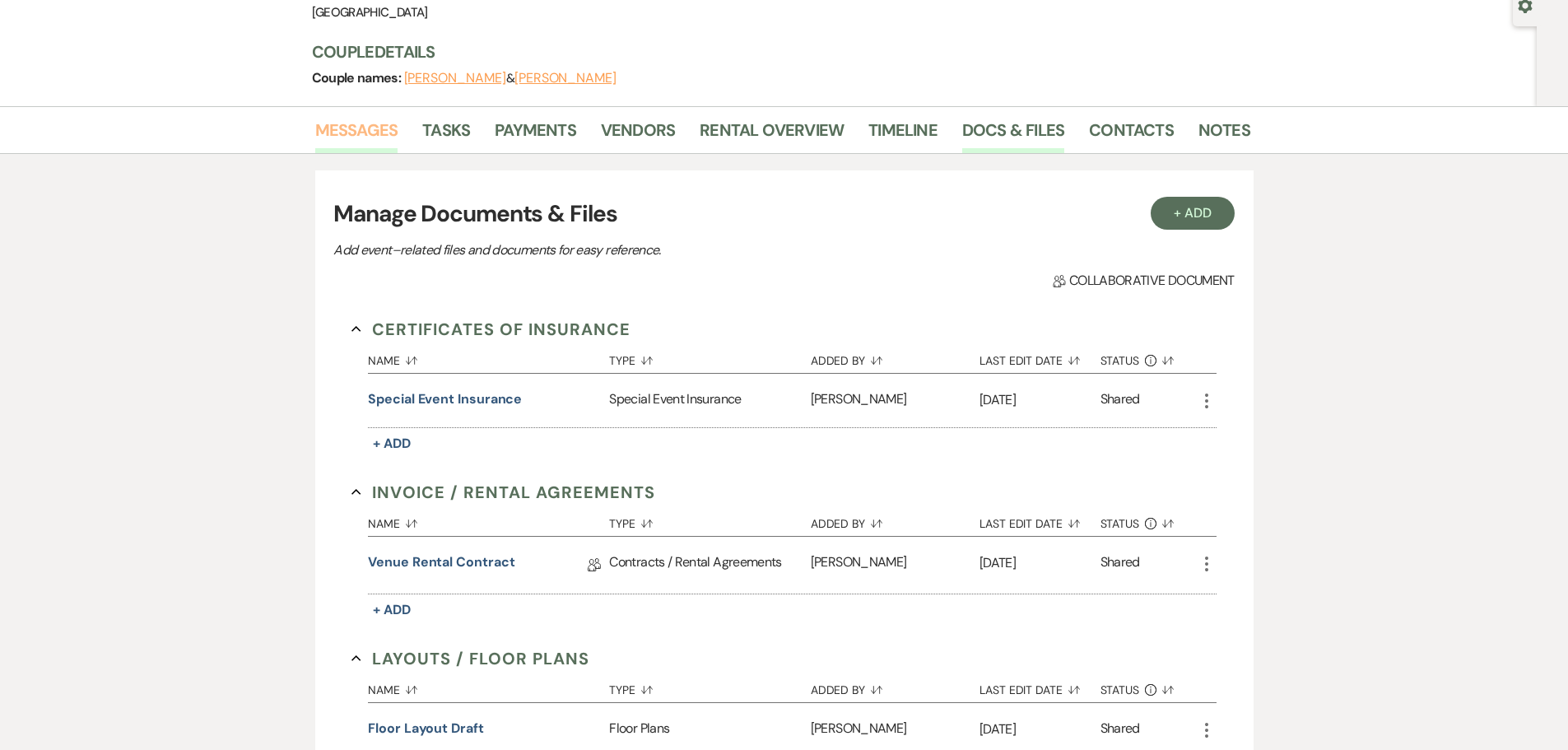
click at [361, 125] on link "Messages" at bounding box center [357, 134] width 83 height 36
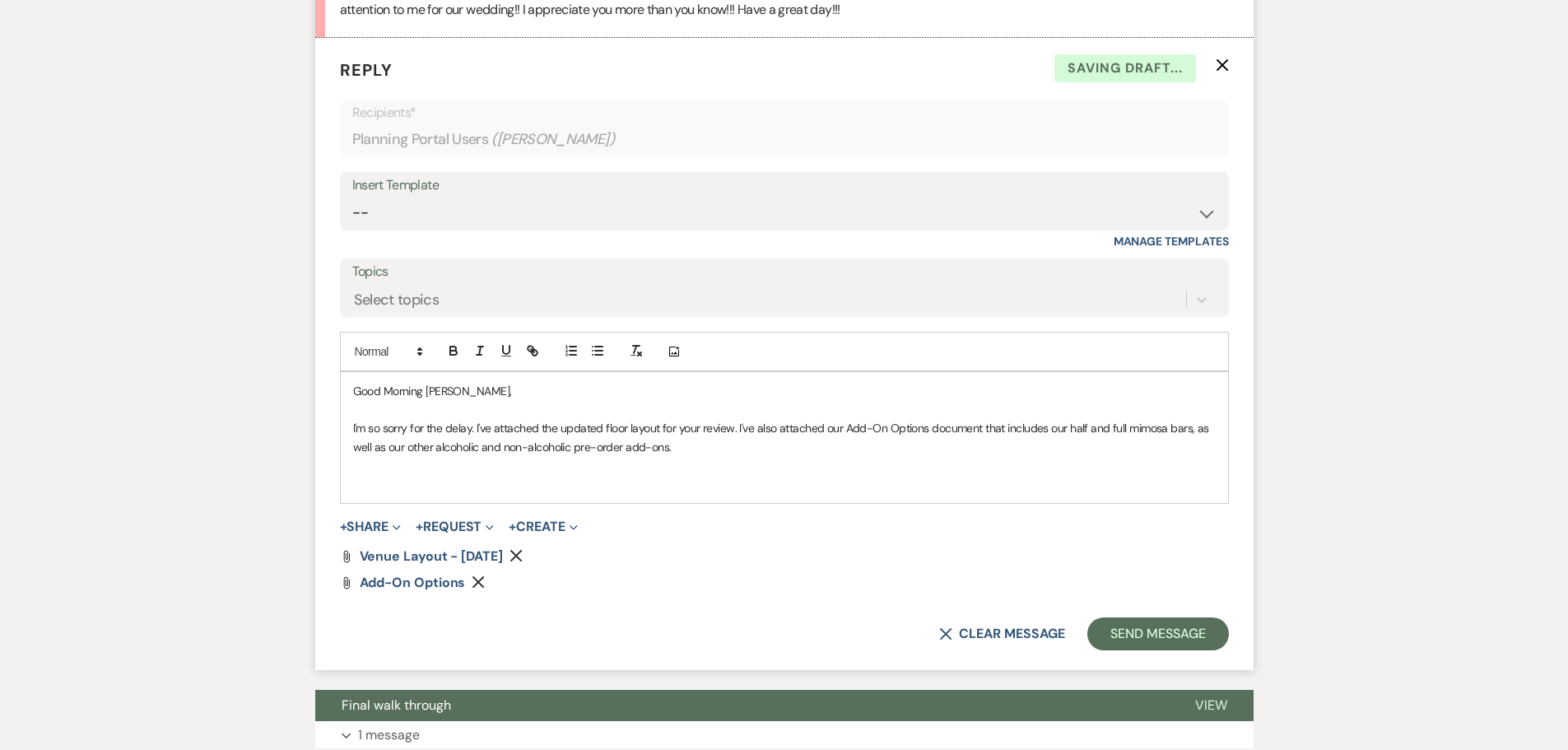
scroll to position [2530, 0]
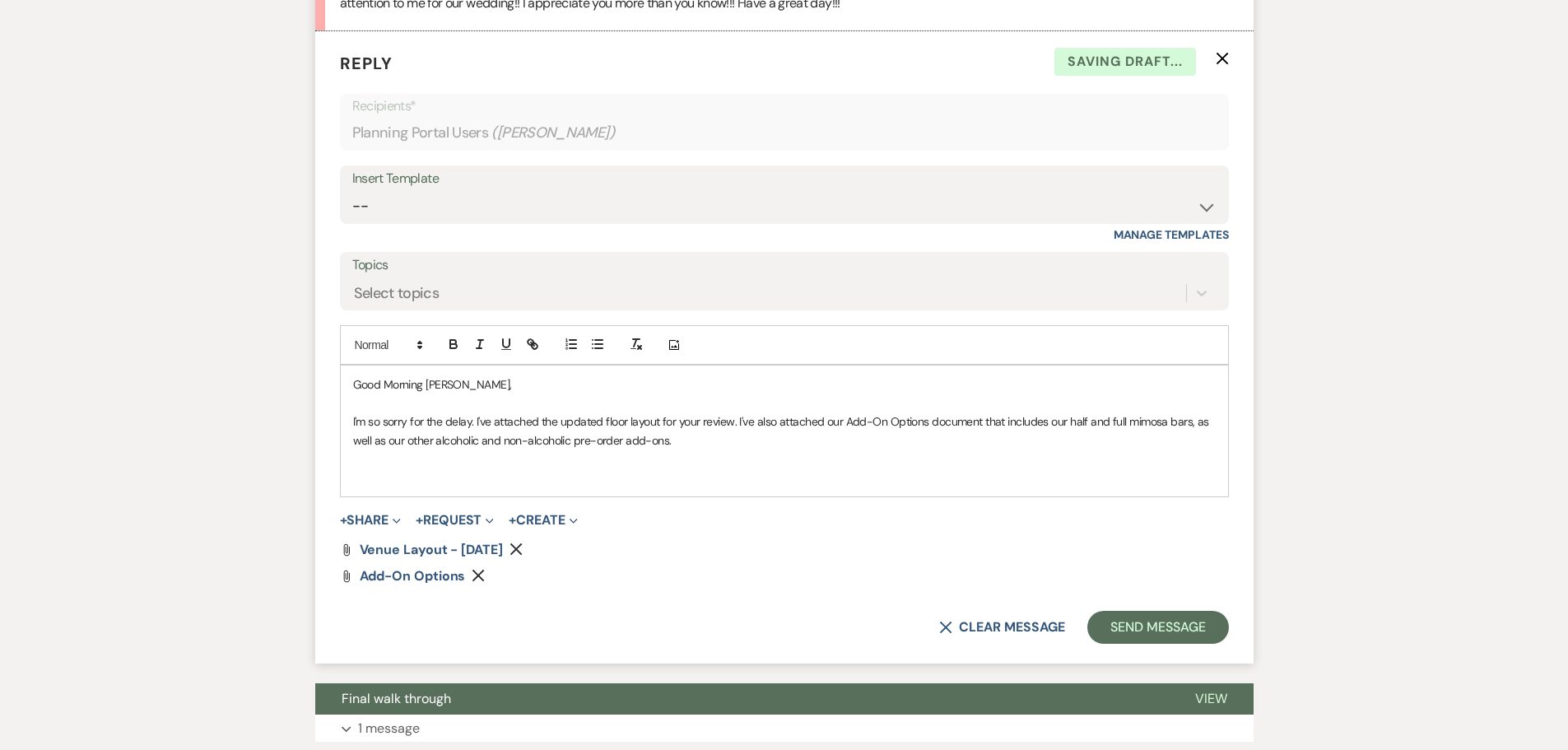
click at [610, 486] on p at bounding box center [784, 477] width 862 height 18
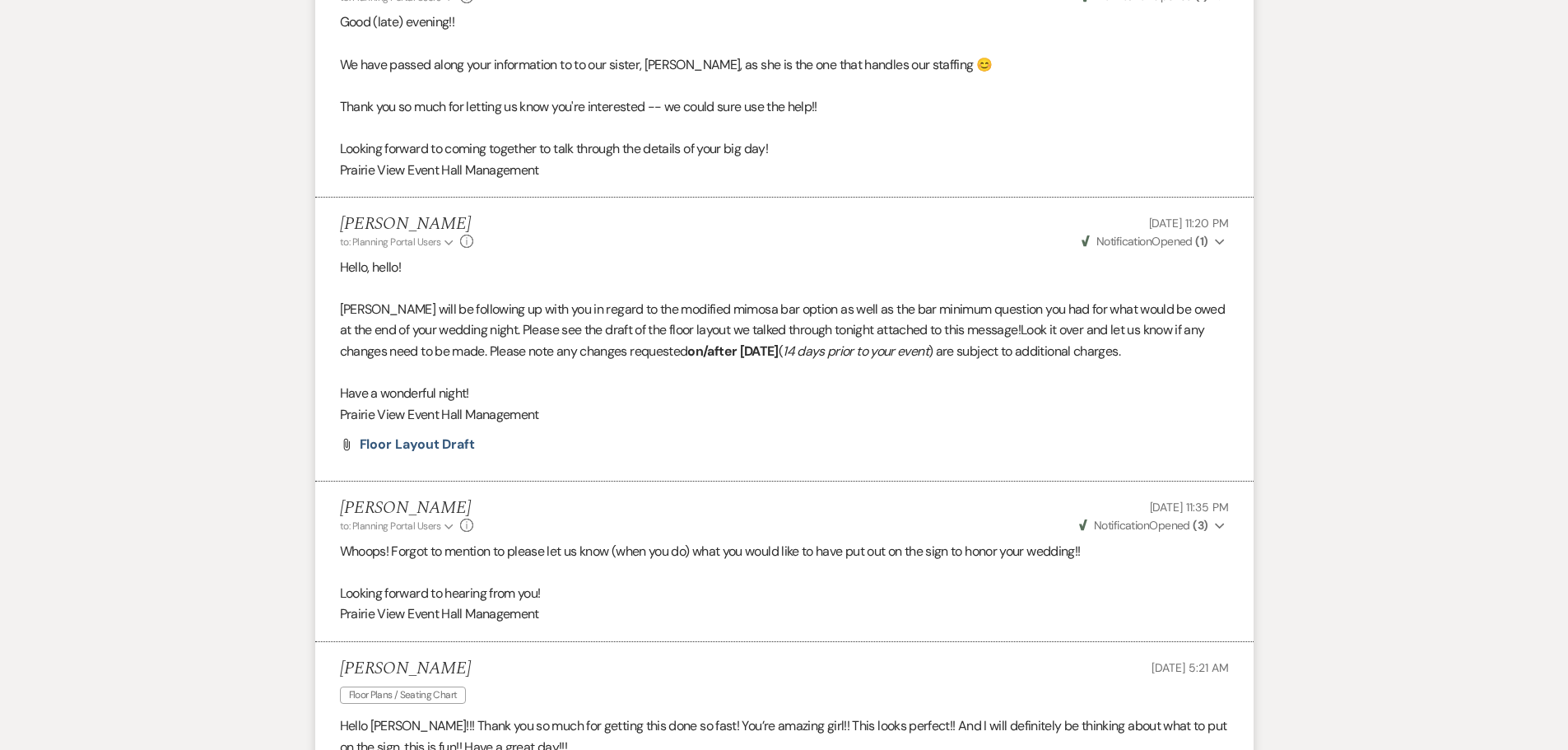
scroll to position [1624, 0]
